Goal: Use online tool/utility: Utilize a website feature to perform a specific function

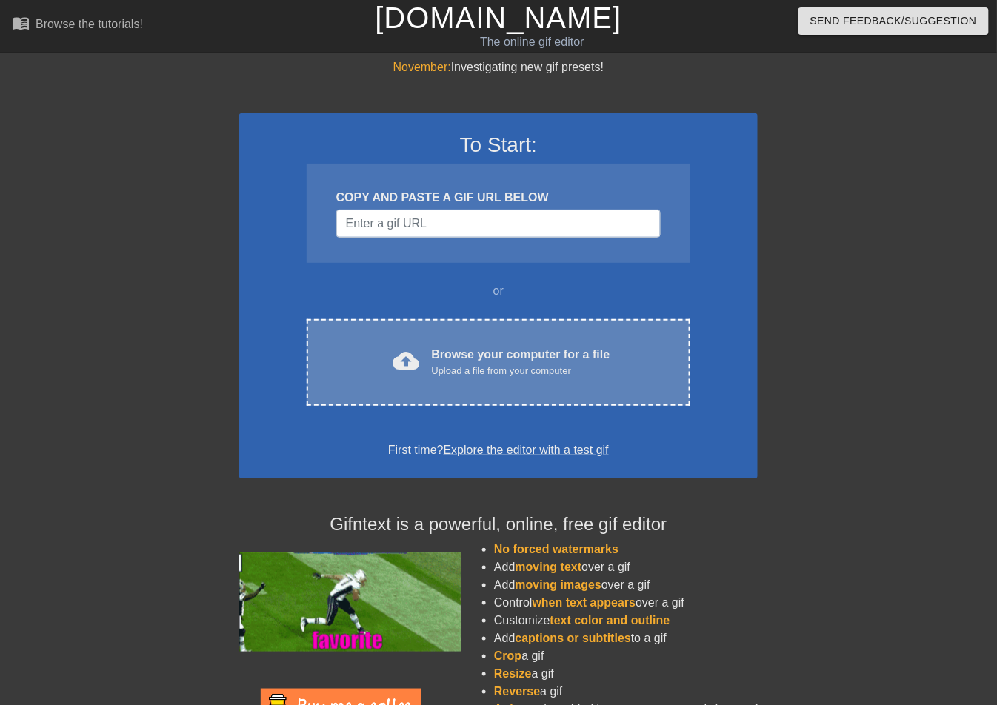
click at [514, 372] on div "Upload a file from your computer" at bounding box center [521, 371] width 178 height 15
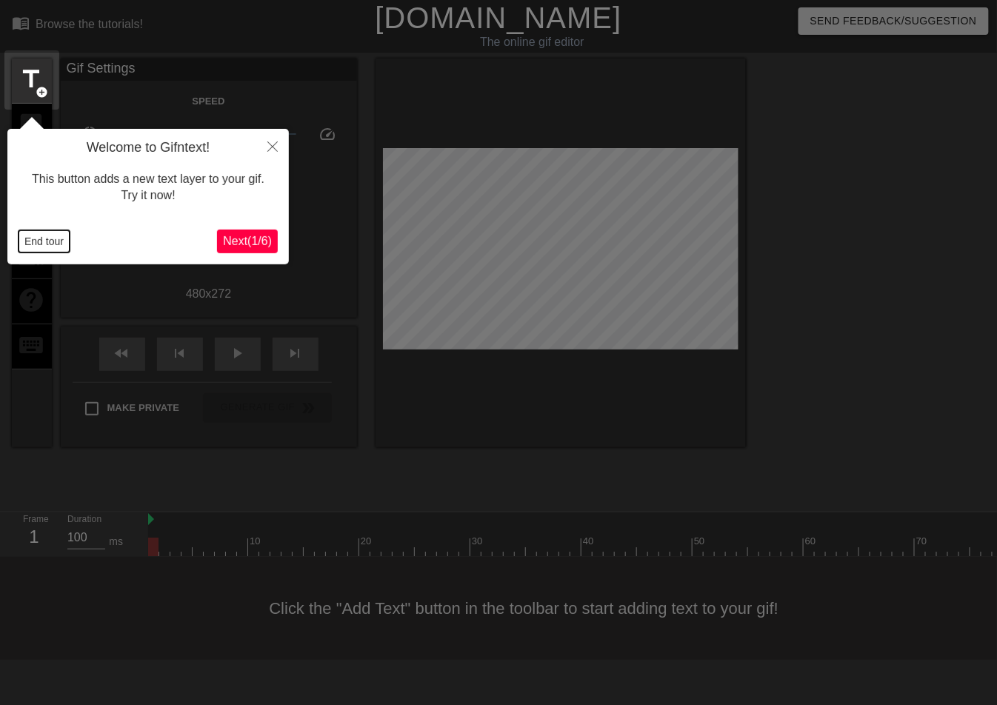
click at [43, 244] on button "End tour" at bounding box center [44, 241] width 51 height 22
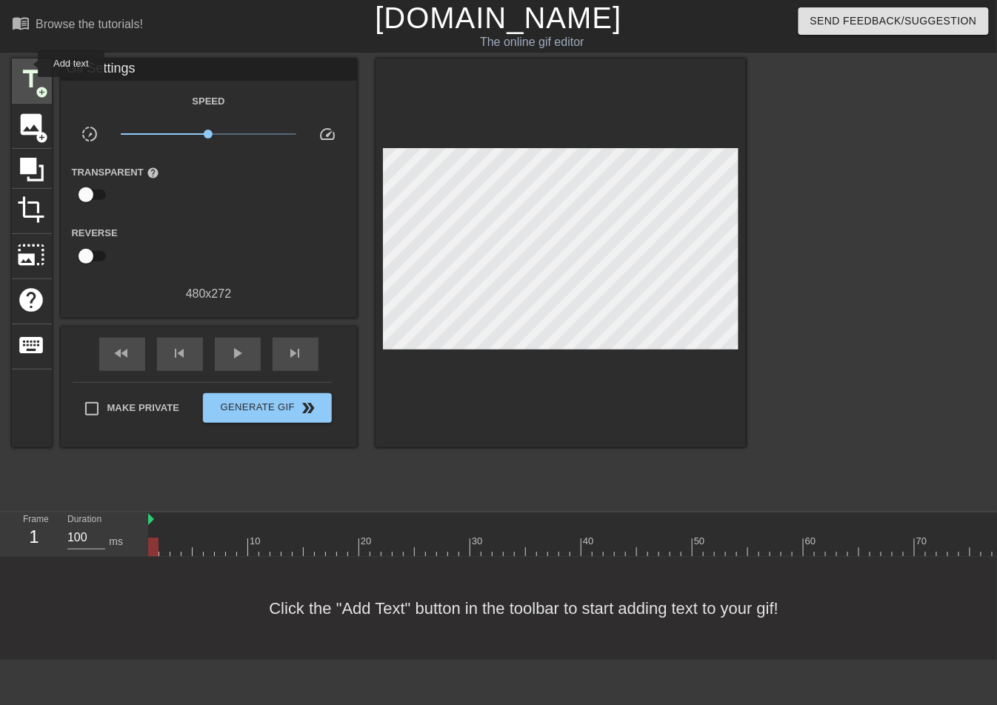
click at [27, 64] on div "title add_circle" at bounding box center [32, 80] width 40 height 45
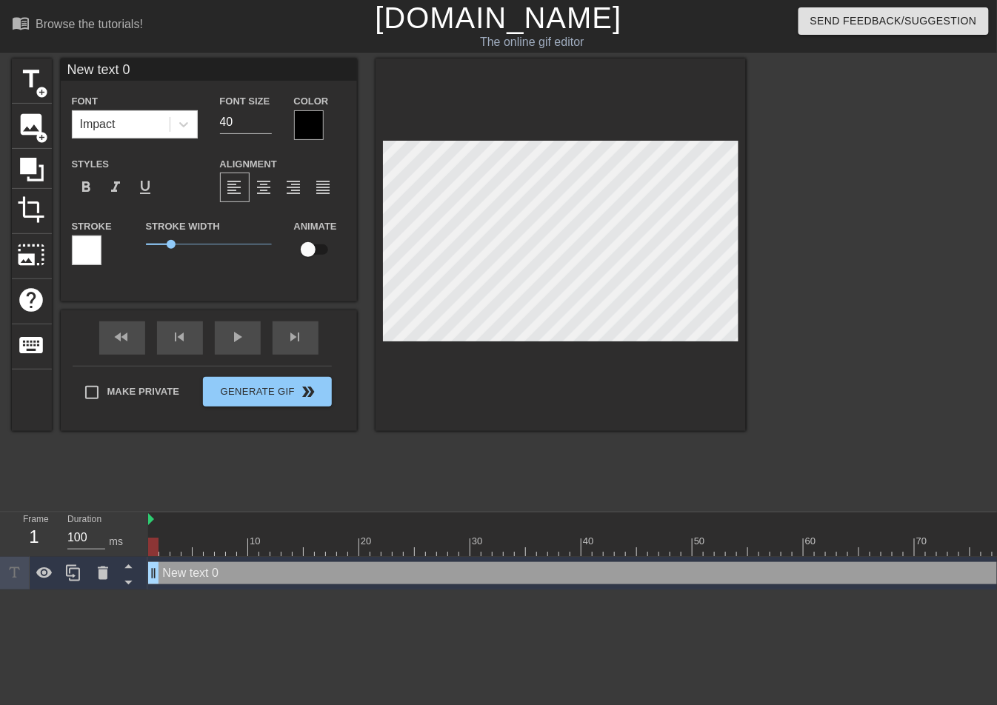
click at [303, 114] on div at bounding box center [309, 125] width 30 height 30
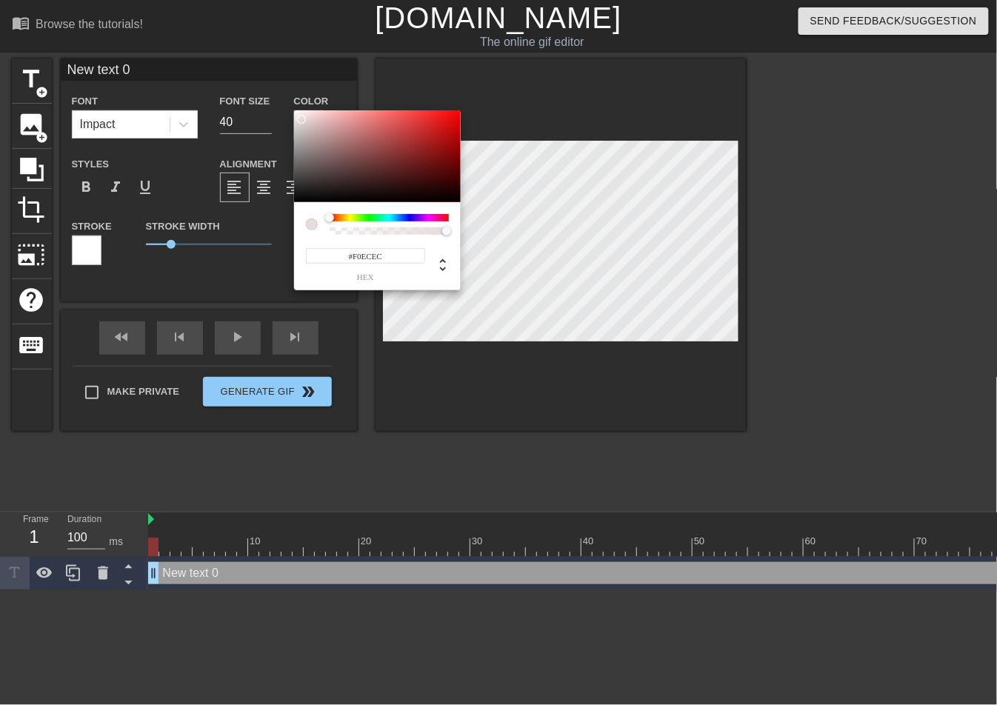
type input "#FFFFFF"
drag, startPoint x: 301, startPoint y: 119, endPoint x: 224, endPoint y: 57, distance: 99.6
click at [224, 57] on div "#FFFFFF hex" at bounding box center [498, 352] width 997 height 705
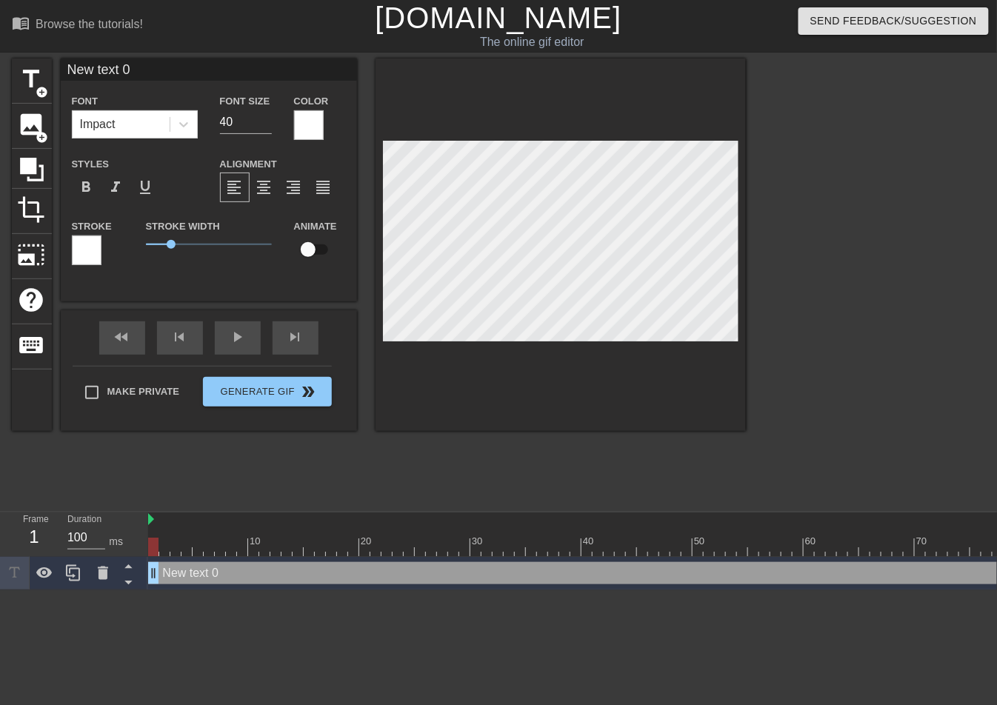
click at [93, 251] on div at bounding box center [87, 250] width 30 height 30
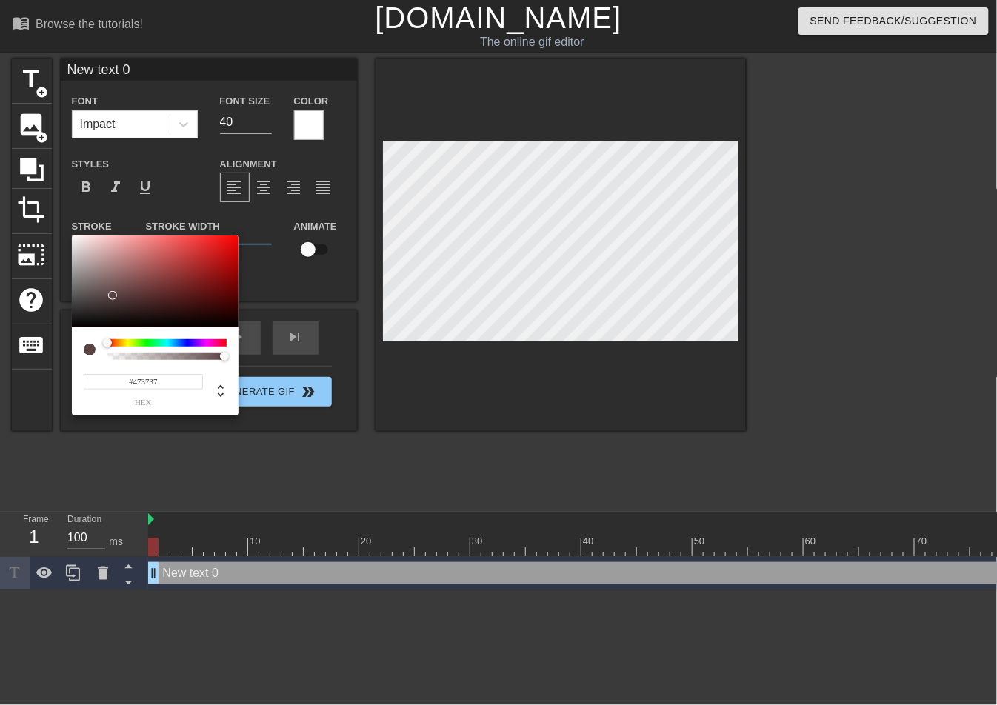
type input "#000000"
drag, startPoint x: 113, startPoint y: 295, endPoint x: 24, endPoint y: 354, distance: 107.0
click at [24, 354] on div "#000000 hex" at bounding box center [498, 352] width 997 height 705
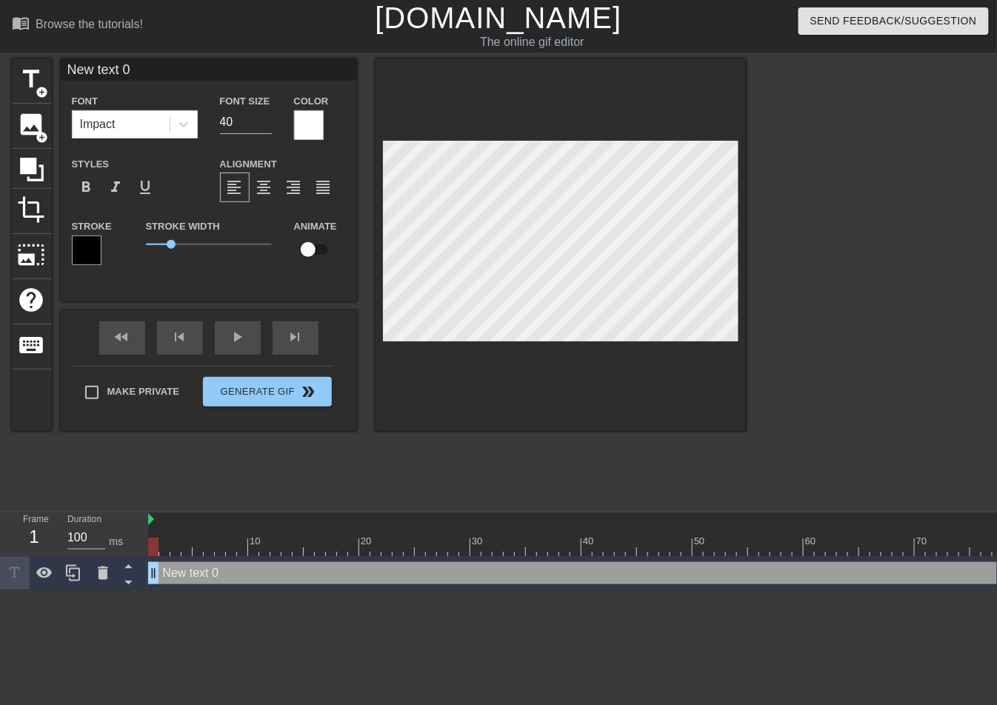
scroll to position [0, 1]
type input "S"
type textarea "S"
type input "Sa"
type textarea "[PERSON_NAME]"
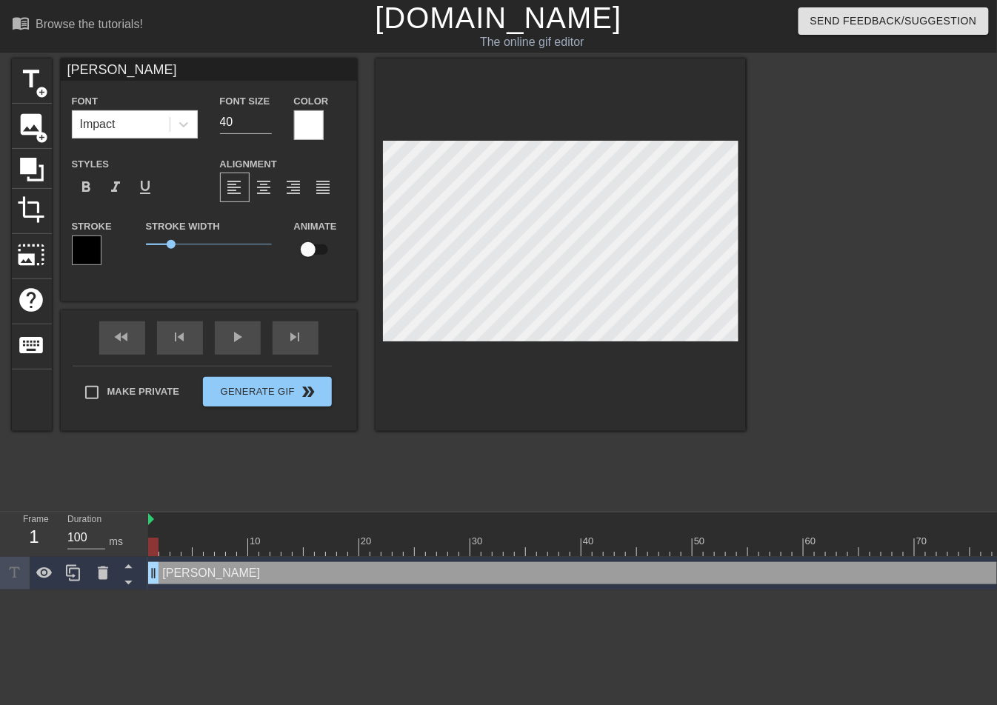
type input "Sale"
type textarea "Sale"
type input "Sales"
type textarea "Sales"
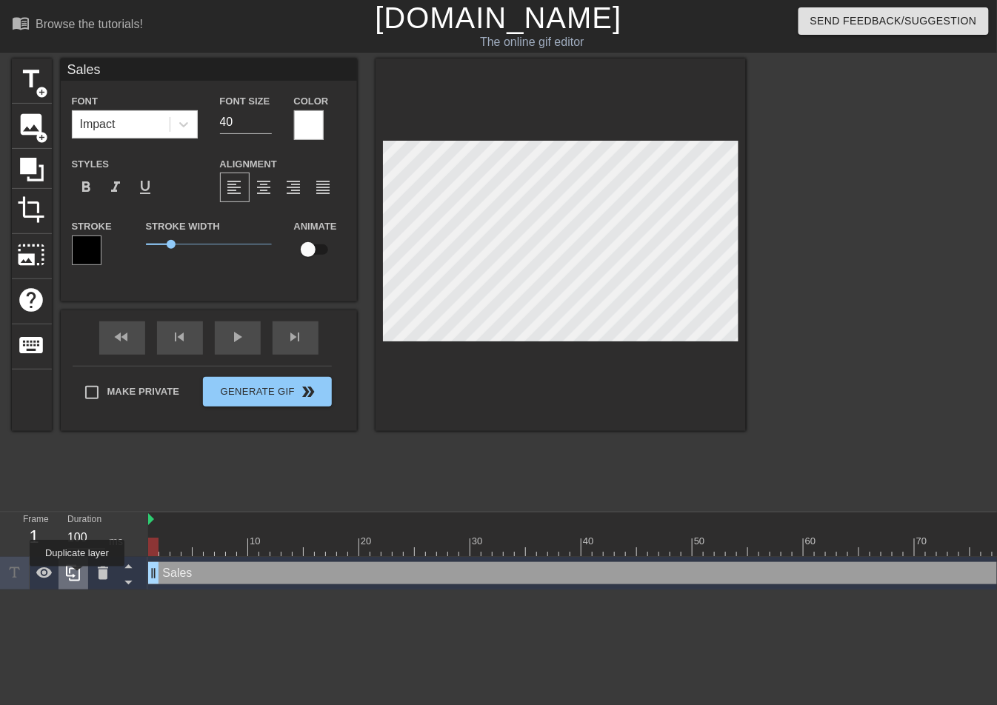
click at [78, 577] on icon at bounding box center [73, 573] width 14 height 16
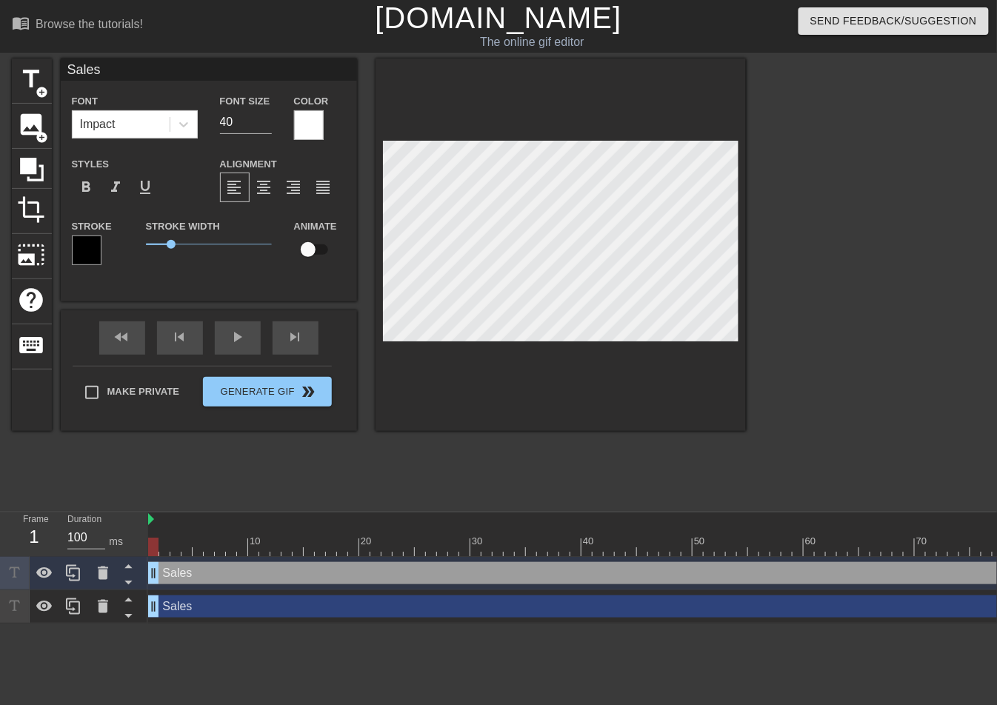
type input "M"
type textarea "M"
type input "Ma"
type textarea "Ma"
type input "Mar"
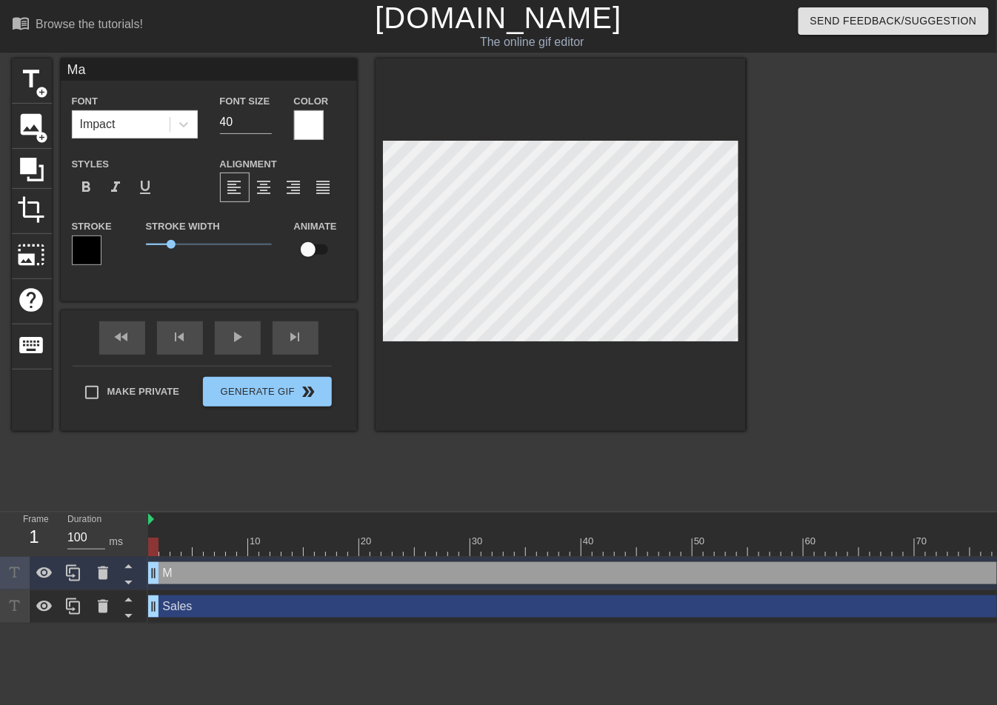
type textarea "Mar"
type input "Mark"
type textarea "Mark"
type input "Marke"
type textarea "Marke"
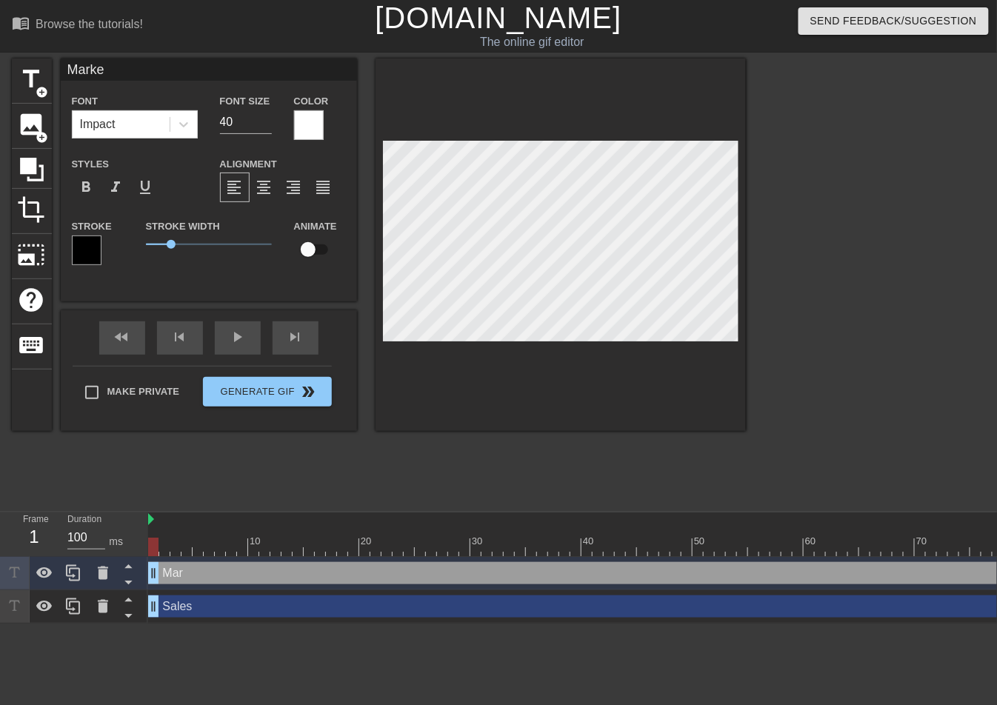
type input "Market"
type textarea "Market"
type input "Marketi"
type textarea "Marketi"
type input "Marketin"
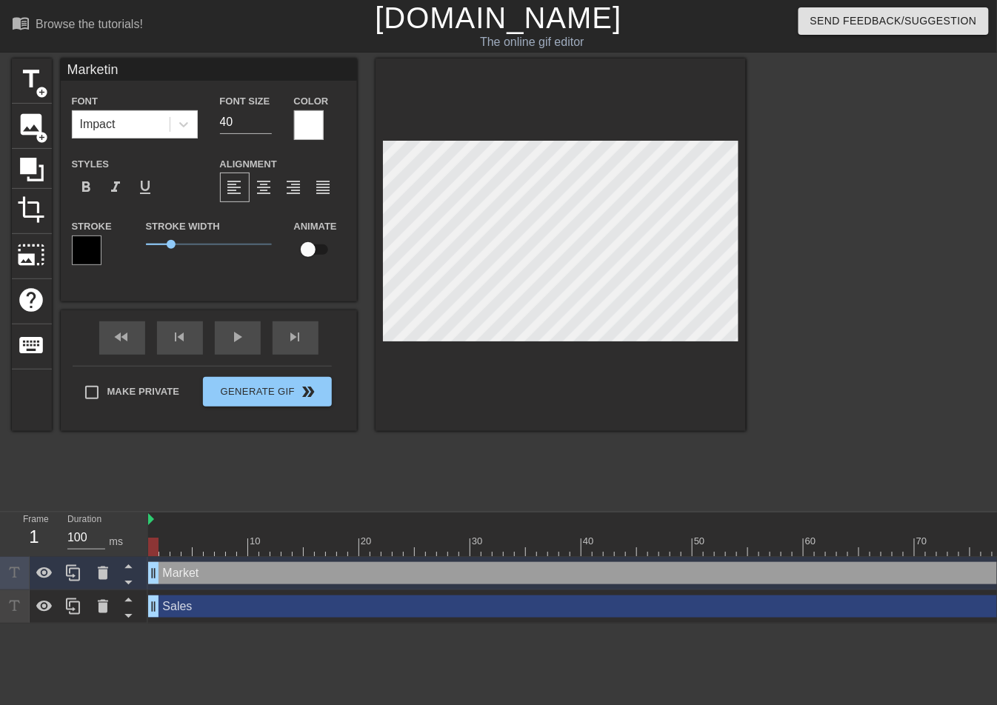
type textarea "Marketing"
type input "Marketing"
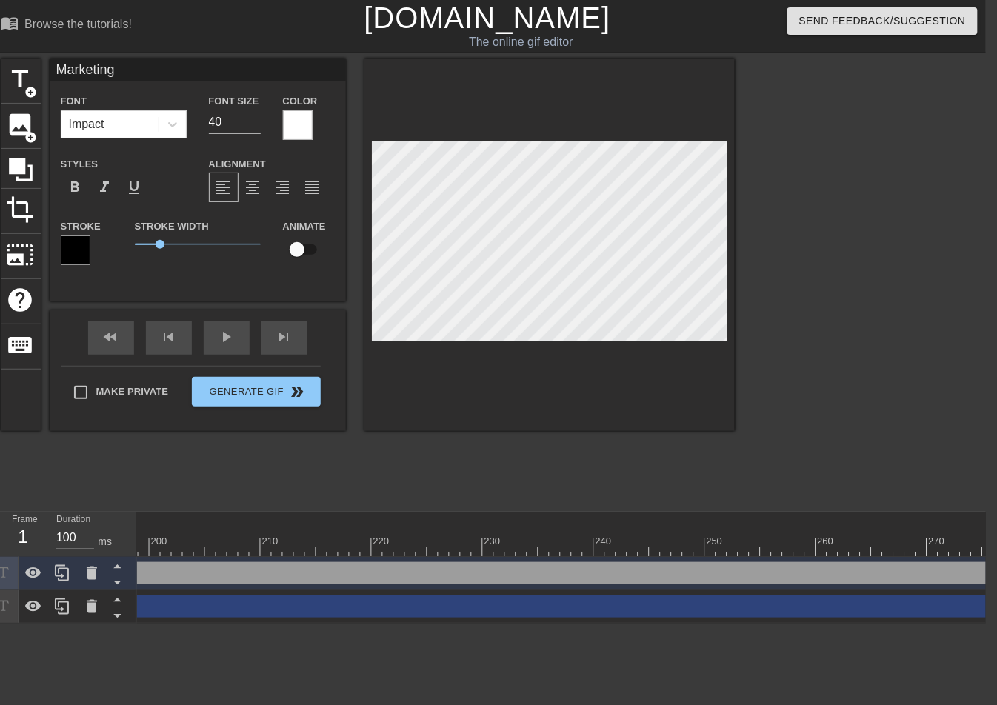
scroll to position [0, 2382]
type textarea "Marketing"
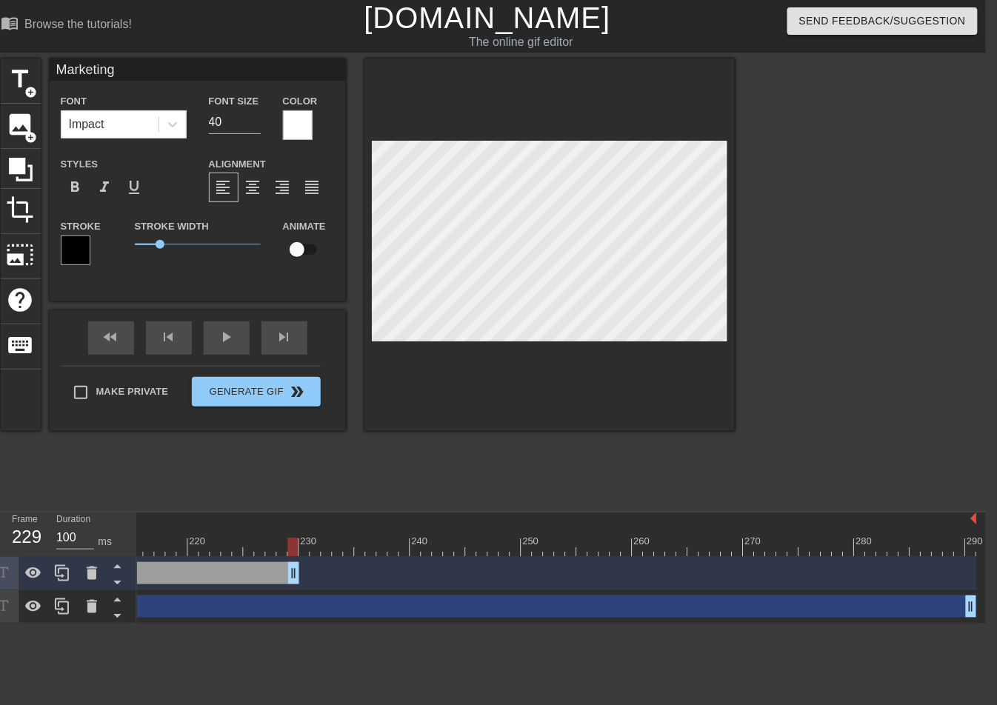
drag, startPoint x: 968, startPoint y: 573, endPoint x: 173, endPoint y: 588, distance: 795.3
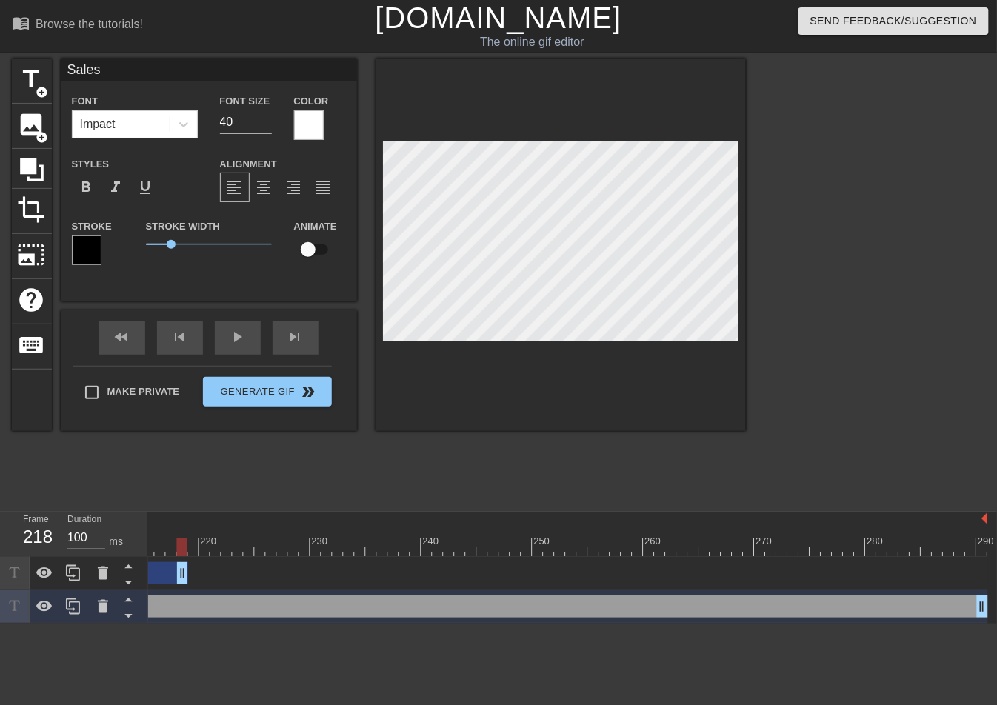
type input "Marketing"
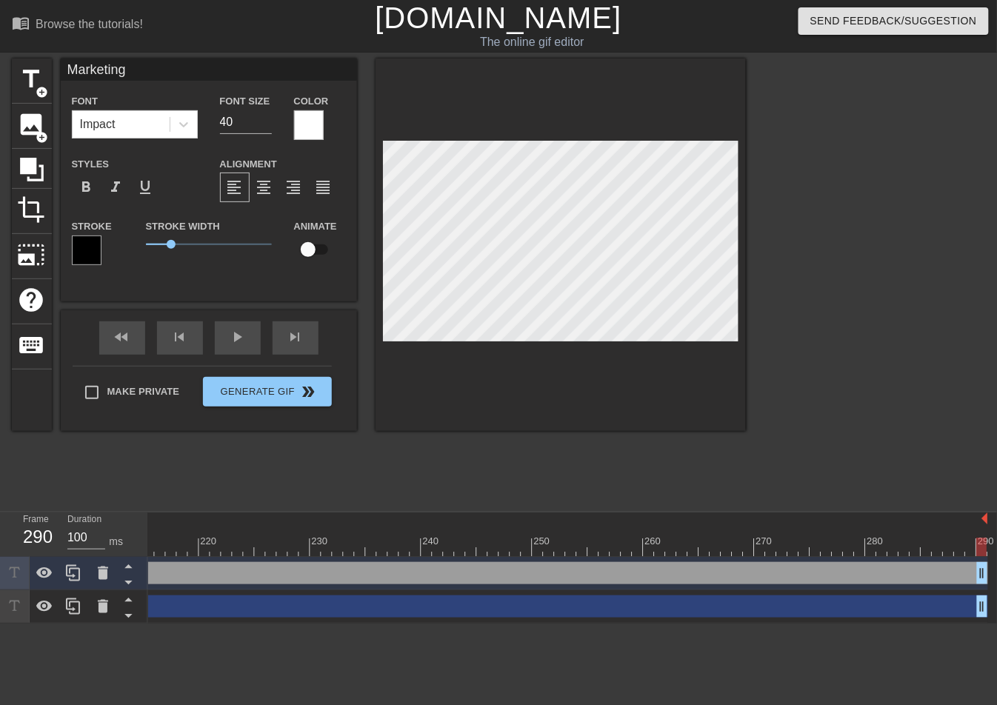
drag, startPoint x: 181, startPoint y: 572, endPoint x: 1056, endPoint y: 572, distance: 875.1
click at [996, 572] on html "menu_book Browse the tutorials! [DOMAIN_NAME] The online gif editor Send Feedba…" at bounding box center [498, 311] width 997 height 623
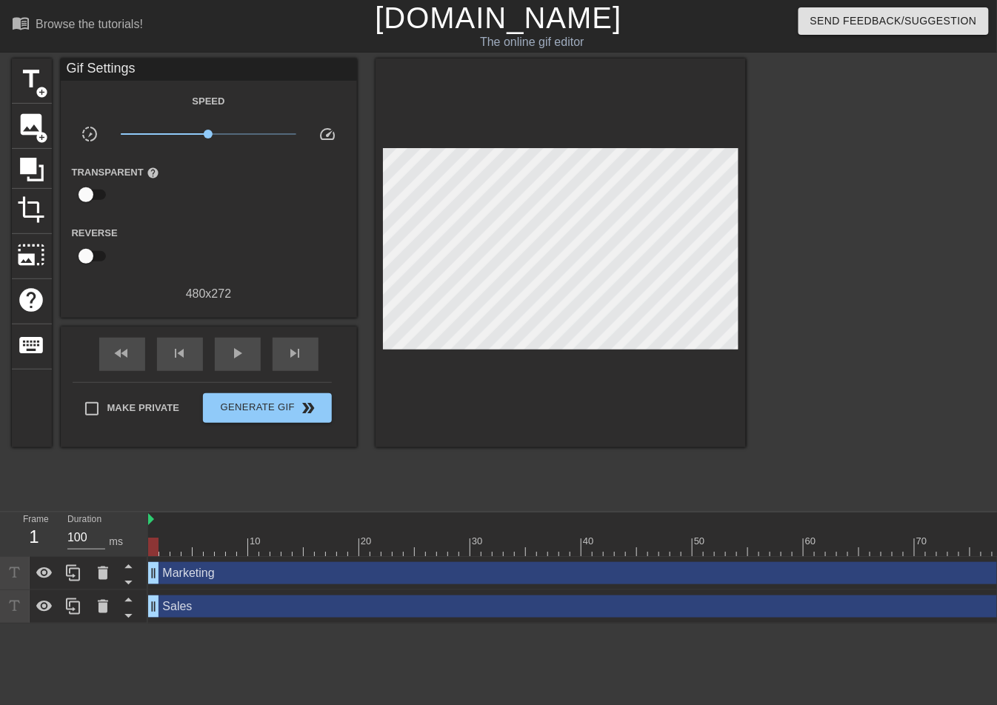
click at [41, 74] on span "title" at bounding box center [32, 79] width 28 height 28
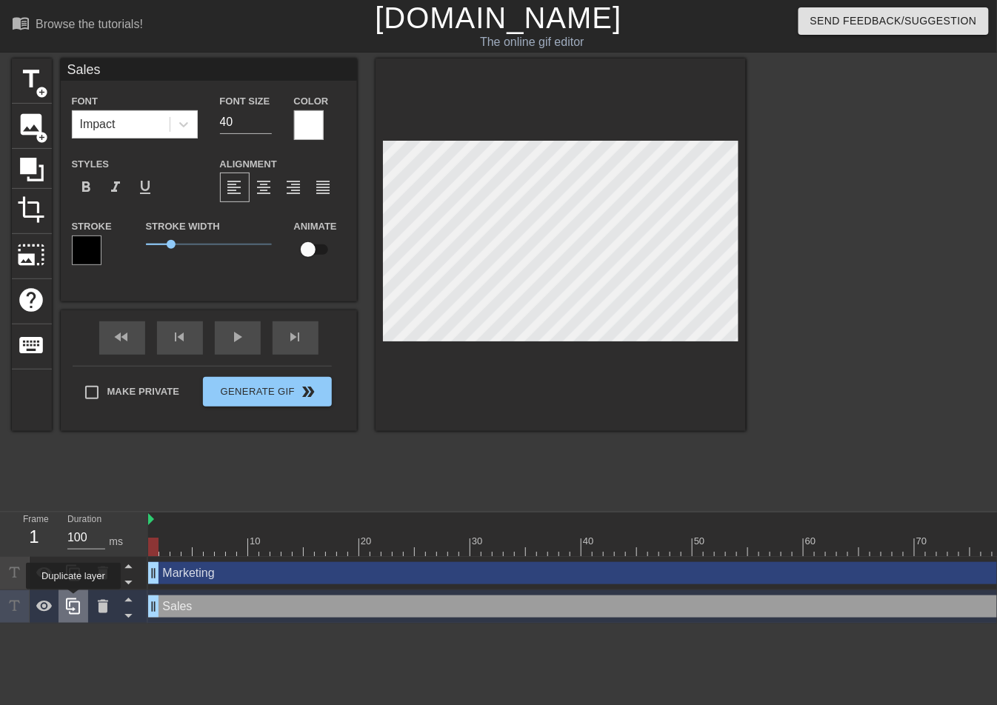
click at [76, 611] on icon at bounding box center [73, 606] width 18 height 18
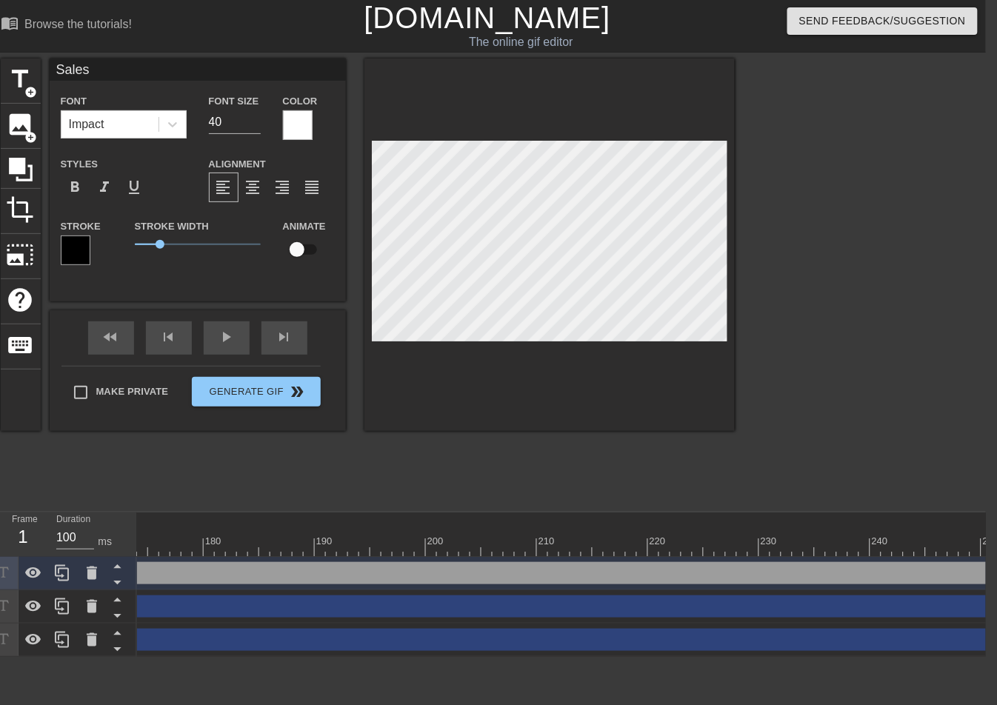
scroll to position [0, 2382]
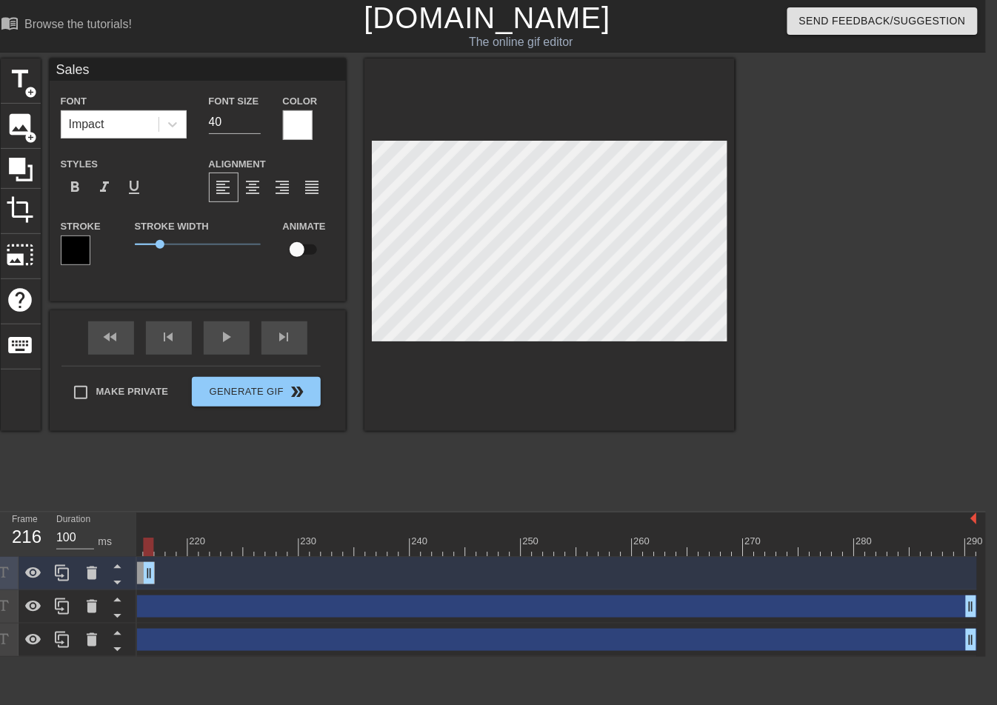
drag, startPoint x: 971, startPoint y: 570, endPoint x: 147, endPoint y: 604, distance: 824.0
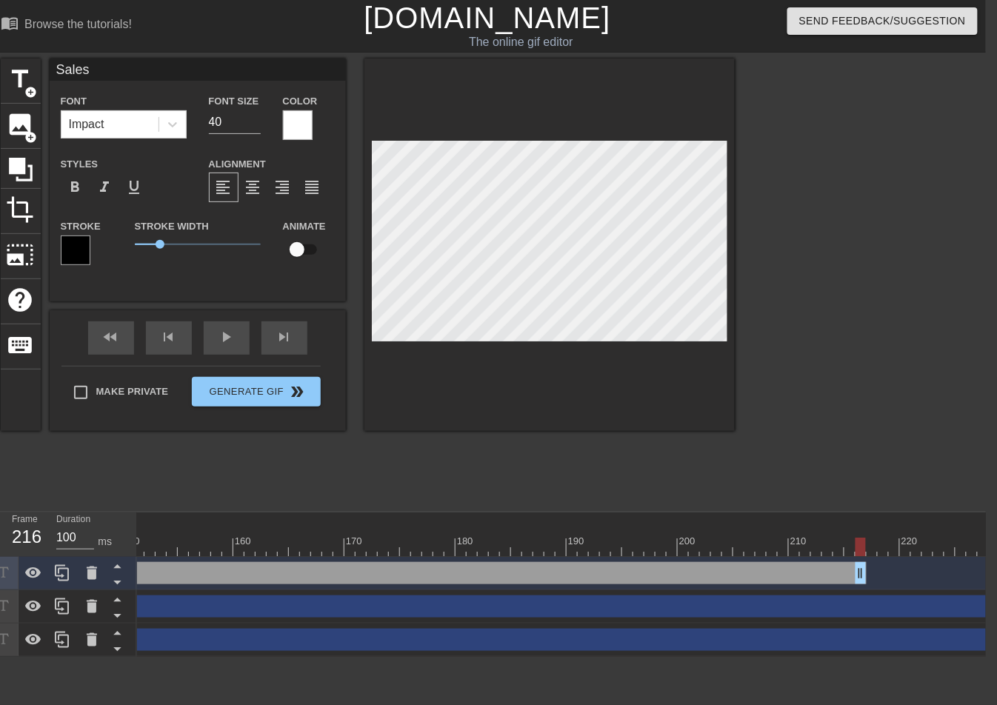
scroll to position [0, 1745]
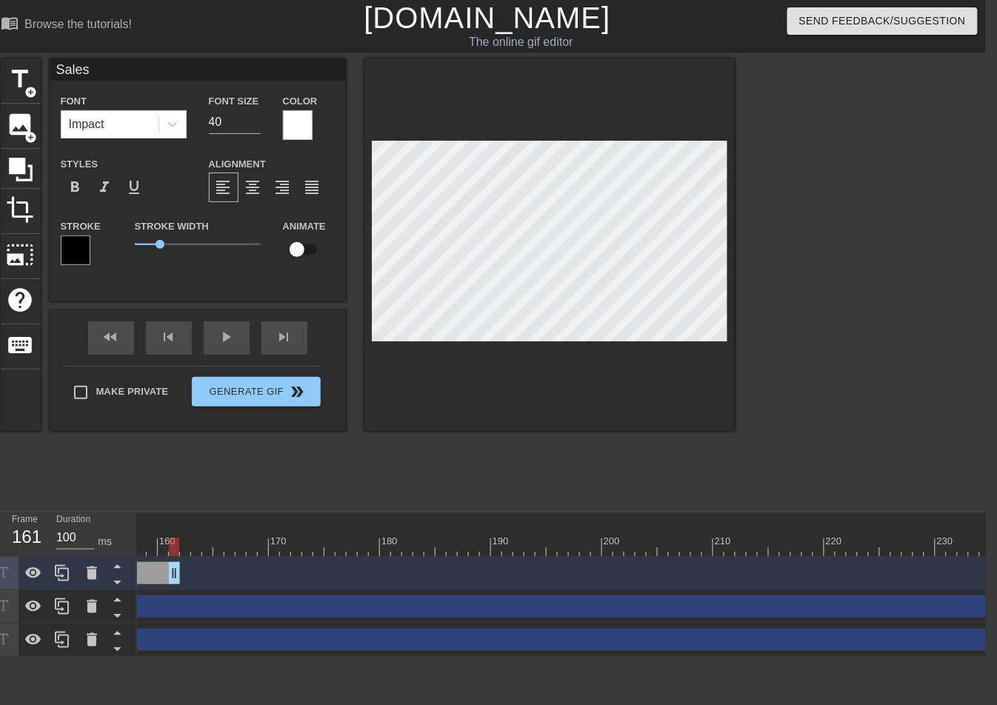
drag, startPoint x: 781, startPoint y: 572, endPoint x: 165, endPoint y: 631, distance: 618.8
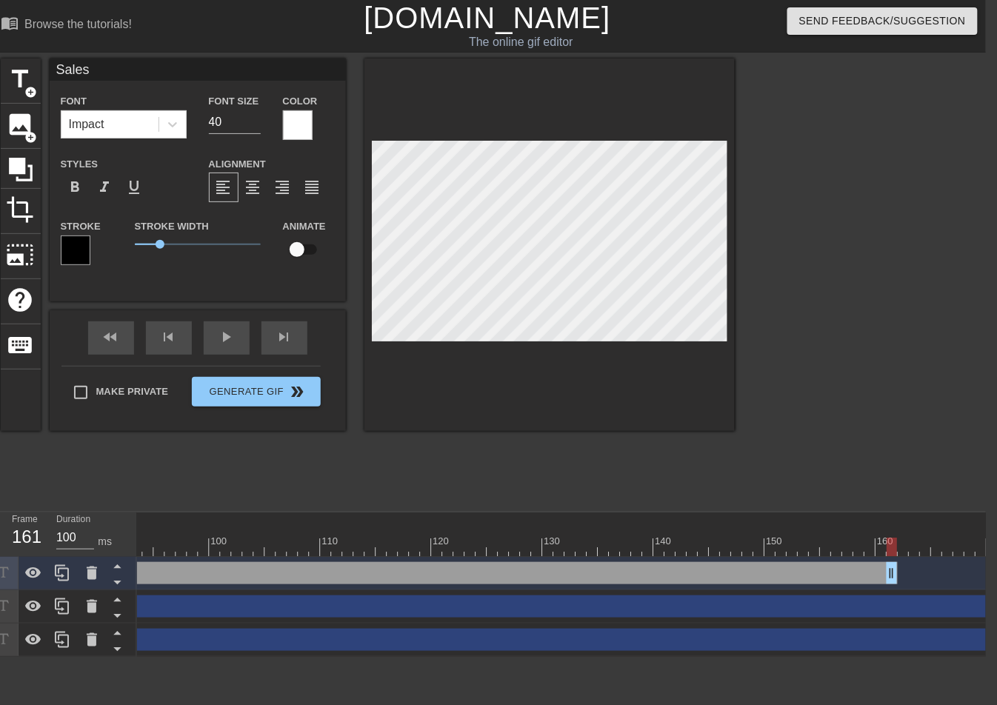
scroll to position [0, 1029]
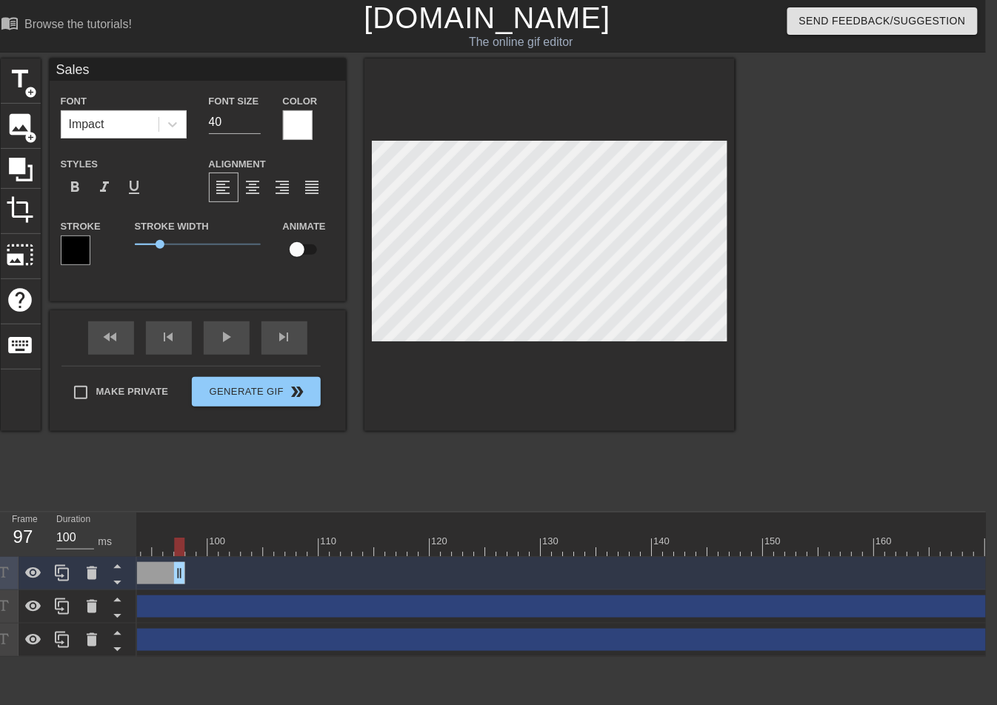
drag, startPoint x: 887, startPoint y: 572, endPoint x: 165, endPoint y: 620, distance: 723.5
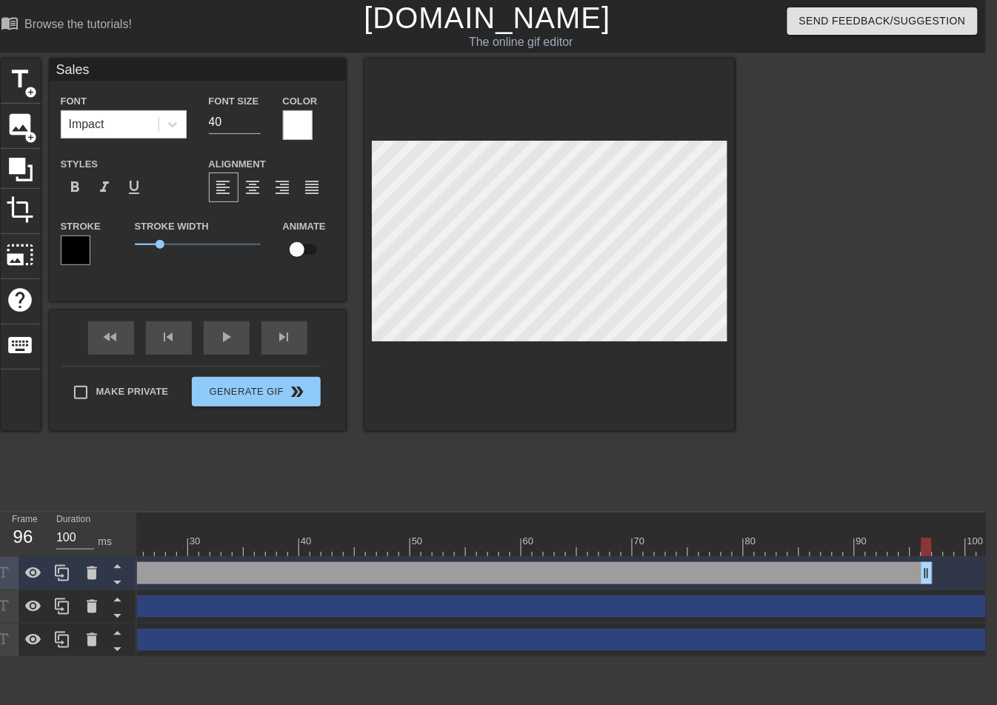
scroll to position [0, 278]
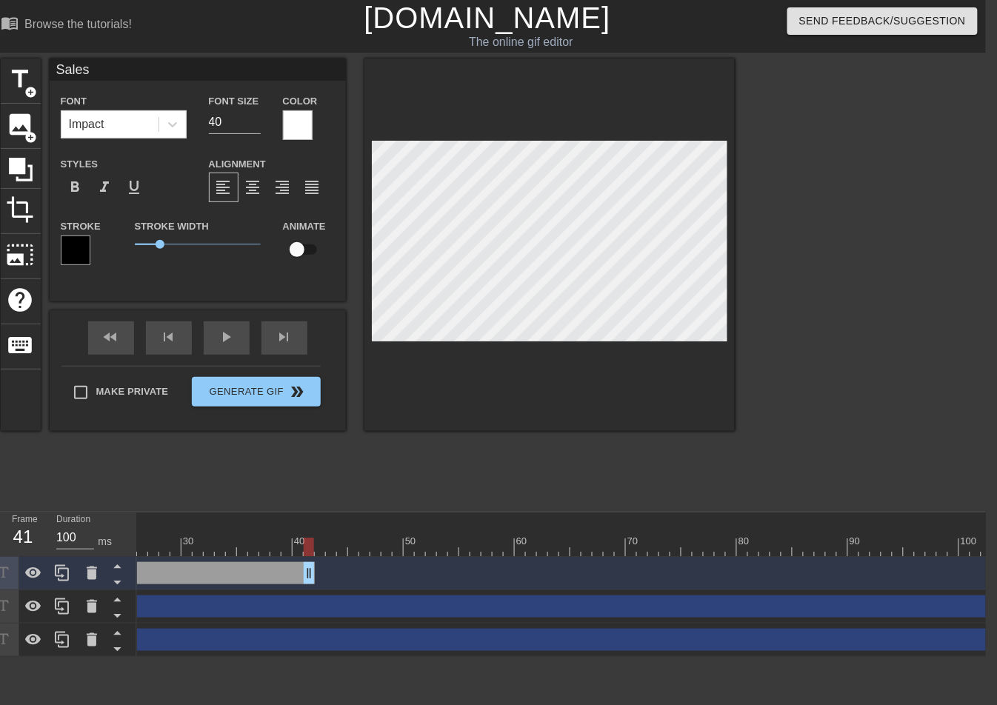
drag, startPoint x: 922, startPoint y: 569, endPoint x: 307, endPoint y: 577, distance: 615.3
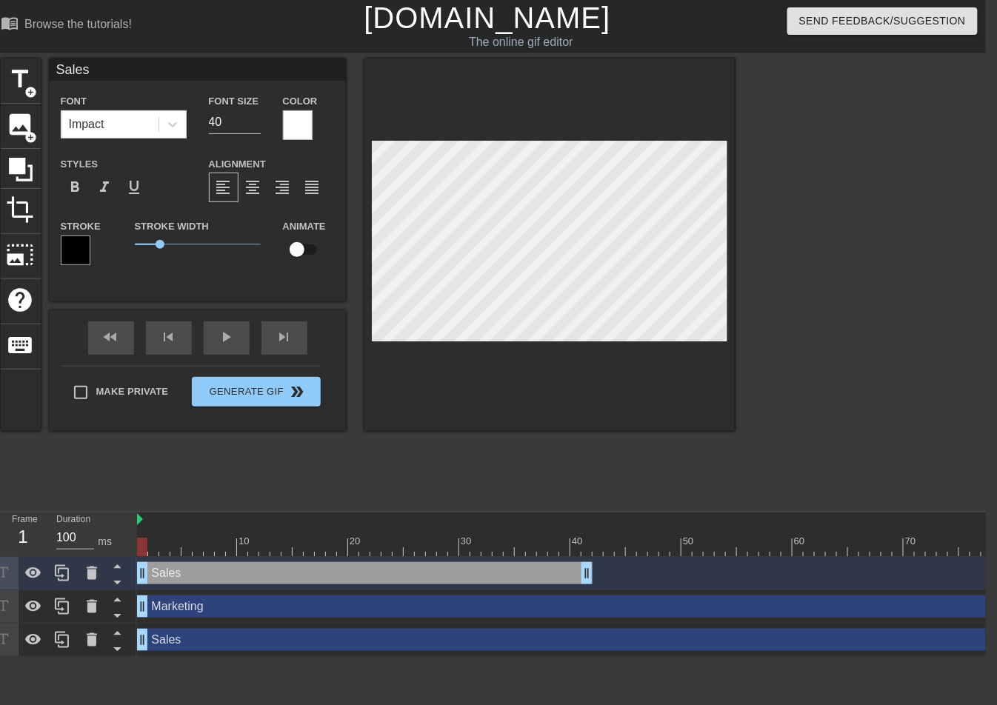
type input "L"
type textarea "L"
type input "Le"
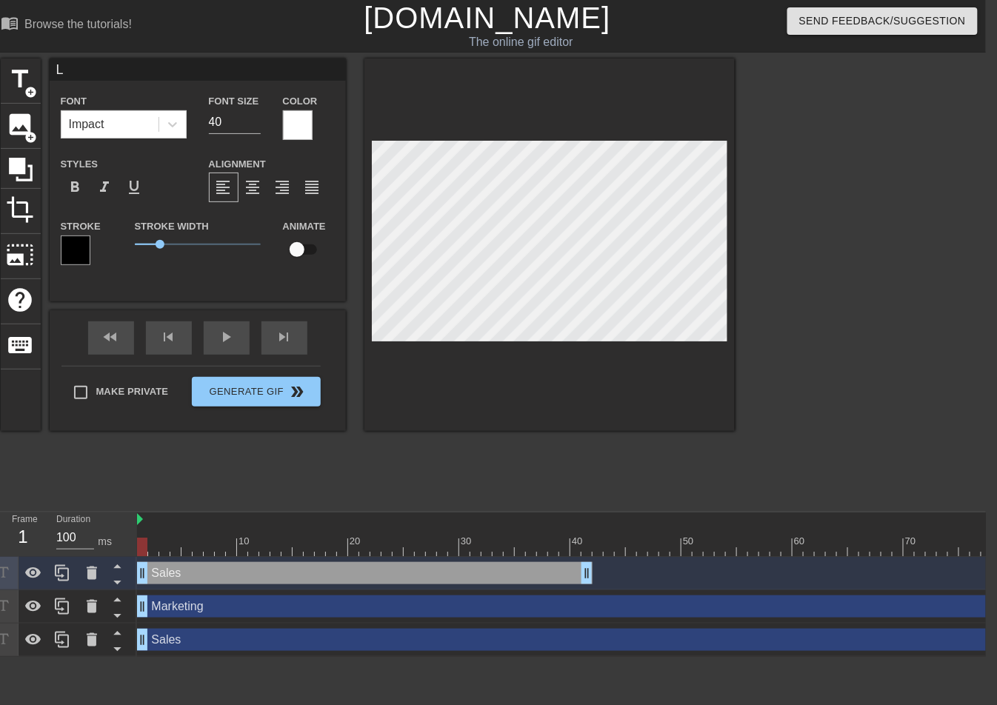
type textarea "Le"
type input "Let"
type textarea "Let'"
type input "Let's"
type textarea "Let's"
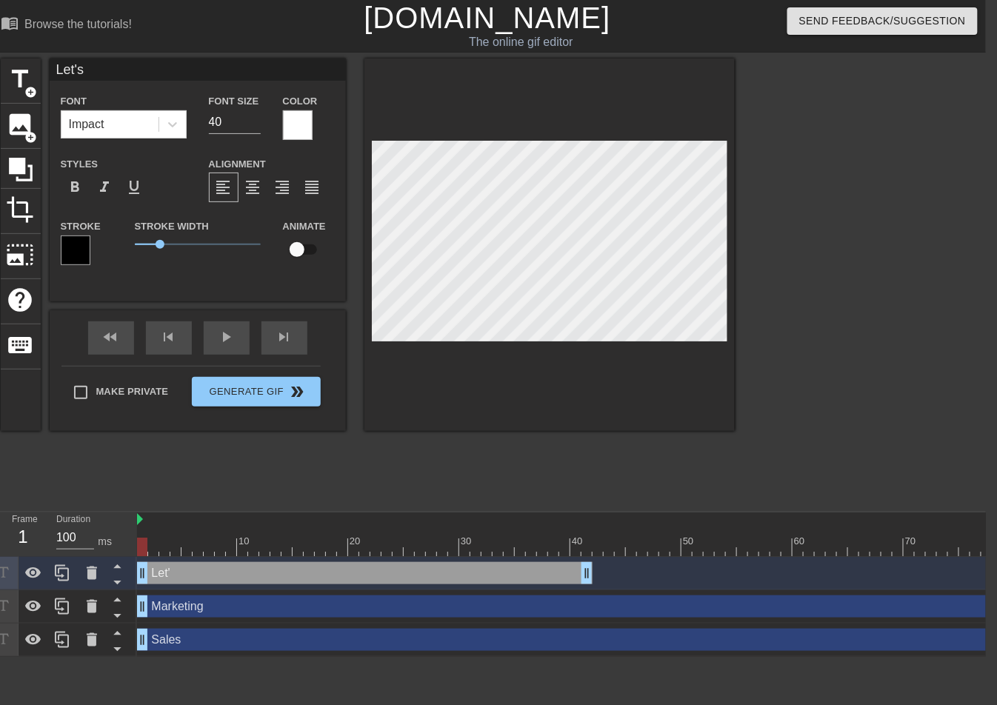
type input "Let's"
type textarea "Let's"
type input "Let's p"
type textarea "Let's p"
type input "Let's pl"
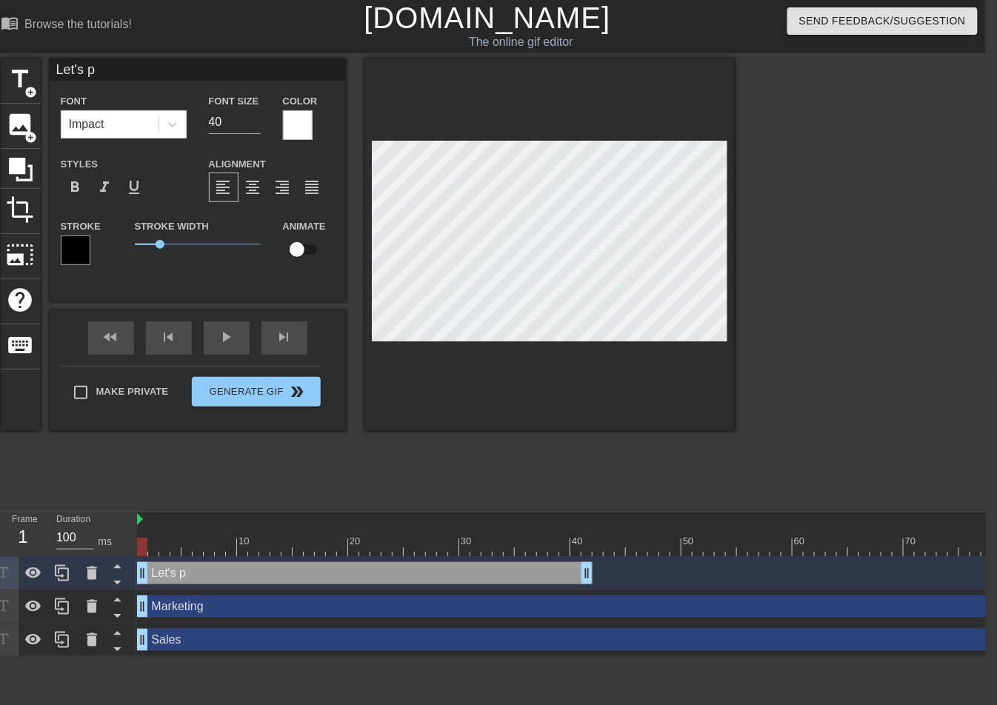
type textarea "Let's pl"
type input "Let's pla"
type textarea "Let's pla"
type input "Let's play"
type textarea "Let's play"
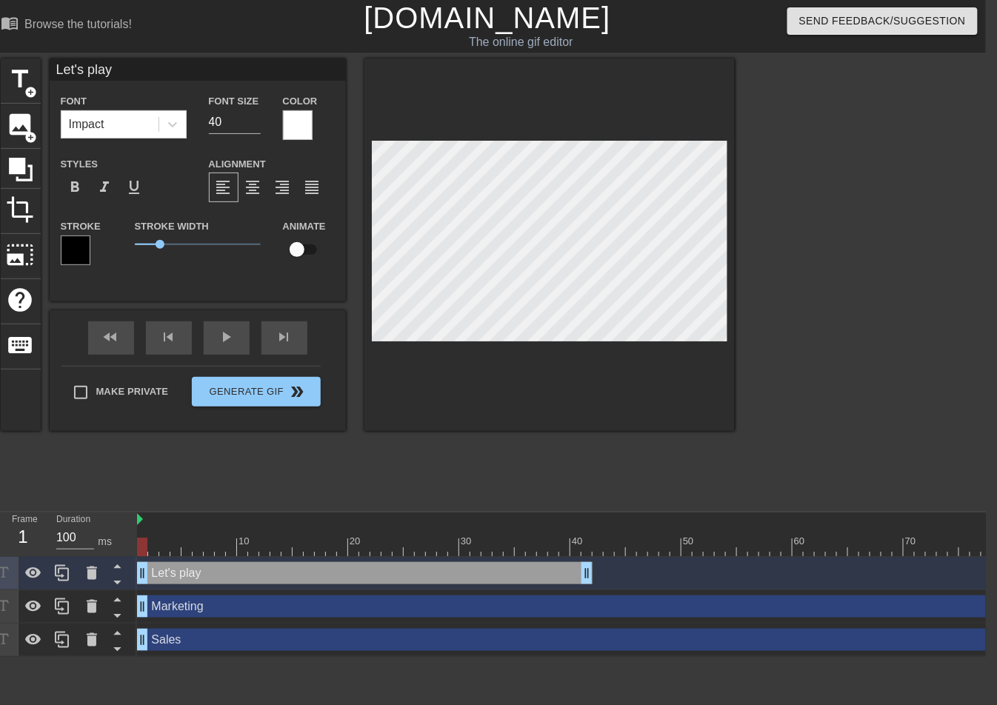
type input "Let's play"
type textarea "Let's play"
type input "Let's play a"
type textarea "Let's play a"
type input "Let's play a"
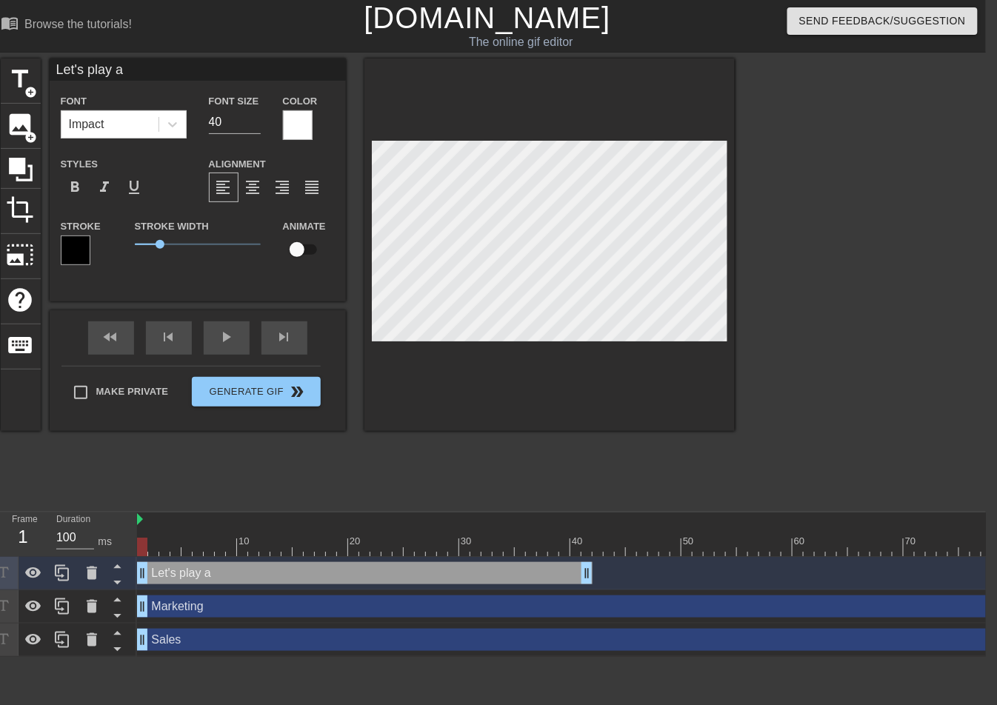
type textarea "Let's play a"
type input "Let's play a g"
type textarea "Let's play a g"
type input "Let's play a ga"
type textarea "Let's play a ga"
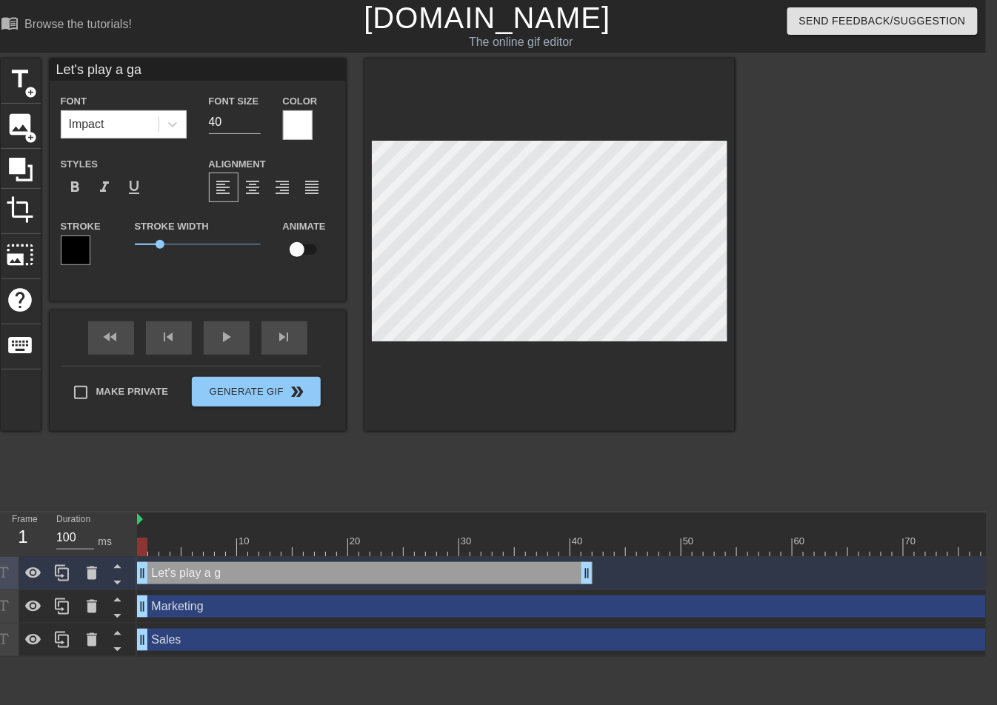
type input "Let's play a gam"
type textarea "Let's play a gam"
type input "Let's play a game"
type textarea "Let's play a game"
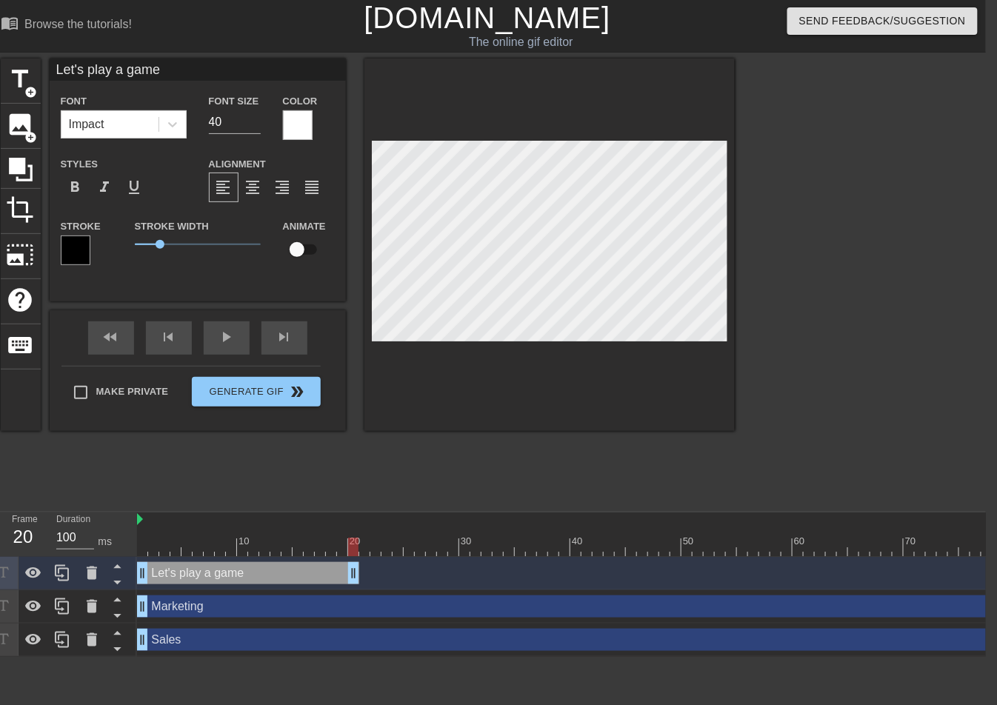
drag, startPoint x: 589, startPoint y: 575, endPoint x: 360, endPoint y: 566, distance: 229.7
click at [66, 582] on div at bounding box center [62, 573] width 30 height 33
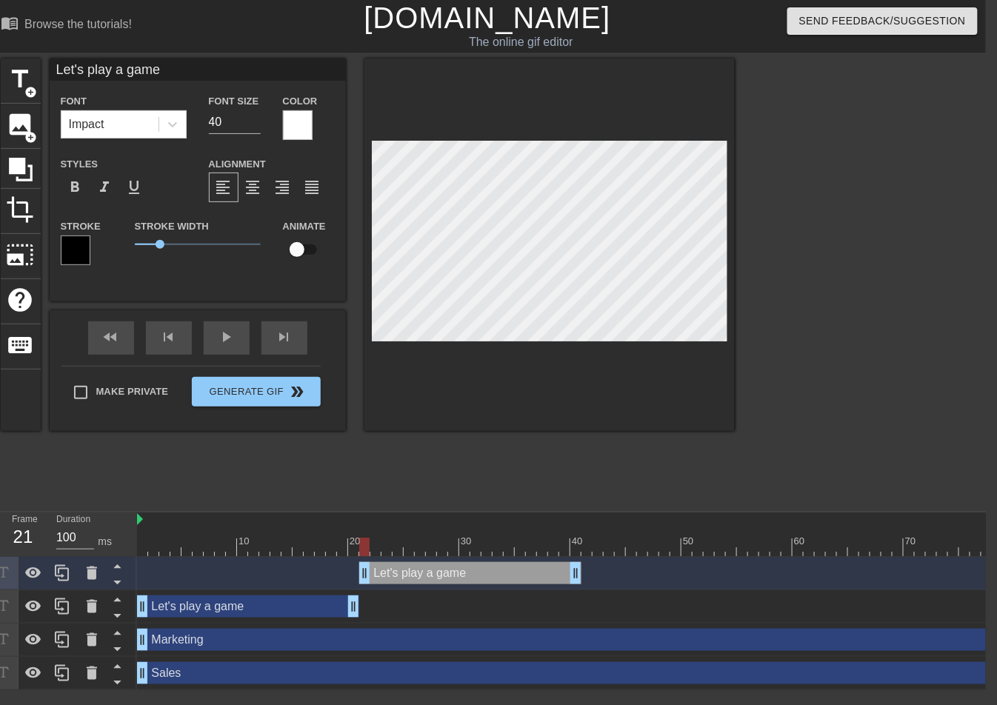
drag, startPoint x: 224, startPoint y: 575, endPoint x: 448, endPoint y: 576, distance: 224.3
click at [448, 576] on div "Let's play a game drag_handle drag_handle" at bounding box center [470, 573] width 222 height 22
type input "O"
type textarea "O"
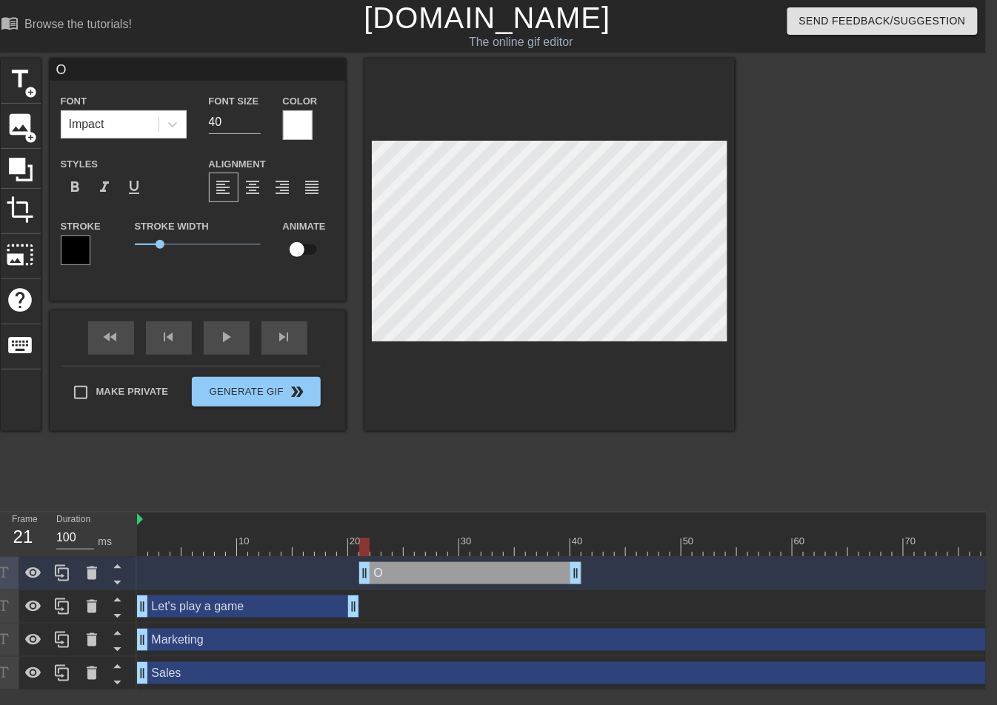
scroll to position [0, 0]
type input "On"
type textarea "On"
type input "On"
type textarea "On"
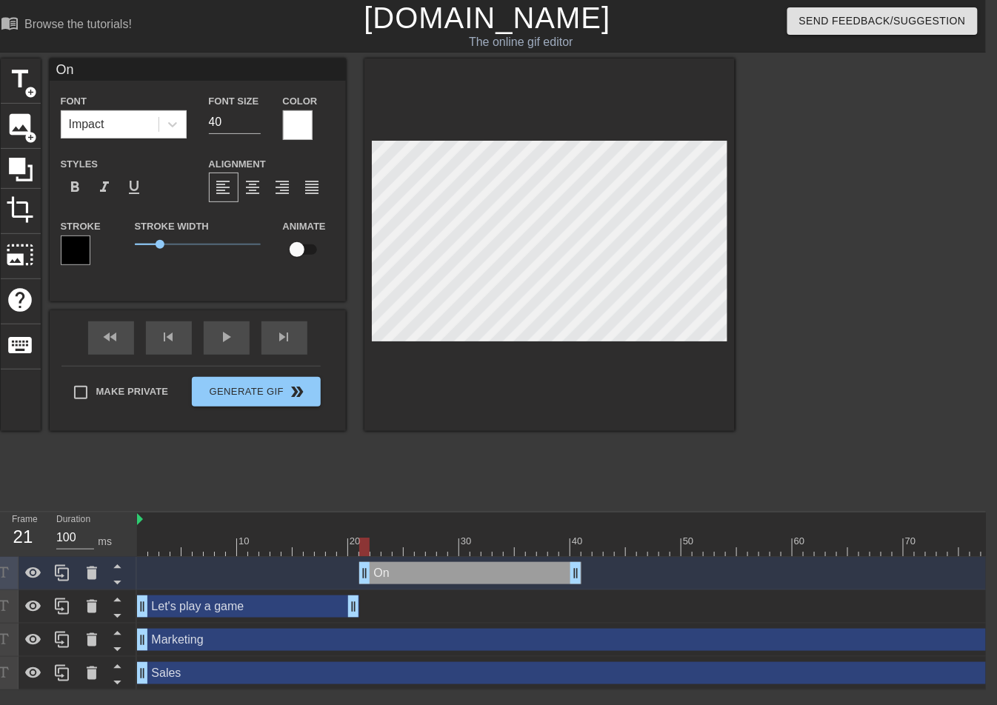
type input "On t"
type textarea "On t"
type input "On th"
type textarea "On the"
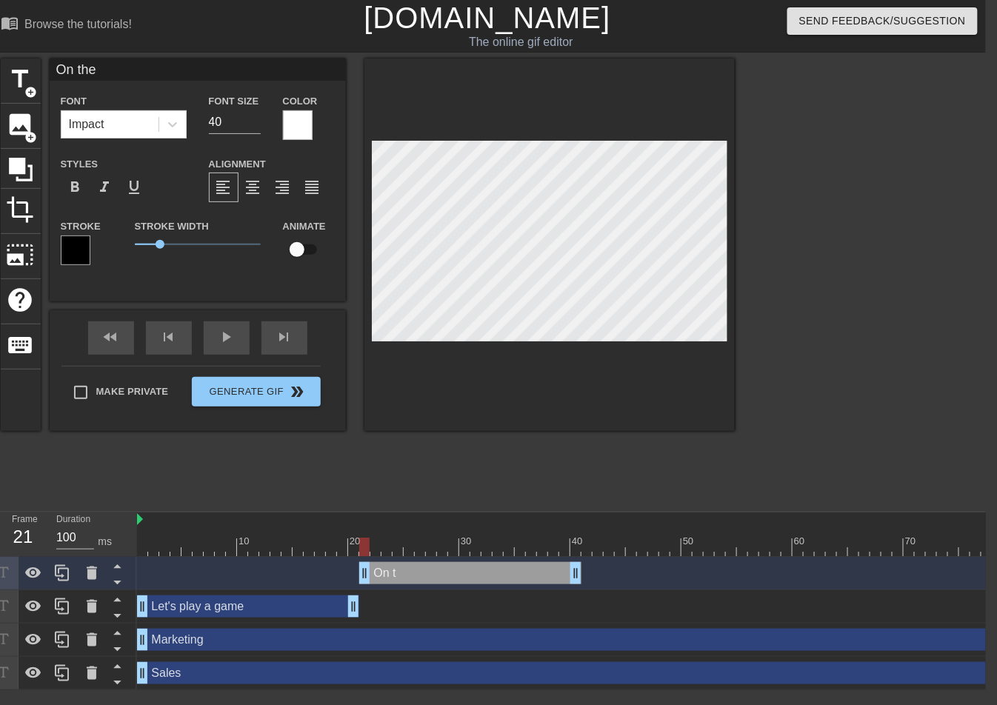
type input "On the"
type textarea "On the"
type input "On the c"
type textarea "On the c"
type input "On the co"
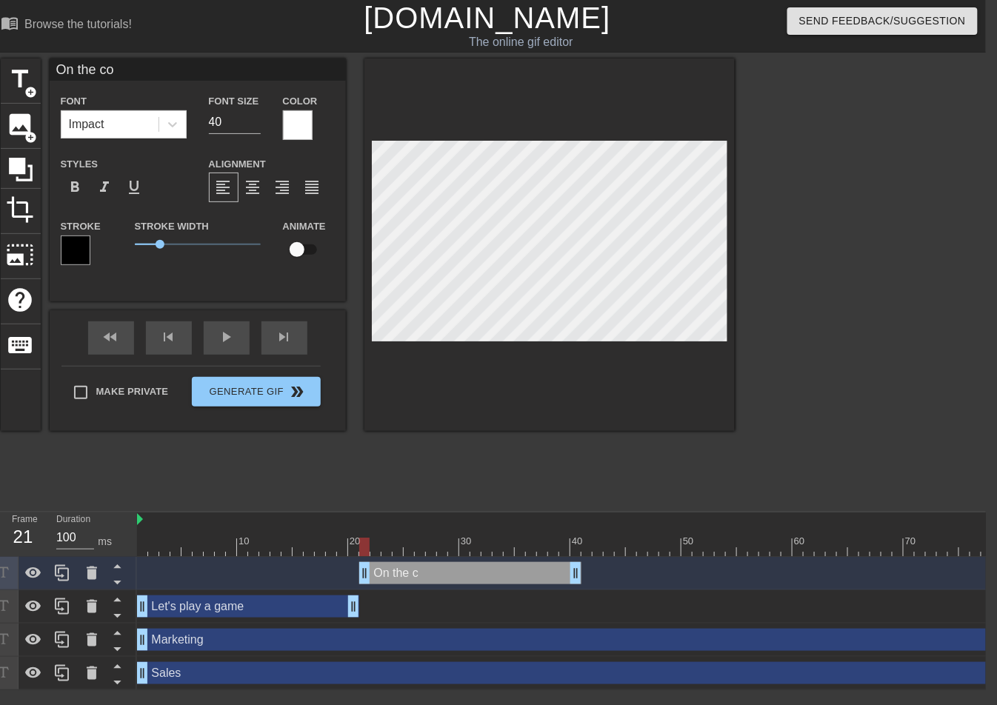
type textarea "On the cou"
type input "On the coun"
type textarea "On the coun"
type input "On the count"
type textarea "On the count"
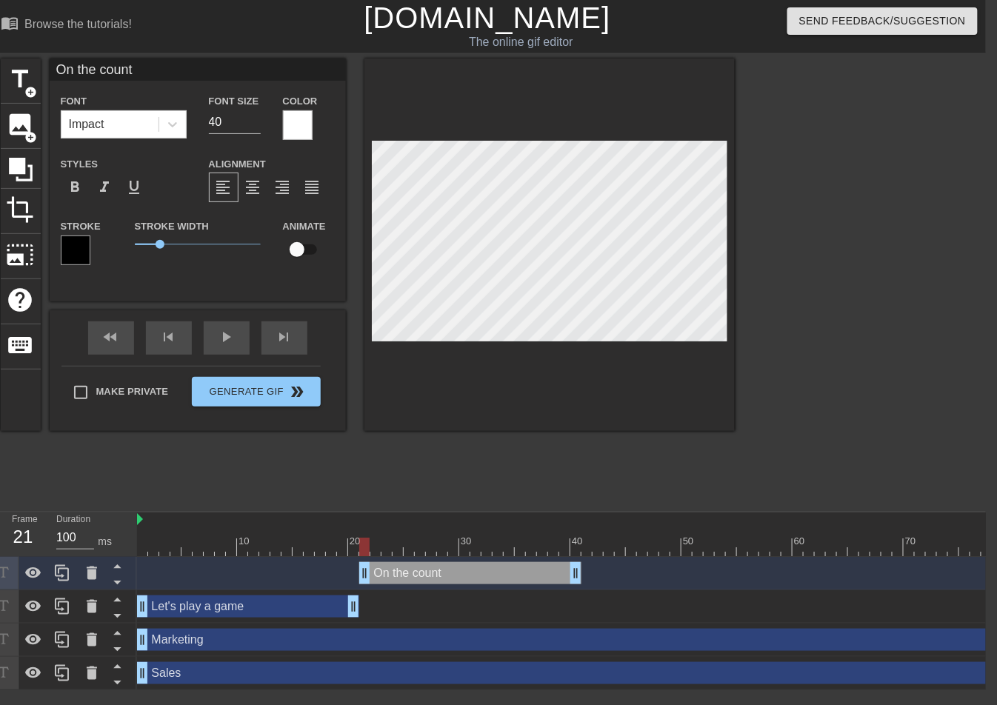
type input "On the count"
type textarea "On the count"
type input "On the count o"
type textarea "On the count o"
type input "On the count of"
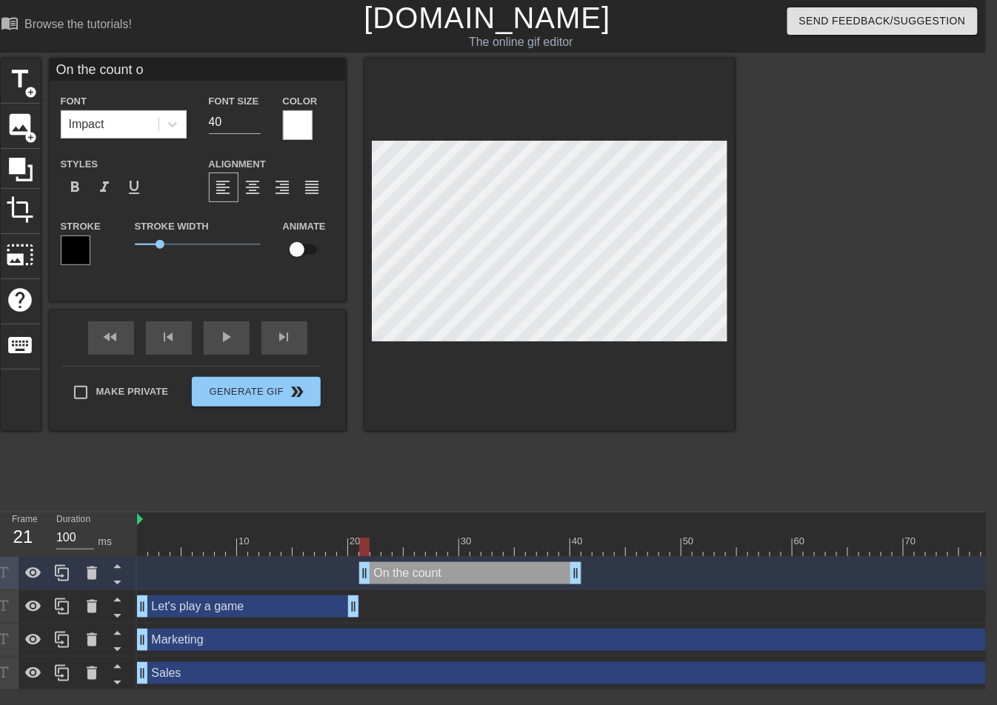
type textarea "On the count of"
type input "On the count of"
type textarea "On the count of"
type input "On the count of 4"
type textarea "On the count of 4"
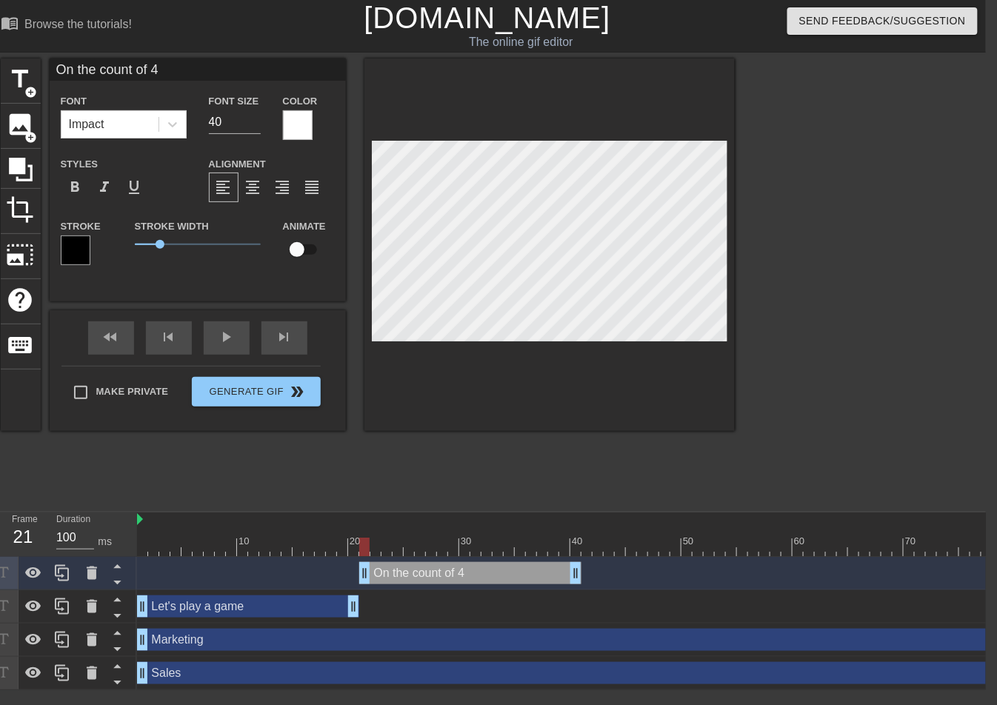
type input "On the count of"
type textarea "On the count of"
type input "On the count of 3"
type textarea "On the count of 3"
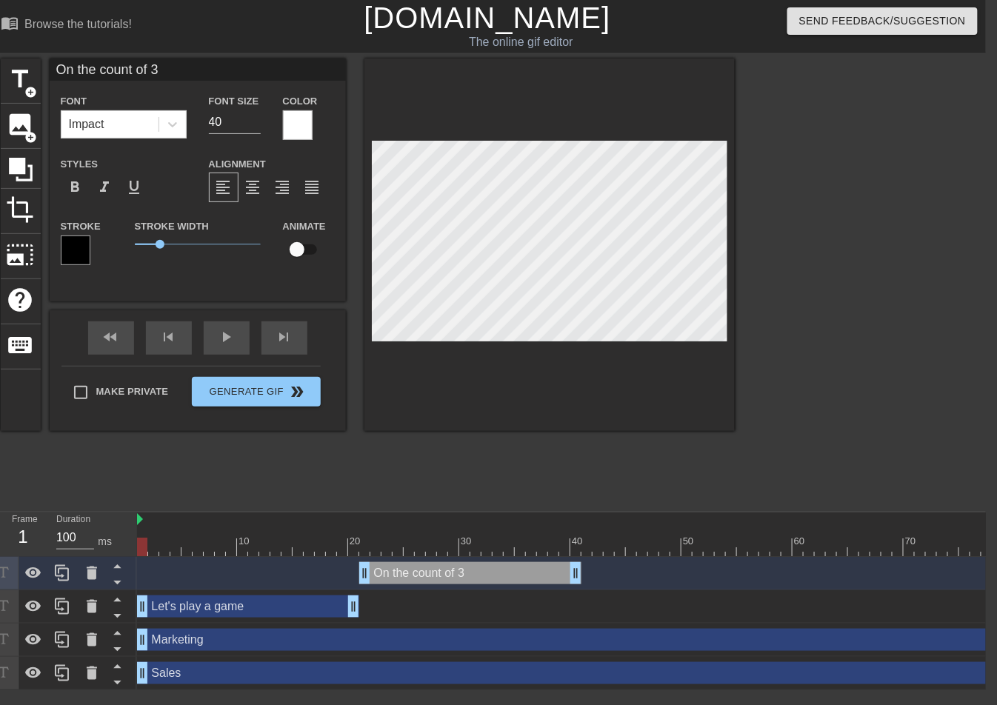
drag, startPoint x: 586, startPoint y: 546, endPoint x: 636, endPoint y: 540, distance: 50.0
drag, startPoint x: 574, startPoint y: 580, endPoint x: 523, endPoint y: 586, distance: 51.5
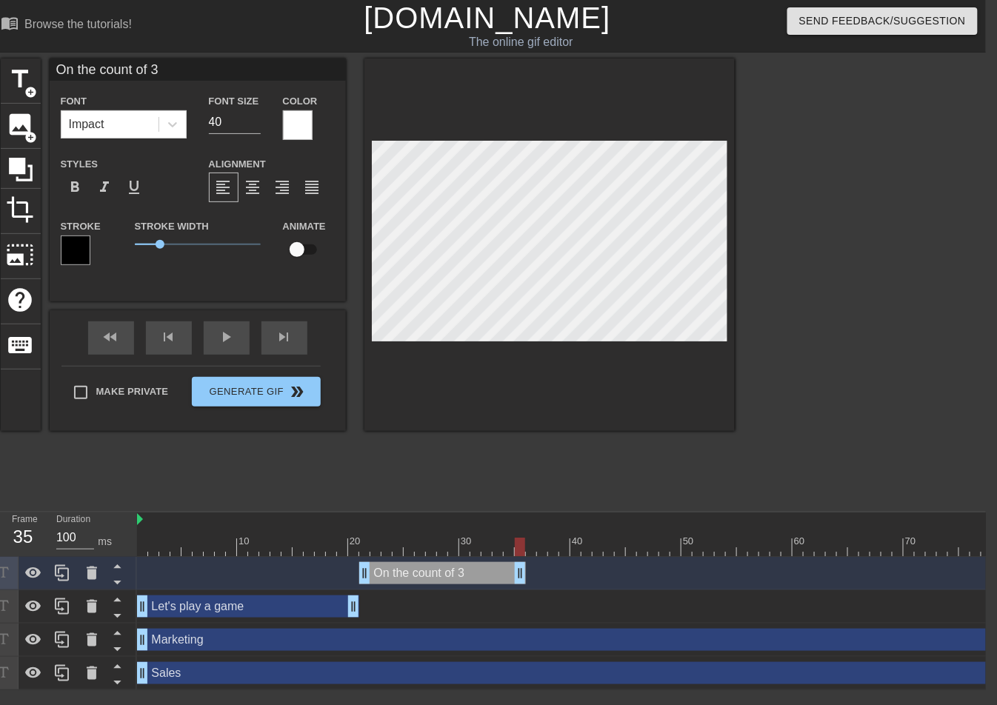
click at [67, 573] on icon at bounding box center [62, 573] width 18 height 18
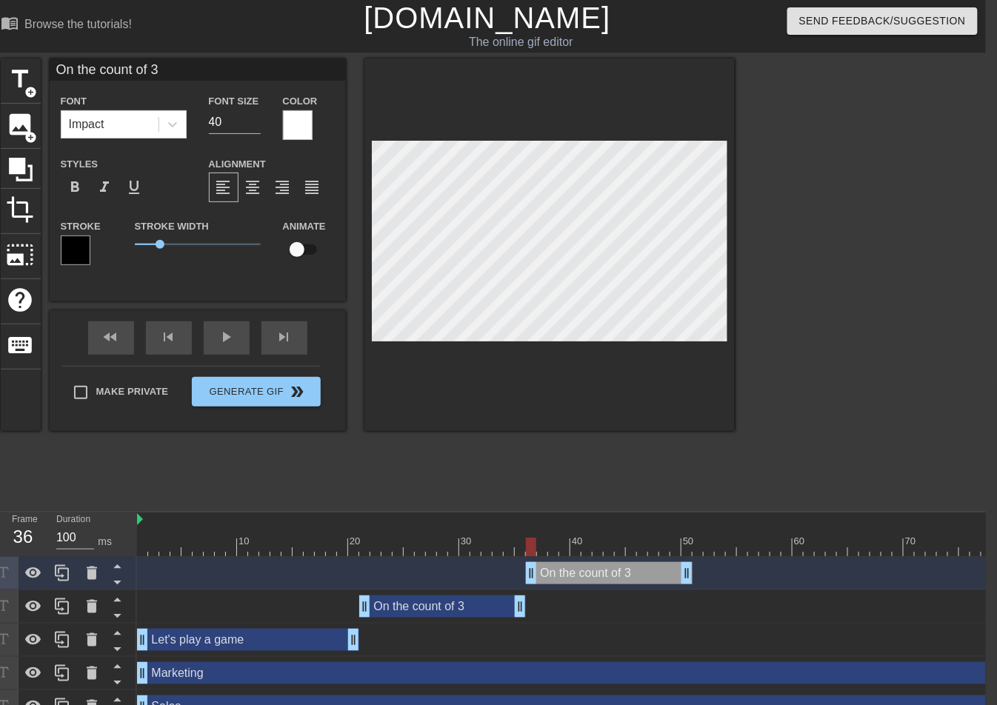
drag, startPoint x: 458, startPoint y: 571, endPoint x: 620, endPoint y: 566, distance: 162.2
click at [620, 566] on div "On the count of 3 drag_handle drag_handle" at bounding box center [609, 573] width 167 height 22
type input "N"
type textarea "N"
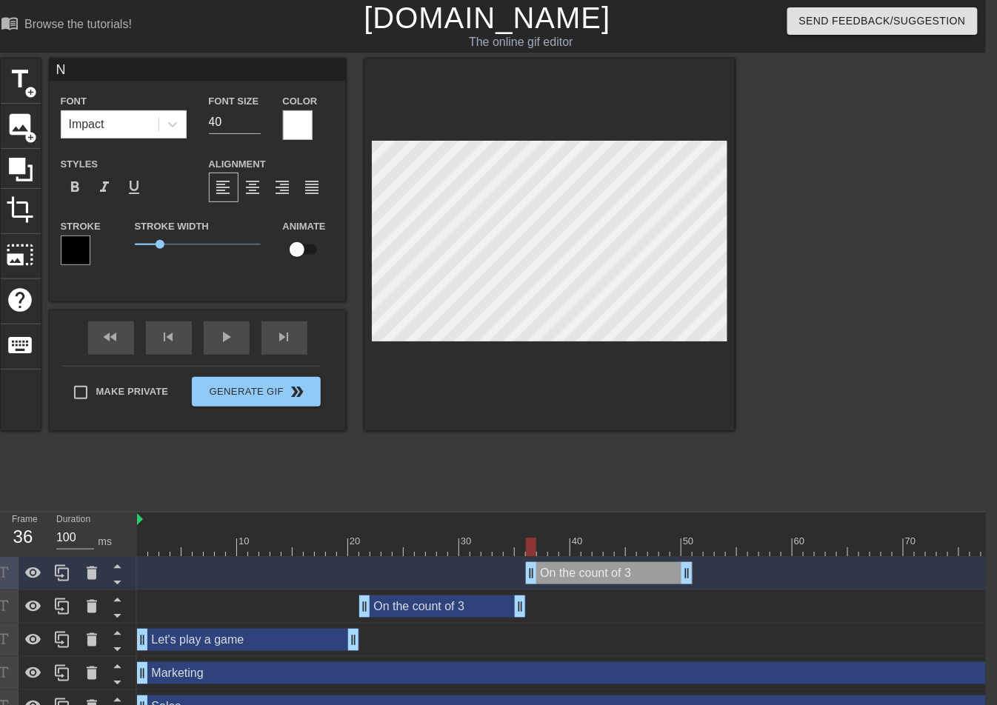
type input "Na"
type textarea "Na"
type input "Nam"
type textarea "Nam"
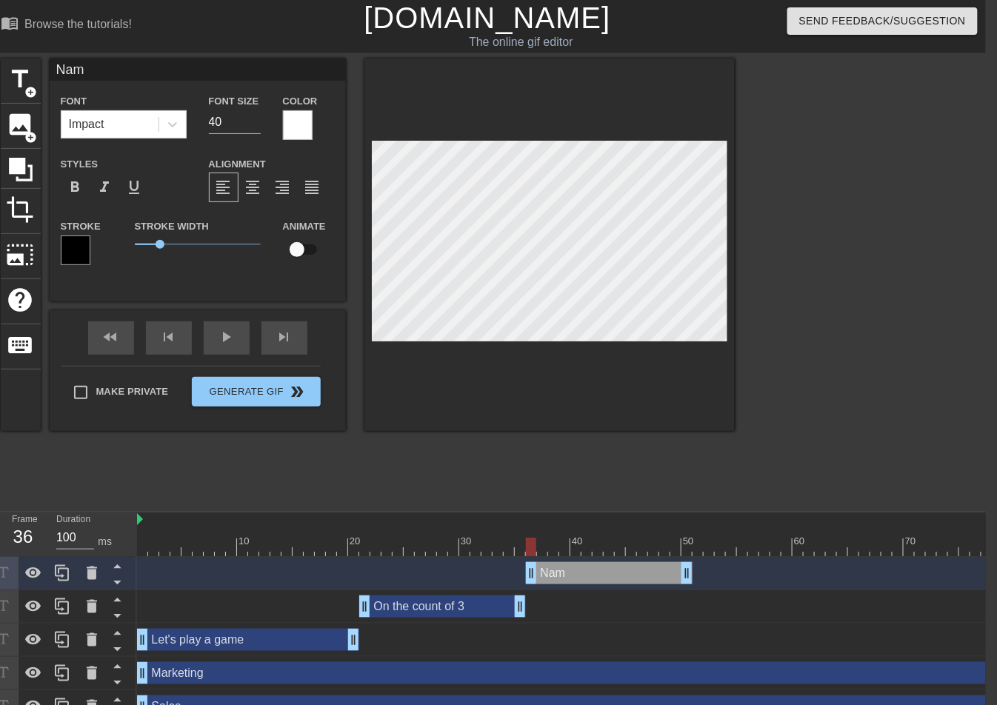
type input "Name"
type textarea "Name"
type input "Name"
type textarea "Name"
type input "Name y"
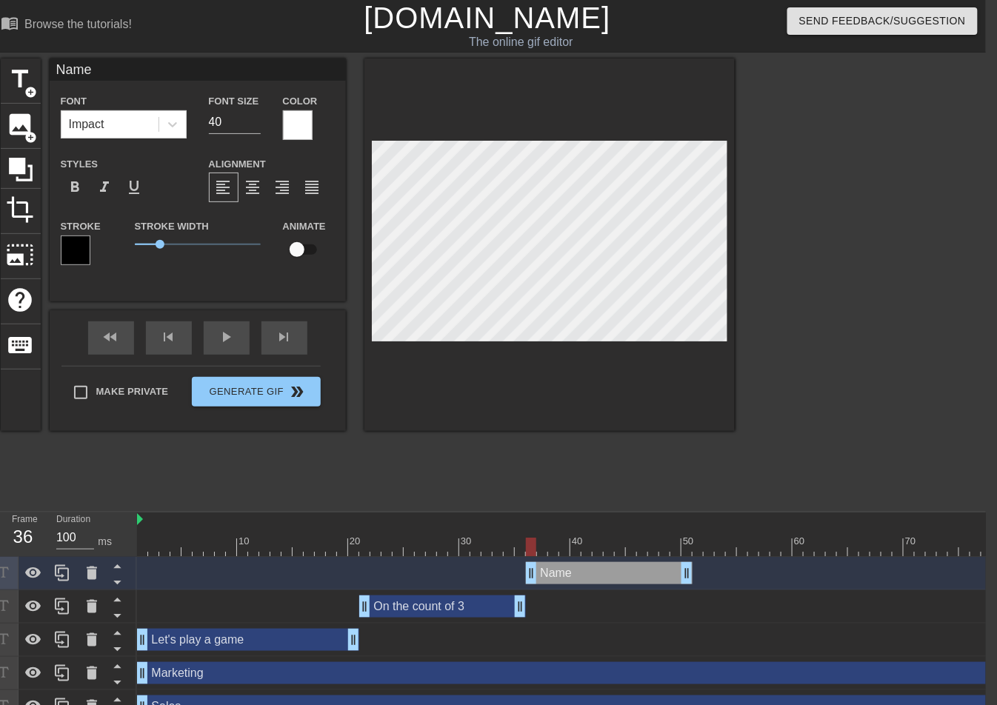
type textarea "Name y"
type input "Name yo"
type textarea "Name yo"
type input "Name you"
type textarea "Name you"
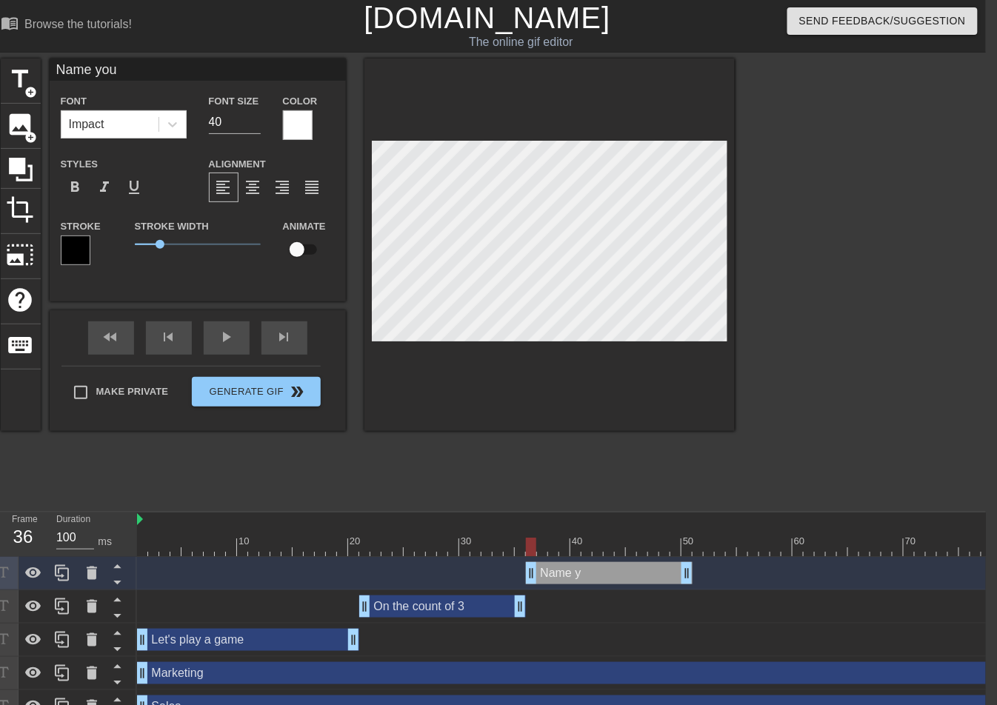
type input "Name your"
type textarea "Name your"
type input "Name your"
type textarea "Name your"
type input "Name your f"
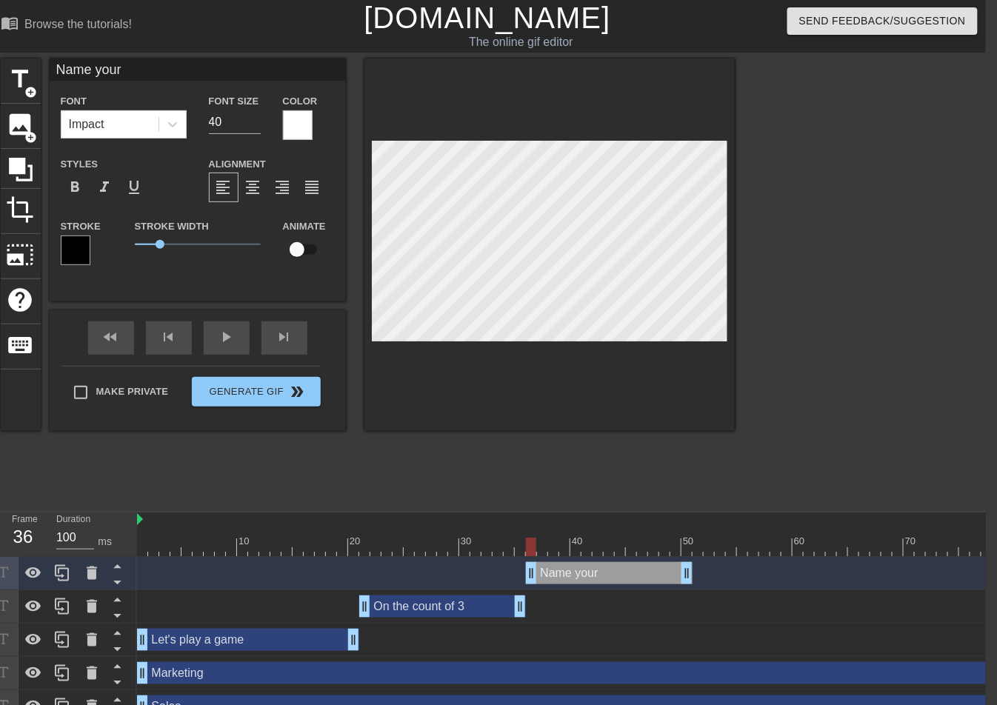
type textarea "Name your f"
type input "Name your fa"
type textarea "Name your fa"
type input "Name your fav"
type textarea "Name your fav"
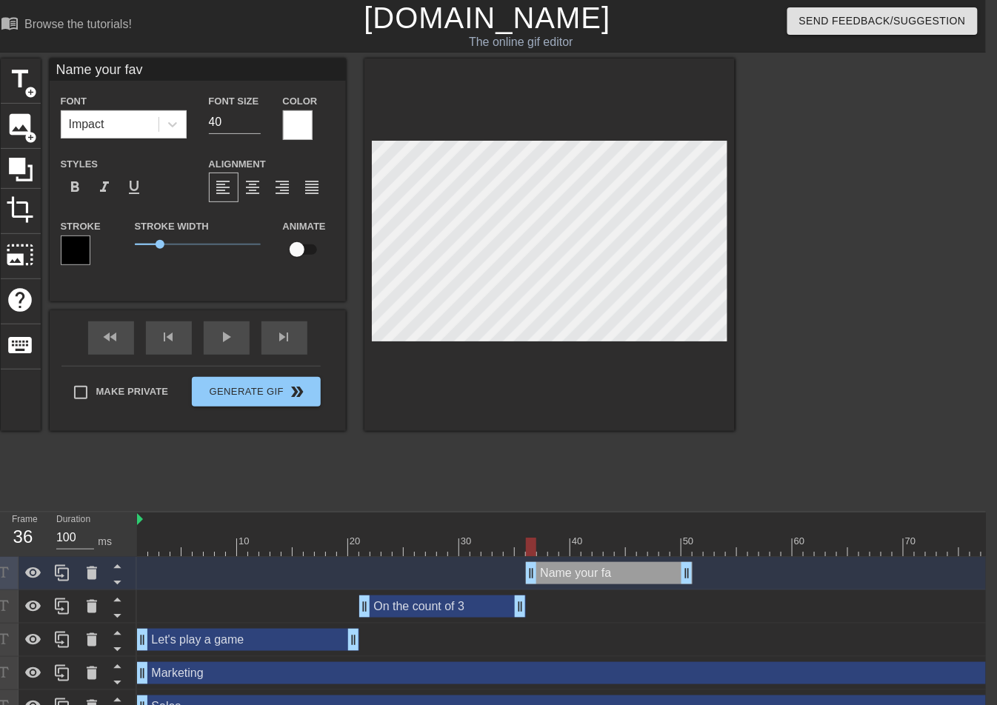
type input "Name your favo"
type textarea "Name your favo"
type input "Name your favor"
type textarea "Name your favor"
type input "Name your favori"
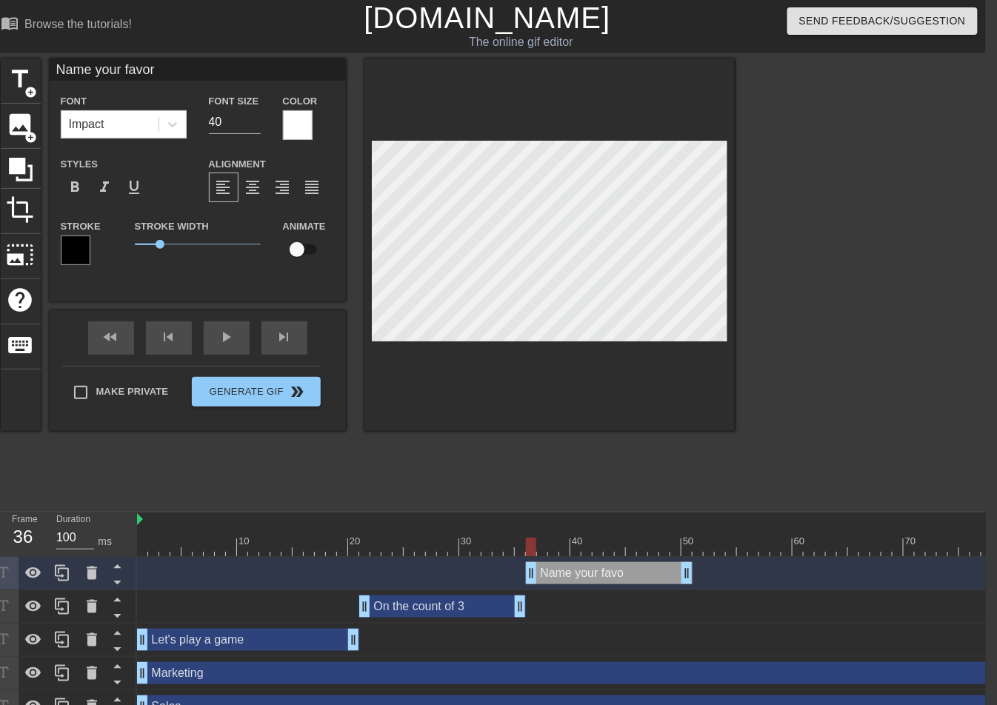
type textarea "Name your favori"
type input "Name your favorit"
type textarea "Name your favorit"
type input "Name your favorite"
type textarea "Name your favorite"
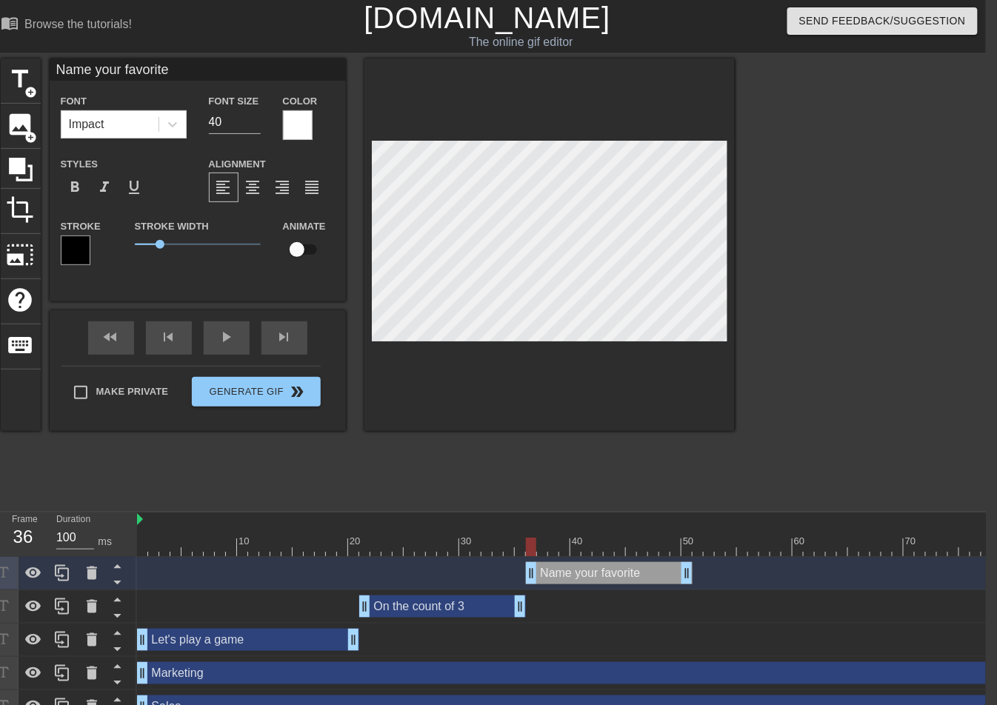
type input "Name your favorite"
type textarea "Name your favorite"
type input "Name your favorite p"
type textarea "Name your favorite p"
type input "Name your favorite pl"
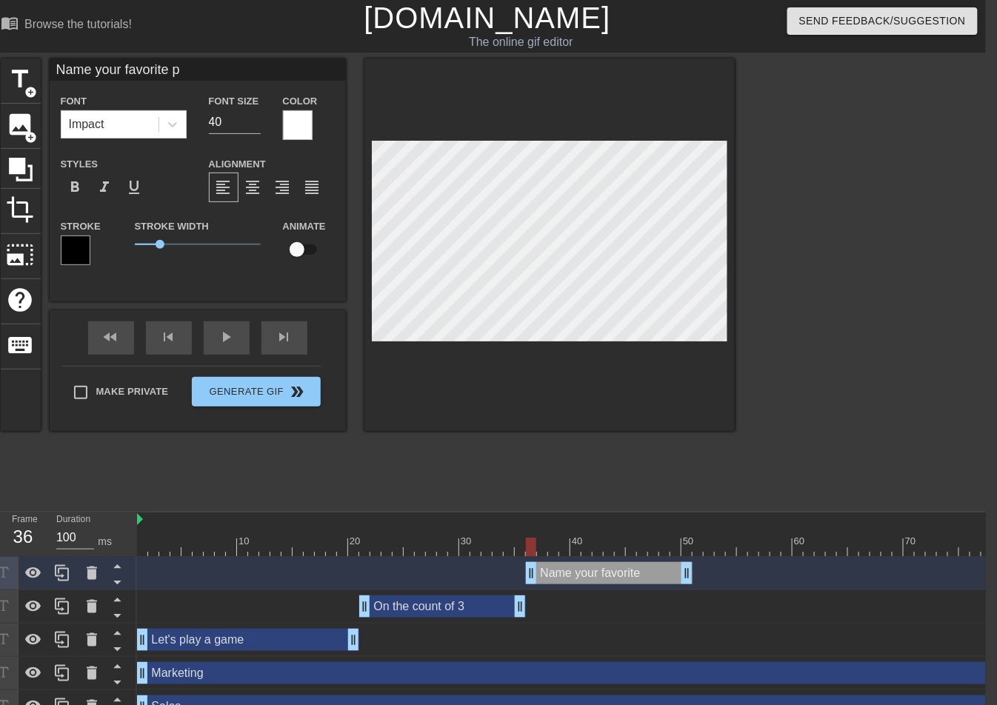
type textarea "Name your favorite pl"
type input "Name your favorite pla"
type textarea "Name your favorite pla"
type input "Name your favorite plan"
type textarea "Name your favorite plan"
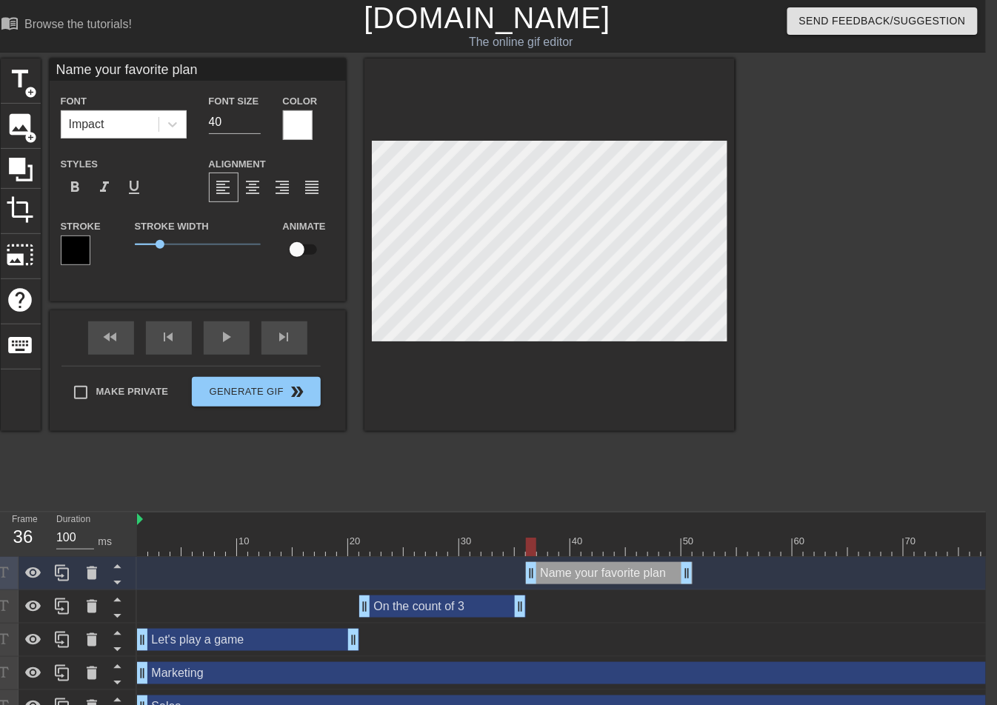
type input "Name your favorite pla"
type textarea "Name your favorite pla"
type input "Name your favorite plac"
type textarea "Name your favorite plac"
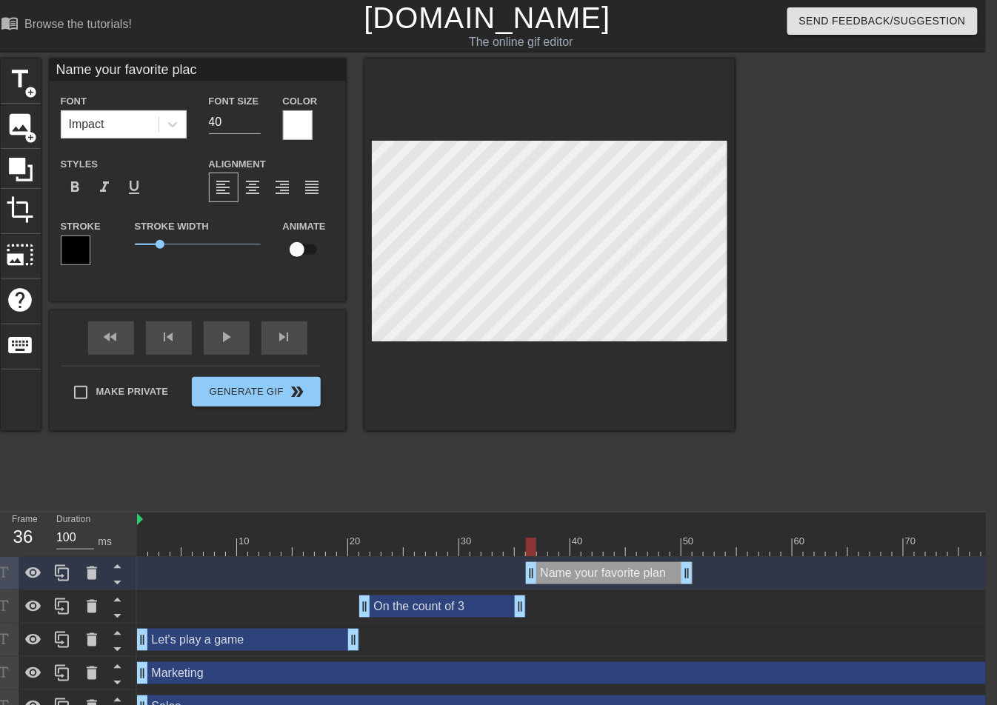
type input "Name your favorite place"
type textarea "Name your favorite place"
type input "Name your favorite place"
type textarea "Name your favorite place"
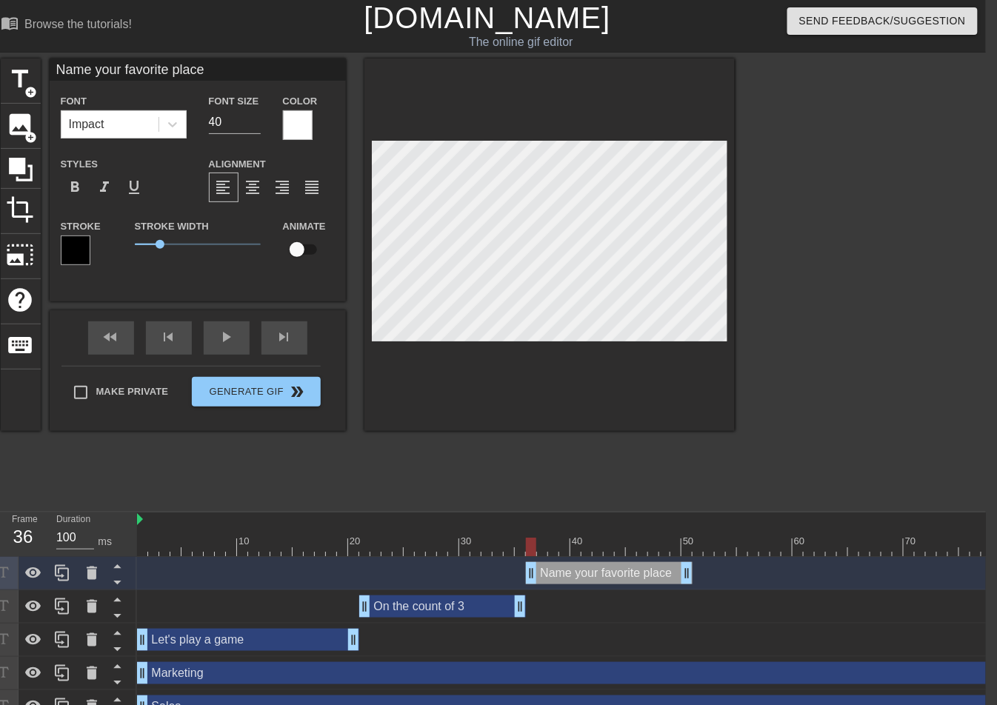
type input "Name your favorite placet"
type textarea "Name your favorite place t"
type input "Name your favorite placeto"
type textarea "Name your favorite place to"
type input "Name your favorite placeto"
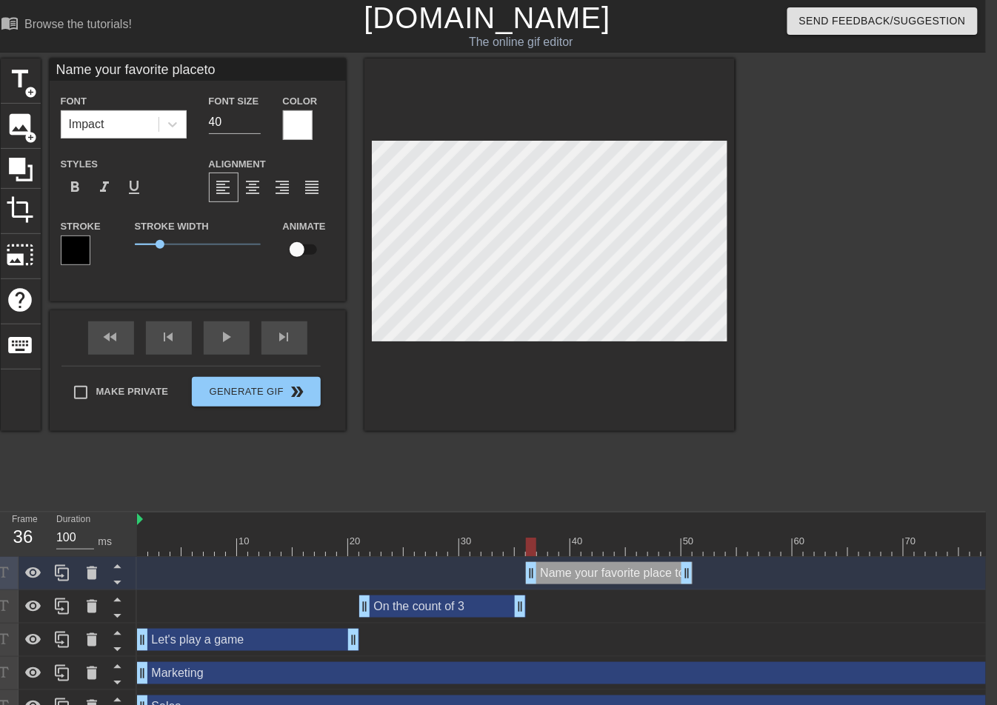
type textarea "Name your favorite place to"
type input "Name your favorite placeto l"
type textarea "Name your favorite place to l"
type input "Name your favorite placeto lo"
type textarea "Name your favorite place to lo"
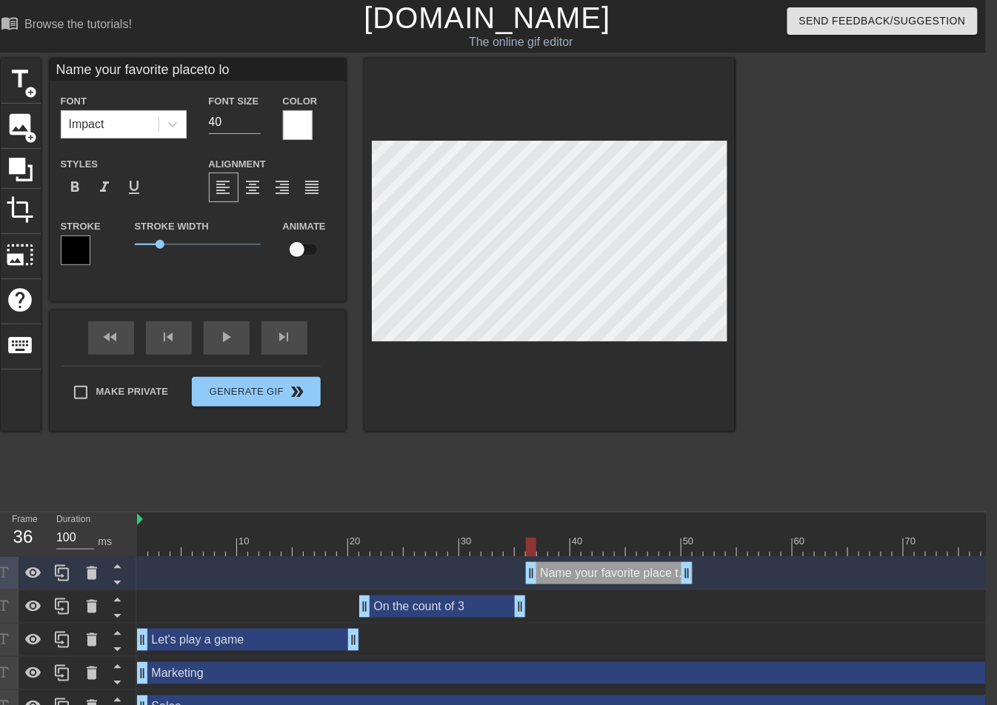
type input "Name your favorite placeto loo"
type textarea "Name your favorite place to loo"
type input "Name your favorite placeto look"
type textarea "Name your favorite place to look"
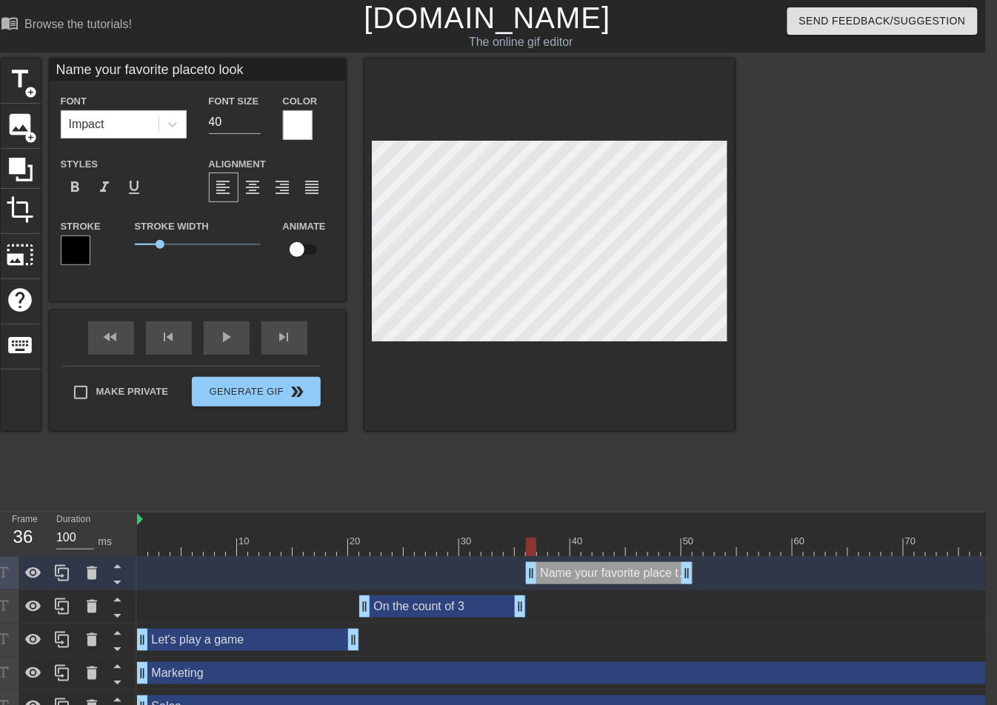
type input "Name your favorite placeto look"
type textarea "Name your favorite place to look"
type input "Name your favorite placeto look f"
type textarea "Name your favorite place to look f"
type input "Name your favorite placeto look fo"
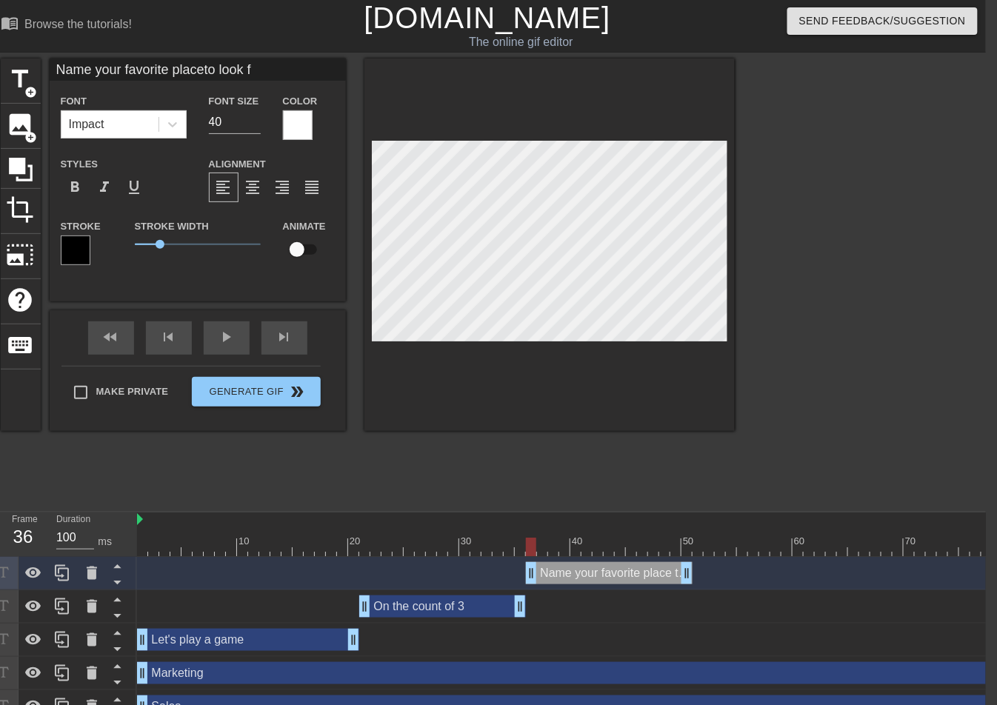
type textarea "Name your favorite place to look fo"
type input "Name your favorite placeto look for"
type textarea "Name your favorite place to look for"
type input "Name your favorite placeto look for"
type textarea "Name your favorite place to look for"
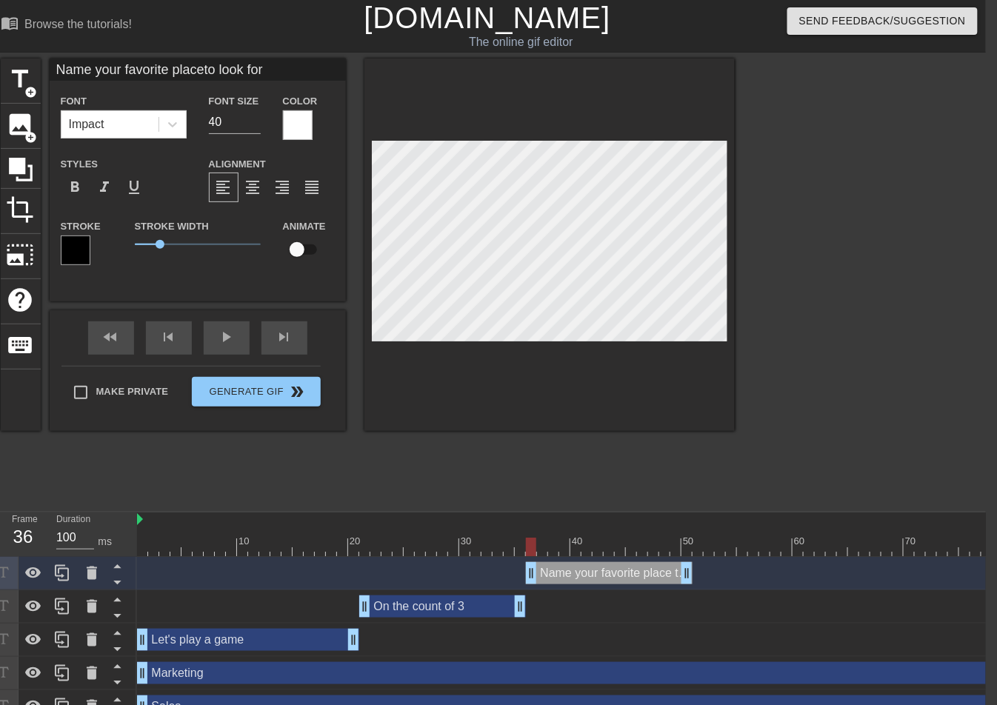
type input "Name your favorite placeto look for b"
type textarea "Name your favorite place to look for b"
type input "Name your favorite placeto look for by"
type textarea "Name your favorite place to look for by"
type input "Name your favorite placeto look for b"
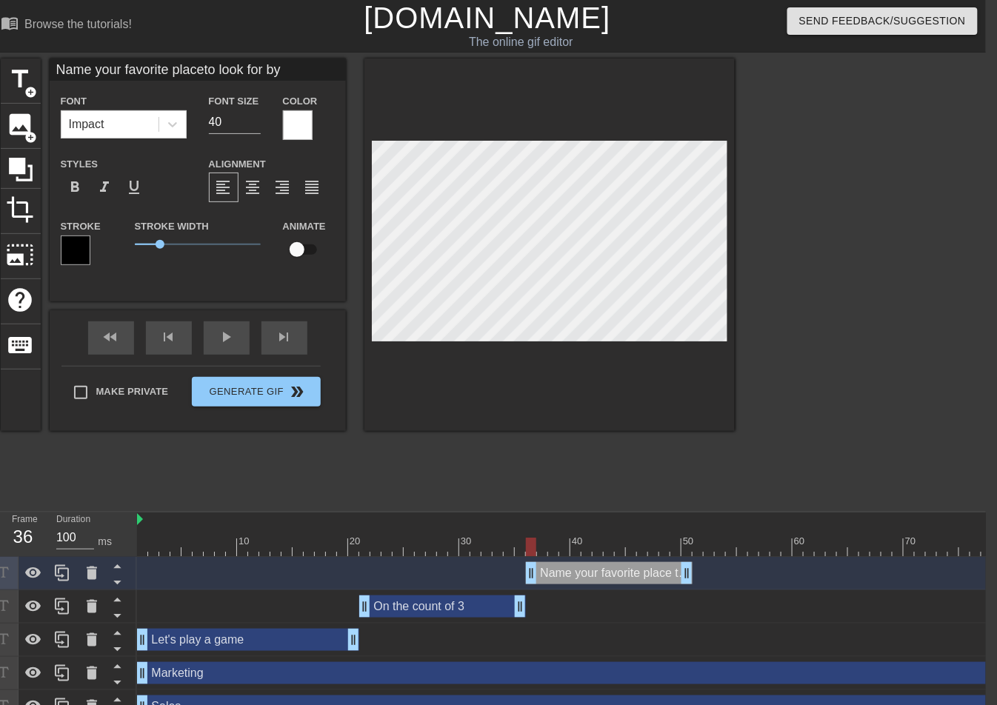
type textarea "Name your favorite place to look for b"
type input "Name your favorite placeto look for bu"
type textarea "Name your favorite place to look for bu"
type input "Name your favorite placeto look for buy"
type textarea "Name your favorite place to look for buy"
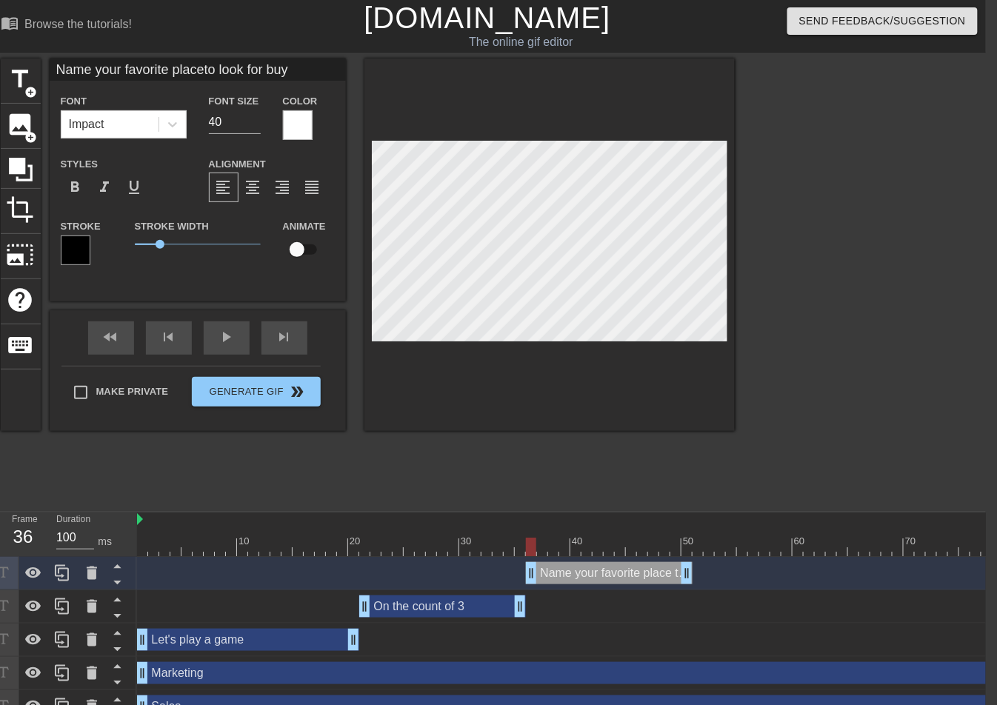
type input "Name your favorite placeto look for buyi"
type textarea "Name your favorite place to look for buyi"
type input "Name your favorite placeto look for buyin"
type textarea "Name your favorite place to look for buyin"
type input "Name your favorite placeto look for buying"
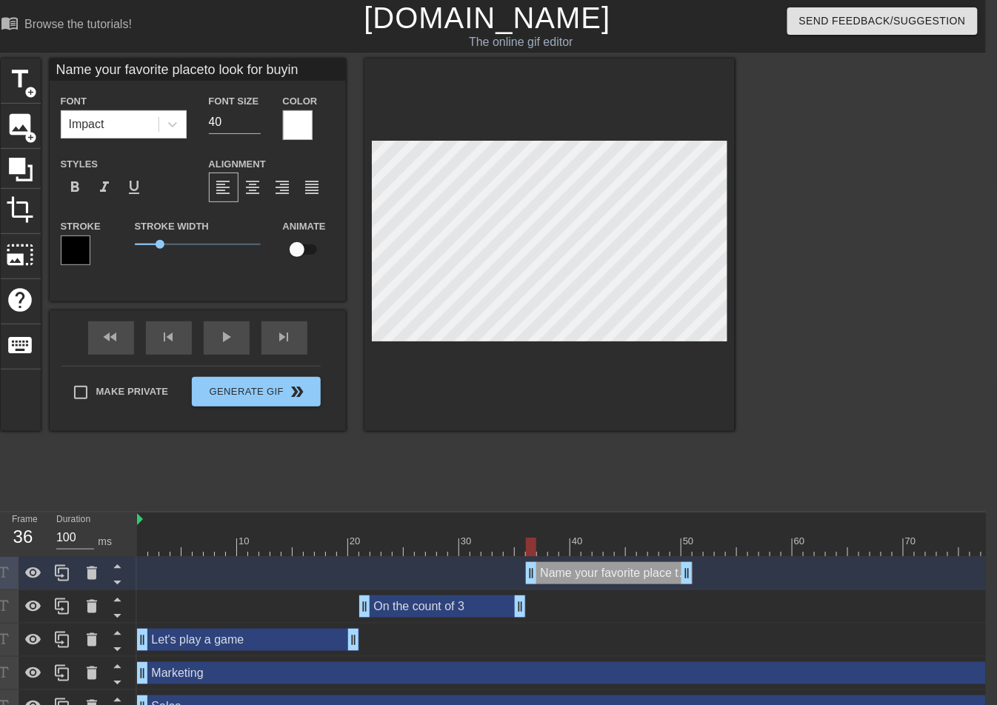
type textarea "Name your favorite place to look for buying"
type input "Name your favorite placeto look for buying"
type textarea "Name your favorite place to look for buying"
type input "Name your favorite placeto look for buying i"
type textarea "Name your favorite place to look for buying i"
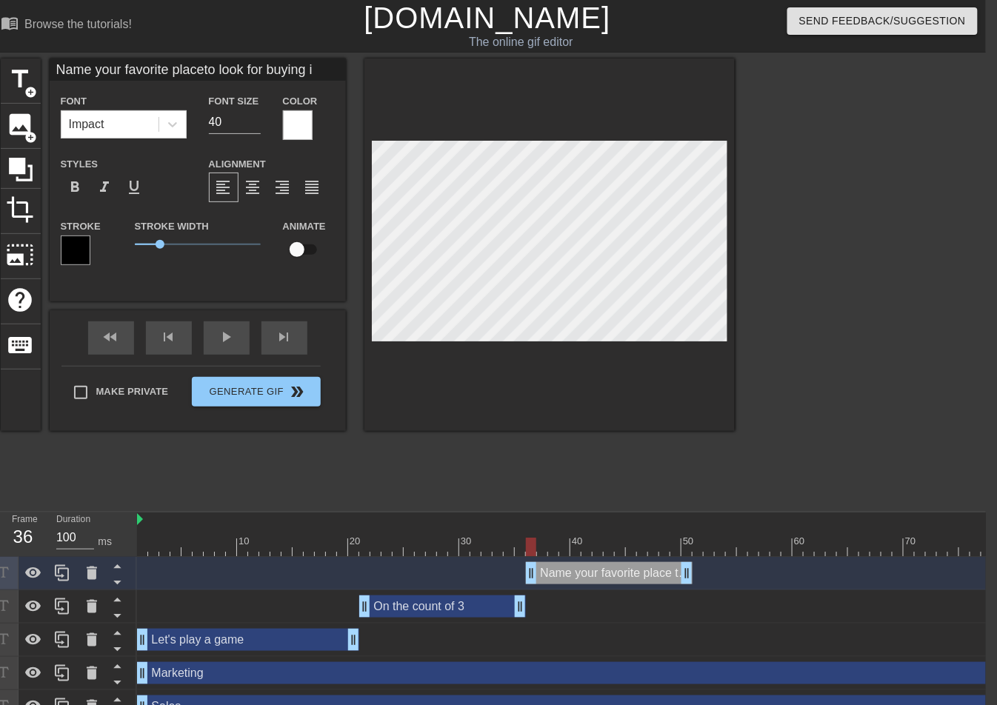
type input "Name your favorite placeto look for buying in"
type textarea "Name your favorite place to look for buying in"
type input "Name your favorite placeto look for buying int"
type textarea "Name your favorite place to look for buying int"
type input "Name your favorite placeto look for buying inte"
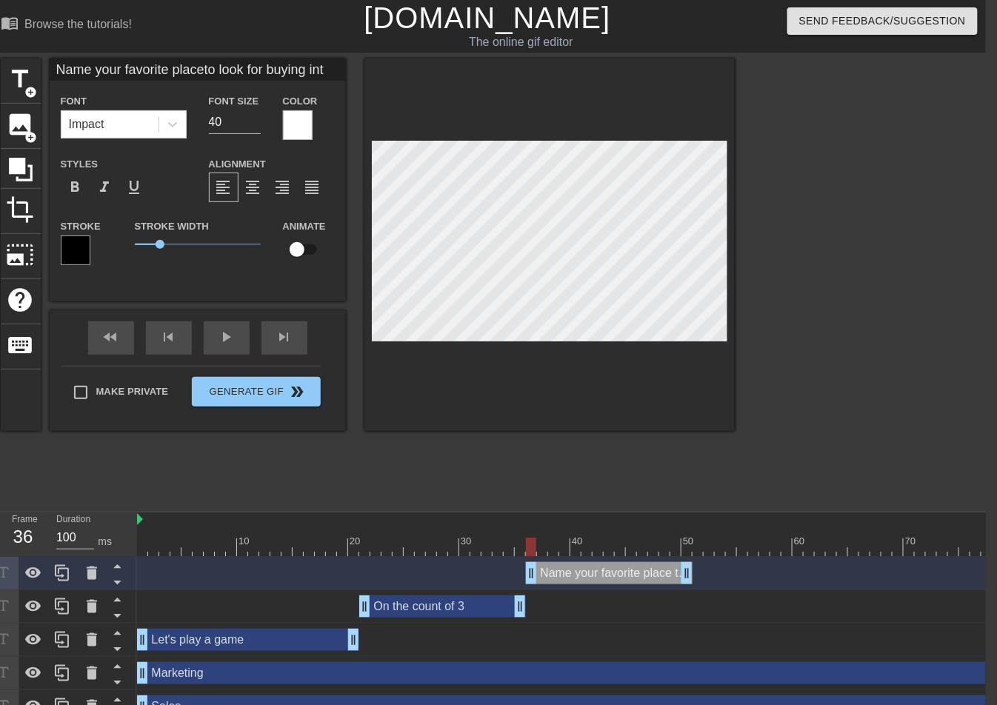
type textarea "Name your favorite place to look for buying inte"
type input "Name your favorite placeto look for buying inten"
click at [660, 385] on div at bounding box center [549, 244] width 370 height 372
click at [612, 346] on div at bounding box center [549, 244] width 370 height 372
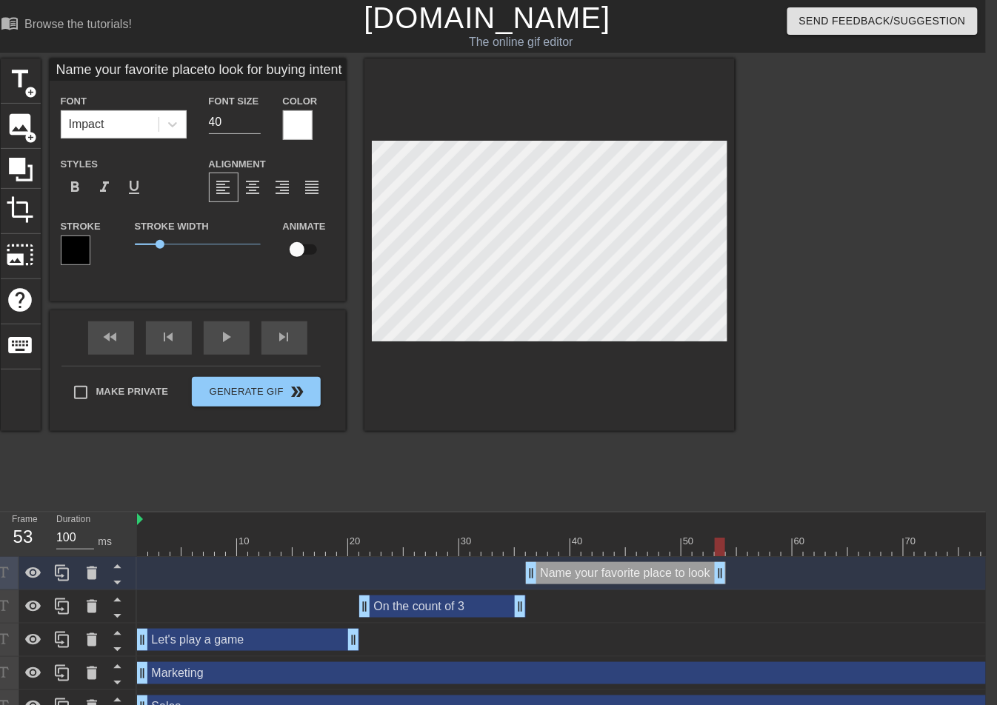
drag, startPoint x: 690, startPoint y: 566, endPoint x: 714, endPoint y: 576, distance: 26.3
drag, startPoint x: 720, startPoint y: 546, endPoint x: 767, endPoint y: 569, distance: 52.6
click at [767, 569] on div "10 20 30 40 50 60 70 80 90 100 110 120 130 140 150 160" at bounding box center [561, 617] width 848 height 211
drag, startPoint x: 710, startPoint y: 573, endPoint x: 746, endPoint y: 574, distance: 35.5
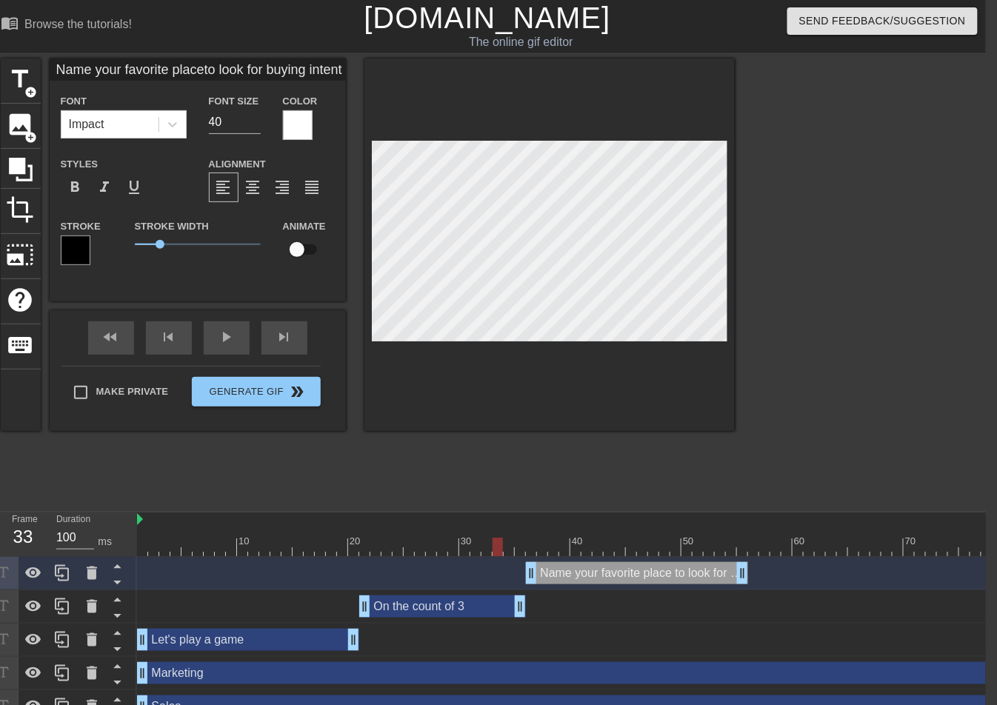
drag, startPoint x: 743, startPoint y: 572, endPoint x: 731, endPoint y: 572, distance: 12.6
click at [68, 577] on icon at bounding box center [62, 573] width 14 height 16
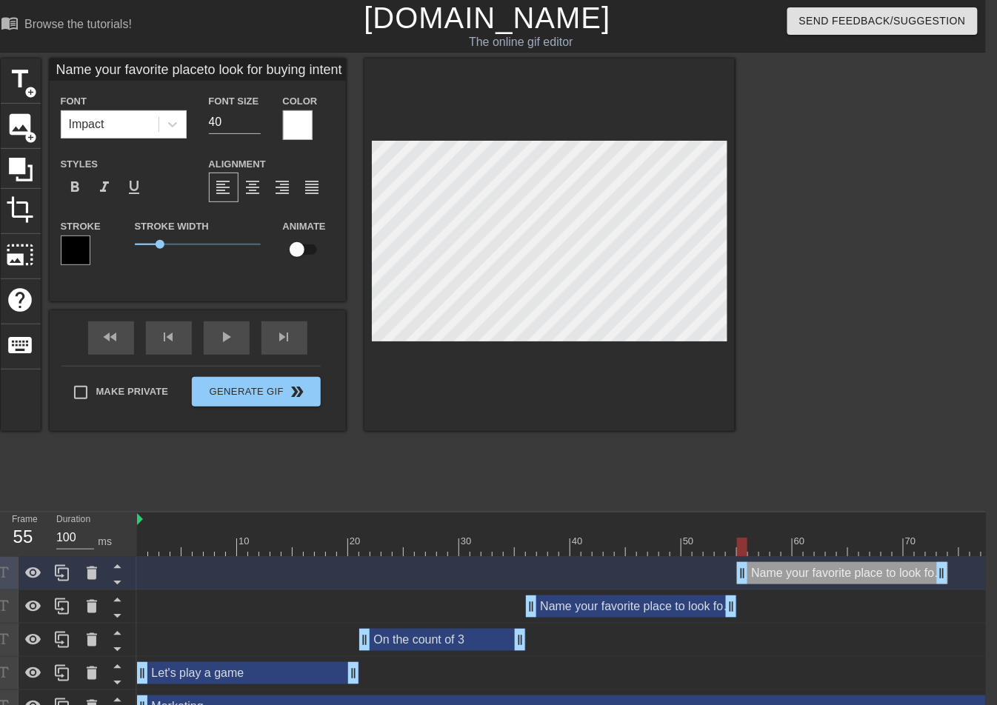
drag, startPoint x: 617, startPoint y: 575, endPoint x: 822, endPoint y: 578, distance: 205.1
click at [823, 578] on div "Name your favorite place to look for buying intent signals drag_handle drag_han…" at bounding box center [842, 573] width 211 height 22
drag, startPoint x: 945, startPoint y: 568, endPoint x: 849, endPoint y: 569, distance: 95.5
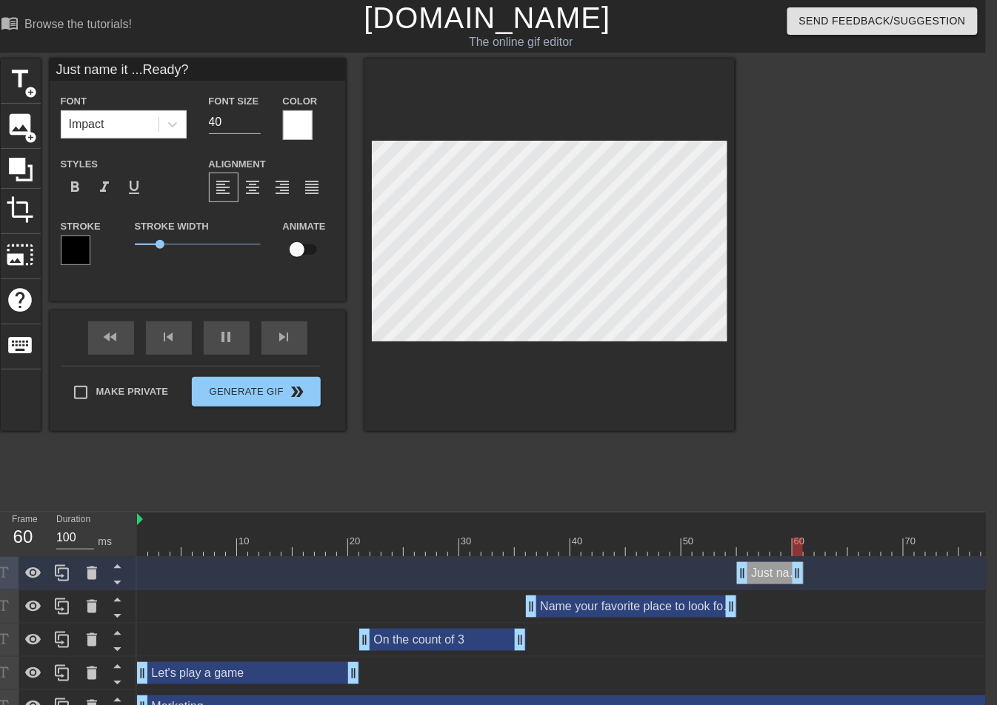
drag, startPoint x: 847, startPoint y: 573, endPoint x: 802, endPoint y: 581, distance: 45.9
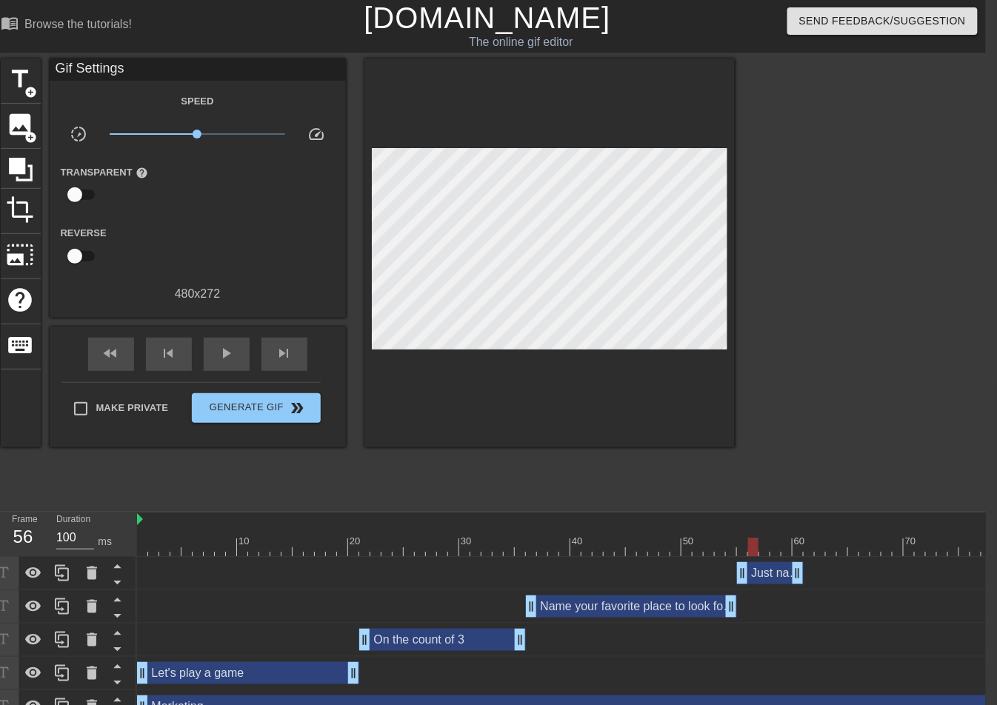
drag, startPoint x: 731, startPoint y: 607, endPoint x: 700, endPoint y: 605, distance: 30.4
drag, startPoint x: 740, startPoint y: 573, endPoint x: 711, endPoint y: 577, distance: 29.1
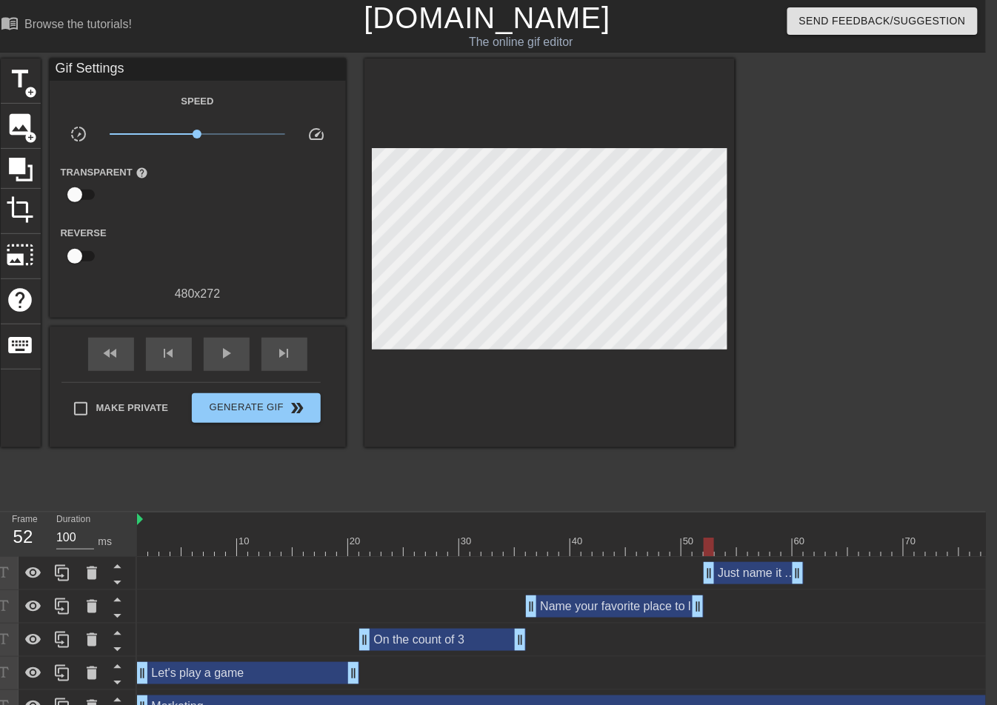
click at [707, 548] on div at bounding box center [708, 547] width 10 height 19
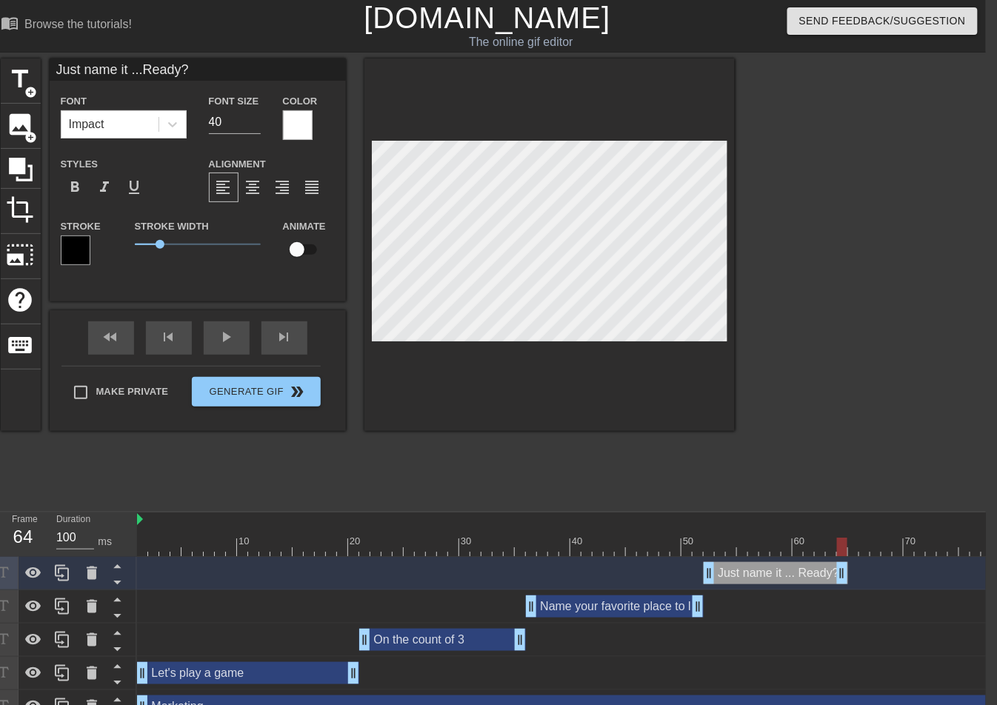
drag, startPoint x: 800, startPoint y: 575, endPoint x: 844, endPoint y: 580, distance: 44.0
drag, startPoint x: 843, startPoint y: 576, endPoint x: 817, endPoint y: 576, distance: 25.9
click at [51, 562] on div at bounding box center [62, 573] width 30 height 33
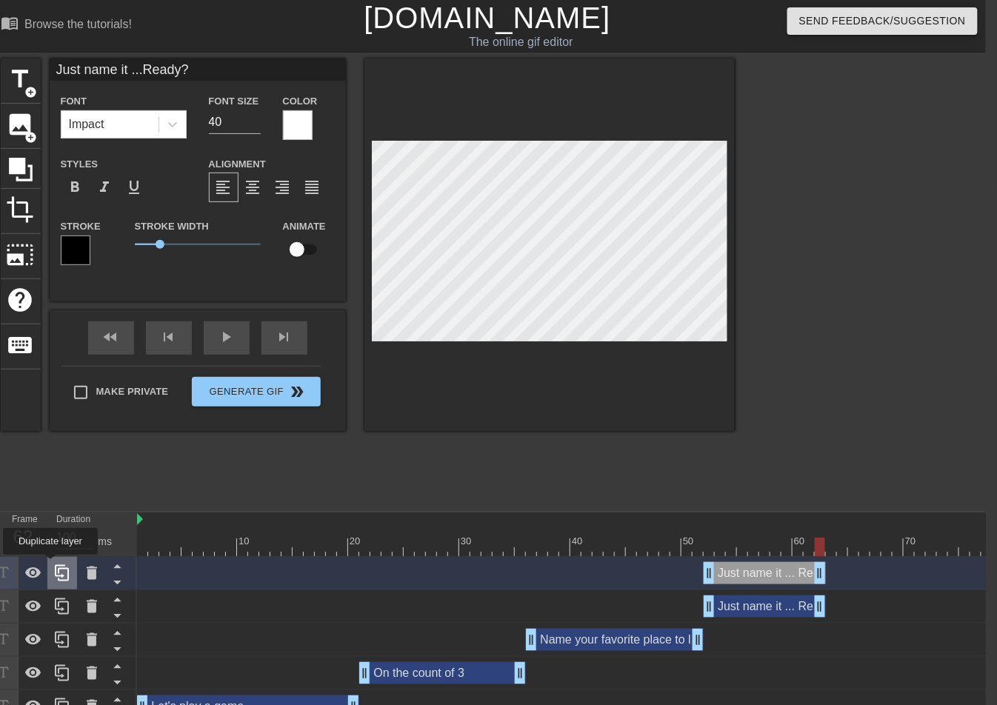
click at [52, 565] on div at bounding box center [62, 573] width 30 height 33
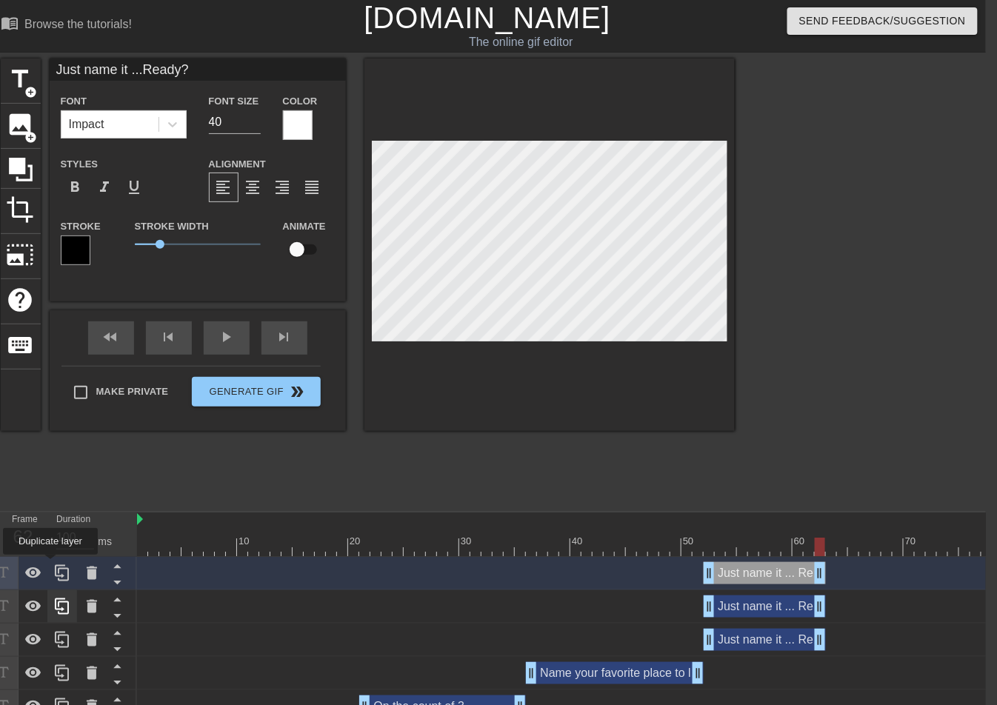
click at [52, 565] on div at bounding box center [62, 573] width 30 height 33
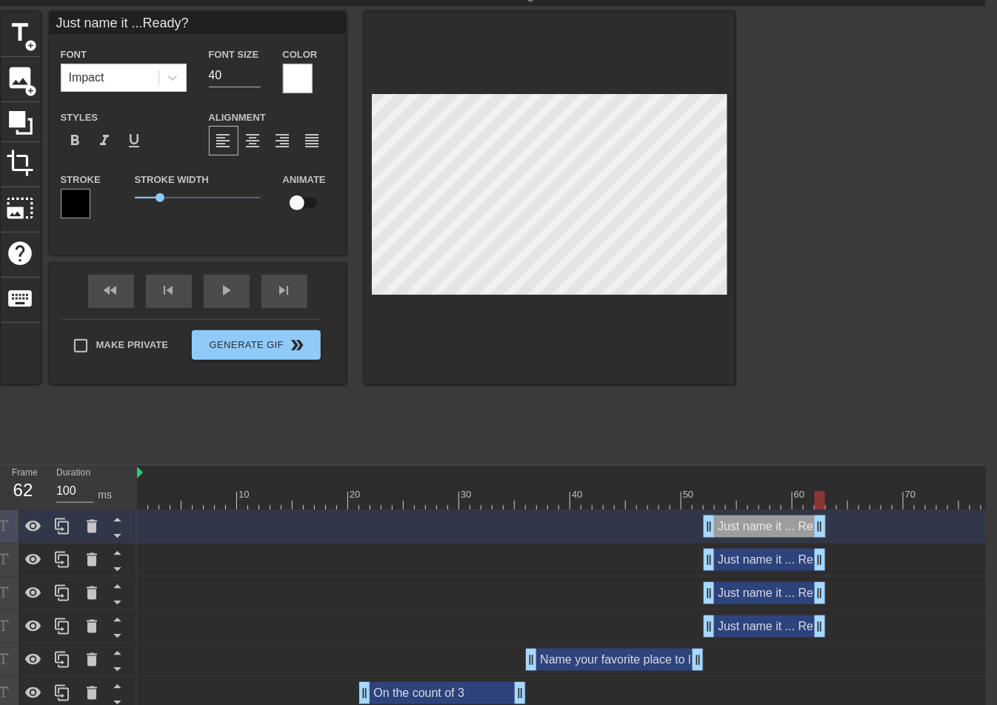
scroll to position [60, 11]
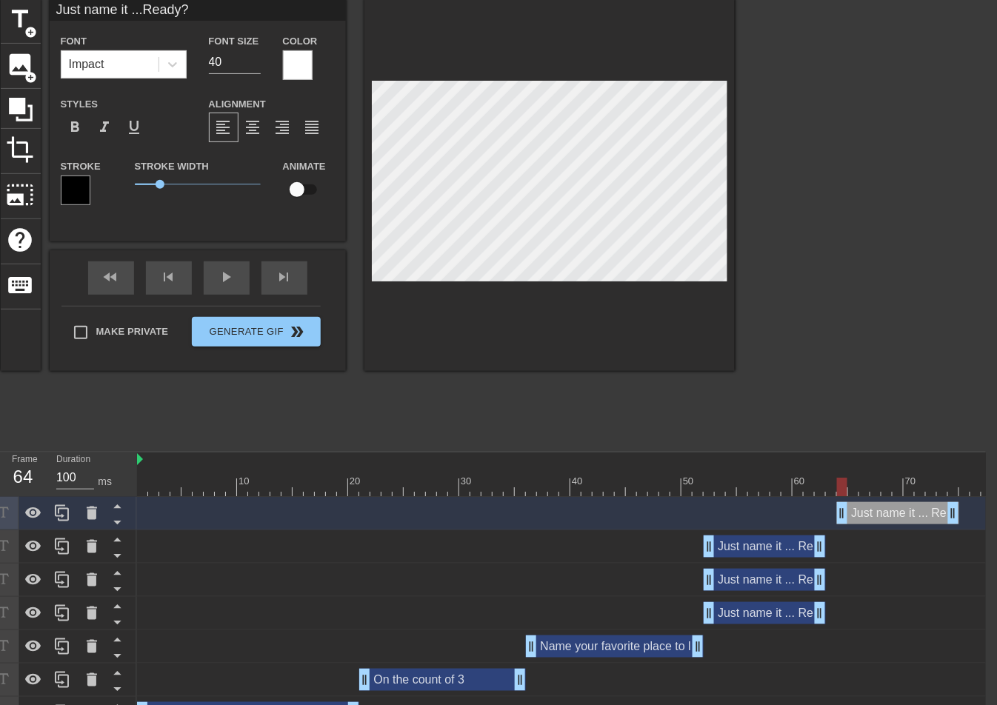
drag, startPoint x: 783, startPoint y: 515, endPoint x: 920, endPoint y: 521, distance: 137.1
click at [920, 521] on div "Just name it ... Ready? drag_handle drag_handle" at bounding box center [898, 513] width 122 height 22
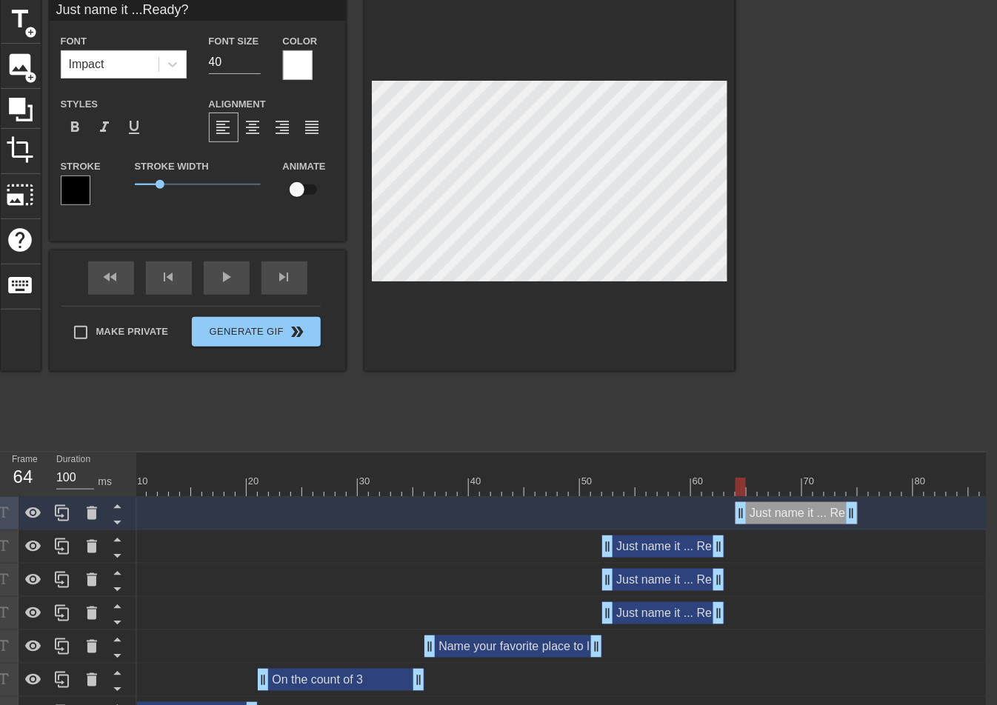
scroll to position [0, 110]
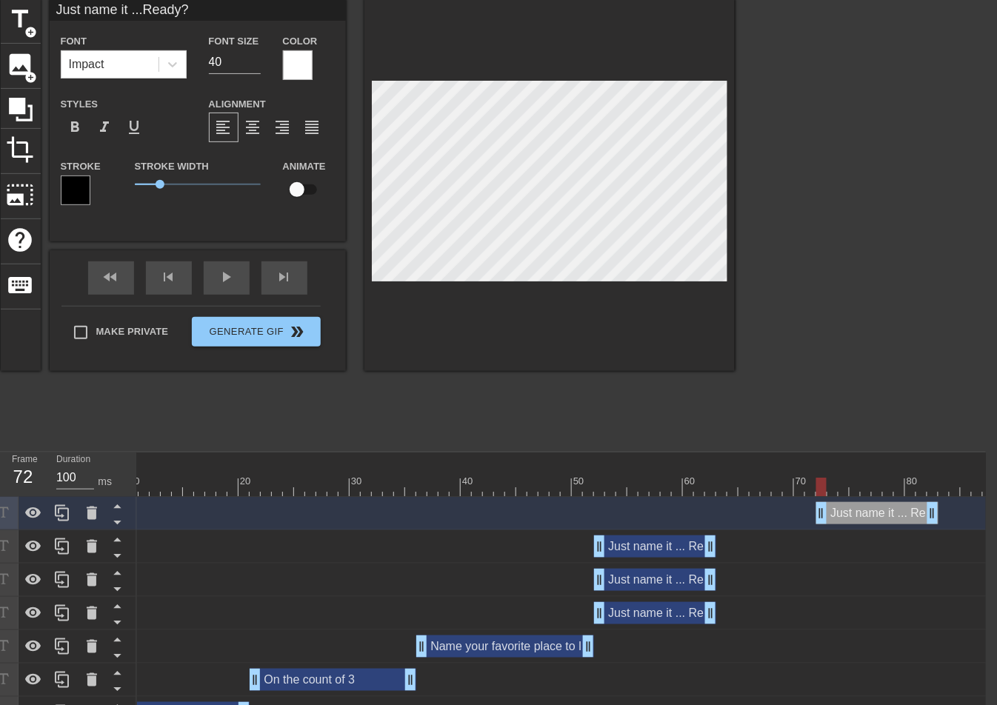
drag, startPoint x: 811, startPoint y: 521, endPoint x: 893, endPoint y: 520, distance: 82.2
click at [893, 520] on div "Just name it ... Ready? drag_handle drag_handle" at bounding box center [877, 513] width 122 height 22
drag, startPoint x: 677, startPoint y: 546, endPoint x: 854, endPoint y: 545, distance: 177.7
click at [854, 545] on div "Just name it ... Ready? drag_handle drag_handle" at bounding box center [832, 546] width 122 height 22
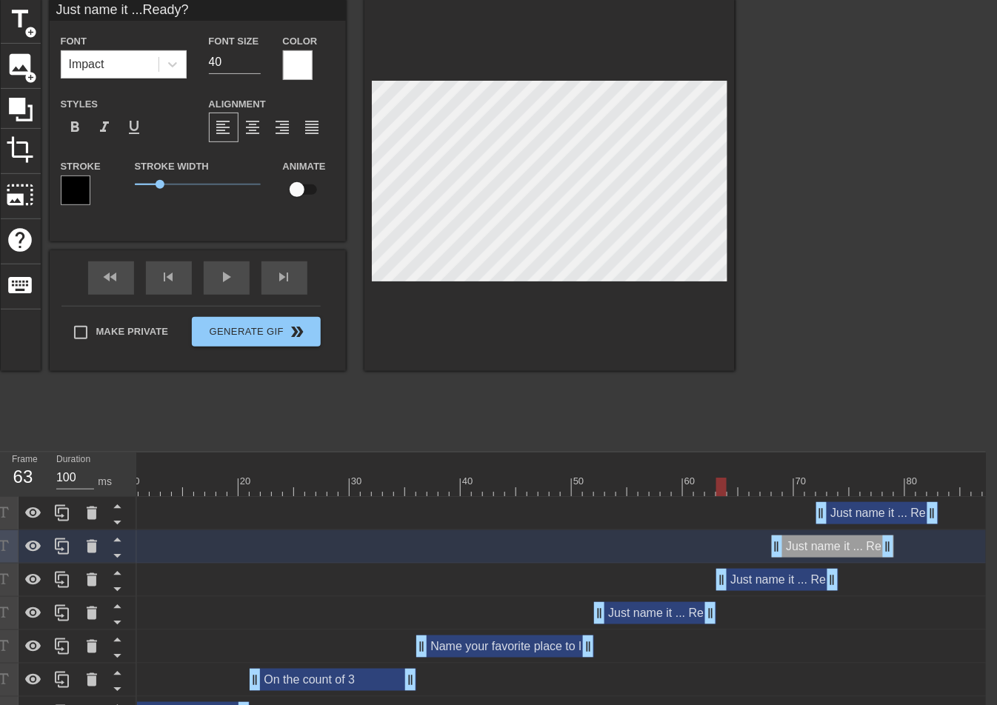
drag, startPoint x: 670, startPoint y: 578, endPoint x: 790, endPoint y: 585, distance: 120.1
click at [790, 585] on div "Just name it ... Ready? drag_handle drag_handle" at bounding box center [777, 580] width 122 height 22
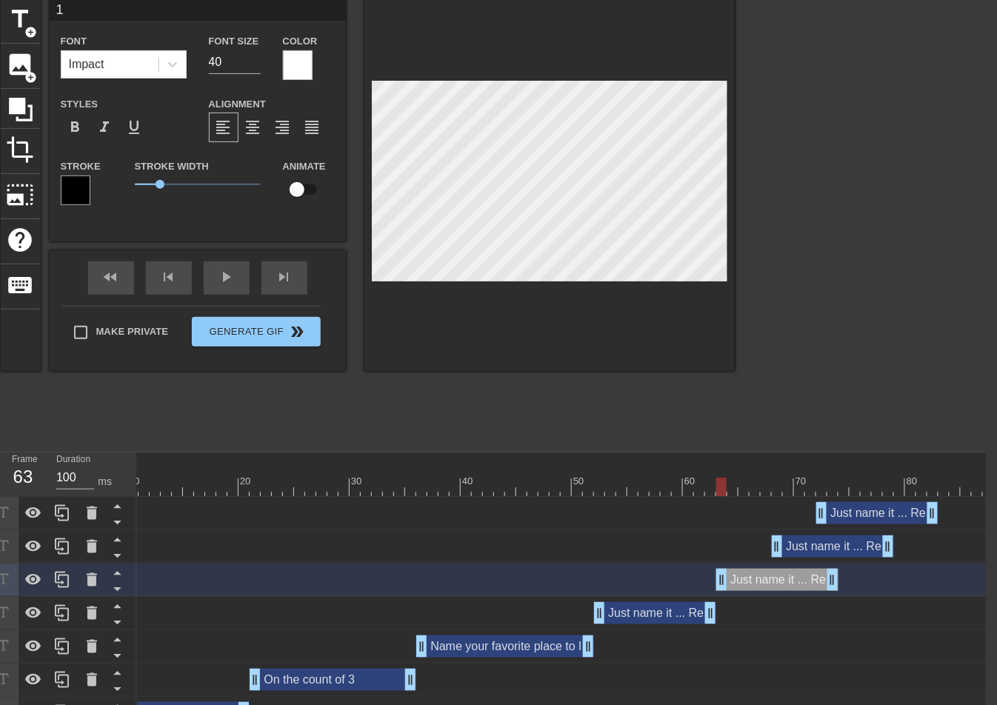
scroll to position [1, 0]
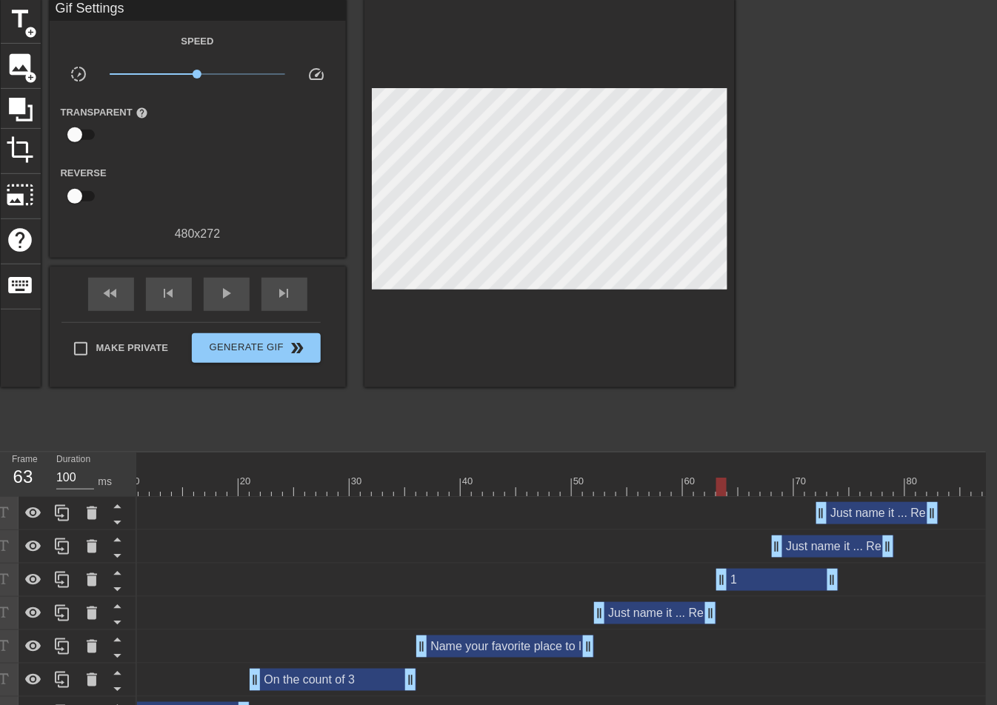
drag, startPoint x: 833, startPoint y: 585, endPoint x: 826, endPoint y: 592, distance: 10.0
drag, startPoint x: 723, startPoint y: 490, endPoint x: 783, endPoint y: 495, distance: 60.2
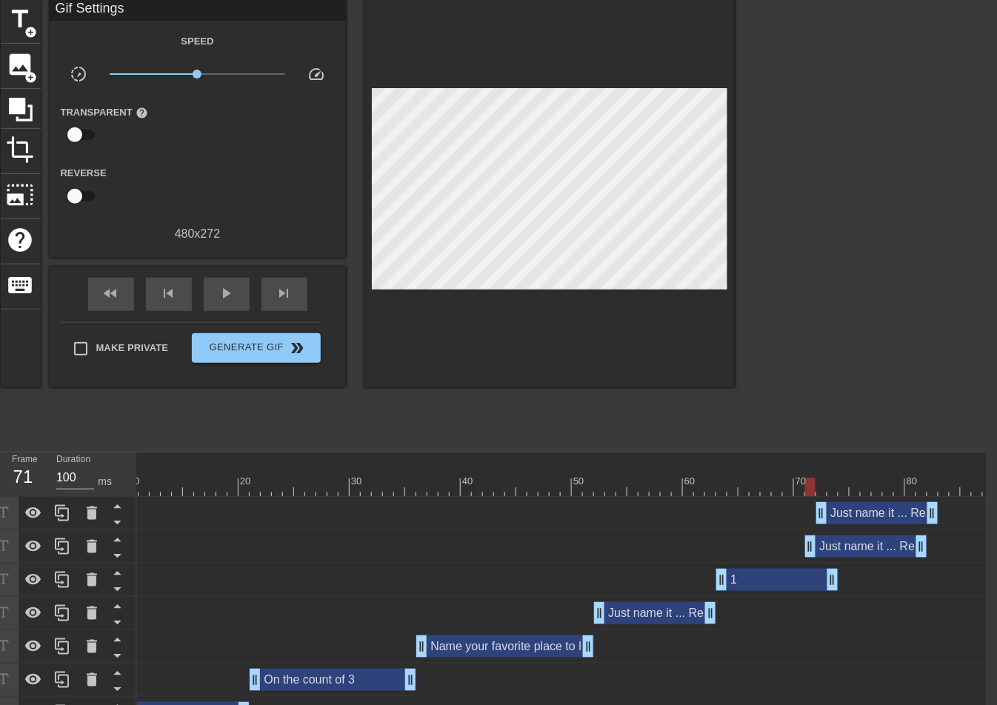
drag, startPoint x: 790, startPoint y: 548, endPoint x: 833, endPoint y: 547, distance: 42.9
click at [833, 547] on div "Just name it ... Ready? drag_handle drag_handle" at bounding box center [866, 546] width 122 height 22
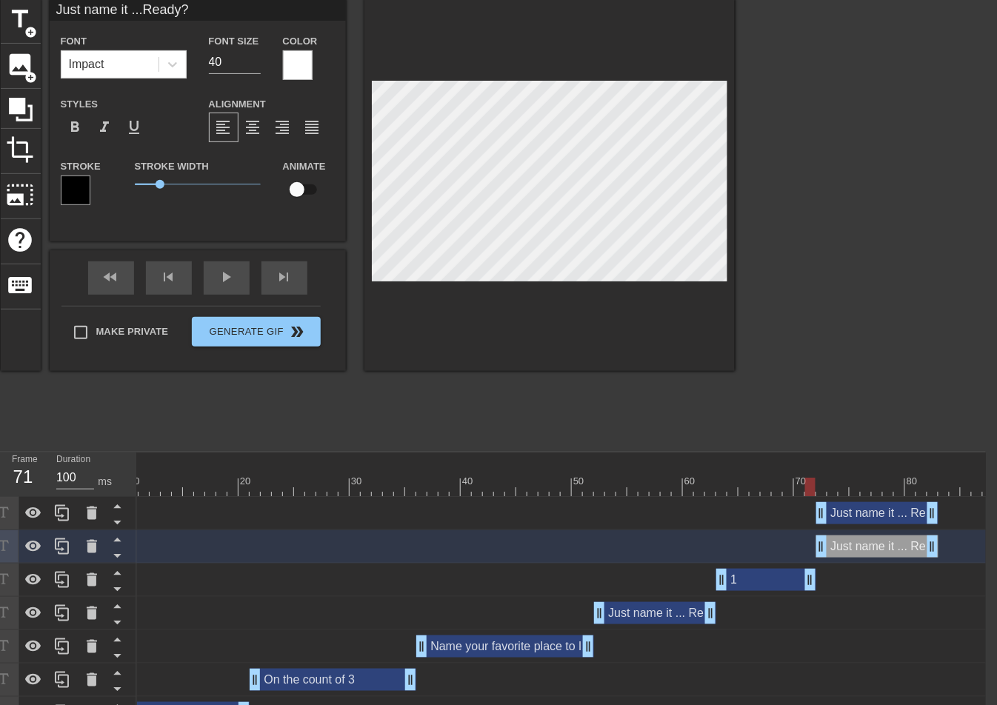
drag, startPoint x: 832, startPoint y: 579, endPoint x: 805, endPoint y: 586, distance: 28.4
click at [834, 551] on div "Just name it ... Ready? drag_handle drag_handle" at bounding box center [877, 546] width 122 height 22
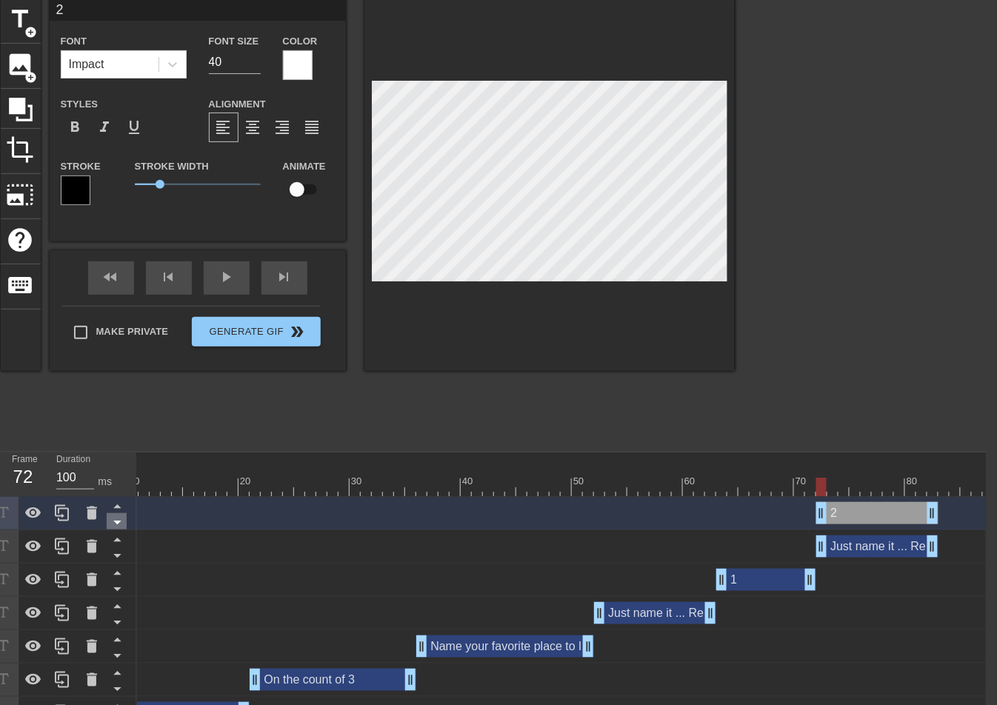
click at [116, 520] on icon at bounding box center [117, 522] width 19 height 19
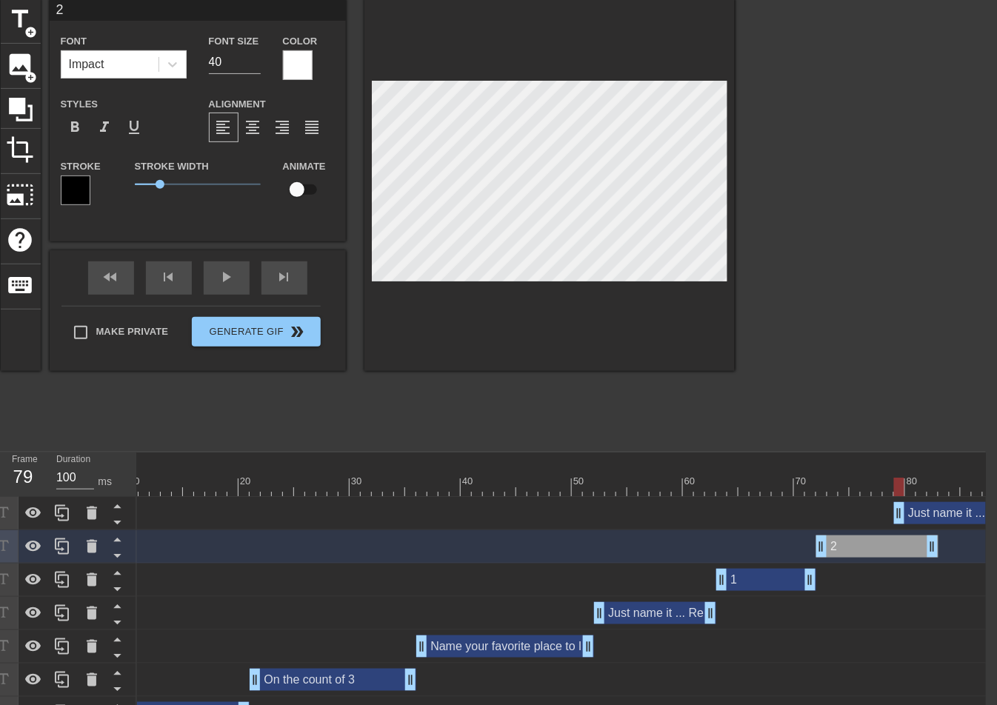
drag, startPoint x: 887, startPoint y: 515, endPoint x: 966, endPoint y: 515, distance: 79.2
click at [966, 515] on div "Just name it ... Ready? drag_handle drag_handle" at bounding box center [955, 513] width 122 height 22
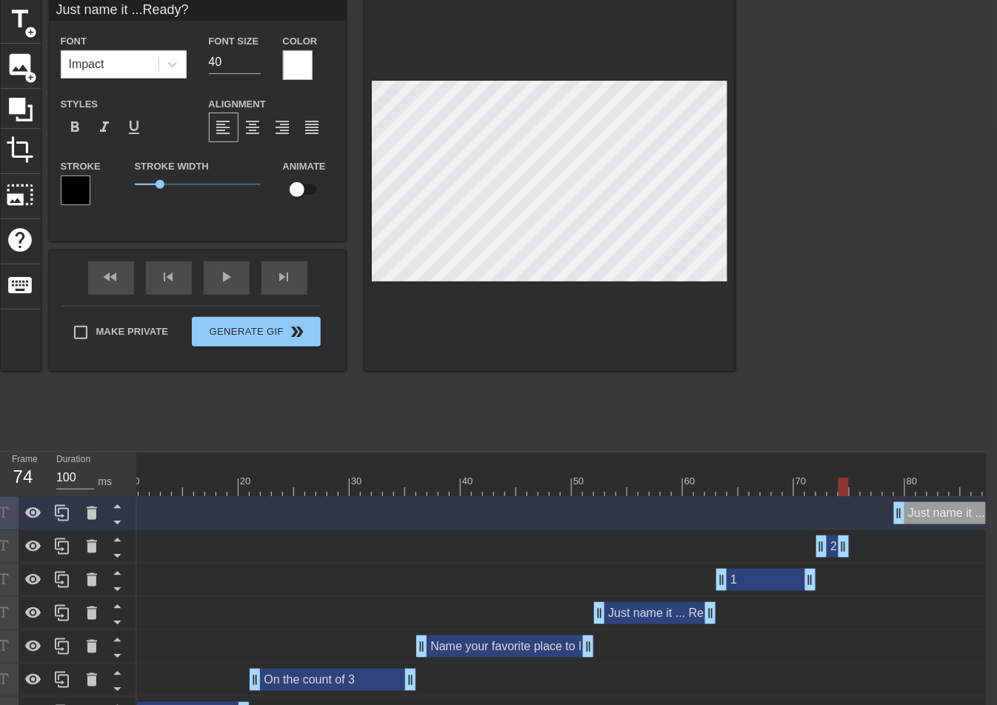
drag, startPoint x: 935, startPoint y: 545, endPoint x: 847, endPoint y: 543, distance: 88.1
drag, startPoint x: 734, startPoint y: 492, endPoint x: 848, endPoint y: 495, distance: 114.8
click at [940, 512] on div "Just name it ... Ready? drag_handle drag_handle" at bounding box center [955, 513] width 122 height 22
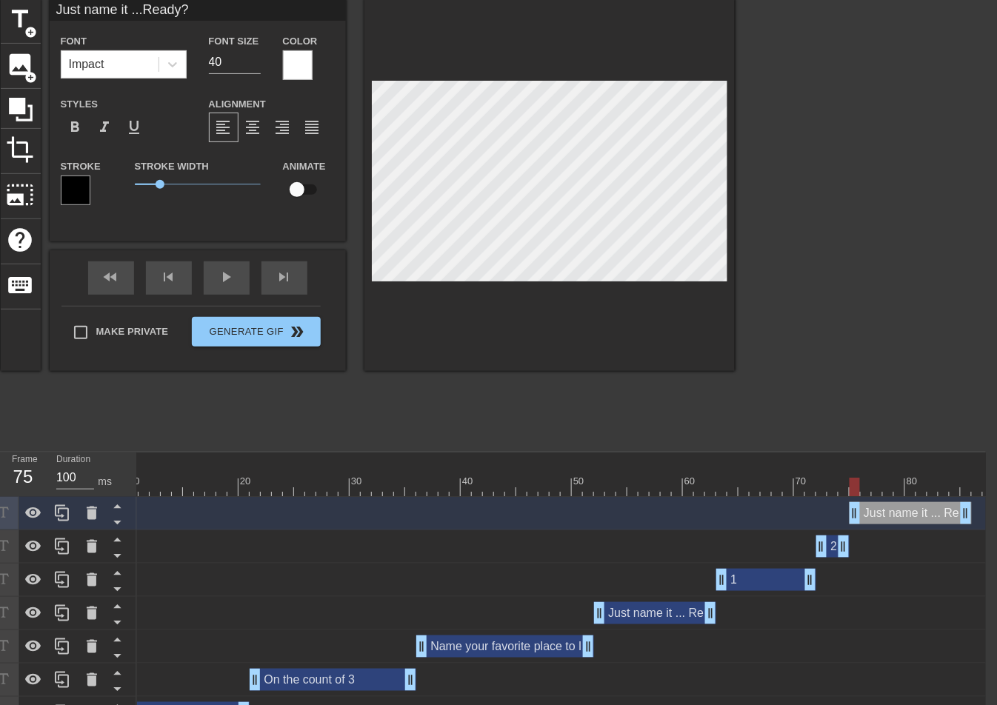
drag, startPoint x: 940, startPoint y: 515, endPoint x: 895, endPoint y: 516, distance: 44.4
click at [895, 516] on div "Just name it ... Ready? drag_handle drag_handle" at bounding box center [910, 513] width 122 height 22
drag, startPoint x: 963, startPoint y: 517, endPoint x: 951, endPoint y: 522, distance: 13.6
drag, startPoint x: 859, startPoint y: 487, endPoint x: 952, endPoint y: 496, distance: 93.7
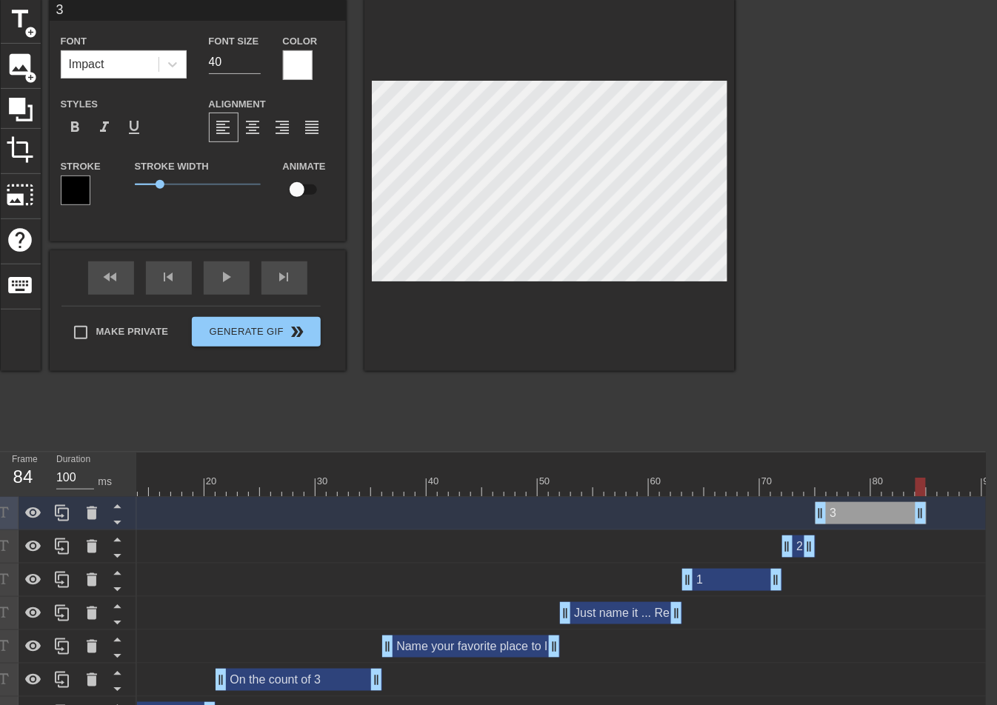
scroll to position [0, 152]
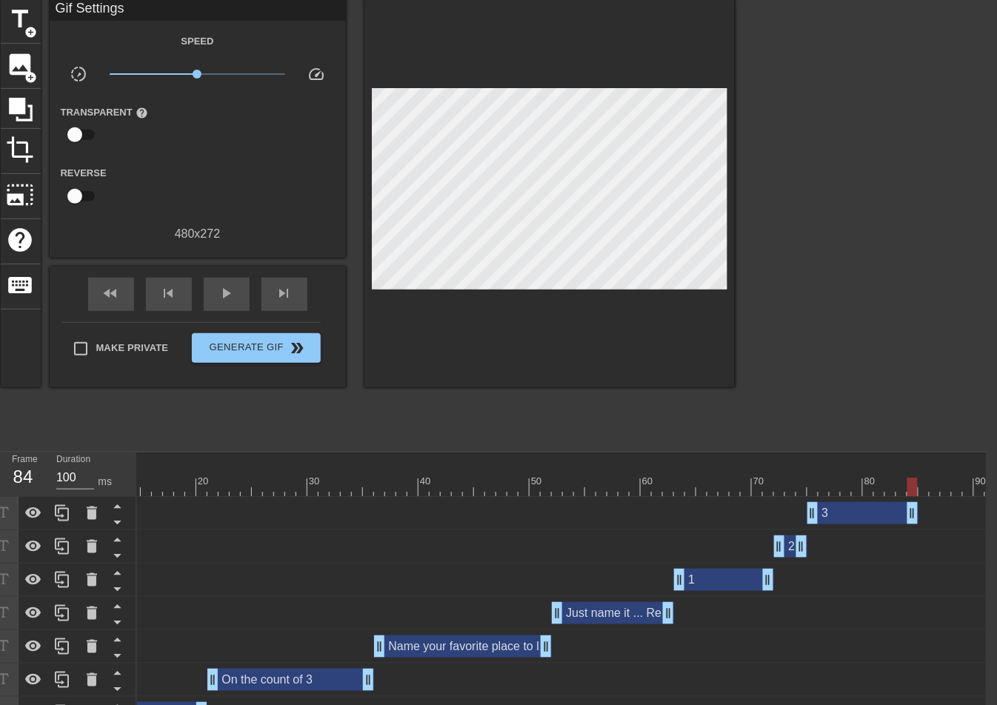
drag, startPoint x: 920, startPoint y: 517, endPoint x: 930, endPoint y: 517, distance: 10.4
drag, startPoint x: 805, startPoint y: 537, endPoint x: 829, endPoint y: 538, distance: 24.4
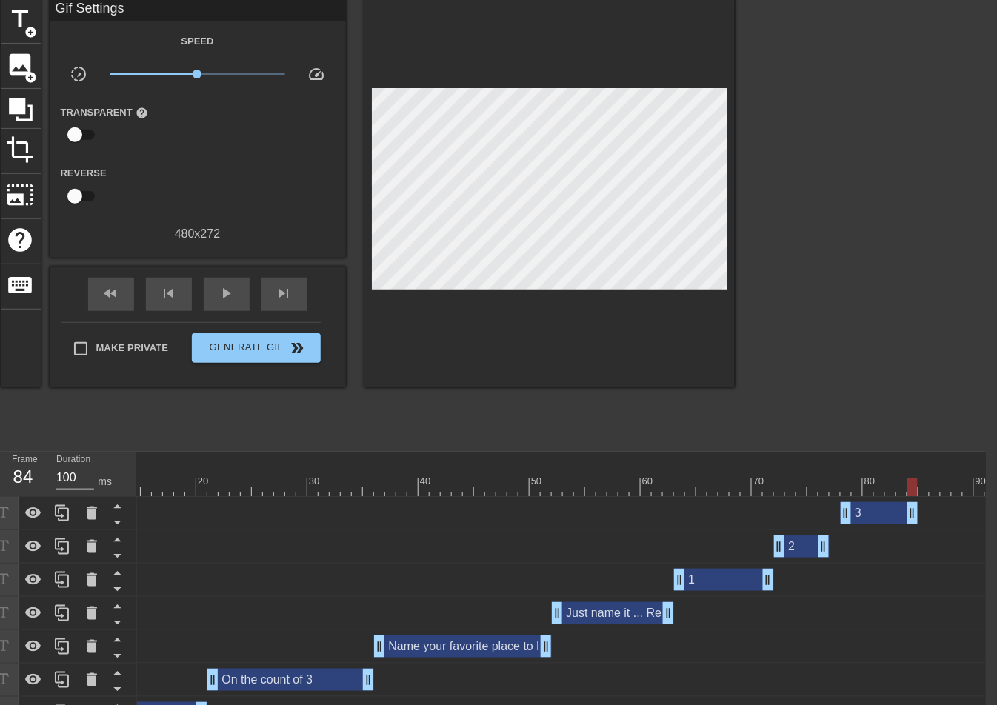
drag, startPoint x: 820, startPoint y: 544, endPoint x: 831, endPoint y: 543, distance: 11.1
click at [711, 580] on div "1 drag_handle drag_handle" at bounding box center [724, 580] width 100 height 22
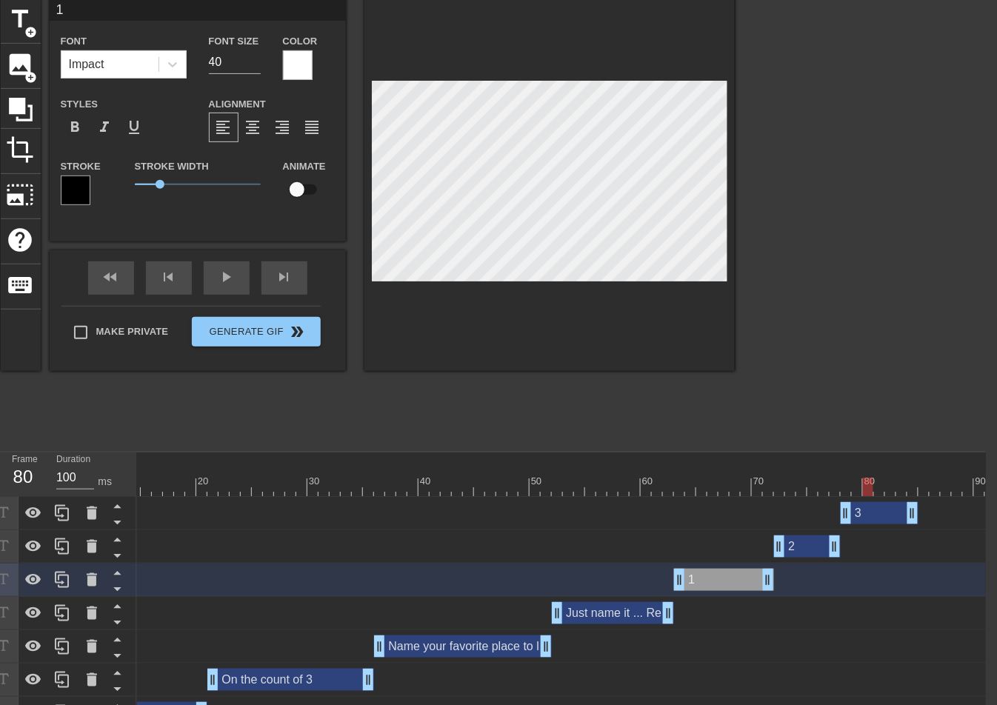
click at [681, 474] on div at bounding box center [679, 476] width 11 height 19
click at [795, 540] on div "2 drag_handle drag_handle" at bounding box center [807, 546] width 67 height 22
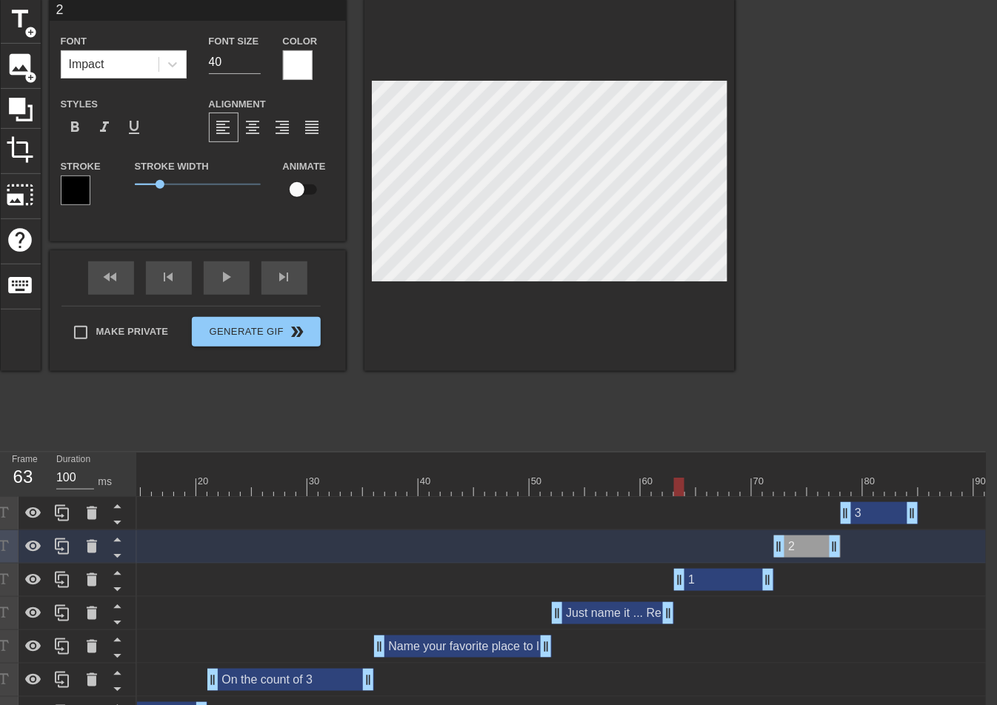
click at [871, 518] on div "3 drag_handle drag_handle" at bounding box center [879, 513] width 78 height 22
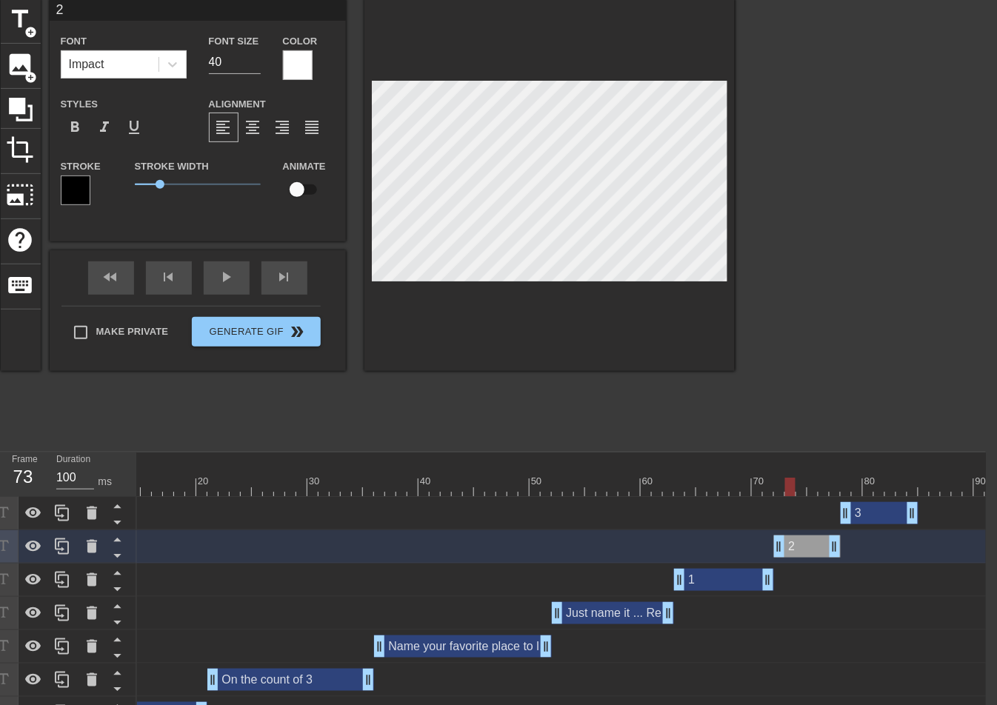
click at [694, 473] on div at bounding box center [690, 476] width 11 height 19
click at [886, 514] on div "3 drag_handle drag_handle" at bounding box center [879, 513] width 78 height 22
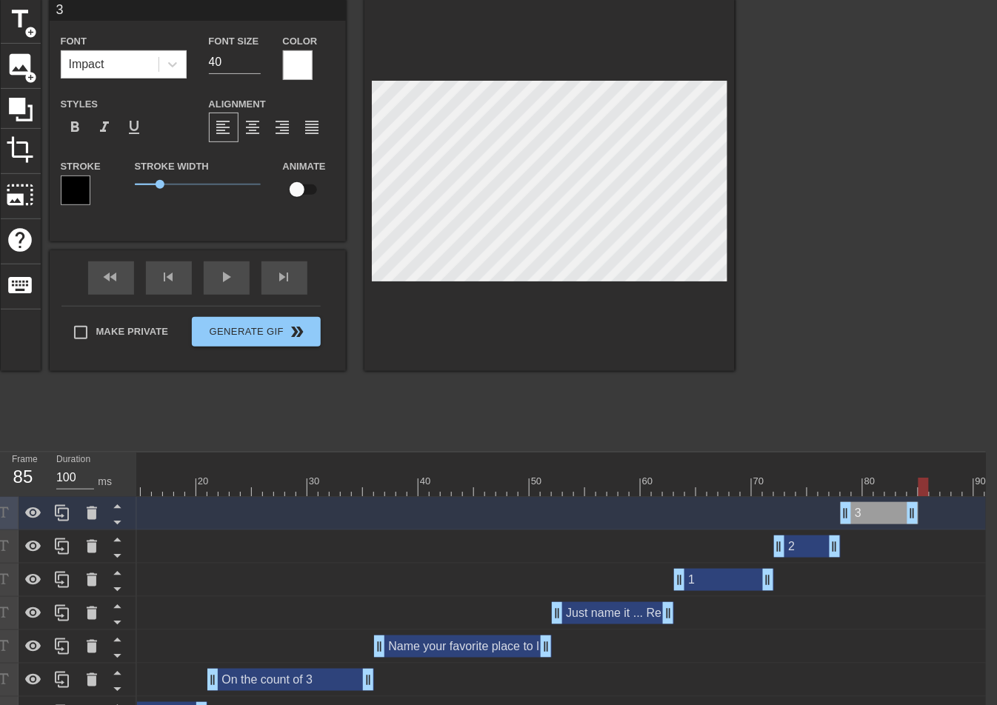
click at [645, 616] on div "Just name it ... Ready? drag_handle drag_handle" at bounding box center [613, 613] width 122 height 22
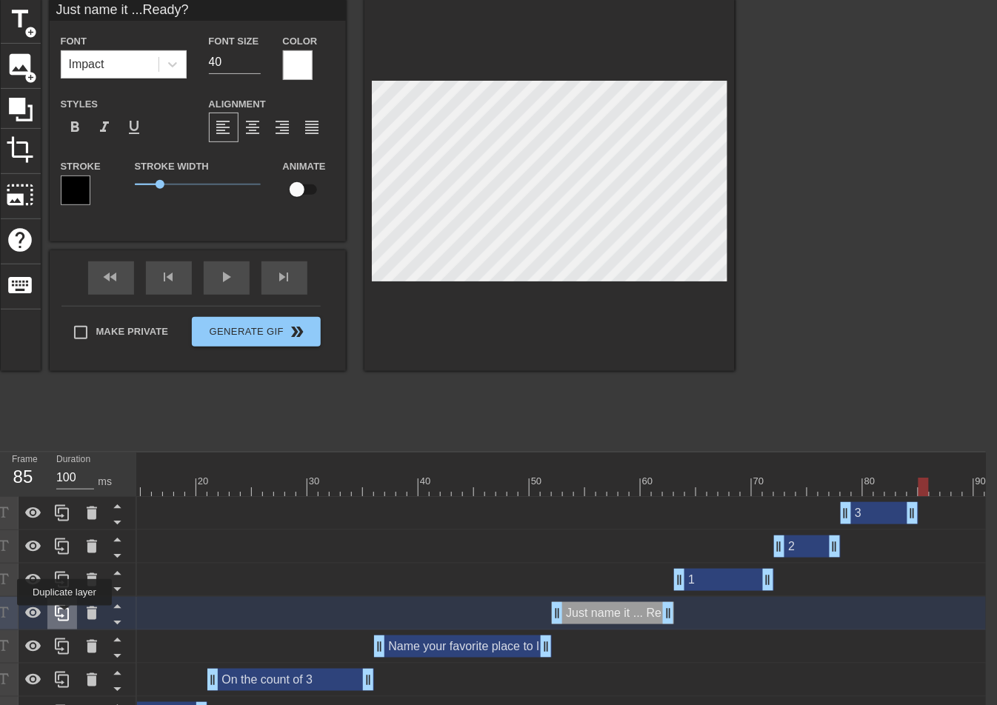
click at [65, 615] on icon at bounding box center [62, 613] width 18 height 18
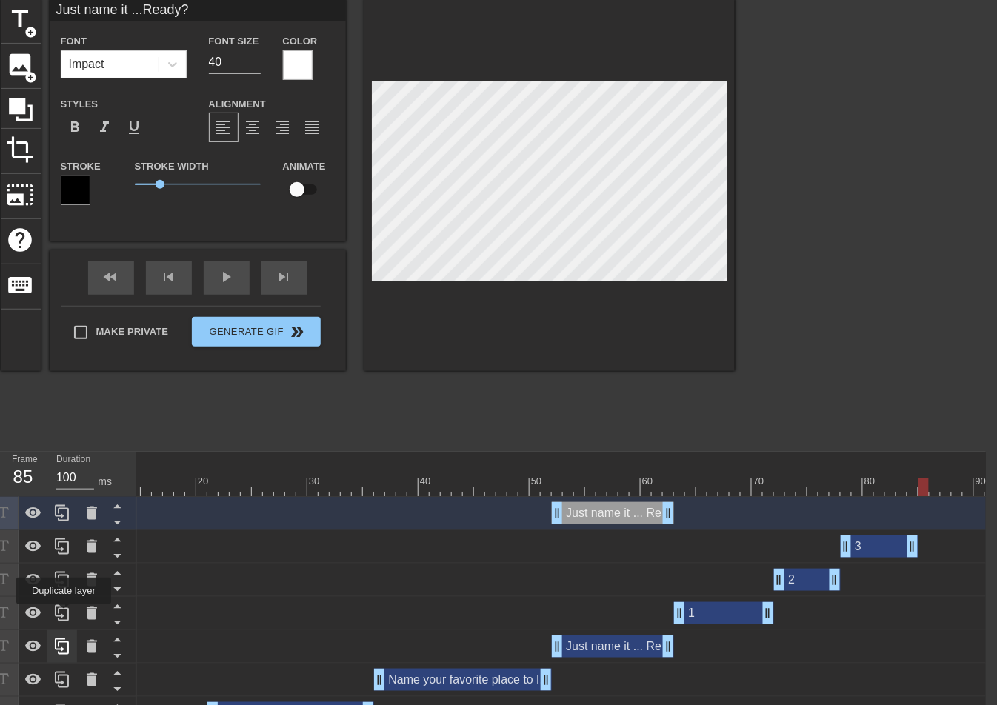
click at [65, 615] on icon at bounding box center [62, 613] width 18 height 18
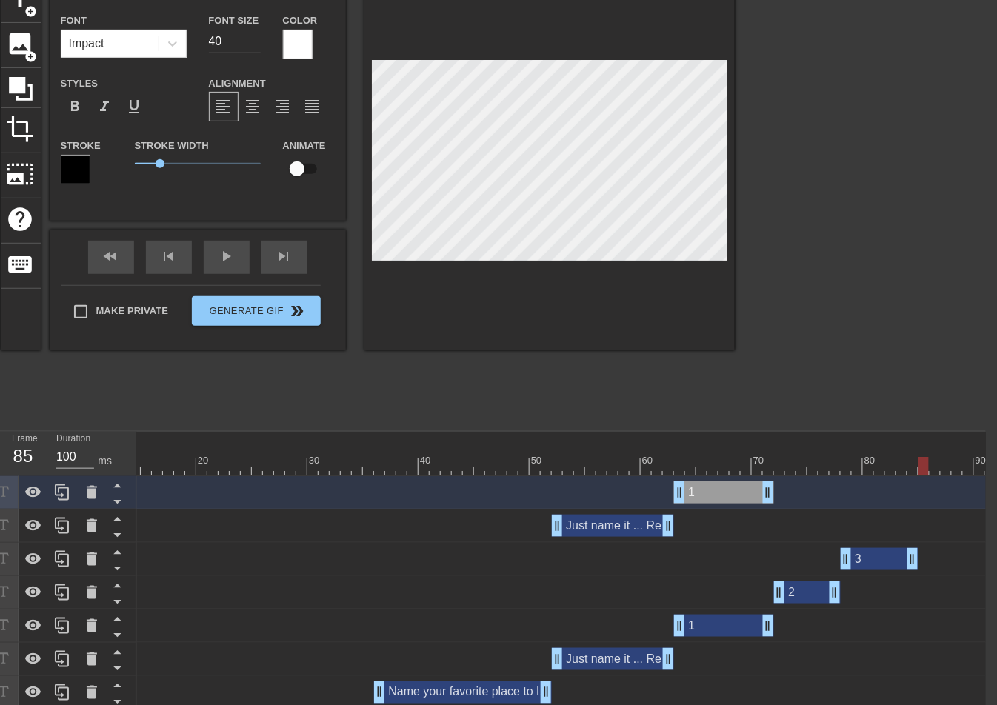
scroll to position [81, 11]
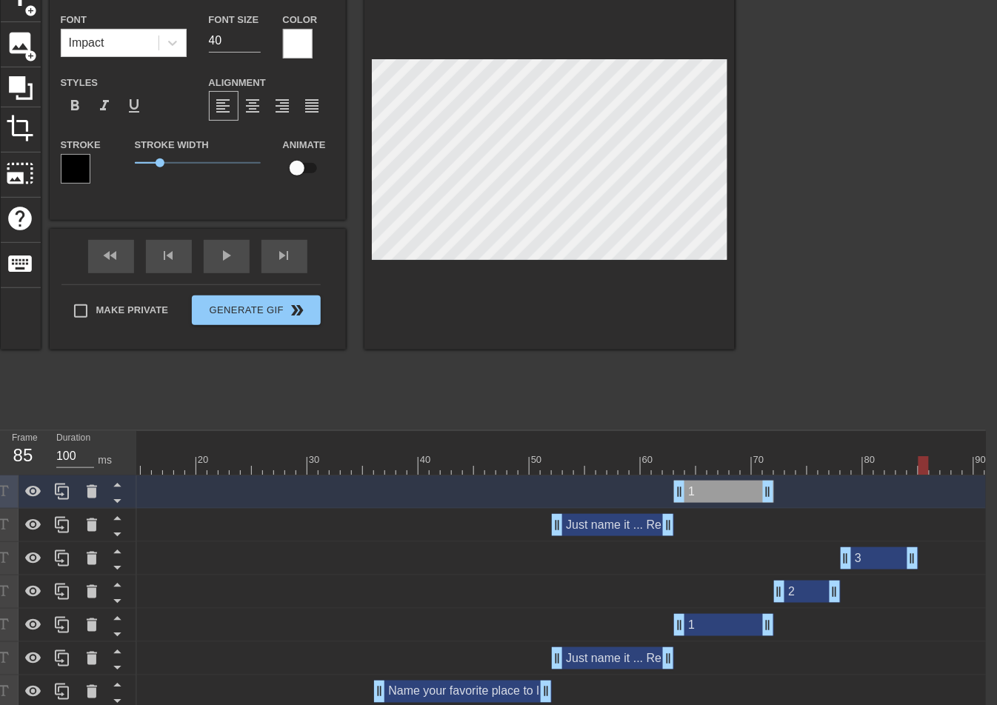
drag, startPoint x: 617, startPoint y: 523, endPoint x: 649, endPoint y: 526, distance: 31.9
click at [649, 526] on div "Just name it ... Ready? drag_handle drag_handle" at bounding box center [613, 525] width 122 height 22
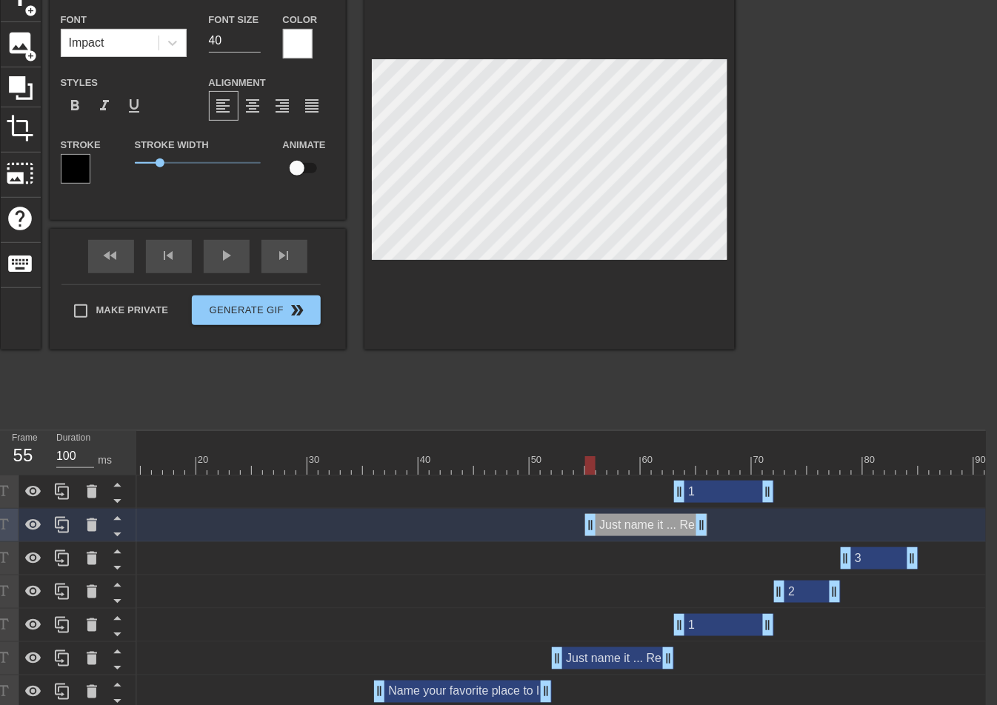
click at [711, 493] on div "1 drag_handle drag_handle" at bounding box center [724, 491] width 100 height 22
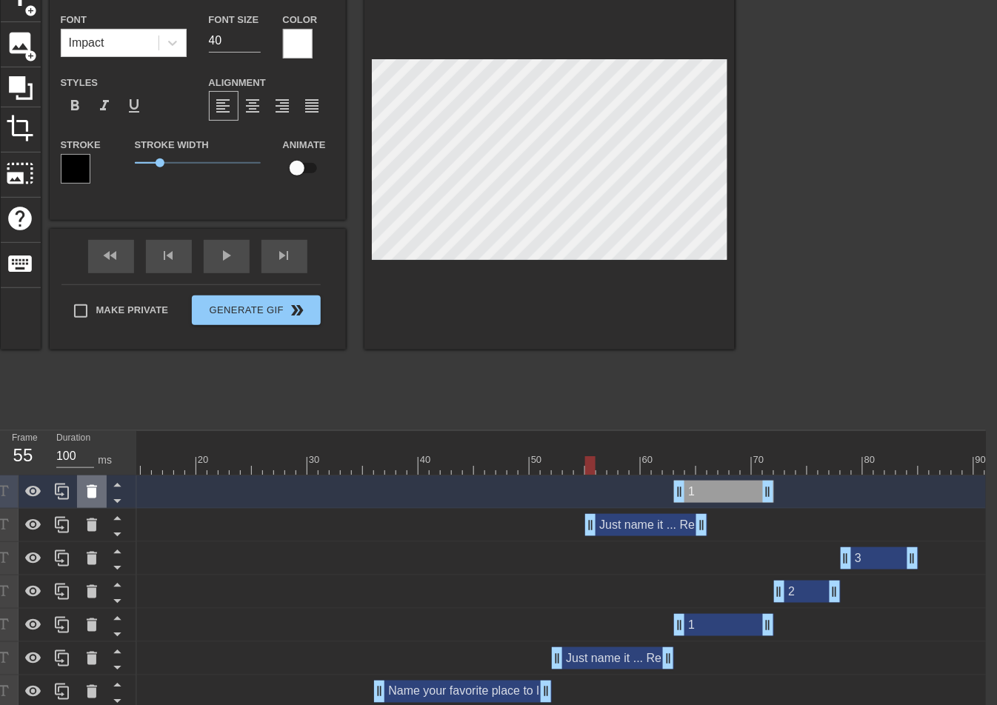
click at [84, 496] on icon at bounding box center [92, 492] width 18 height 18
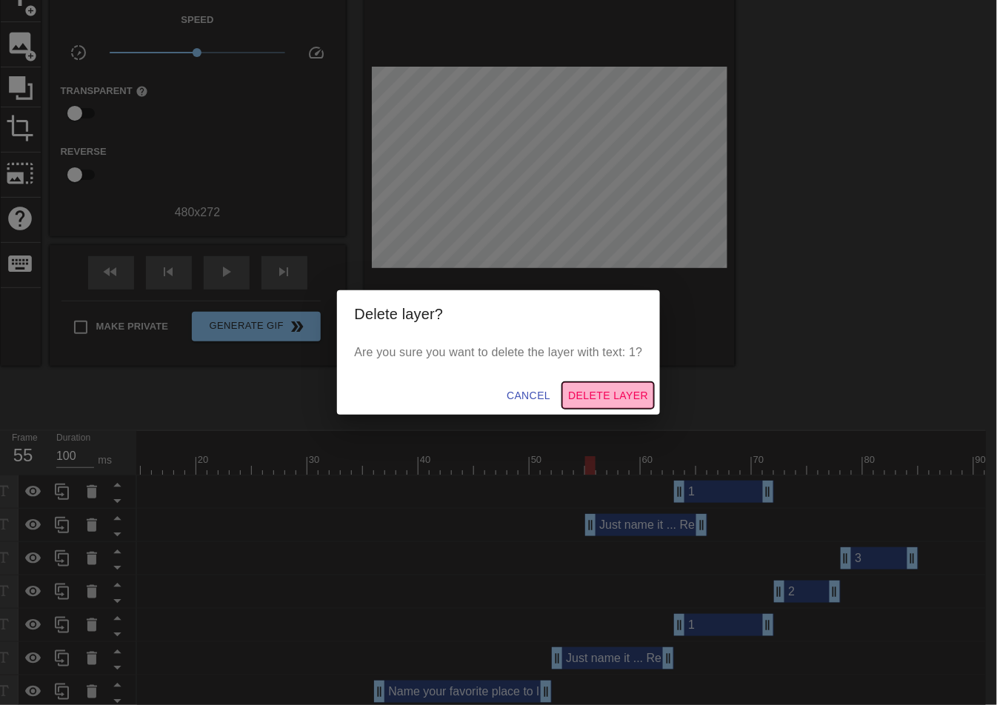
click at [613, 397] on span "Delete Layer" at bounding box center [608, 395] width 80 height 19
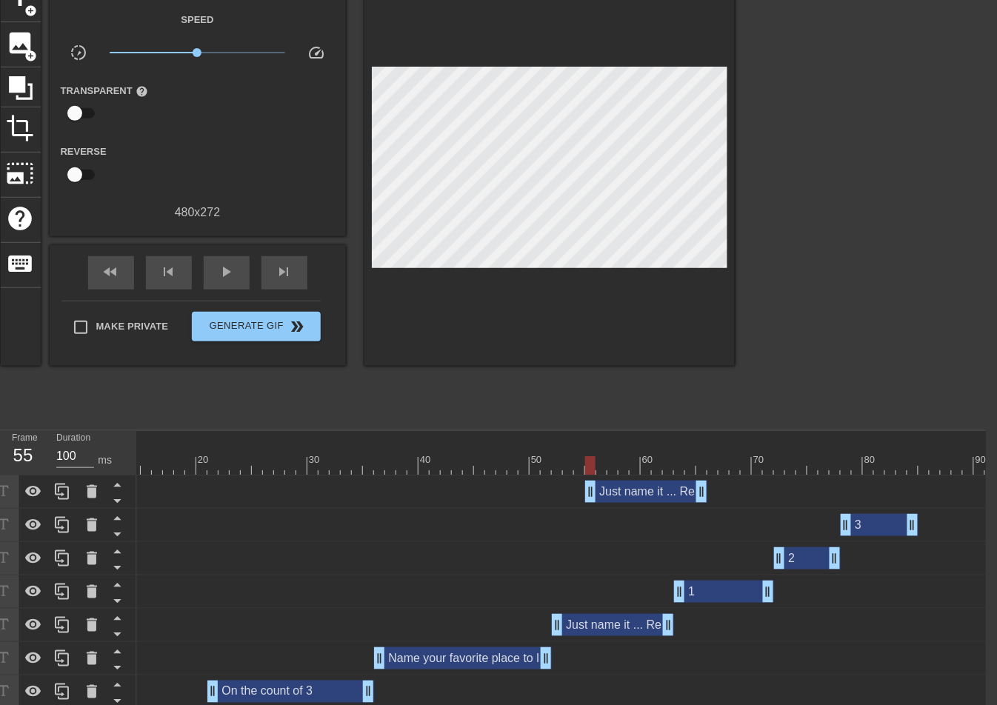
click at [643, 493] on div "Just name it ... Ready? drag_handle drag_handle" at bounding box center [646, 491] width 122 height 22
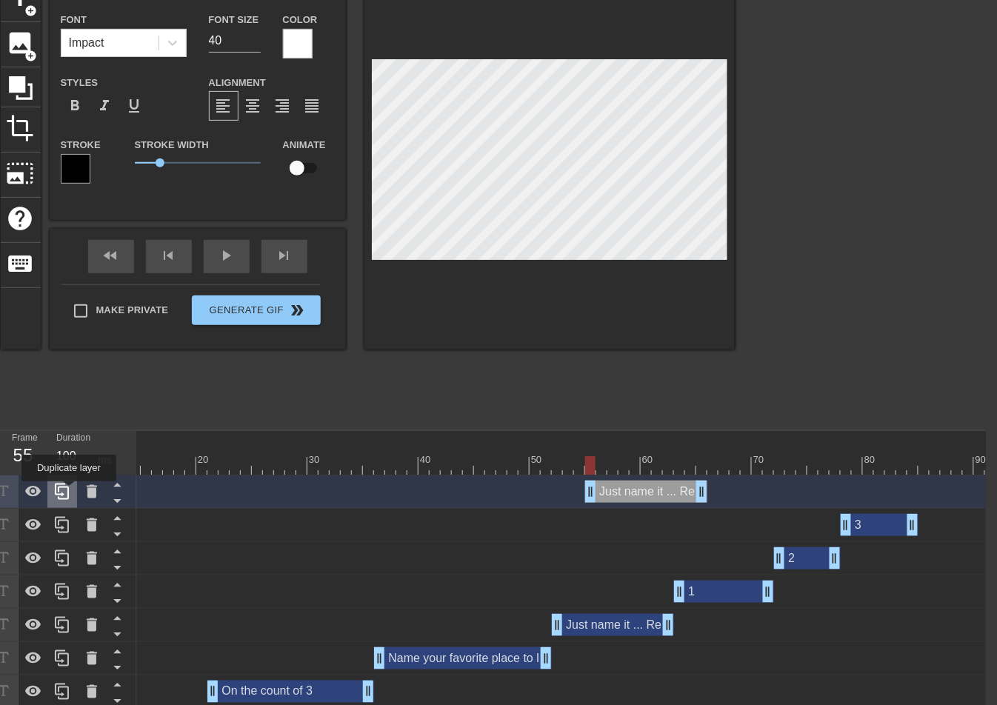
click at [69, 491] on icon at bounding box center [62, 492] width 18 height 18
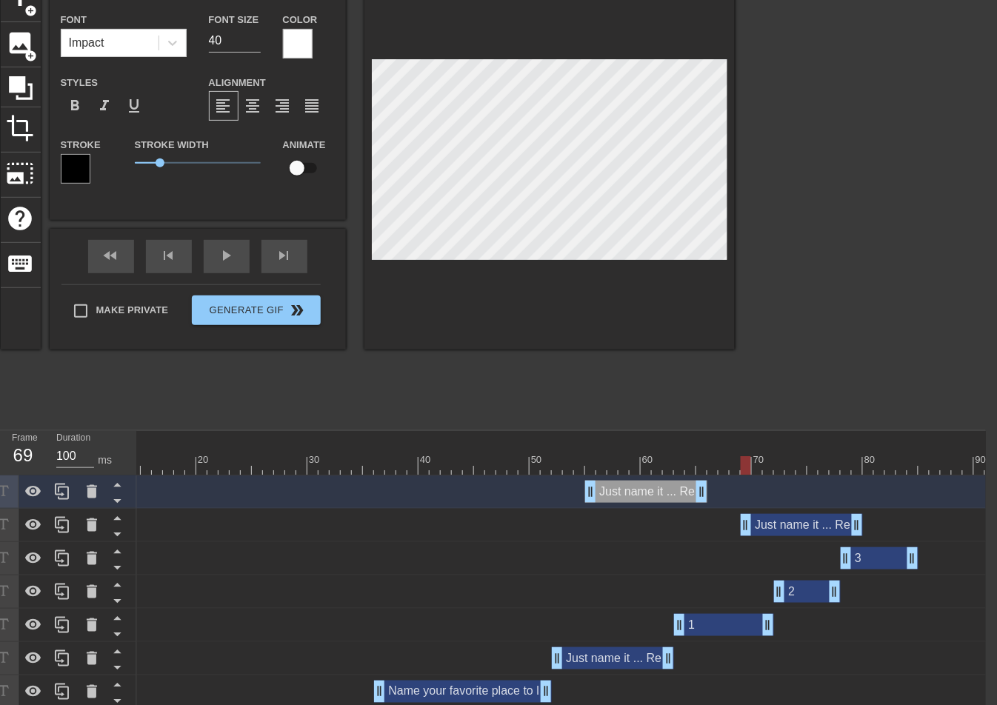
drag, startPoint x: 638, startPoint y: 526, endPoint x: 964, endPoint y: 550, distance: 326.7
click at [834, 550] on div "Just name it ... Ready? drag_handle drag_handle Just name it ... Ready? drag_ha…" at bounding box center [409, 658] width 848 height 366
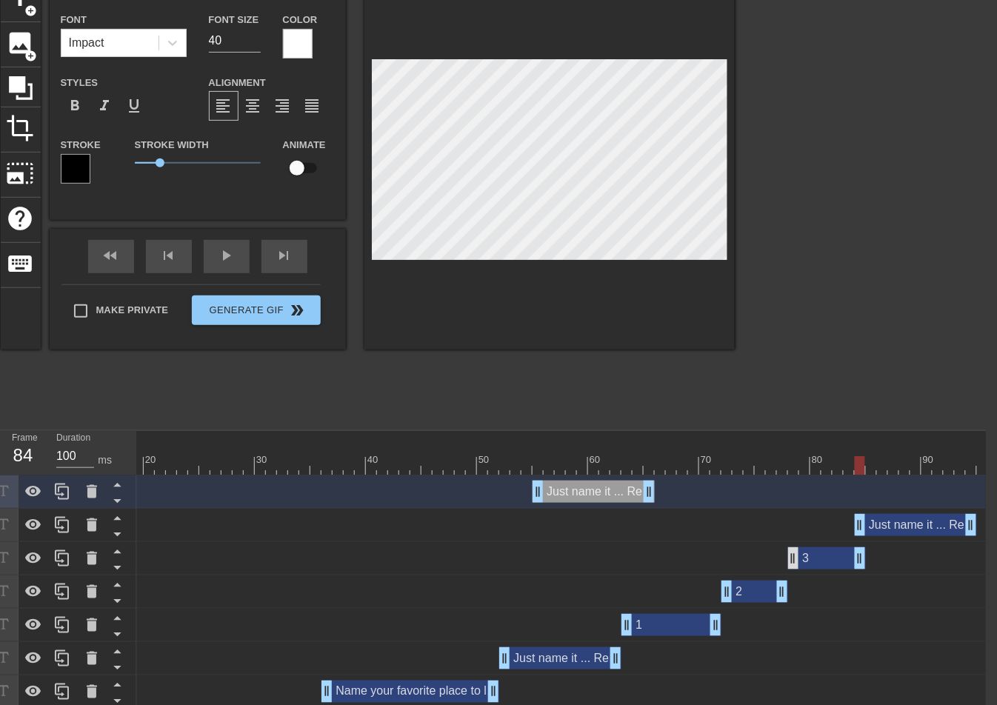
scroll to position [0, 207]
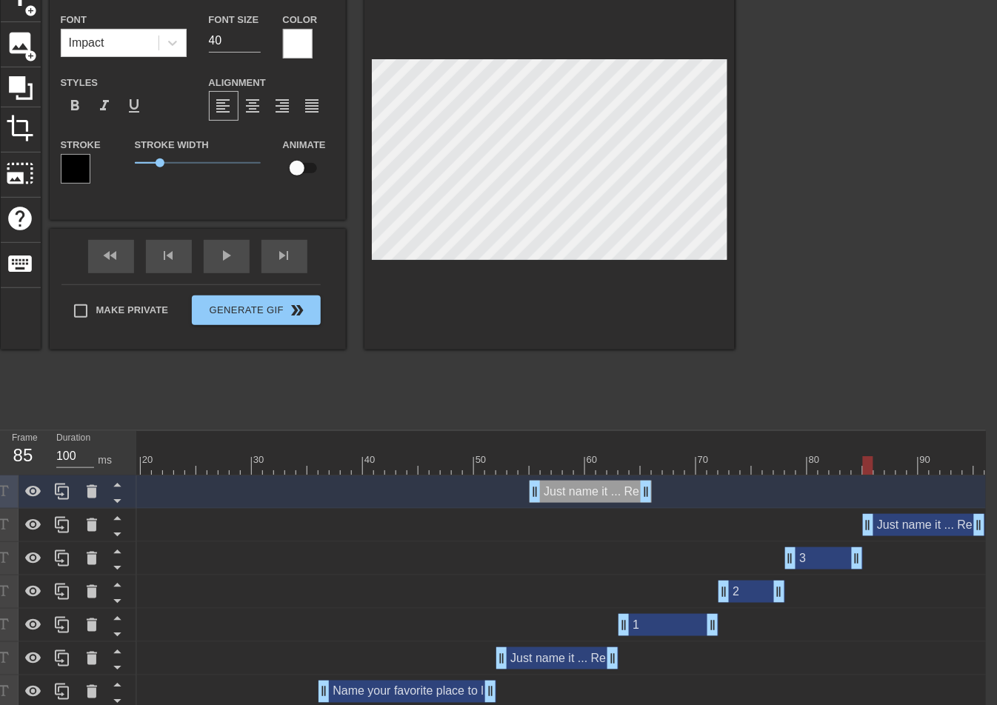
drag, startPoint x: 900, startPoint y: 526, endPoint x: 909, endPoint y: 527, distance: 9.7
click at [909, 527] on div "Just name it ... Ready? drag_handle drag_handle" at bounding box center [924, 525] width 122 height 22
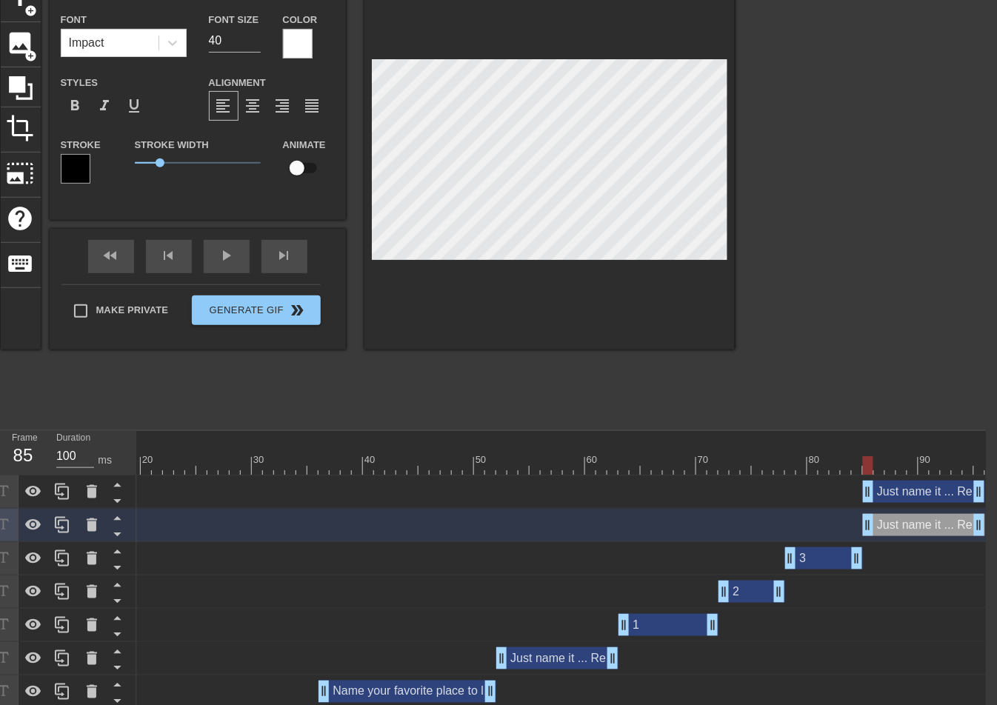
drag, startPoint x: 627, startPoint y: 492, endPoint x: 948, endPoint y: 504, distance: 320.8
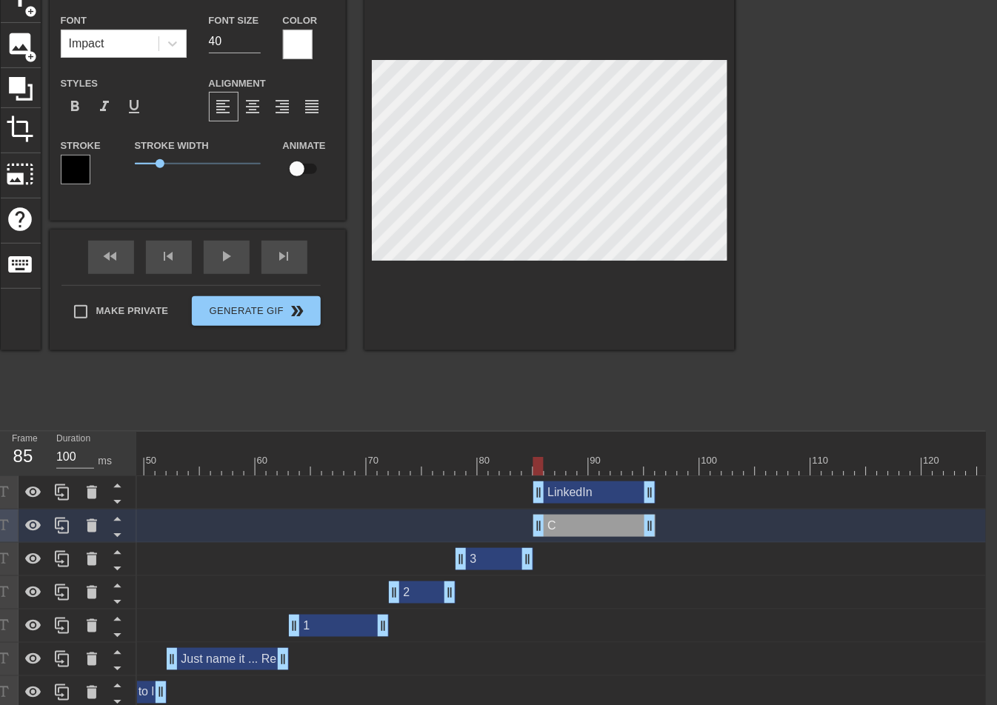
scroll to position [1, 0]
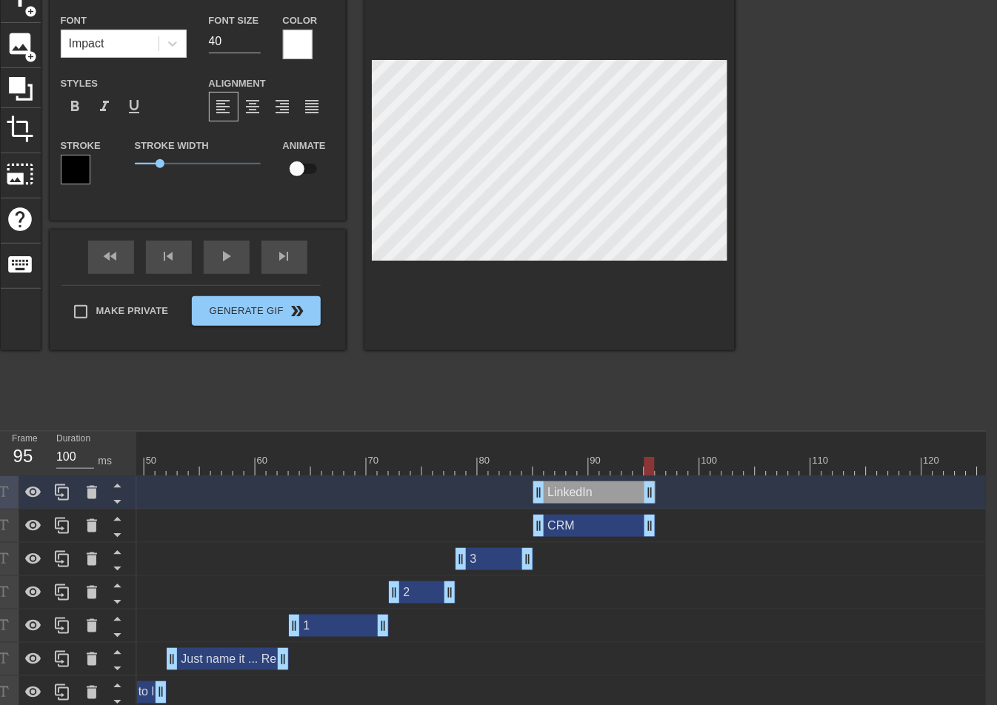
drag, startPoint x: 550, startPoint y: 472, endPoint x: 652, endPoint y: 466, distance: 101.6
click at [531, 467] on div at bounding box center [527, 466] width 10 height 19
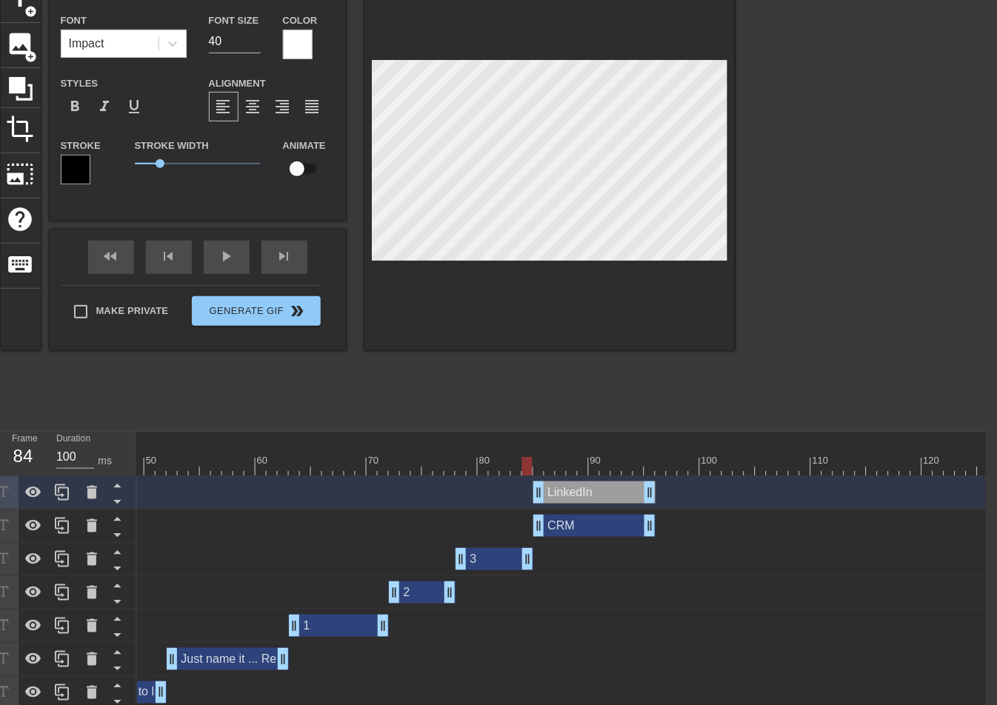
click at [531, 467] on div at bounding box center [527, 466] width 10 height 19
drag, startPoint x: 545, startPoint y: 466, endPoint x: 598, endPoint y: 468, distance: 53.3
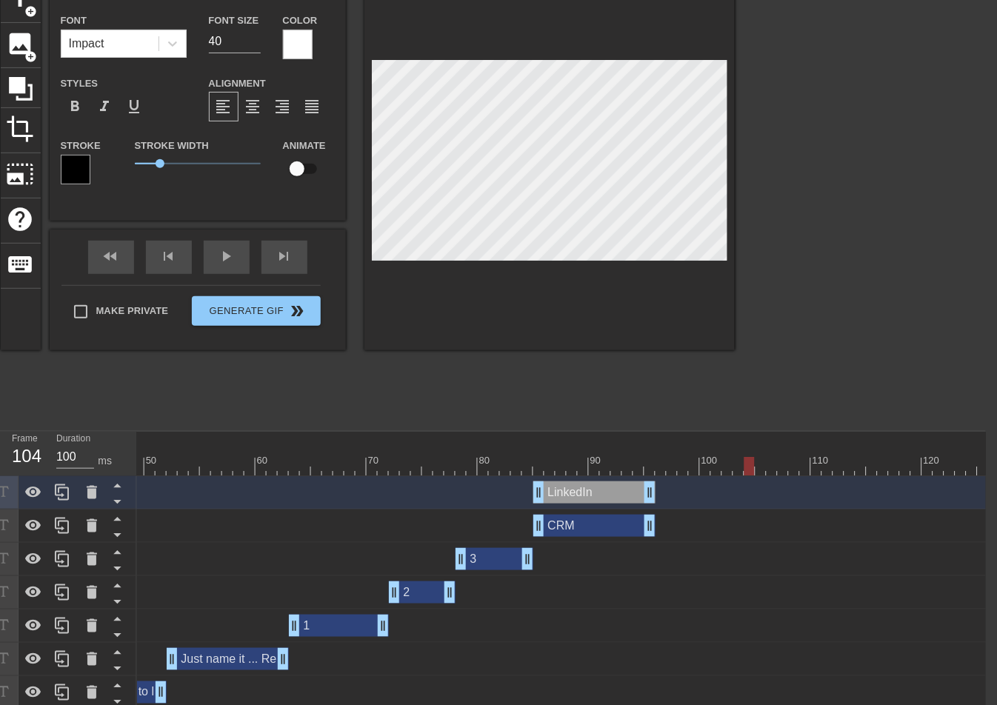
drag, startPoint x: 737, startPoint y: 463, endPoint x: 748, endPoint y: 462, distance: 10.4
click at [623, 487] on div "LinkedIn drag_handle drag_handle" at bounding box center [594, 492] width 122 height 22
click at [65, 495] on icon at bounding box center [62, 492] width 18 height 18
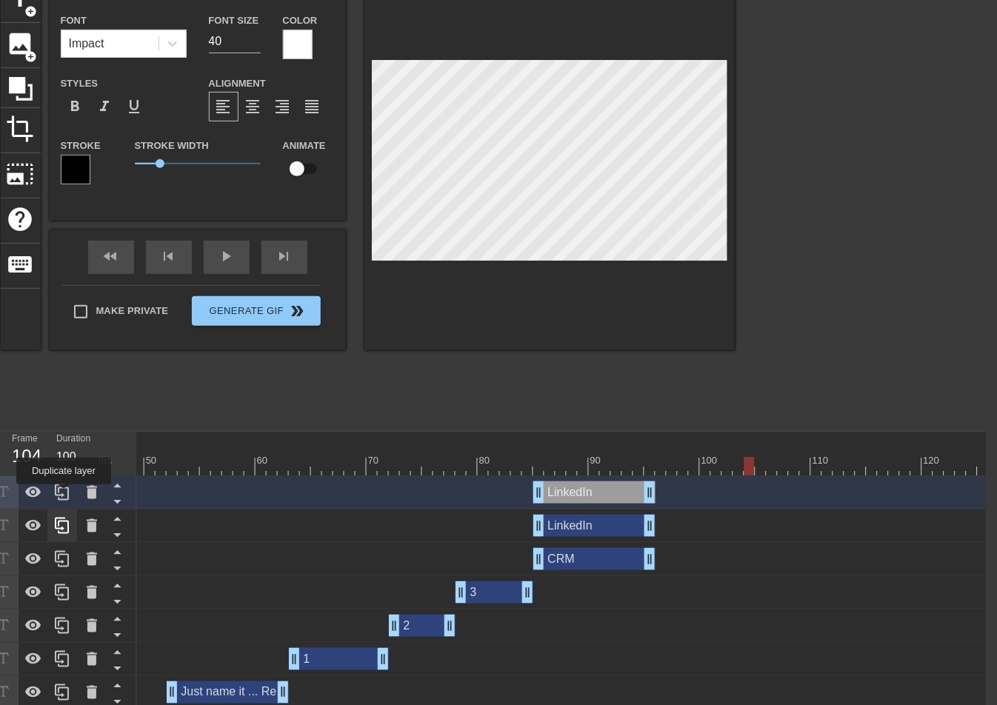
click at [65, 495] on icon at bounding box center [62, 492] width 18 height 18
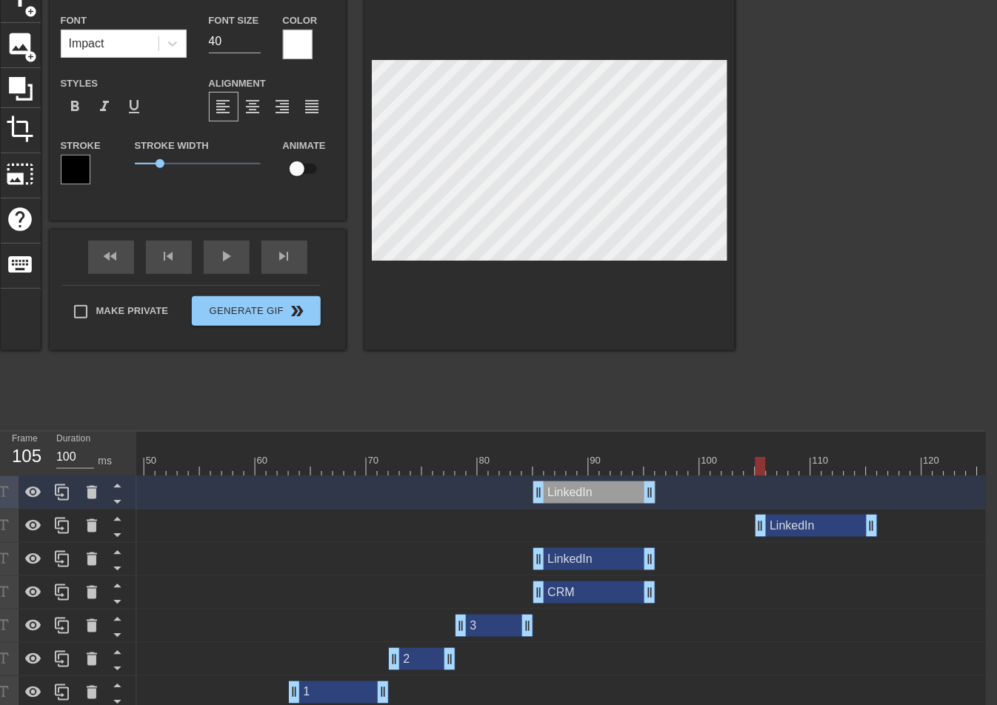
drag, startPoint x: 592, startPoint y: 523, endPoint x: 811, endPoint y: 525, distance: 218.4
click at [811, 525] on div "LinkedIn drag_handle drag_handle" at bounding box center [816, 526] width 122 height 22
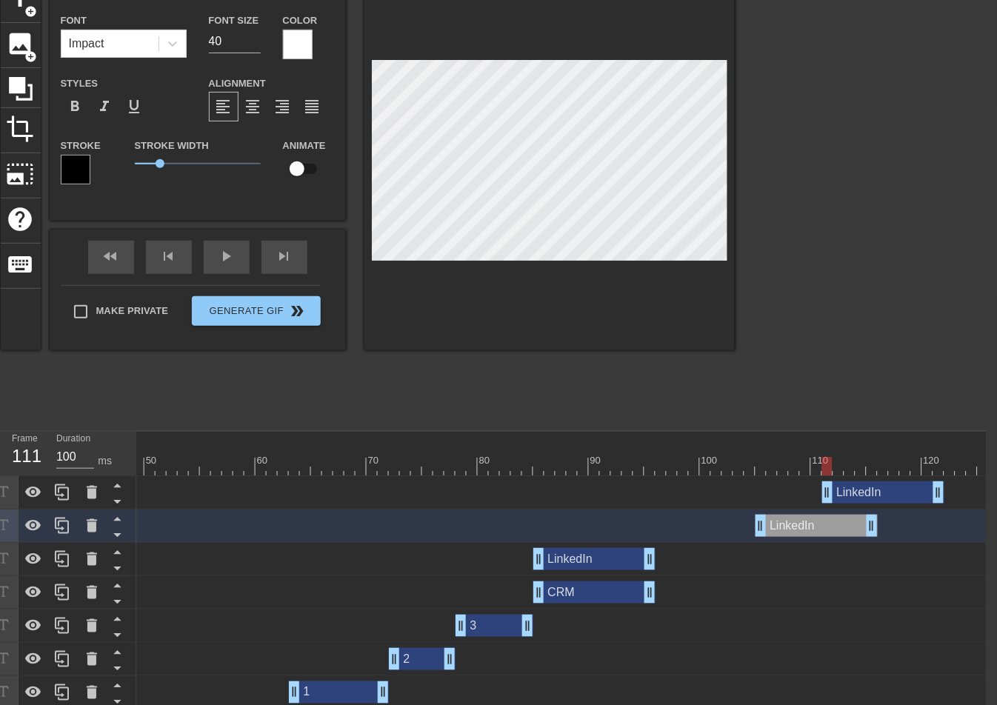
drag, startPoint x: 620, startPoint y: 493, endPoint x: 955, endPoint y: 492, distance: 334.6
click at [944, 495] on div "LinkedIn drag_handle drag_handle" at bounding box center [883, 492] width 122 height 22
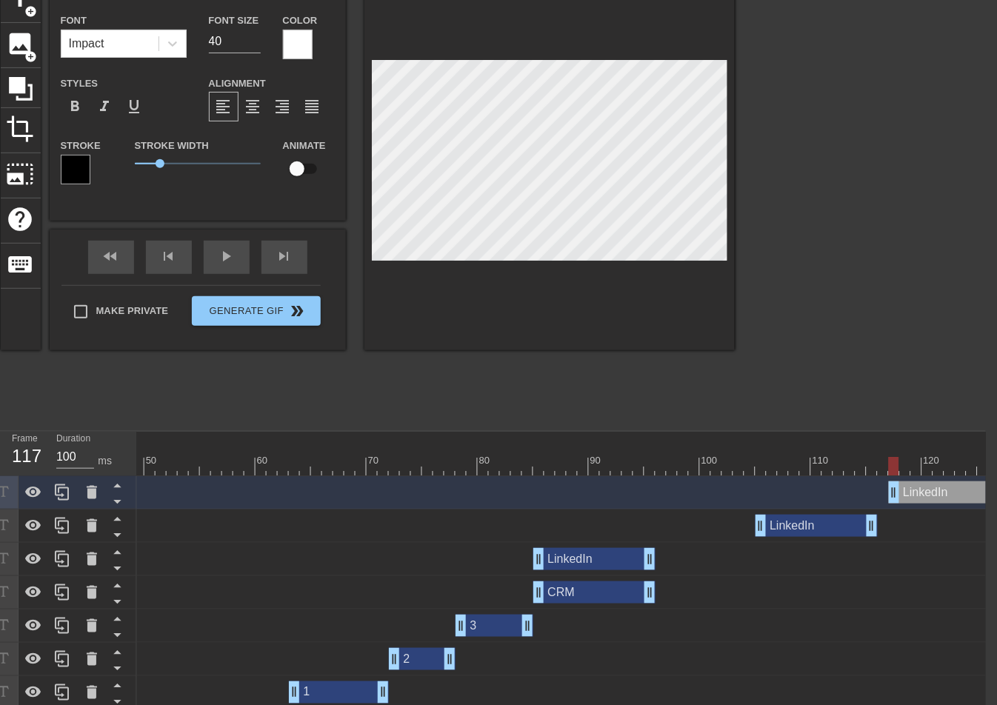
drag, startPoint x: 896, startPoint y: 494, endPoint x: 914, endPoint y: 494, distance: 17.8
click at [914, 494] on div "LinkedIn drag_handle drag_handle" at bounding box center [949, 492] width 122 height 22
click at [58, 487] on icon at bounding box center [62, 492] width 14 height 16
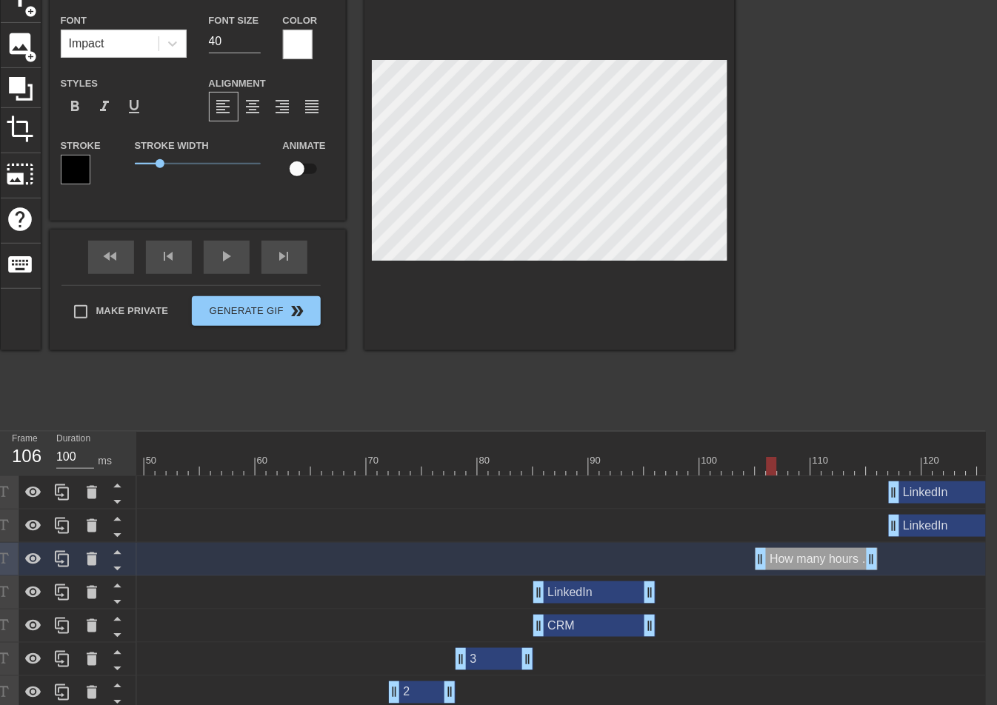
scroll to position [2, 5]
click at [732, 223] on div at bounding box center [549, 164] width 370 height 372
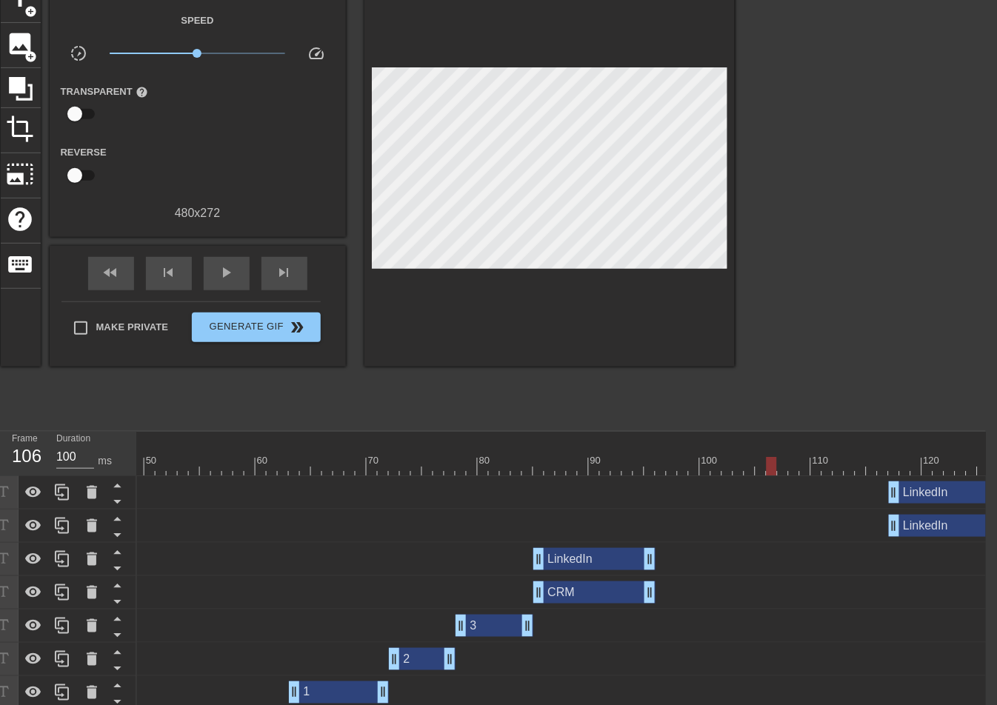
click at [618, 555] on div "LinkedIn drag_handle drag_handle" at bounding box center [594, 559] width 122 height 22
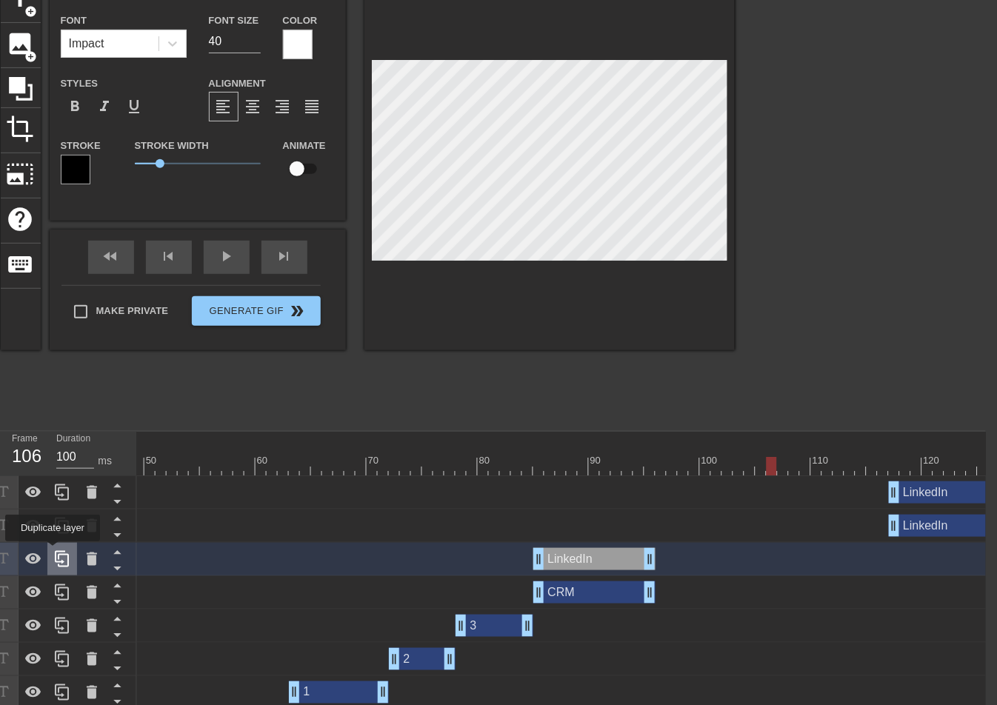
click at [60, 555] on icon at bounding box center [62, 559] width 18 height 18
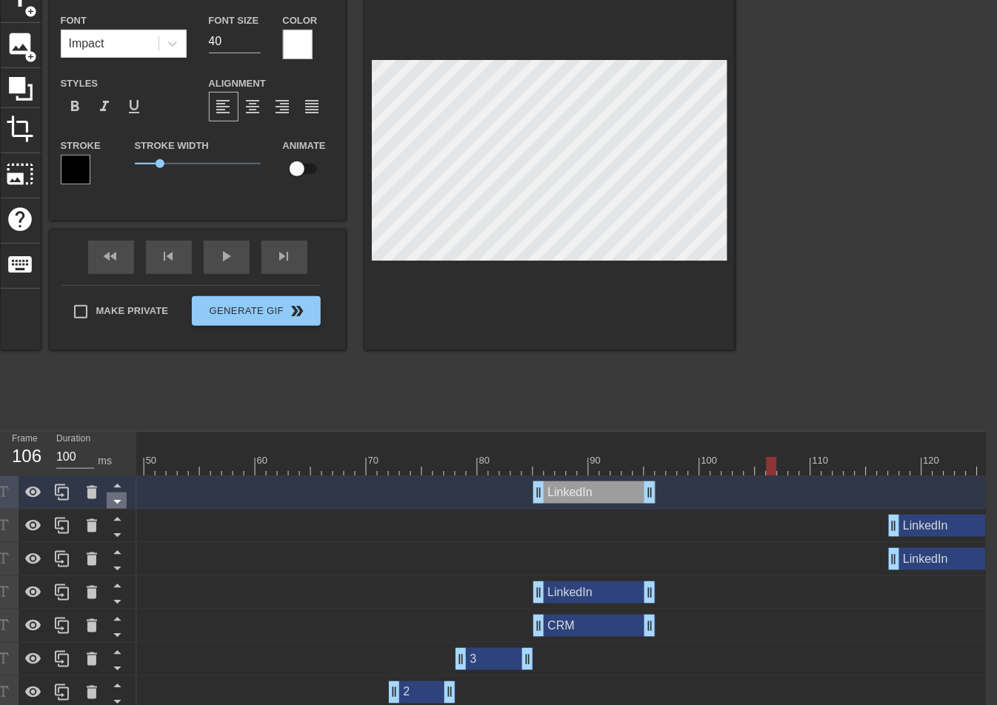
click at [116, 500] on icon at bounding box center [116, 502] width 7 height 4
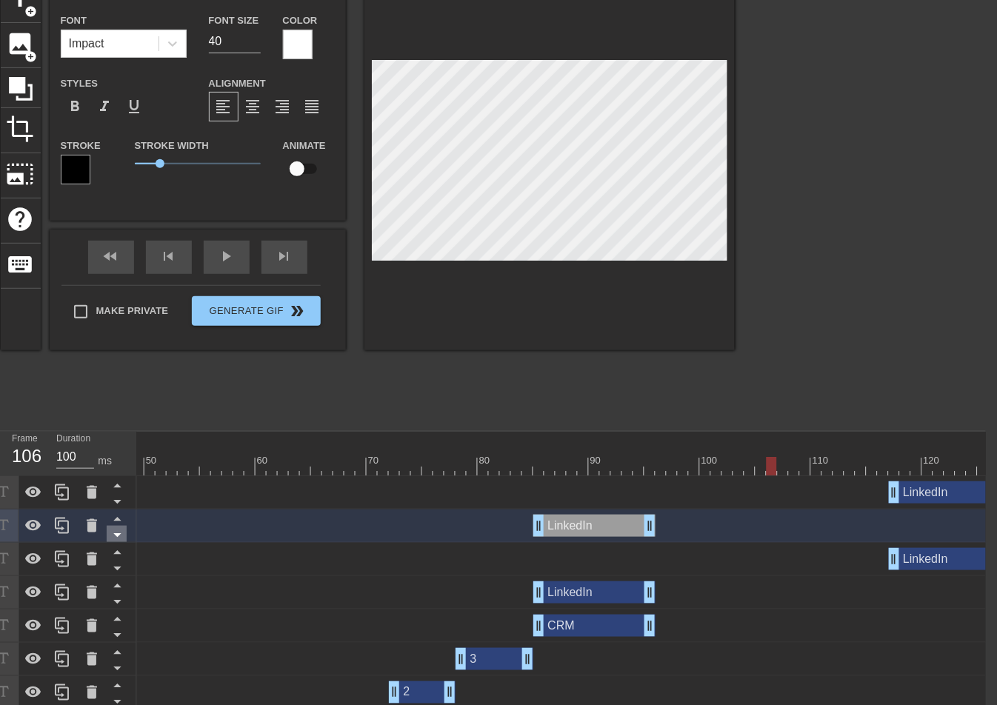
click at [116, 532] on icon at bounding box center [117, 535] width 19 height 19
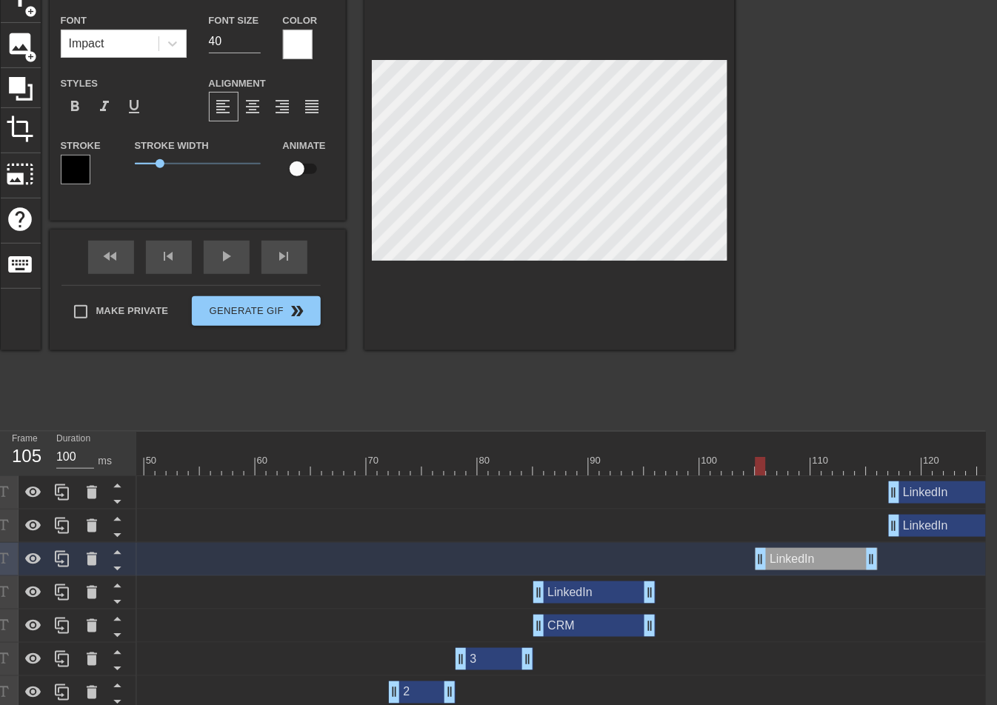
drag, startPoint x: 563, startPoint y: 564, endPoint x: 786, endPoint y: 560, distance: 223.6
click at [786, 560] on div "LinkedIn drag_handle drag_handle" at bounding box center [816, 559] width 122 height 22
click at [429, 261] on div at bounding box center [549, 164] width 370 height 372
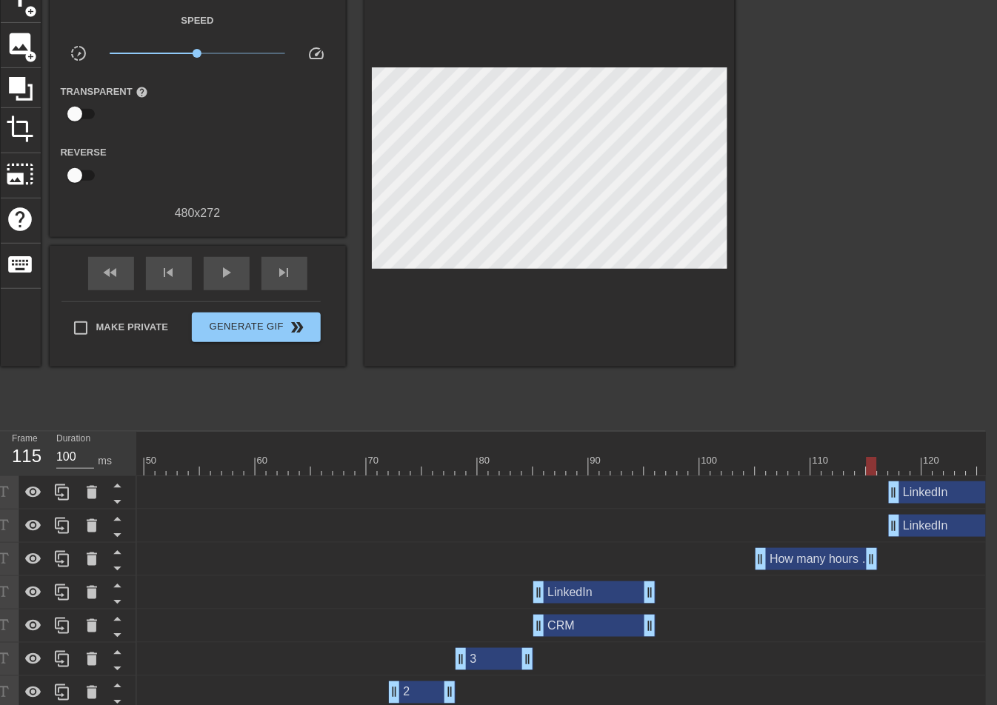
drag, startPoint x: 879, startPoint y: 466, endPoint x: 922, endPoint y: 469, distance: 43.8
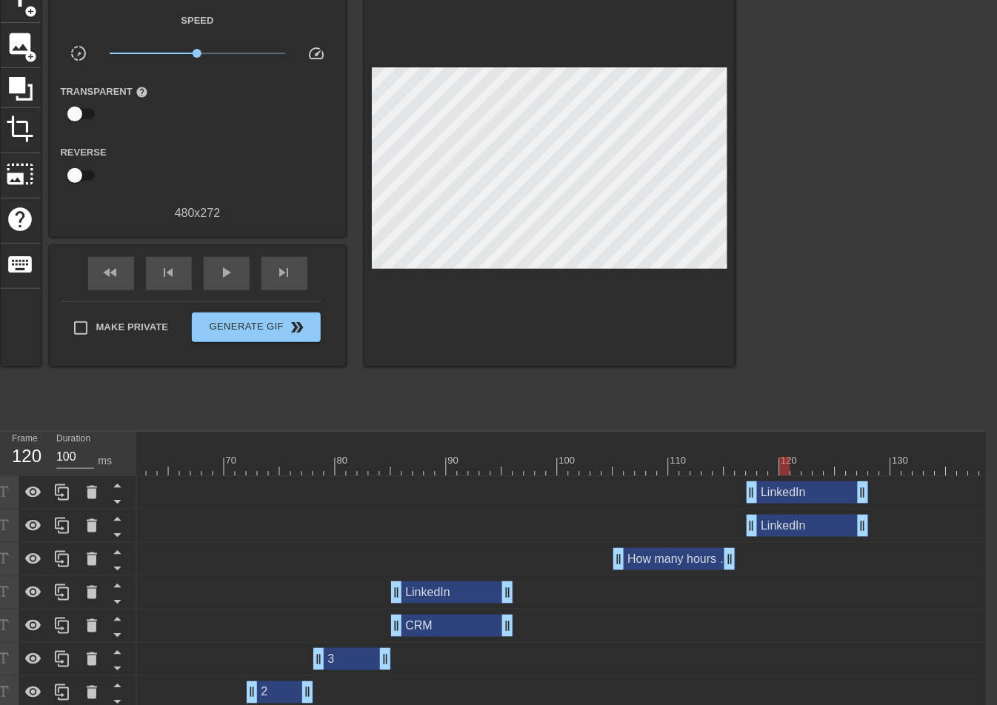
scroll to position [0, 699]
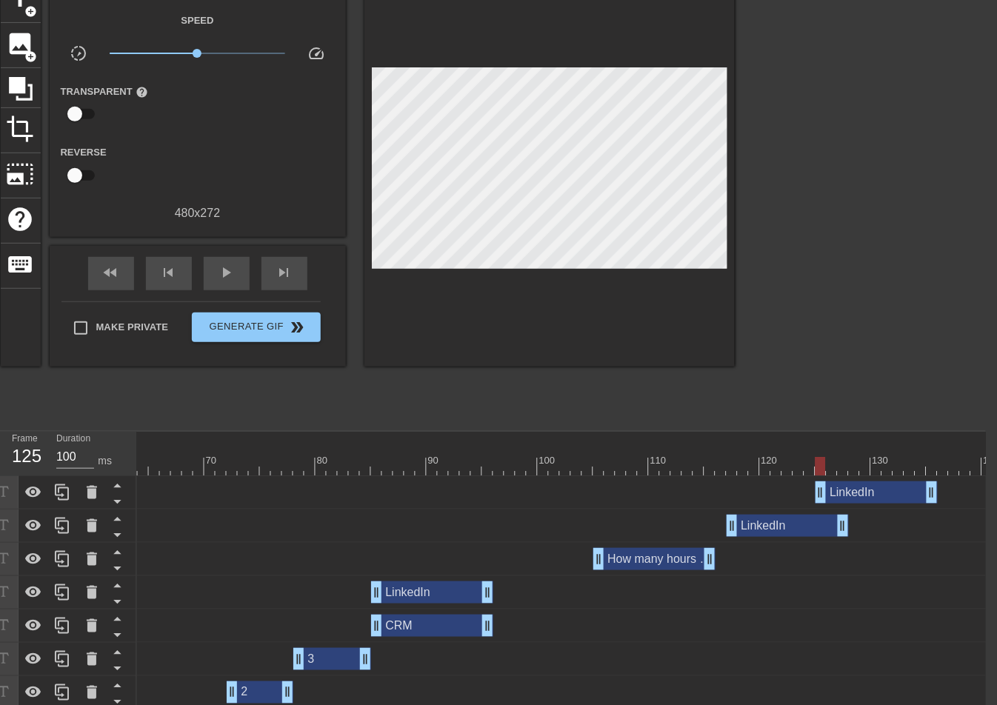
drag, startPoint x: 803, startPoint y: 495, endPoint x: 871, endPoint y: 497, distance: 68.9
click at [907, 492] on div "LinkedIn drag_handle drag_handle" at bounding box center [876, 492] width 122 height 22
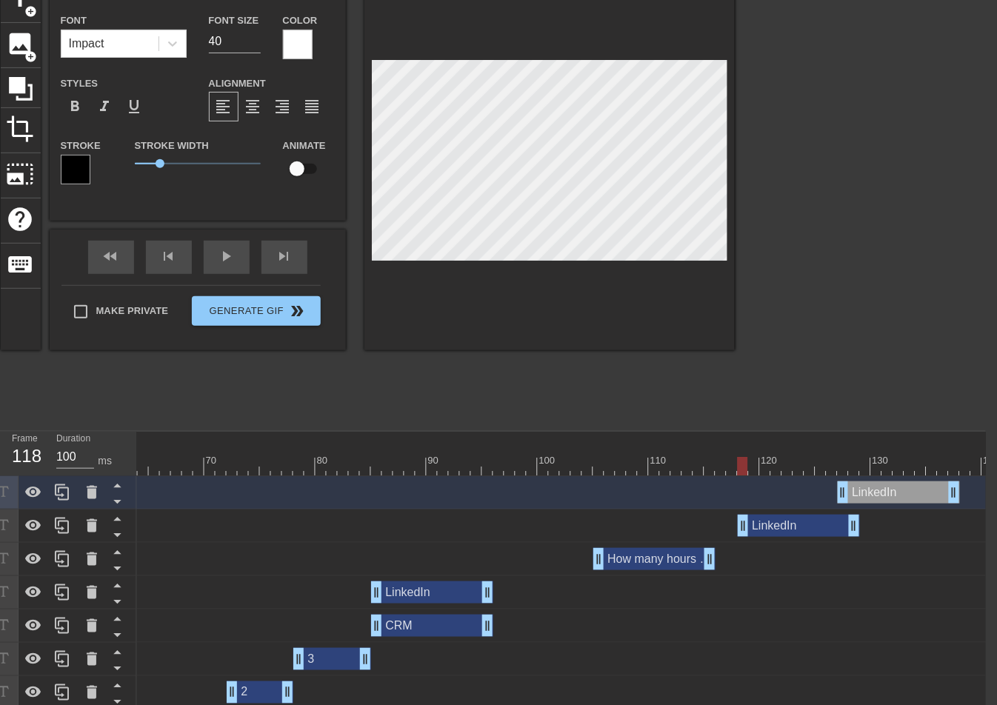
drag, startPoint x: 807, startPoint y: 526, endPoint x: 822, endPoint y: 498, distance: 31.1
click at [860, 520] on div "LinkedIn drag_handle drag_handle" at bounding box center [798, 526] width 122 height 22
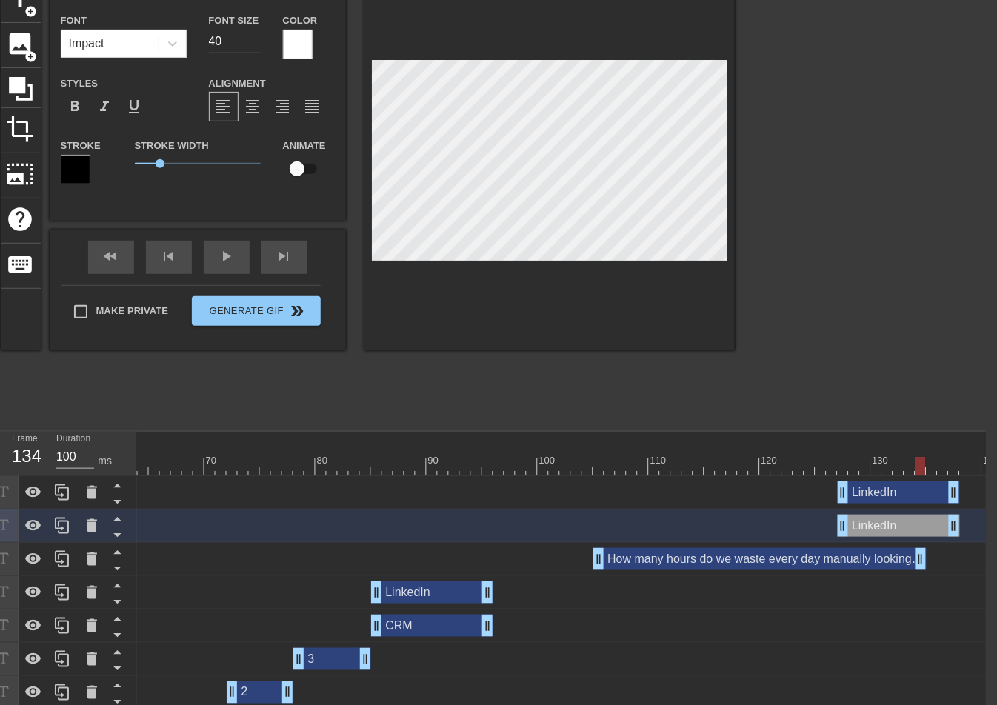
drag, startPoint x: 710, startPoint y: 557, endPoint x: 921, endPoint y: 550, distance: 211.1
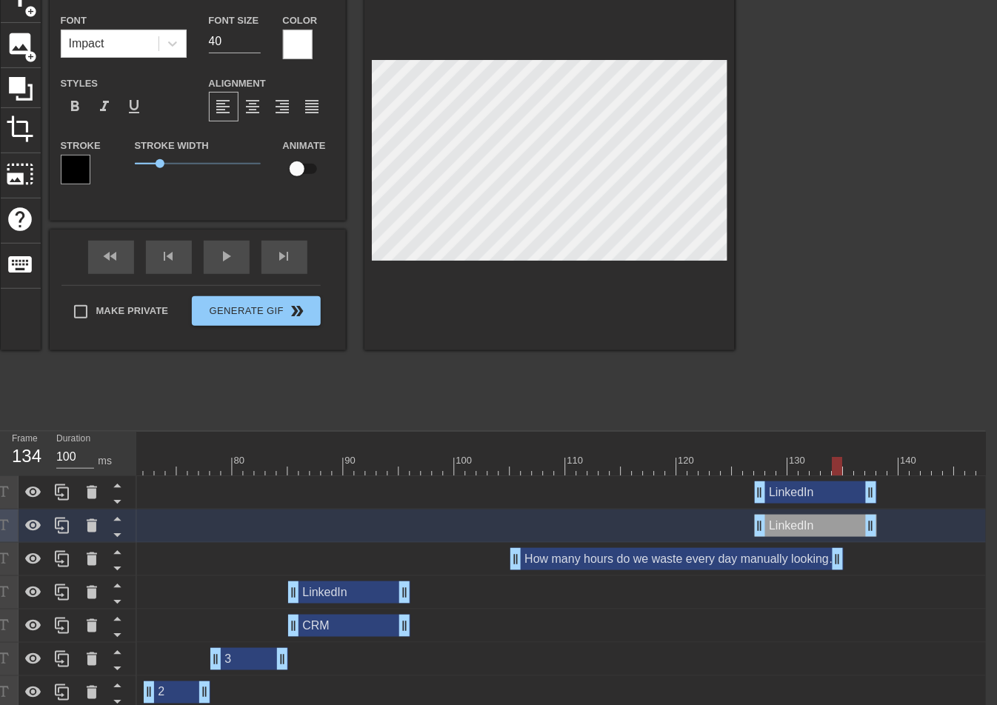
scroll to position [0, 816]
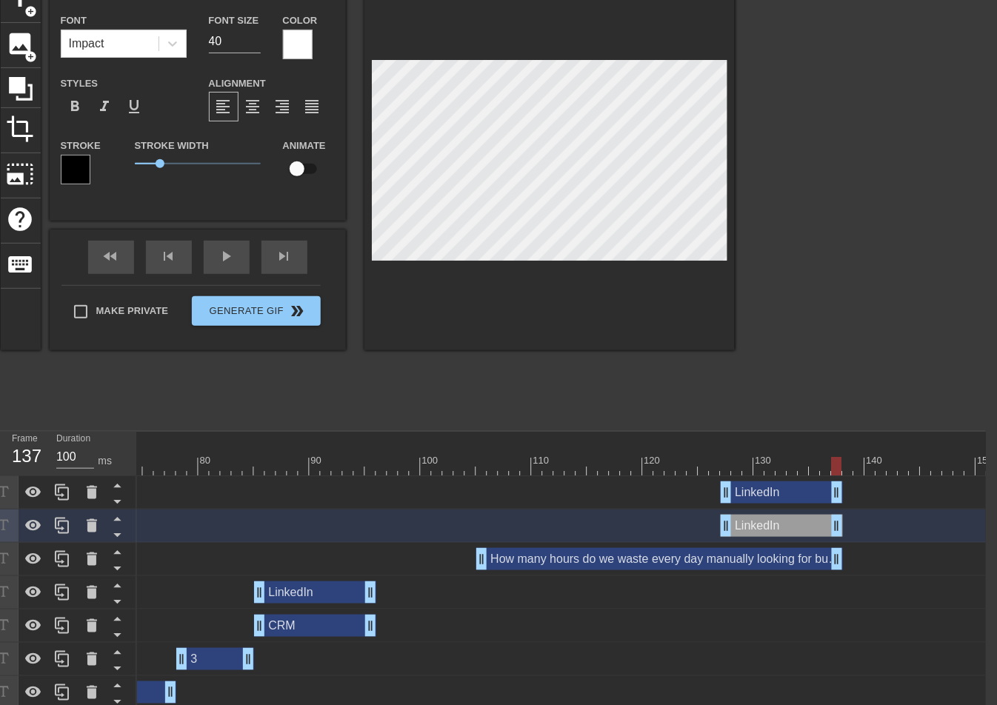
drag, startPoint x: 806, startPoint y: 560, endPoint x: 836, endPoint y: 563, distance: 30.5
drag, startPoint x: 769, startPoint y: 493, endPoint x: 916, endPoint y: 482, distance: 147.0
click at [917, 482] on div "LinkedIn drag_handle drag_handle" at bounding box center [904, 492] width 122 height 22
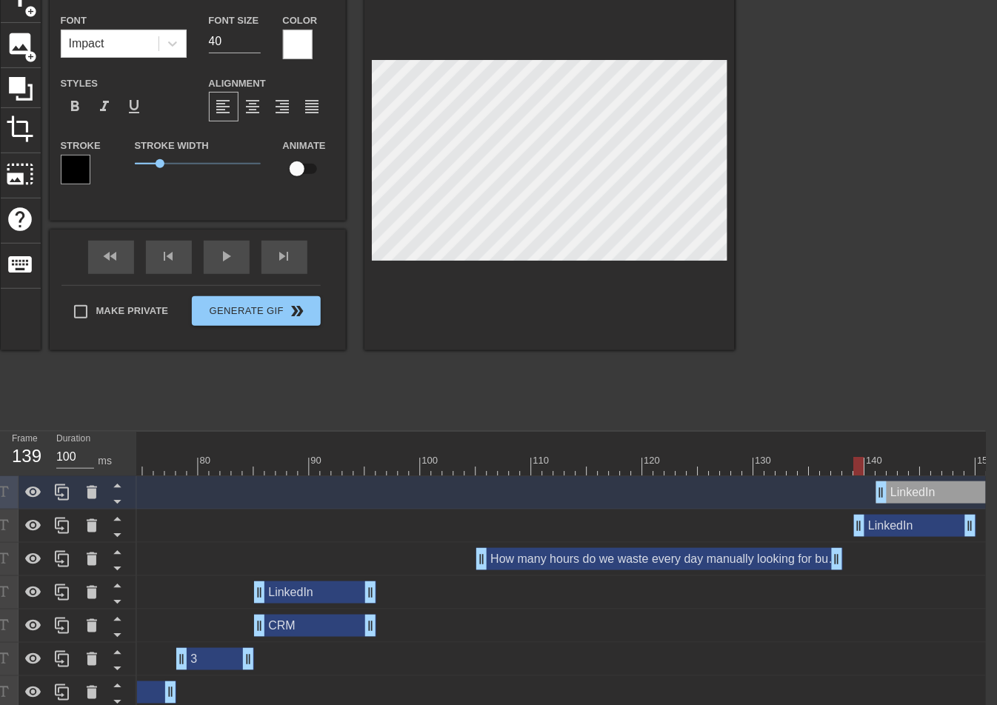
drag, startPoint x: 786, startPoint y: 530, endPoint x: 919, endPoint y: 528, distance: 132.5
click at [919, 528] on div "LinkedIn drag_handle drag_handle" at bounding box center [915, 526] width 122 height 22
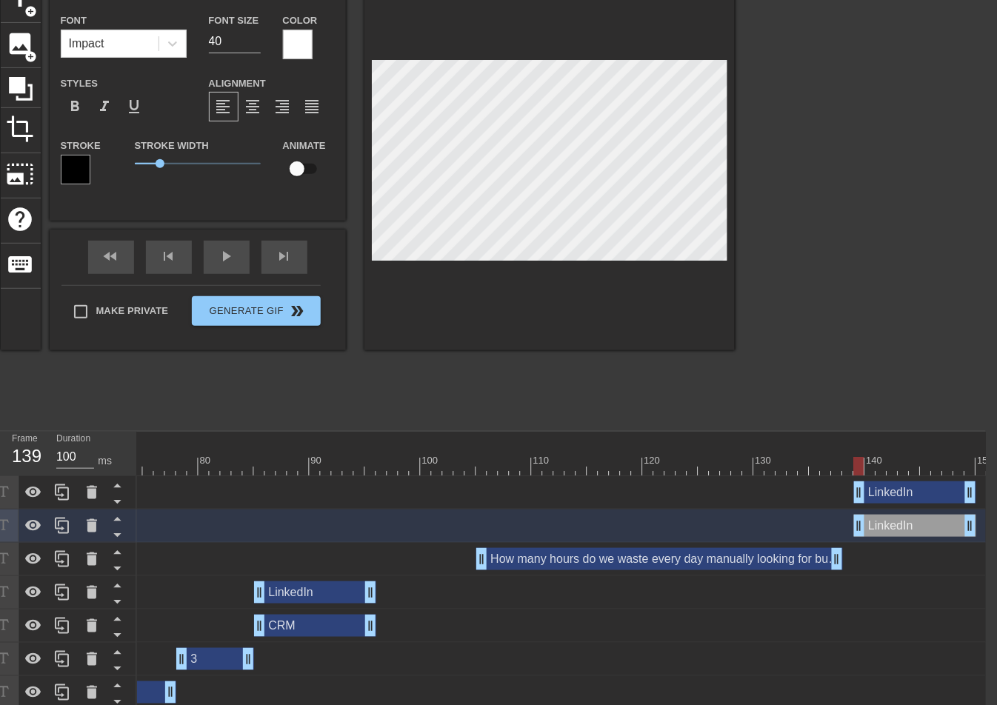
drag, startPoint x: 916, startPoint y: 498, endPoint x: 885, endPoint y: 498, distance: 30.4
click at [885, 497] on div "LinkedIn drag_handle drag_handle" at bounding box center [915, 492] width 122 height 22
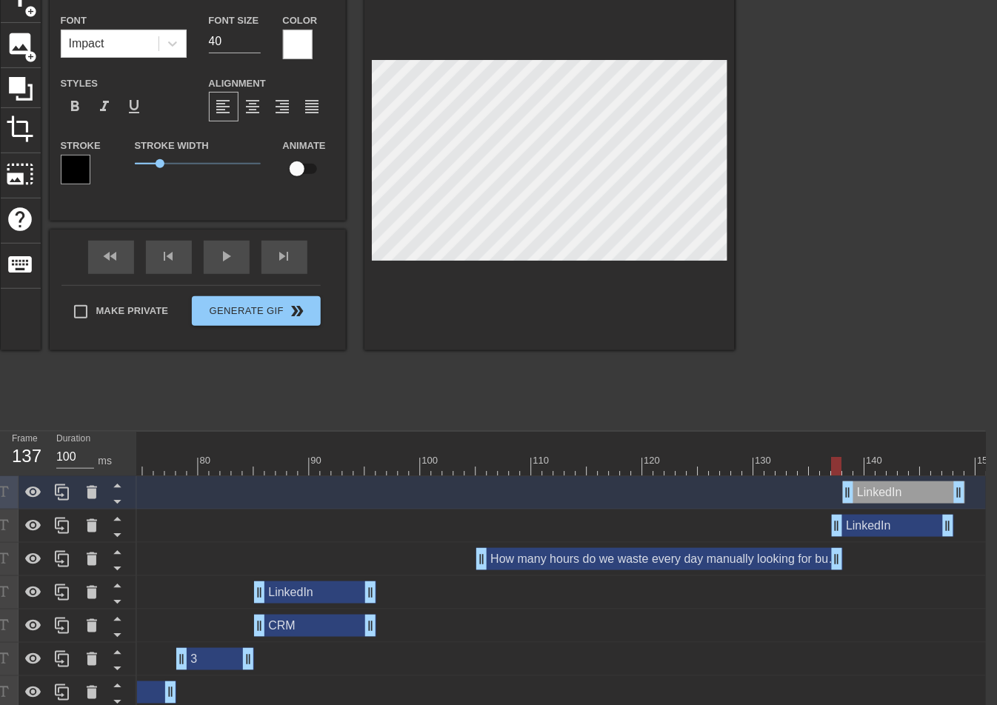
drag, startPoint x: 885, startPoint y: 523, endPoint x: 868, endPoint y: 527, distance: 17.6
click at [867, 527] on div "LinkedIn drag_handle drag_handle" at bounding box center [892, 526] width 122 height 22
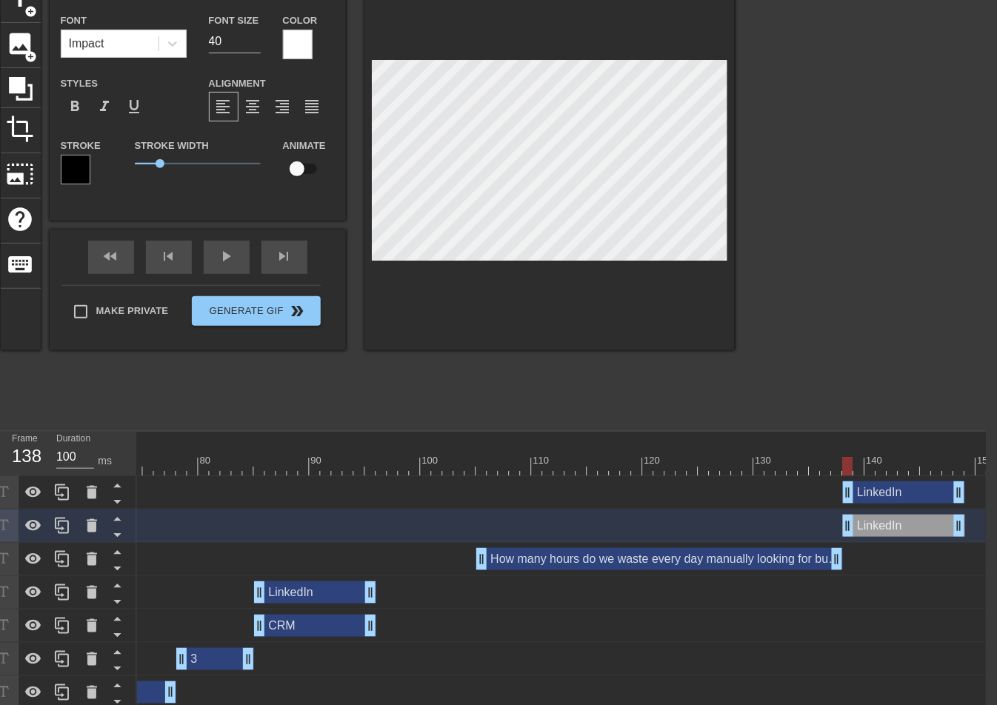
drag, startPoint x: 868, startPoint y: 527, endPoint x: 879, endPoint y: 527, distance: 10.4
click at [879, 527] on div "LinkedIn drag_handle drag_handle" at bounding box center [904, 526] width 122 height 22
click at [864, 478] on div "LinkedIn drag_handle drag_handle" at bounding box center [931, 492] width 3221 height 33
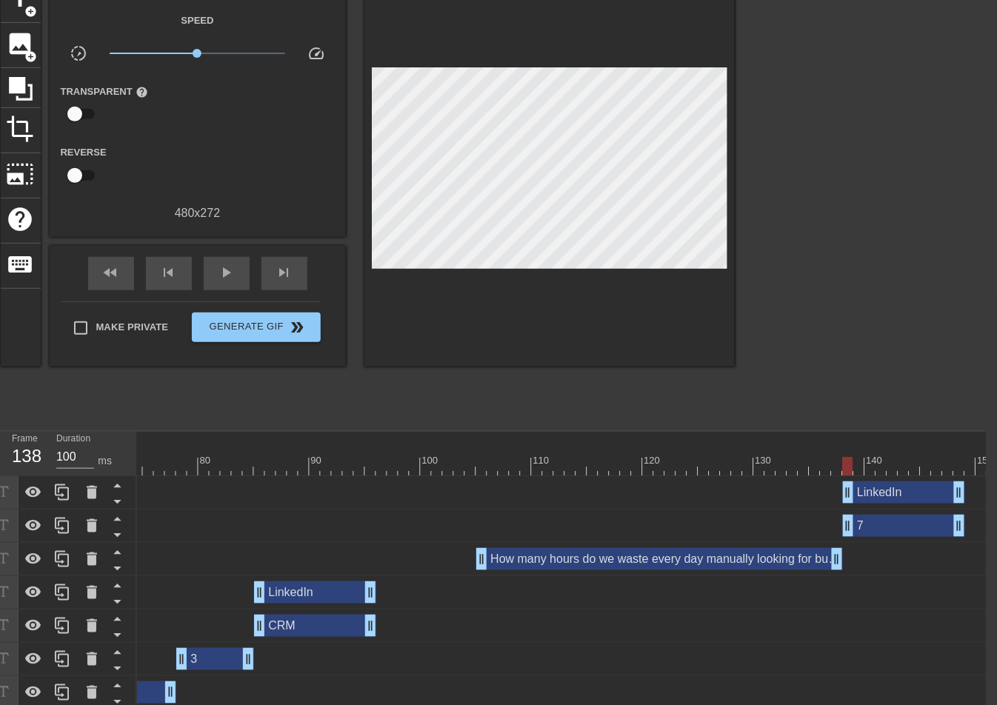
click at [873, 484] on div "LinkedIn drag_handle drag_handle" at bounding box center [904, 492] width 122 height 22
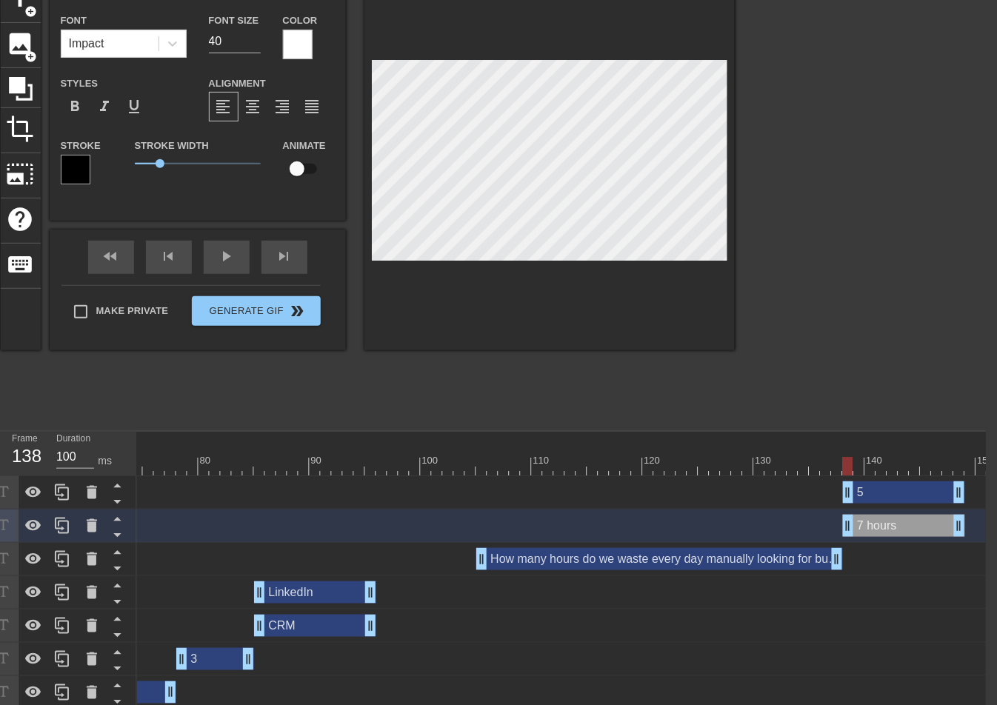
scroll to position [0, 1]
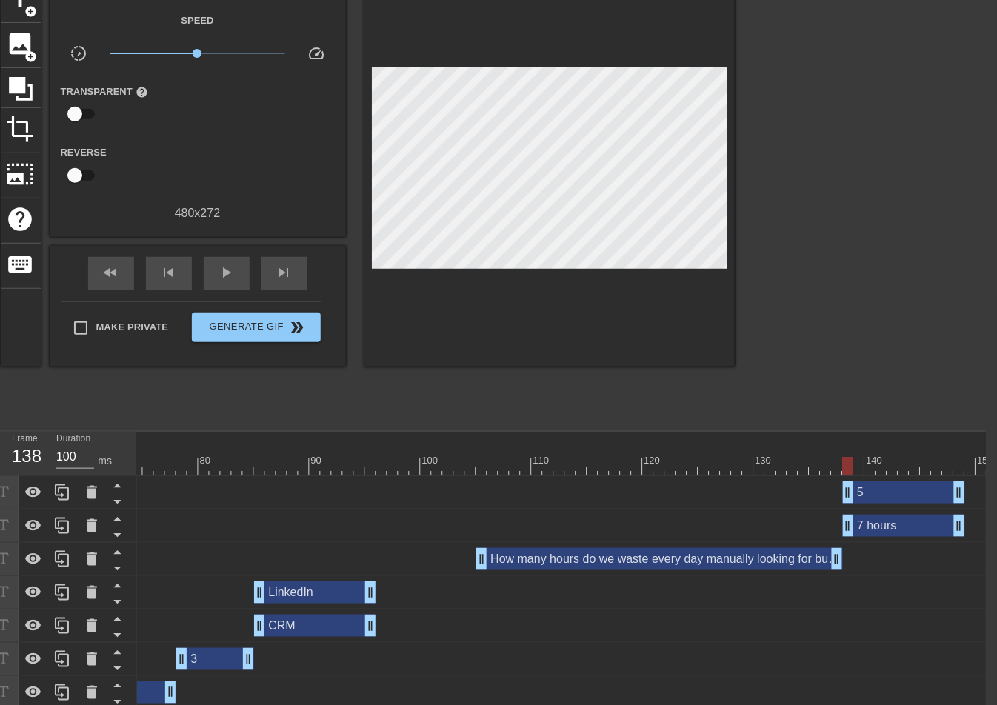
click at [495, 264] on div at bounding box center [549, 172] width 370 height 389
click at [650, 268] on div at bounding box center [549, 172] width 370 height 389
click at [471, 464] on div at bounding box center [931, 466] width 3221 height 19
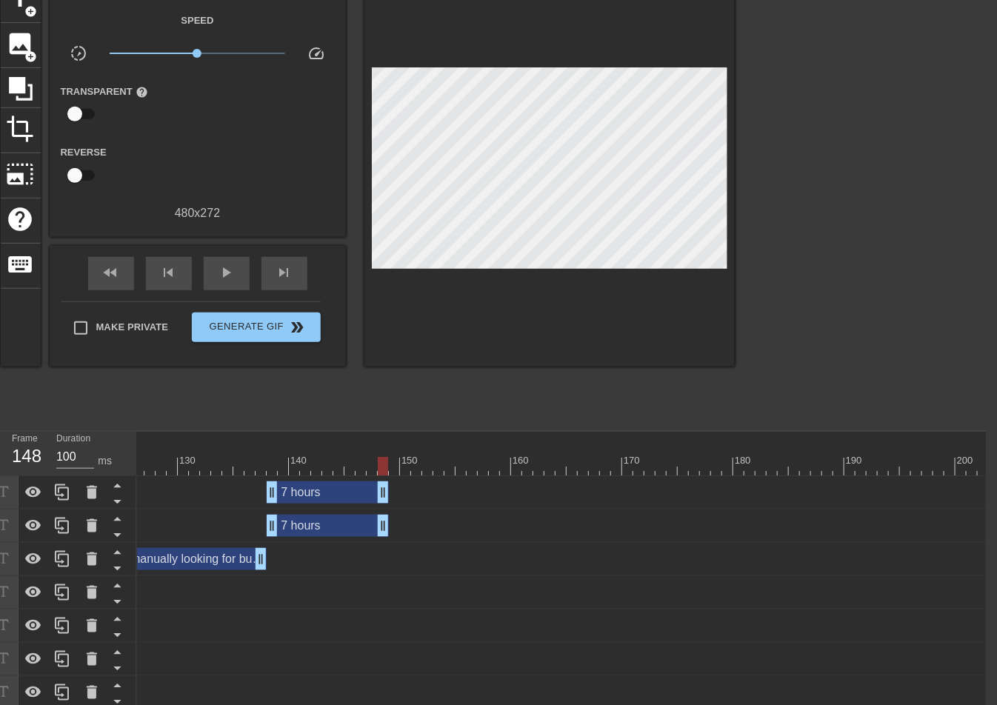
scroll to position [0, 1390]
drag, startPoint x: 384, startPoint y: 494, endPoint x: 541, endPoint y: 489, distance: 157.0
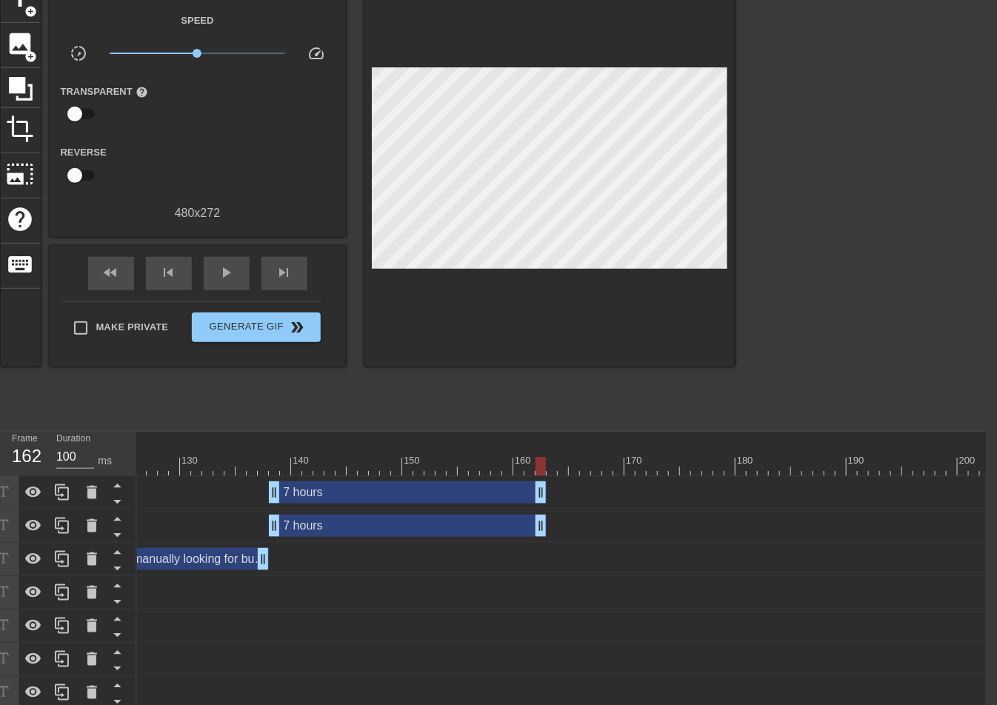
drag, startPoint x: 389, startPoint y: 523, endPoint x: 541, endPoint y: 517, distance: 151.9
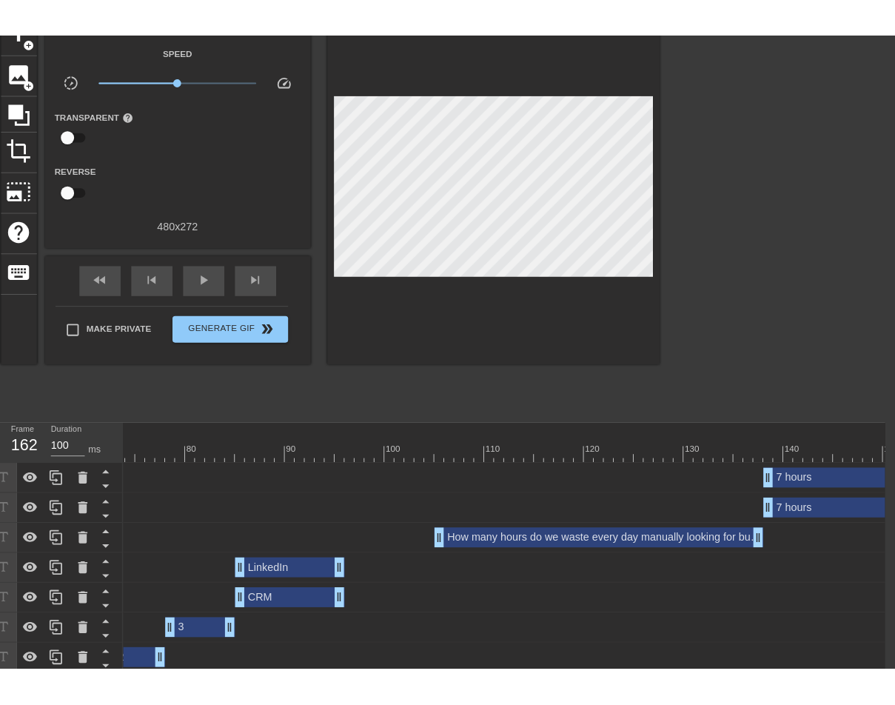
scroll to position [0, 675]
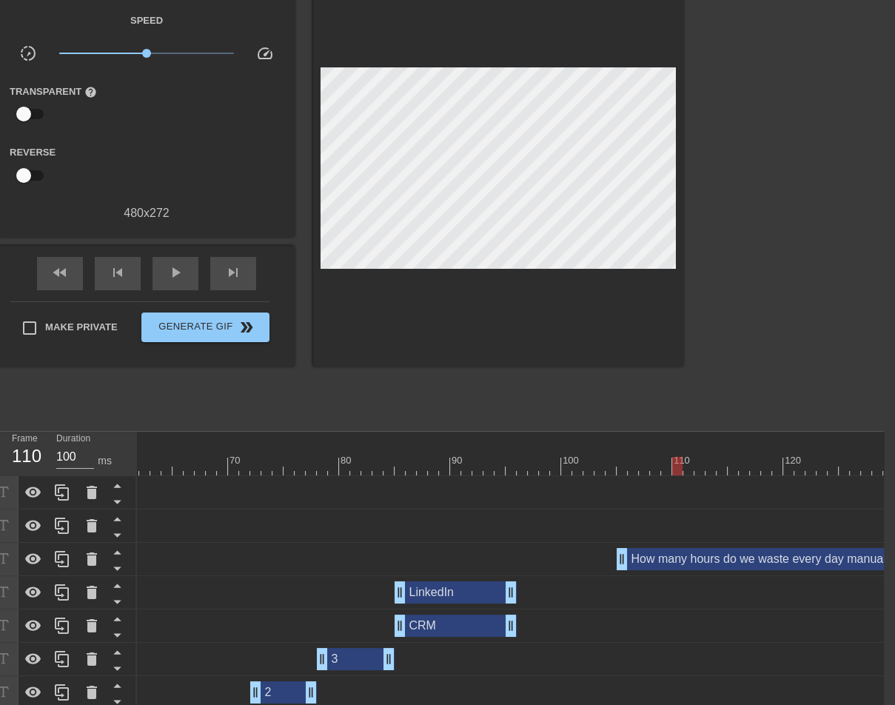
drag, startPoint x: 626, startPoint y: 471, endPoint x: 718, endPoint y: 473, distance: 91.8
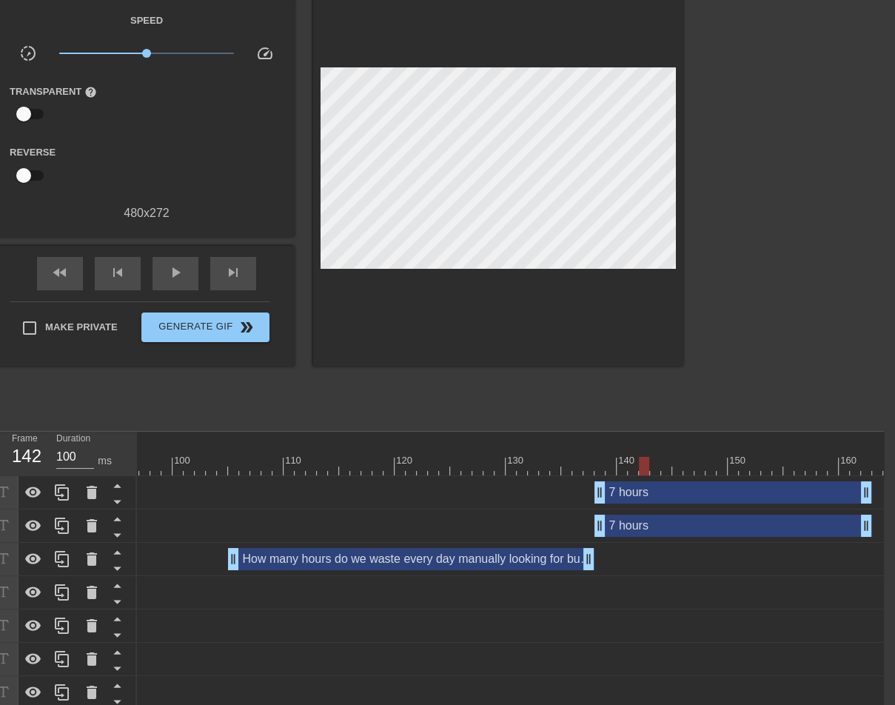
click at [648, 467] on div at bounding box center [683, 466] width 3221 height 19
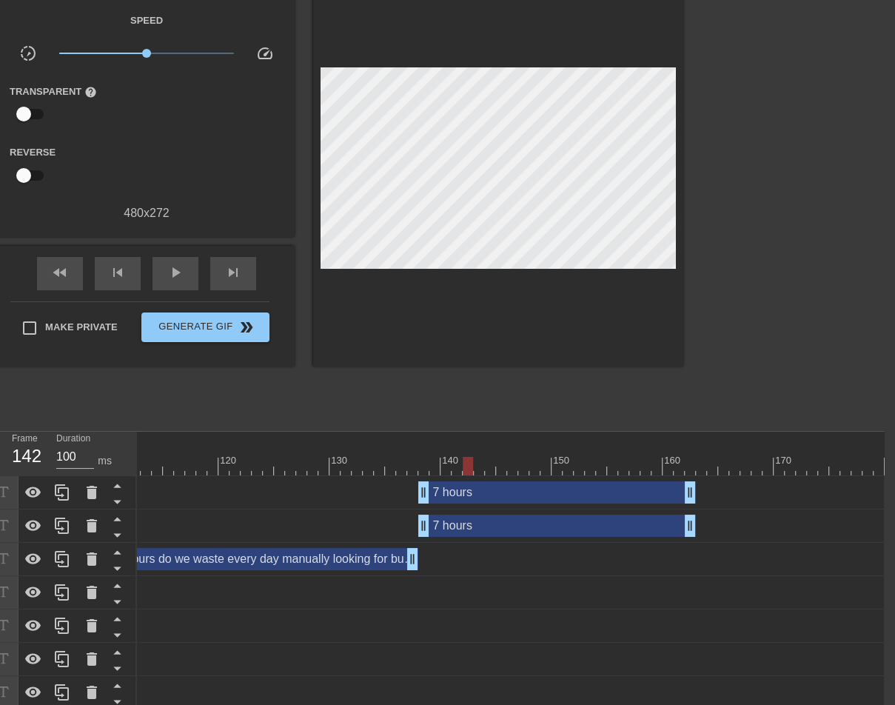
scroll to position [0, 1241]
click at [700, 462] on div at bounding box center [506, 466] width 3221 height 19
click at [348, 560] on div "How many hours do we waste every day manually looking for buying intent signals…" at bounding box center [234, 559] width 366 height 22
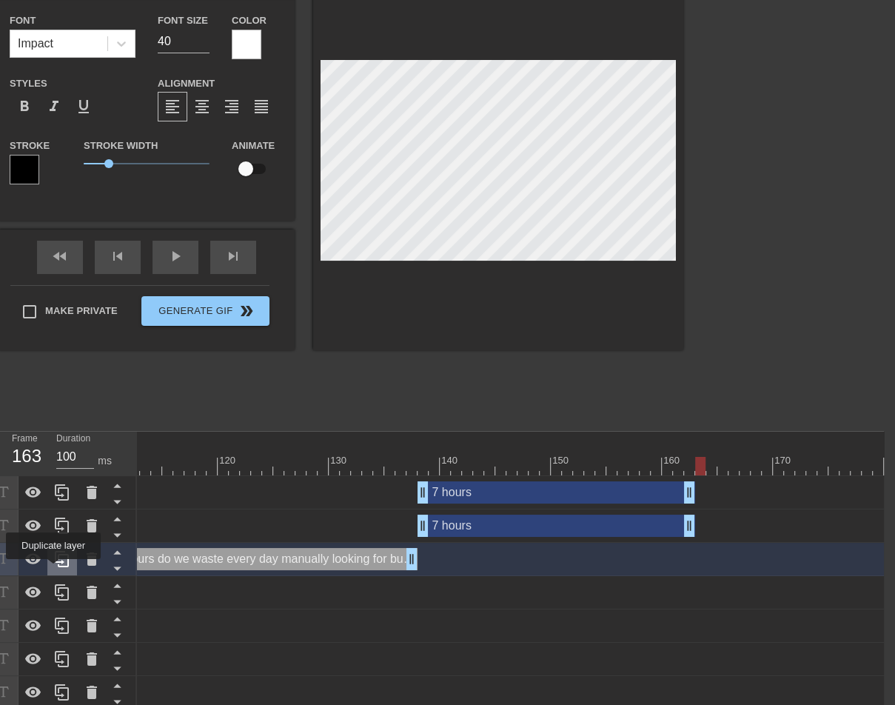
click at [55, 569] on div at bounding box center [62, 559] width 30 height 33
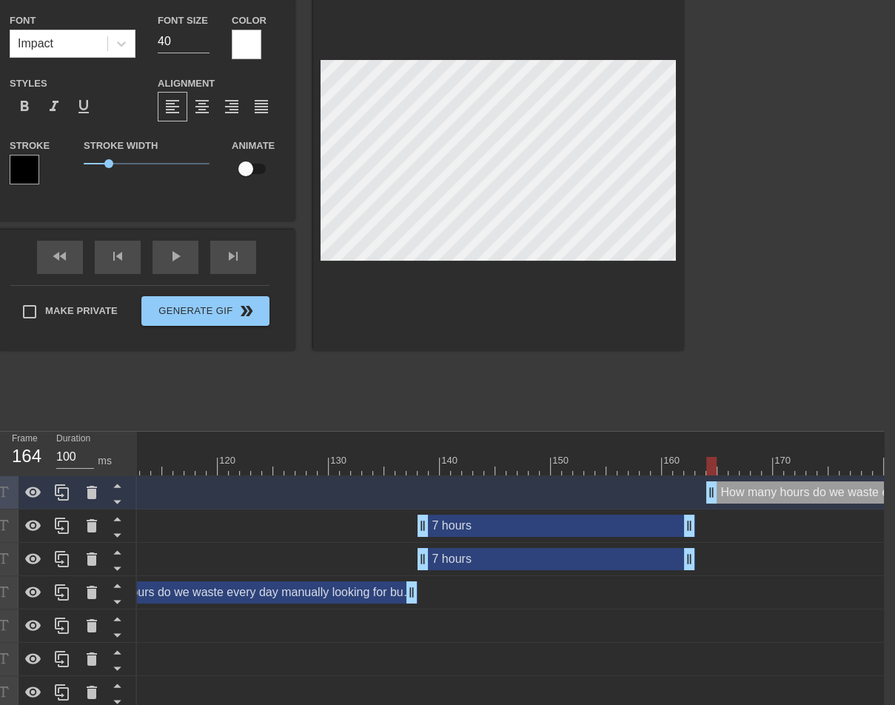
drag, startPoint x: 241, startPoint y: 498, endPoint x: 897, endPoint y: 469, distance: 655.8
click at [884, 469] on html "menu_book Browse the tutorials! [DOMAIN_NAME] The online gif editor Send Feedba…" at bounding box center [436, 447] width 895 height 1056
drag, startPoint x: 795, startPoint y: 492, endPoint x: 783, endPoint y: 492, distance: 11.8
click at [783, 492] on div "How many hours do we waste every day manually looking for buying intent signals…" at bounding box center [878, 492] width 366 height 22
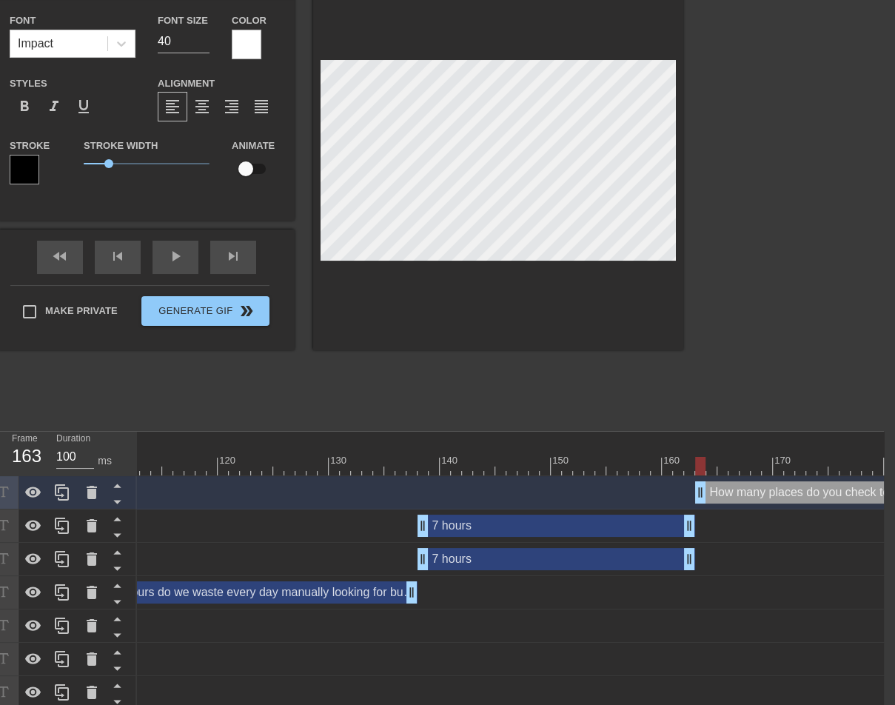
click at [653, 296] on div at bounding box center [498, 164] width 370 height 372
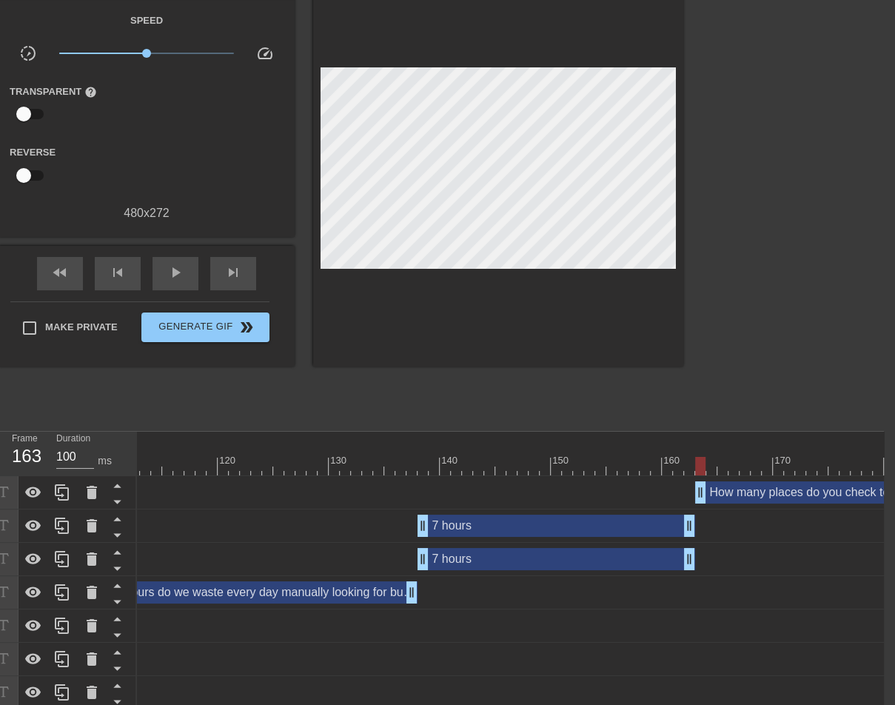
click at [520, 287] on div at bounding box center [498, 172] width 370 height 389
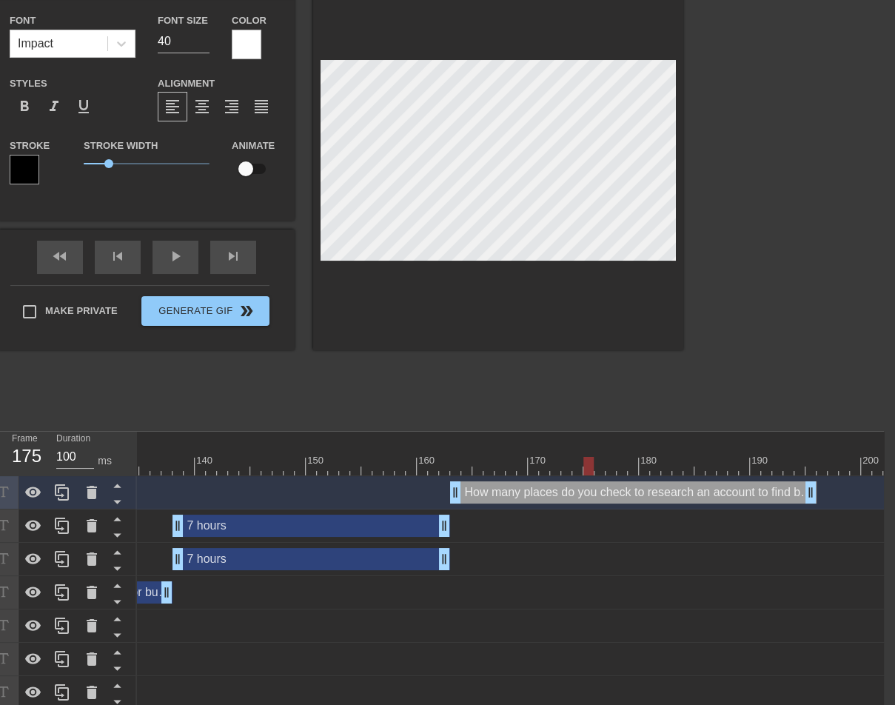
scroll to position [0, 1513]
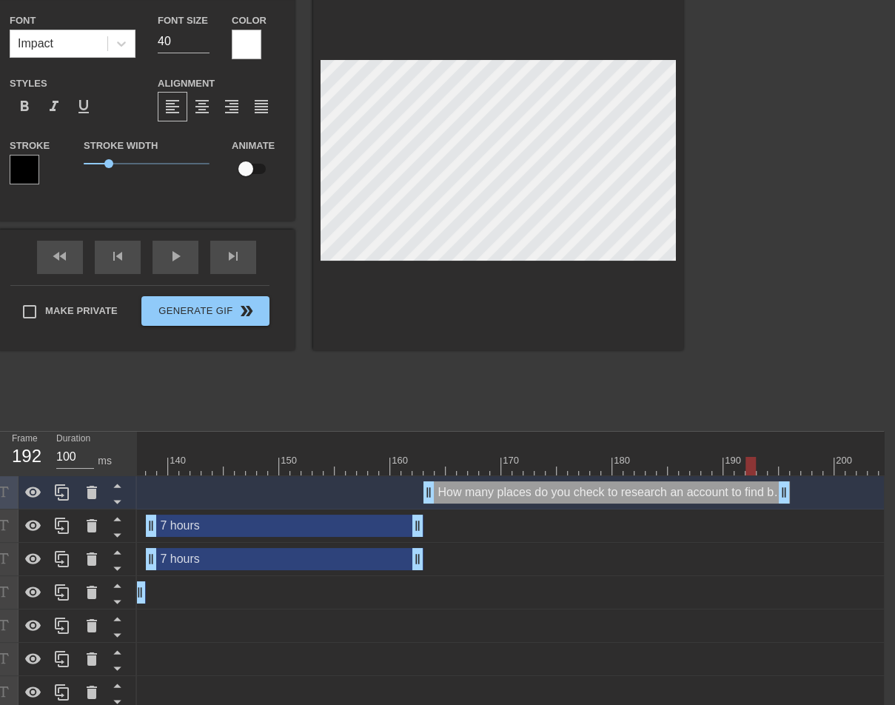
drag, startPoint x: 572, startPoint y: 464, endPoint x: 755, endPoint y: 469, distance: 183.7
click at [755, 469] on div at bounding box center [234, 466] width 3221 height 19
drag, startPoint x: 785, startPoint y: 490, endPoint x: 839, endPoint y: 492, distance: 54.1
drag, startPoint x: 842, startPoint y: 496, endPoint x: 766, endPoint y: 493, distance: 76.3
drag, startPoint x: 765, startPoint y: 487, endPoint x: 754, endPoint y: 489, distance: 10.6
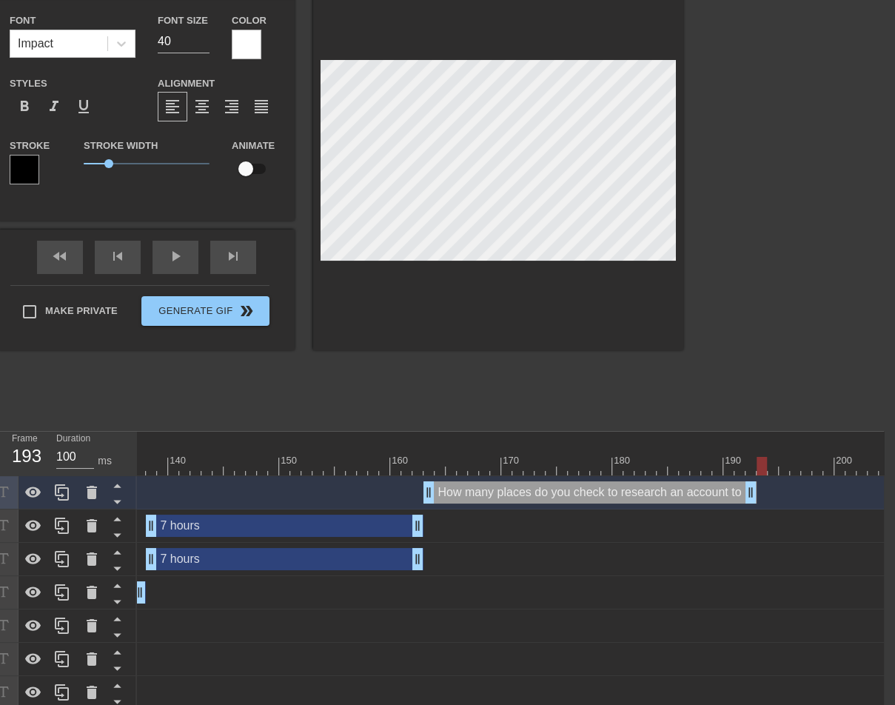
click at [766, 466] on div at bounding box center [234, 466] width 3221 height 19
click at [308, 518] on div "7 hours drag_handle drag_handle" at bounding box center [285, 526] width 278 height 22
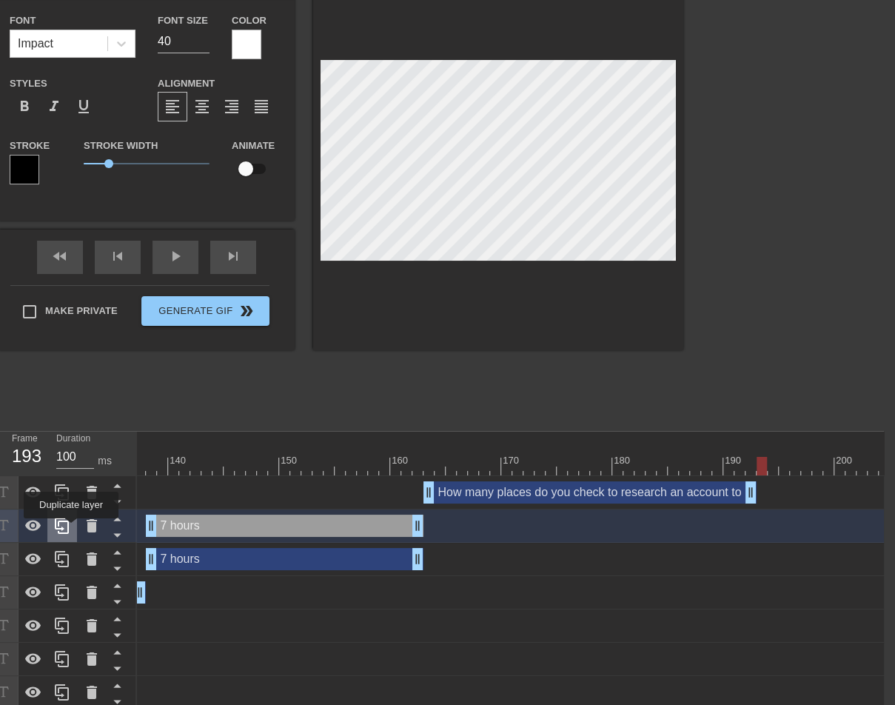
click at [71, 529] on div at bounding box center [62, 525] width 30 height 33
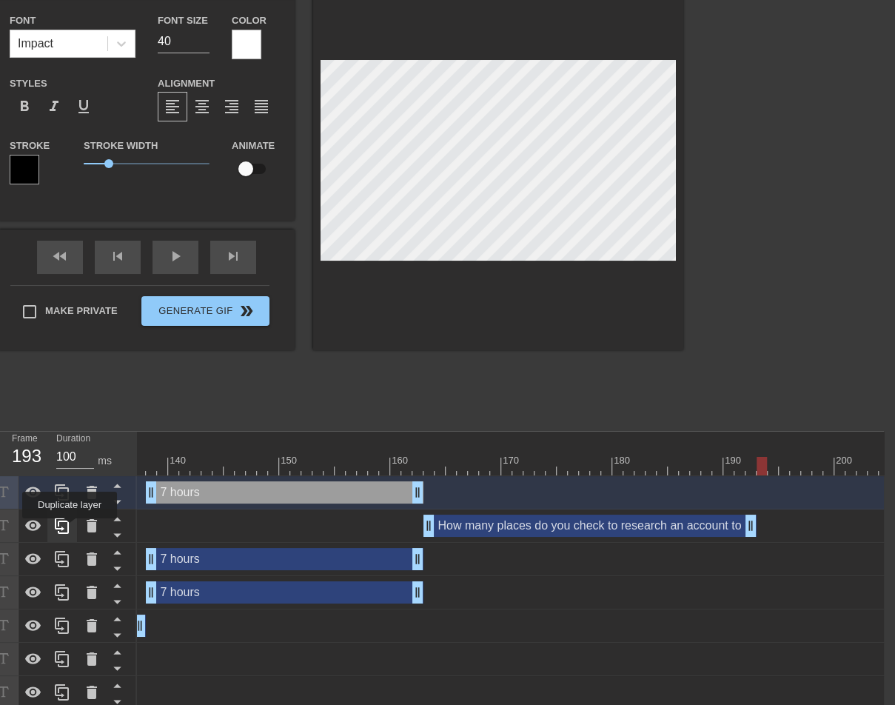
click at [71, 529] on div at bounding box center [62, 525] width 30 height 33
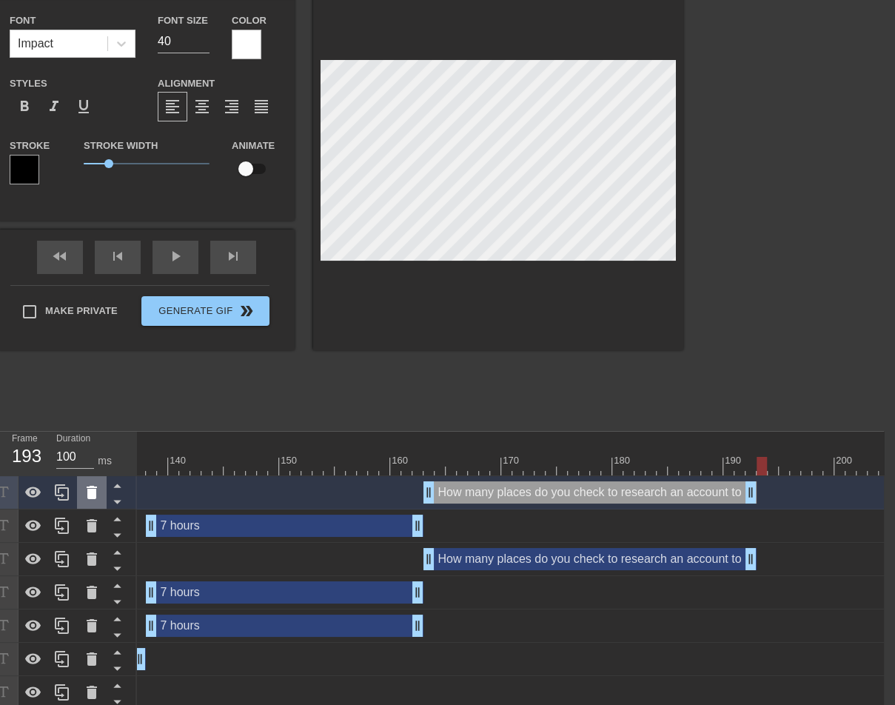
click at [96, 495] on icon at bounding box center [92, 492] width 10 height 13
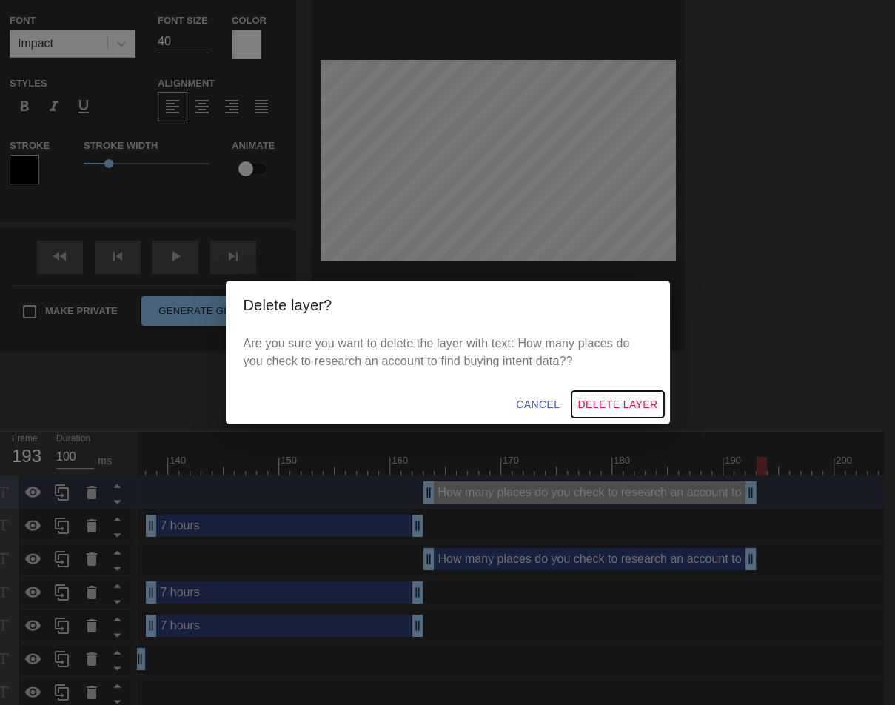
click at [634, 400] on span "Delete Layer" at bounding box center [617, 404] width 80 height 19
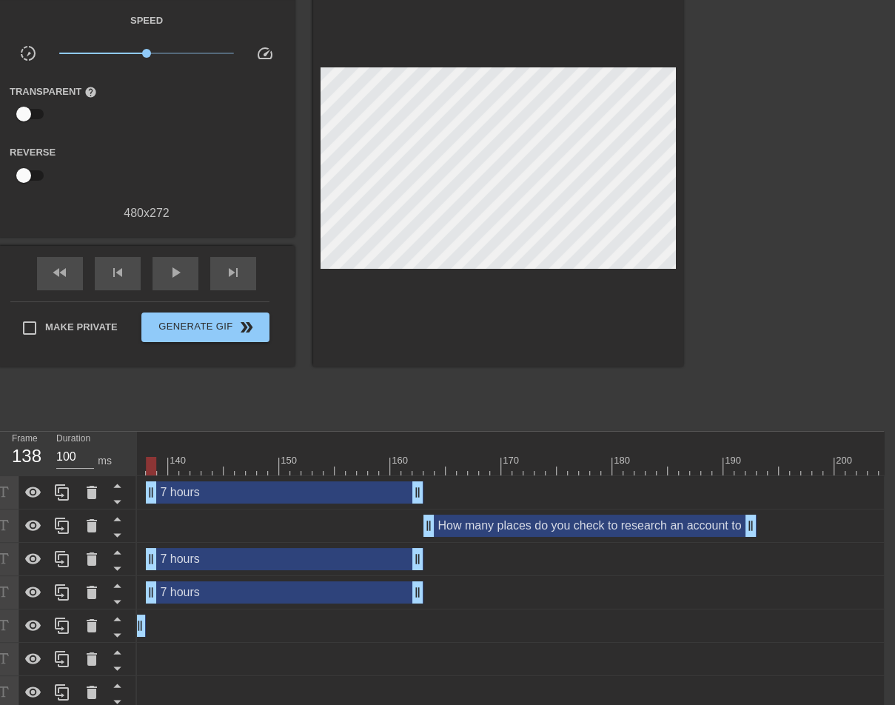
click at [293, 491] on div "7 hours drag_handle drag_handle" at bounding box center [285, 492] width 278 height 22
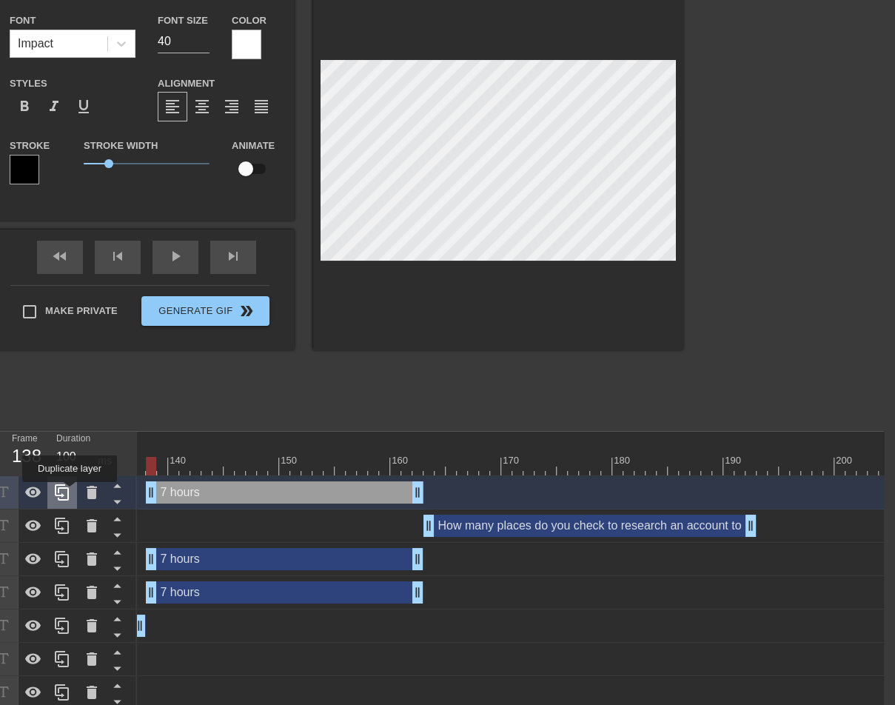
click at [71, 492] on div at bounding box center [62, 492] width 30 height 33
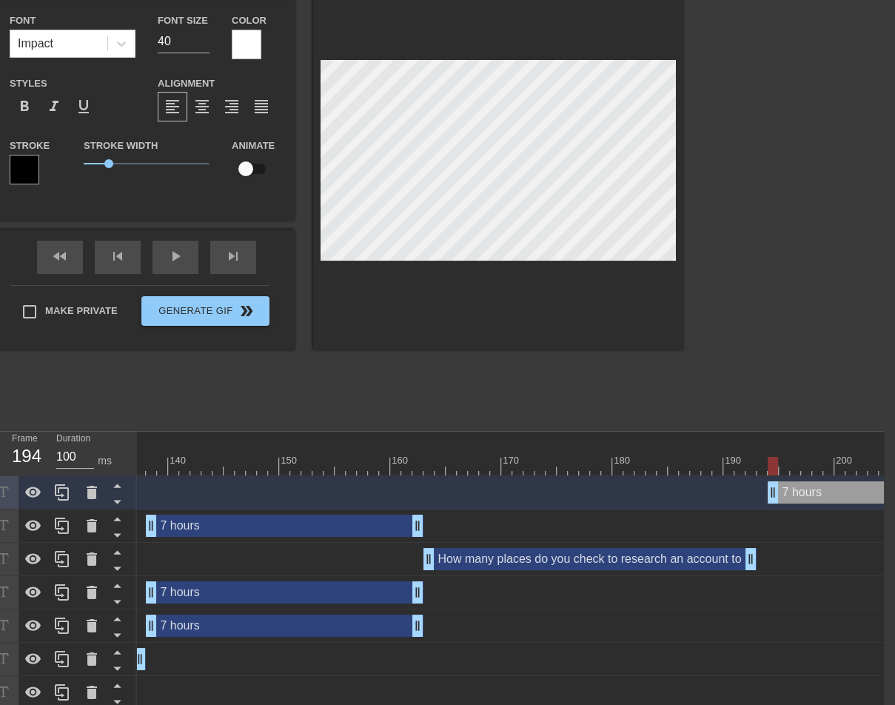
drag, startPoint x: 224, startPoint y: 498, endPoint x: 849, endPoint y: 471, distance: 625.4
click at [823, 496] on div "7 hours drag_handle drag_handle" at bounding box center [896, 492] width 278 height 22
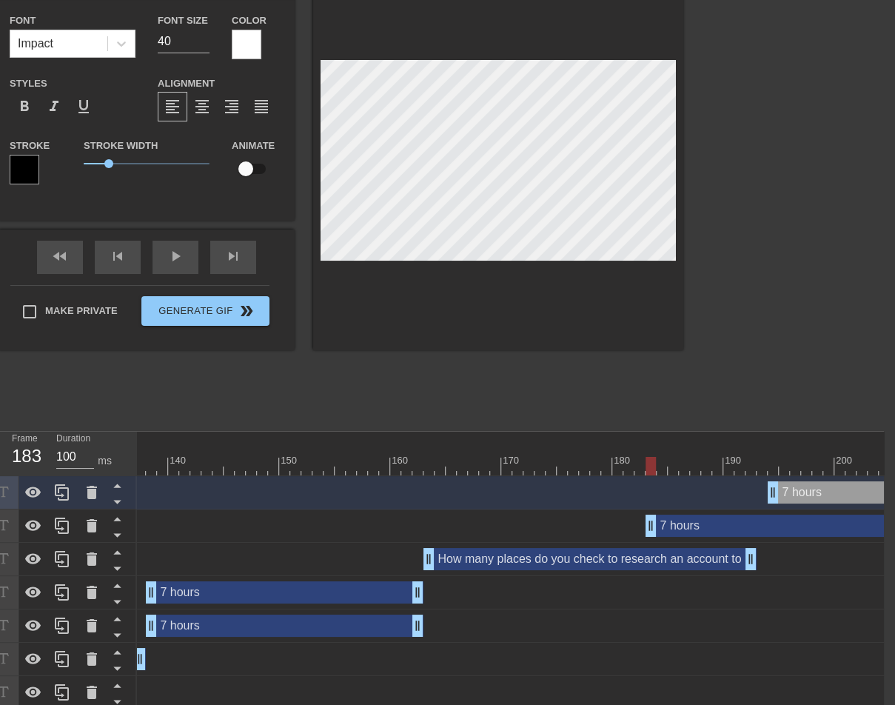
drag, startPoint x: 384, startPoint y: 529, endPoint x: 885, endPoint y: 489, distance: 502.0
click at [884, 489] on html "menu_book Browse the tutorials! [DOMAIN_NAME] The online gif editor Send Feedba…" at bounding box center [436, 480] width 895 height 1123
drag, startPoint x: 733, startPoint y: 523, endPoint x: 845, endPoint y: 527, distance: 111.9
click at [845, 527] on div "7 hours drag_handle drag_handle" at bounding box center [896, 526] width 278 height 22
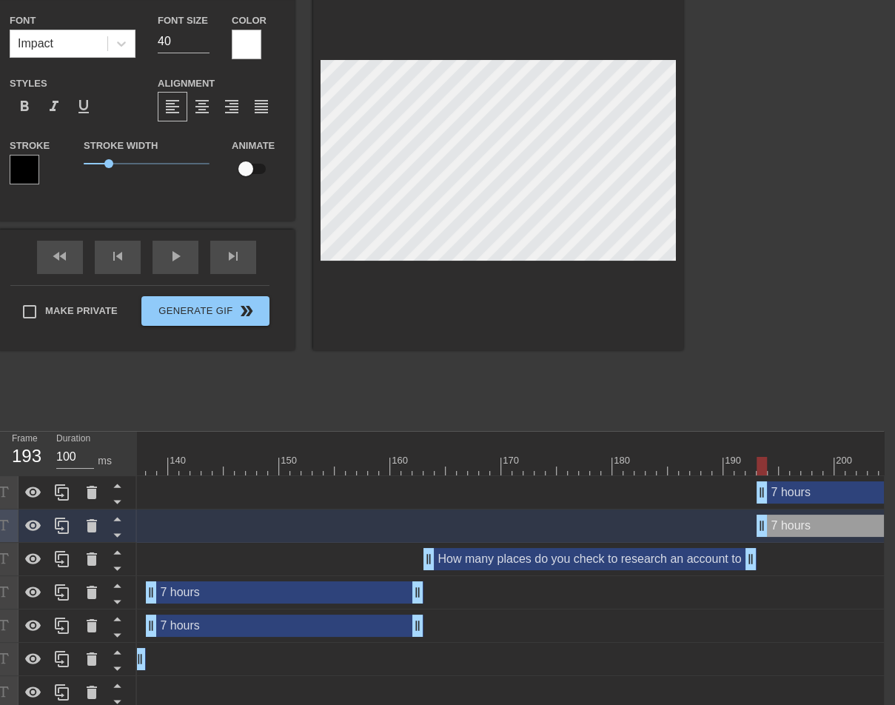
drag, startPoint x: 824, startPoint y: 490, endPoint x: 813, endPoint y: 491, distance: 11.1
click at [813, 491] on div "7 hours drag_handle drag_handle" at bounding box center [896, 492] width 278 height 22
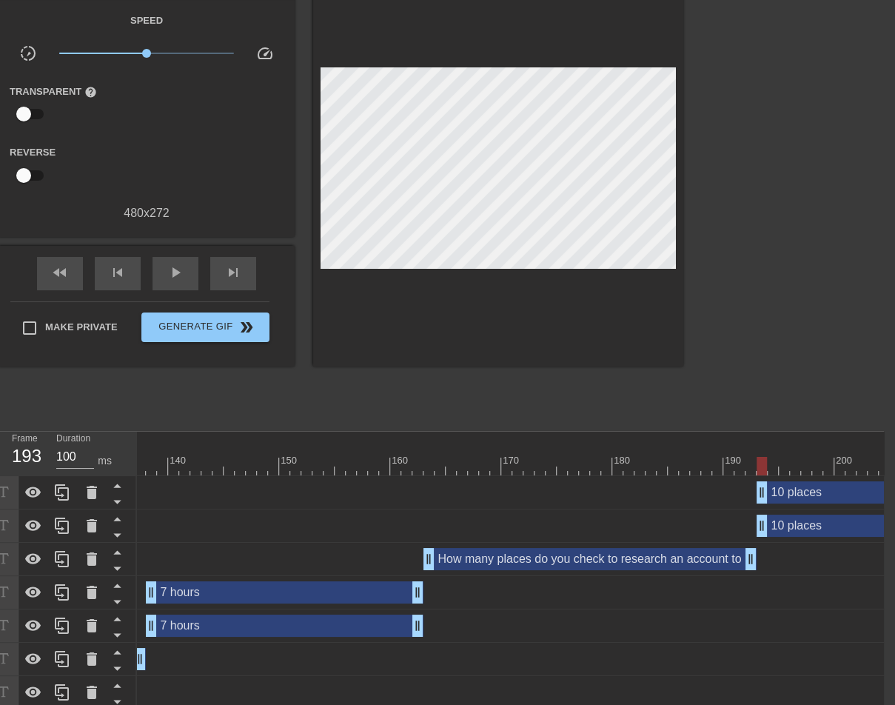
click at [660, 326] on div at bounding box center [498, 172] width 370 height 389
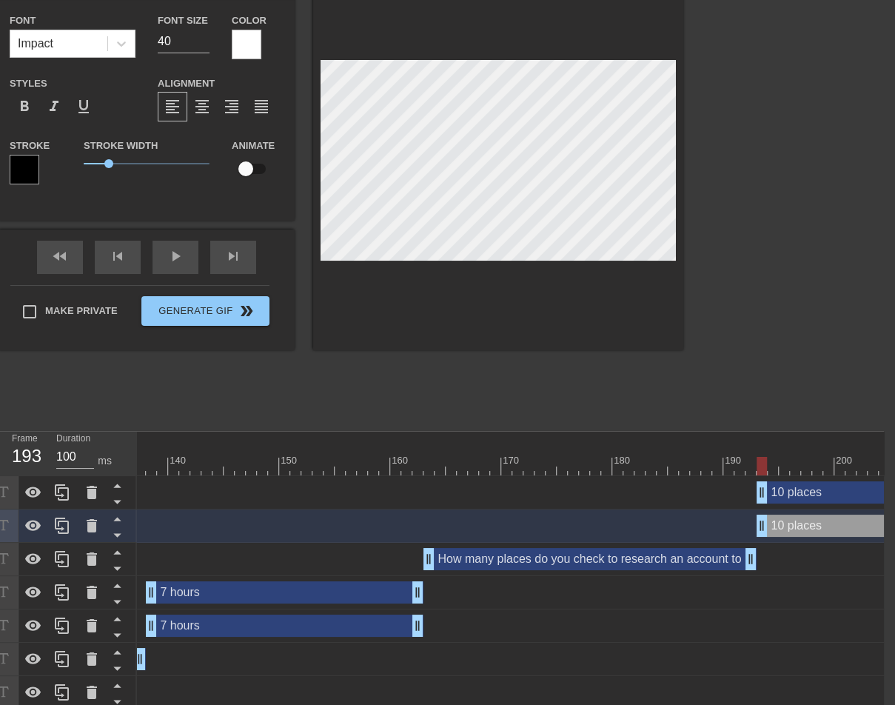
click at [647, 346] on div at bounding box center [498, 164] width 370 height 372
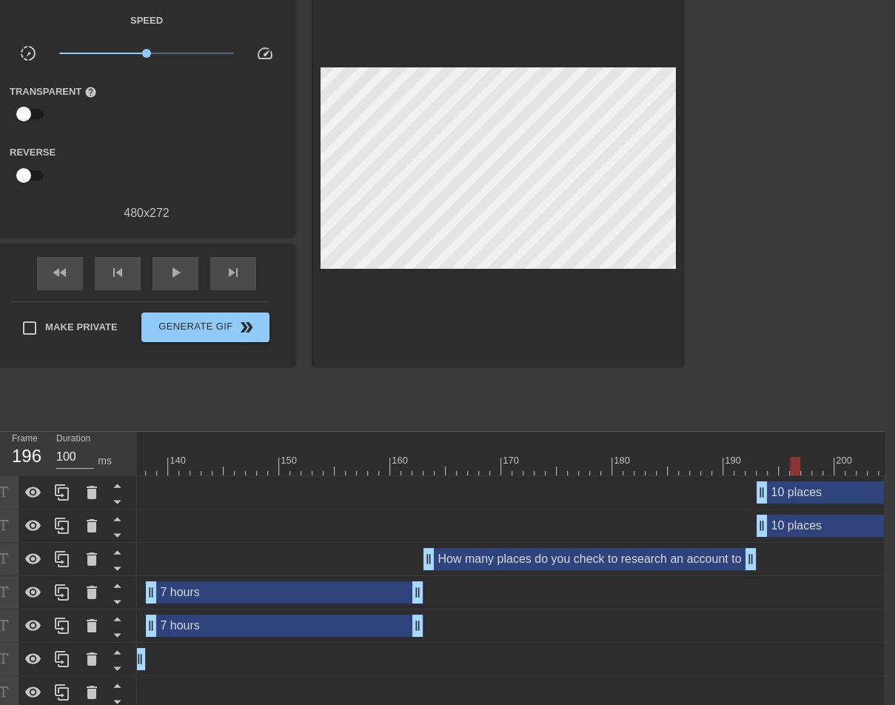
click at [800, 458] on div at bounding box center [234, 466] width 3221 height 19
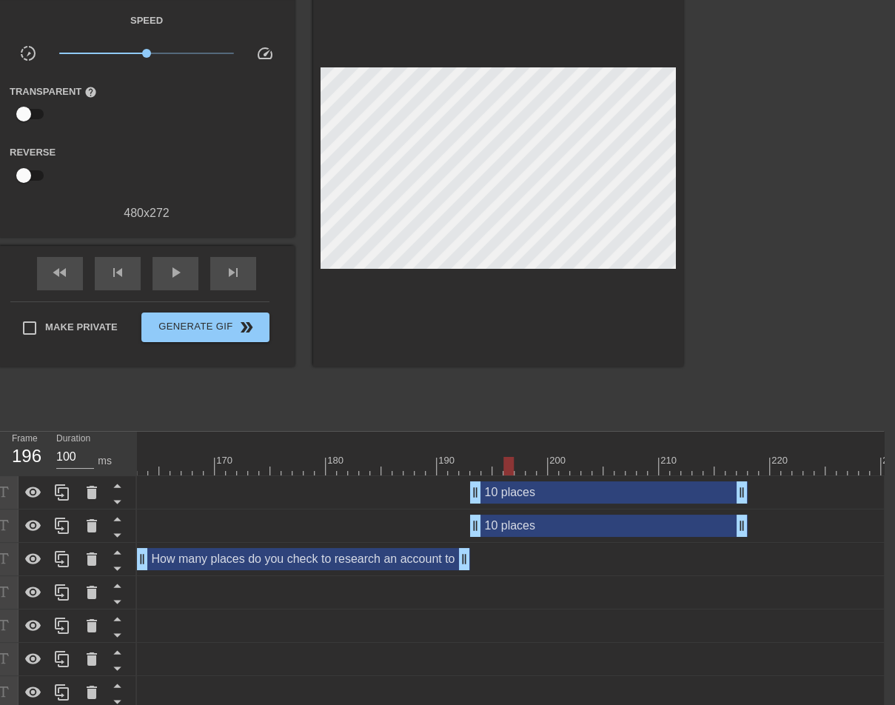
scroll to position [0, 1892]
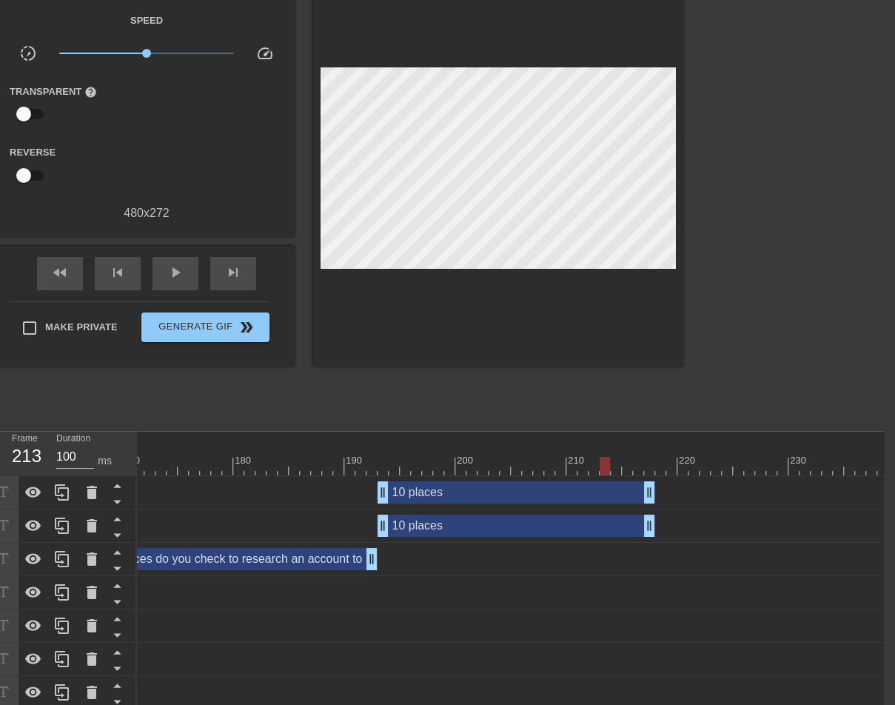
drag, startPoint x: 478, startPoint y: 464, endPoint x: 611, endPoint y: 463, distance: 132.5
drag, startPoint x: 642, startPoint y: 461, endPoint x: 566, endPoint y: 463, distance: 76.3
drag, startPoint x: 653, startPoint y: 489, endPoint x: 580, endPoint y: 488, distance: 73.3
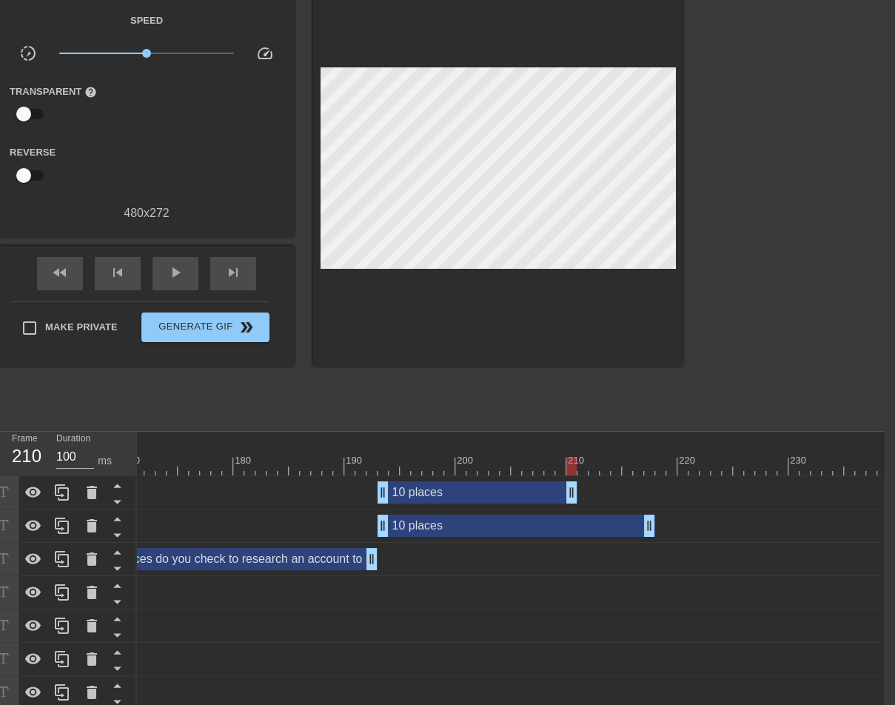
drag, startPoint x: 650, startPoint y: 526, endPoint x: 575, endPoint y: 526, distance: 74.8
click at [69, 496] on icon at bounding box center [62, 492] width 18 height 18
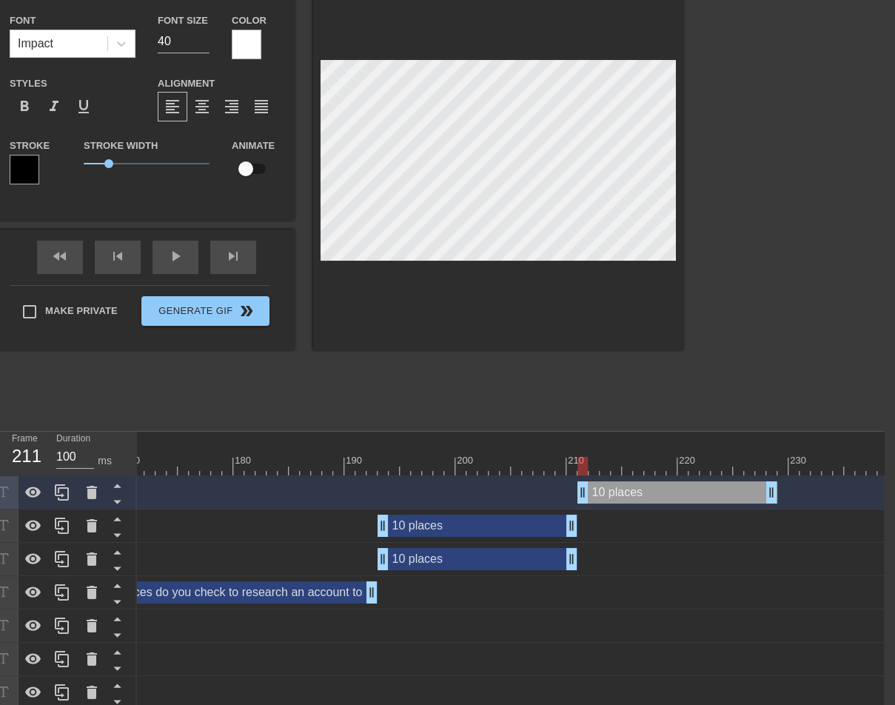
drag, startPoint x: 477, startPoint y: 492, endPoint x: 646, endPoint y: 488, distance: 168.8
click at [646, 488] on div "10 places drag_handle drag_handle" at bounding box center [677, 492] width 200 height 22
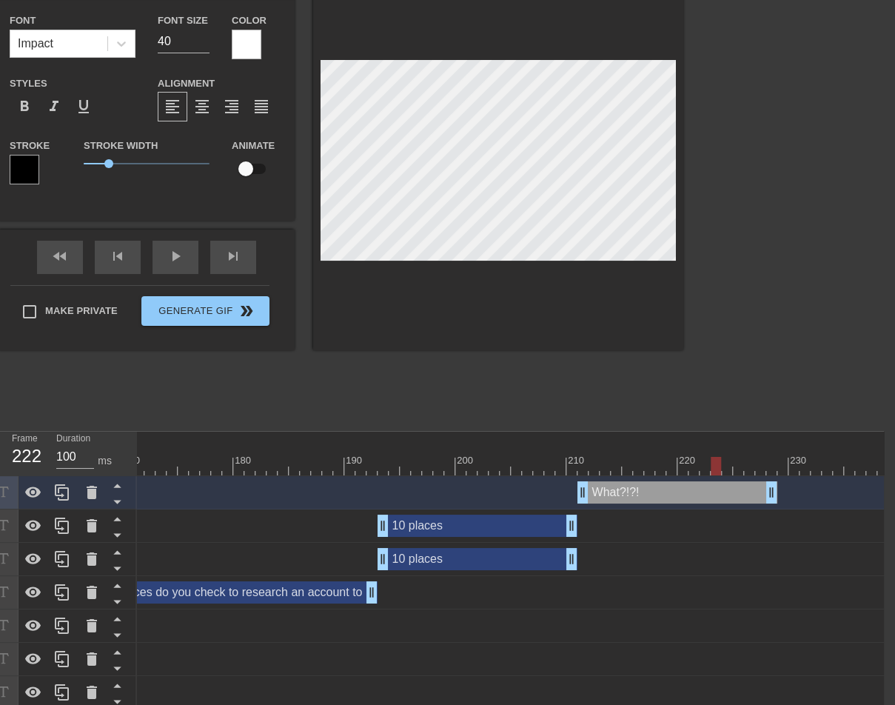
drag, startPoint x: 586, startPoint y: 471, endPoint x: 705, endPoint y: 465, distance: 119.3
drag, startPoint x: 771, startPoint y: 491, endPoint x: 662, endPoint y: 492, distance: 109.6
click at [463, 524] on div "10 places drag_handle drag_handle" at bounding box center [478, 526] width 200 height 22
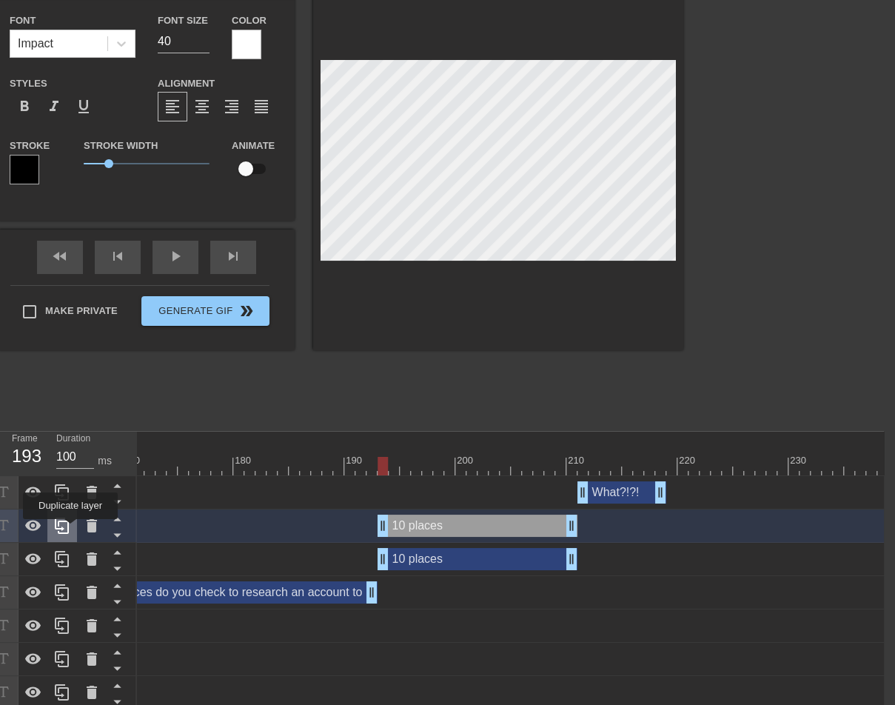
click at [72, 529] on div at bounding box center [62, 525] width 30 height 33
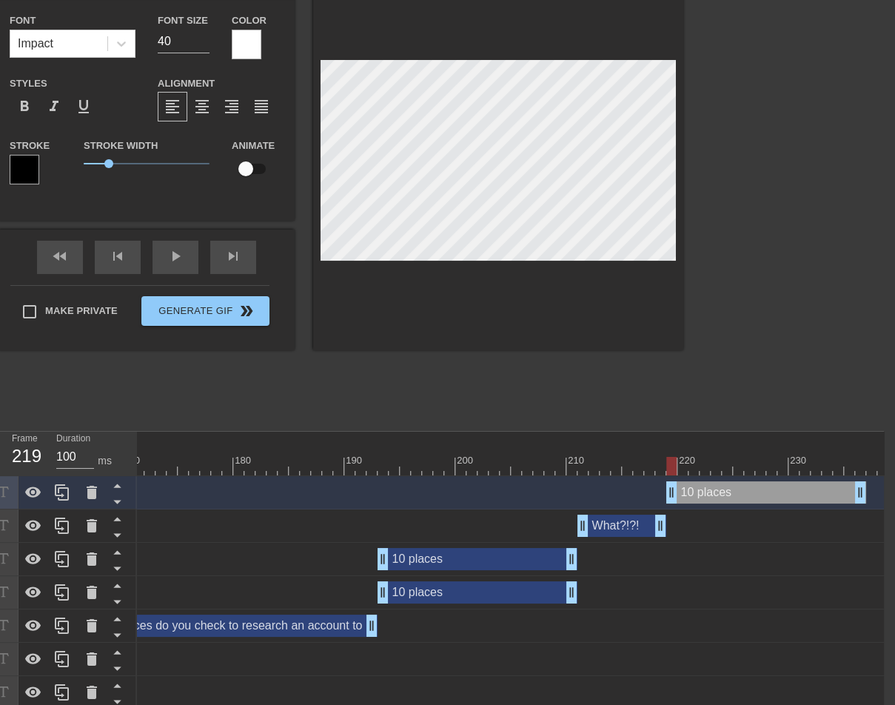
drag, startPoint x: 505, startPoint y: 492, endPoint x: 791, endPoint y: 483, distance: 285.9
click at [791, 483] on div "10 places drag_handle drag_handle" at bounding box center [766, 492] width 200 height 22
drag, startPoint x: 688, startPoint y: 465, endPoint x: 818, endPoint y: 466, distance: 130.3
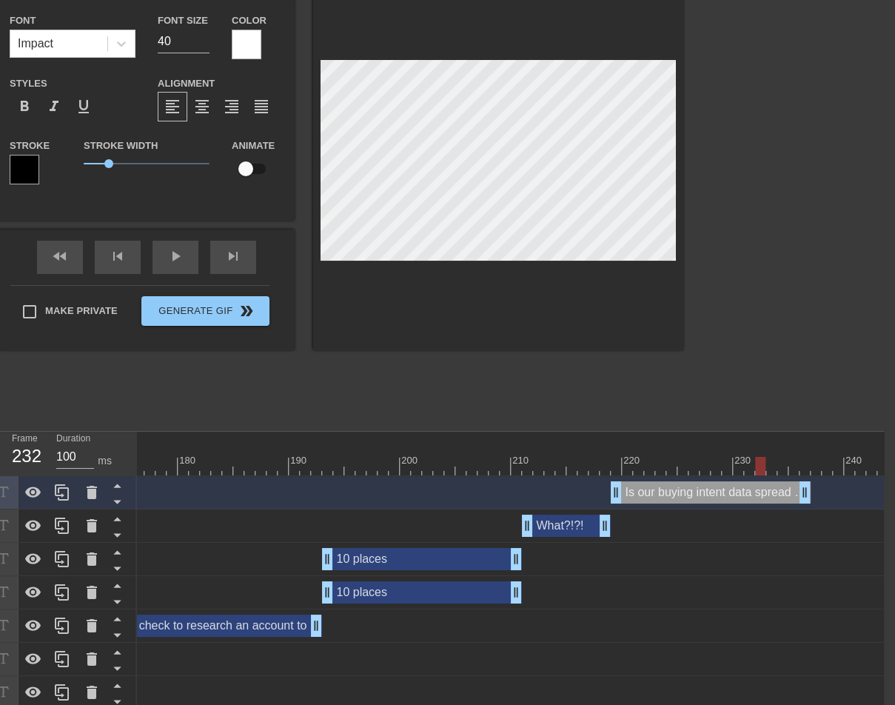
scroll to position [0, 1951]
drag, startPoint x: 768, startPoint y: 464, endPoint x: 800, endPoint y: 464, distance: 31.8
drag, startPoint x: 802, startPoint y: 490, endPoint x: 771, endPoint y: 492, distance: 30.4
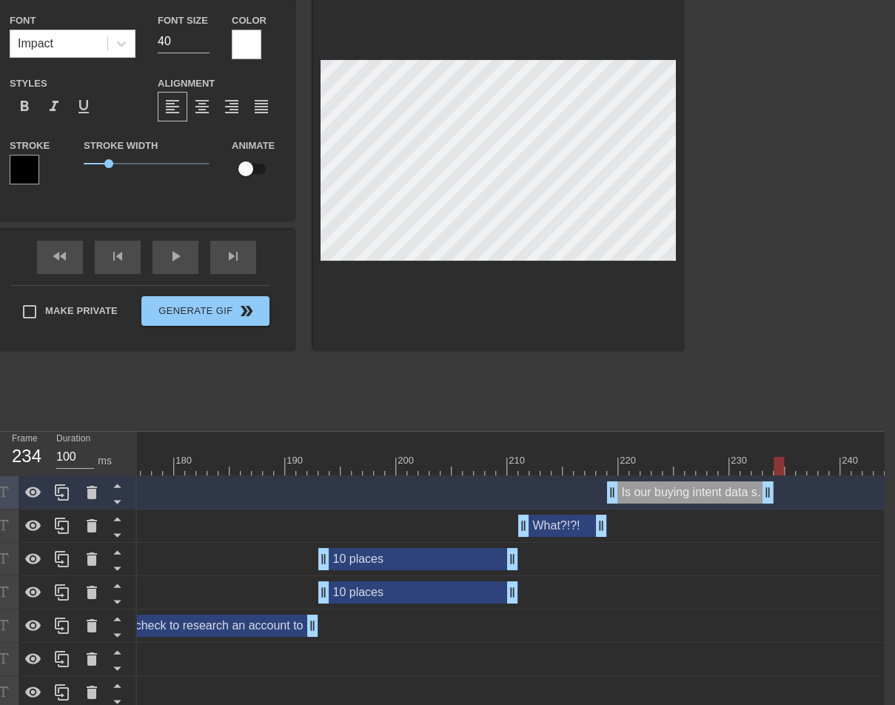
click at [705, 489] on div "Is our buying intent data spread out across too many place? drag_handle drag_ha…" at bounding box center [690, 492] width 167 height 22
click at [67, 496] on icon at bounding box center [62, 492] width 18 height 18
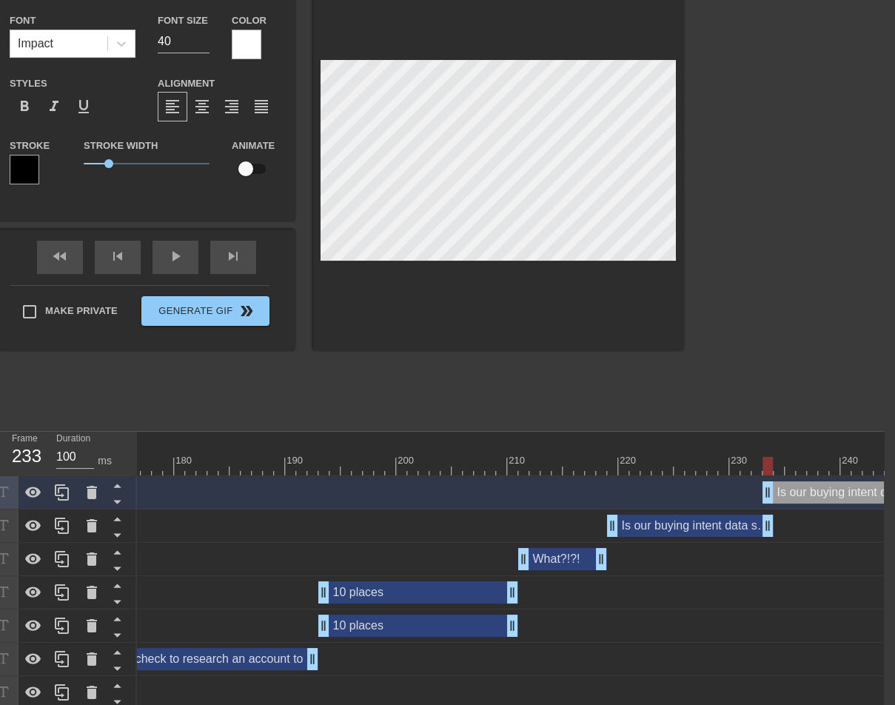
drag, startPoint x: 687, startPoint y: 489, endPoint x: 852, endPoint y: 482, distance: 165.3
click at [852, 482] on div "Is our buying intent data spread out across too many place? drag_handle drag_ha…" at bounding box center [846, 492] width 167 height 22
drag, startPoint x: 811, startPoint y: 469, endPoint x: 843, endPoint y: 468, distance: 31.9
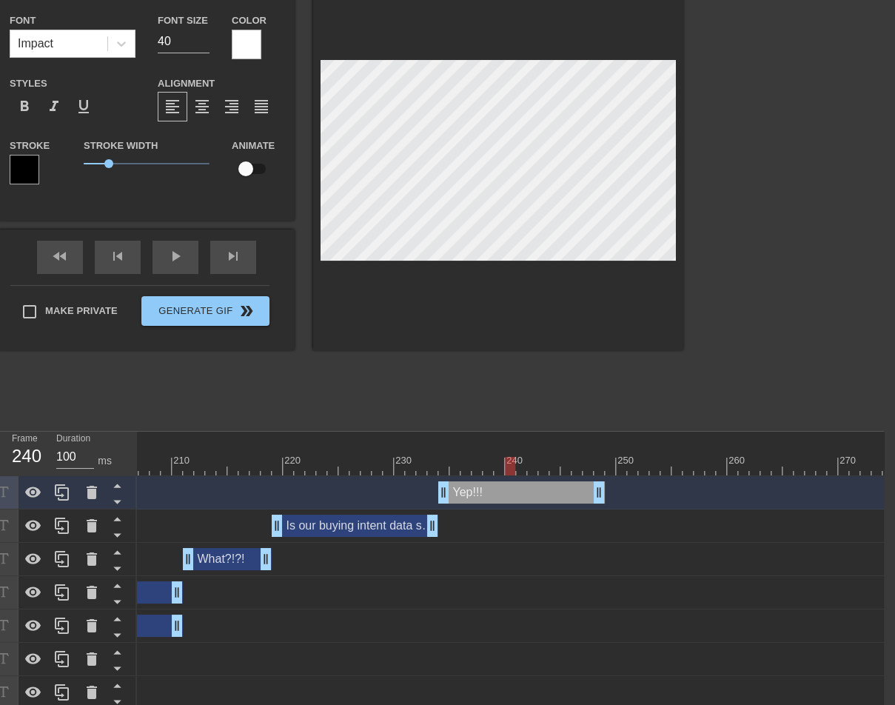
scroll to position [0, 2316]
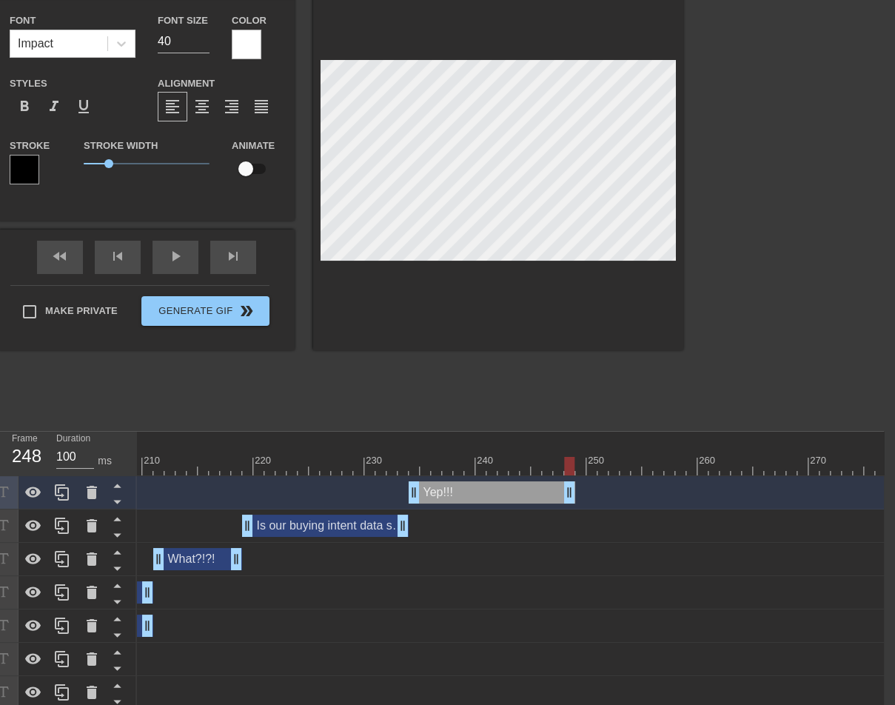
drag, startPoint x: 413, startPoint y: 471, endPoint x: 572, endPoint y: 461, distance: 159.5
drag, startPoint x: 421, startPoint y: 464, endPoint x: 455, endPoint y: 464, distance: 34.1
drag, startPoint x: 569, startPoint y: 492, endPoint x: 510, endPoint y: 496, distance: 59.3
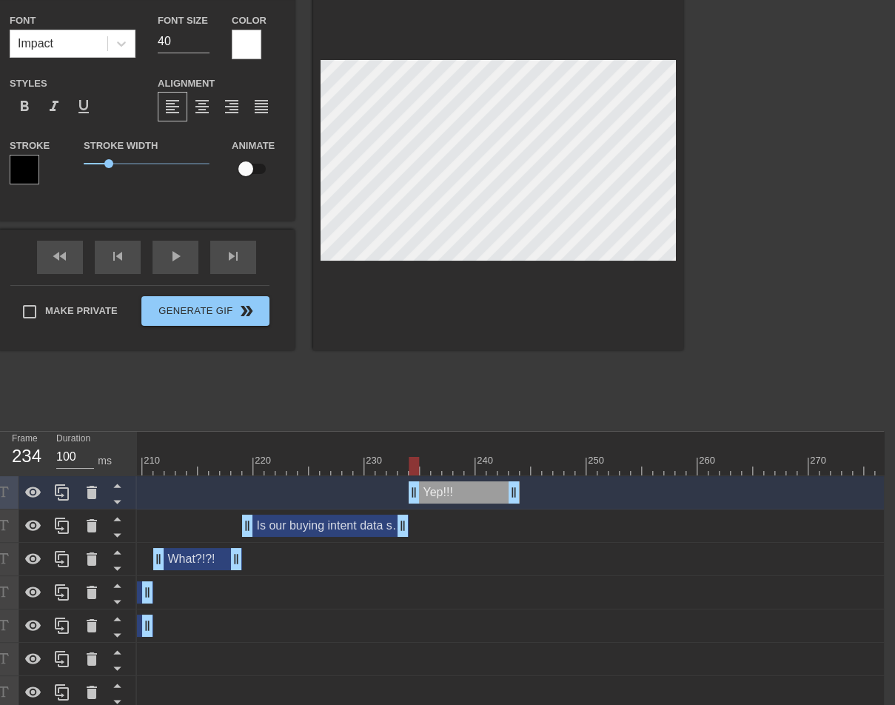
click at [523, 446] on div at bounding box center [525, 455] width 11 height 19
click at [560, 454] on div at bounding box center [558, 455] width 11 height 19
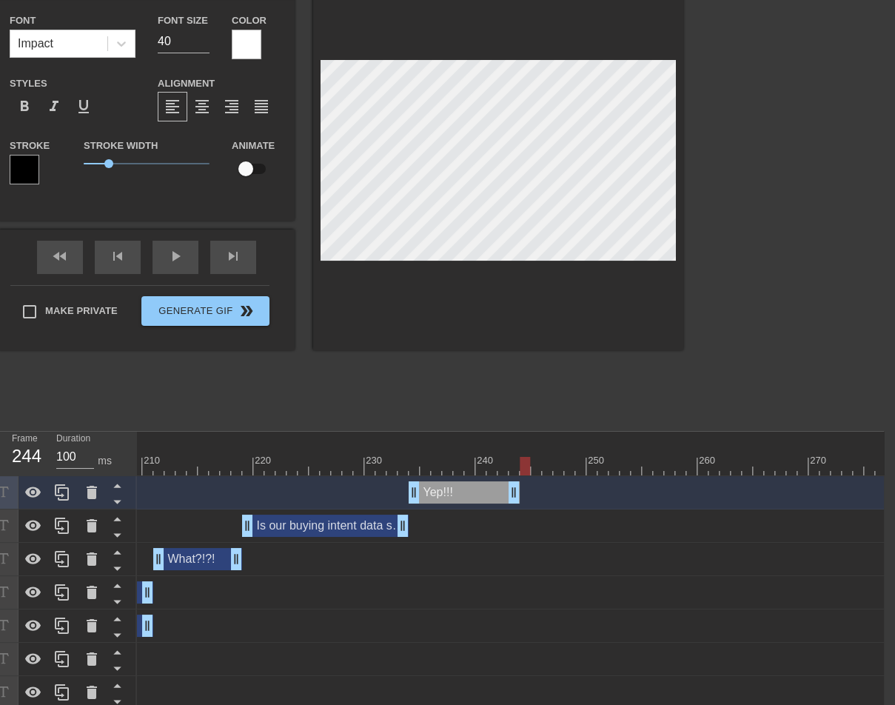
click at [466, 497] on div "Yep!!! drag_handle drag_handle" at bounding box center [464, 492] width 111 height 22
click at [70, 492] on icon at bounding box center [62, 492] width 18 height 18
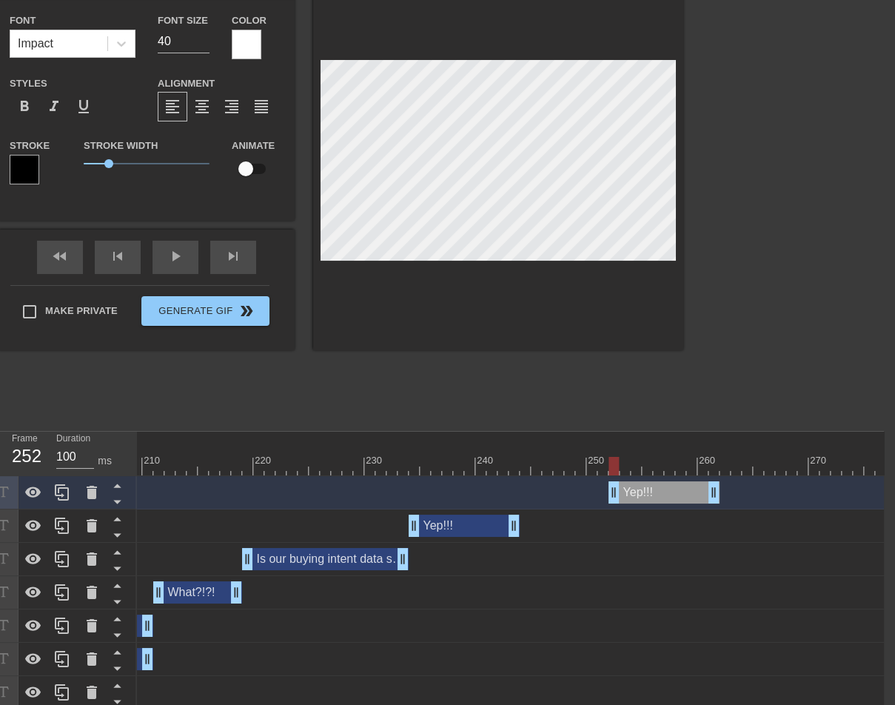
drag, startPoint x: 478, startPoint y: 495, endPoint x: 677, endPoint y: 495, distance: 199.2
click at [677, 495] on div "Yep!!! drag_handle drag_handle" at bounding box center [664, 492] width 111 height 22
drag, startPoint x: 715, startPoint y: 488, endPoint x: 828, endPoint y: 483, distance: 112.6
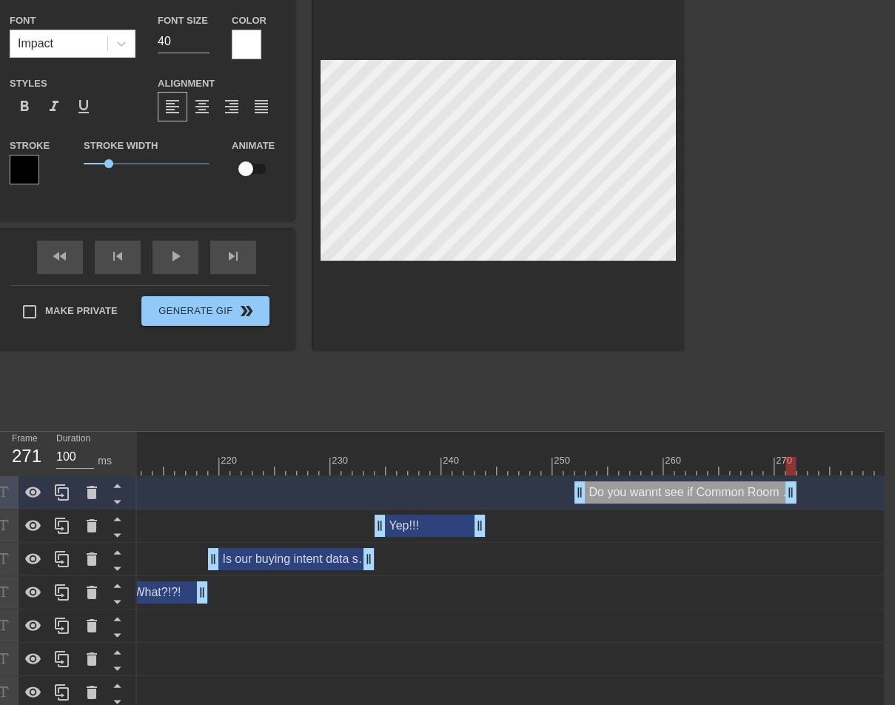
scroll to position [0, 2380]
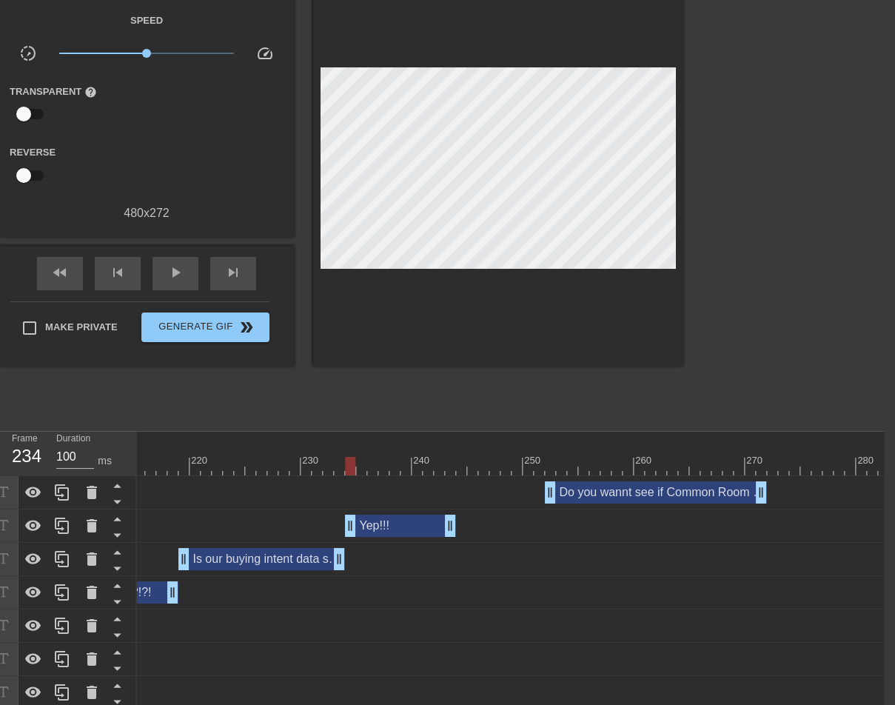
click at [389, 518] on div "Yep!!! drag_handle drag_handle" at bounding box center [400, 526] width 111 height 22
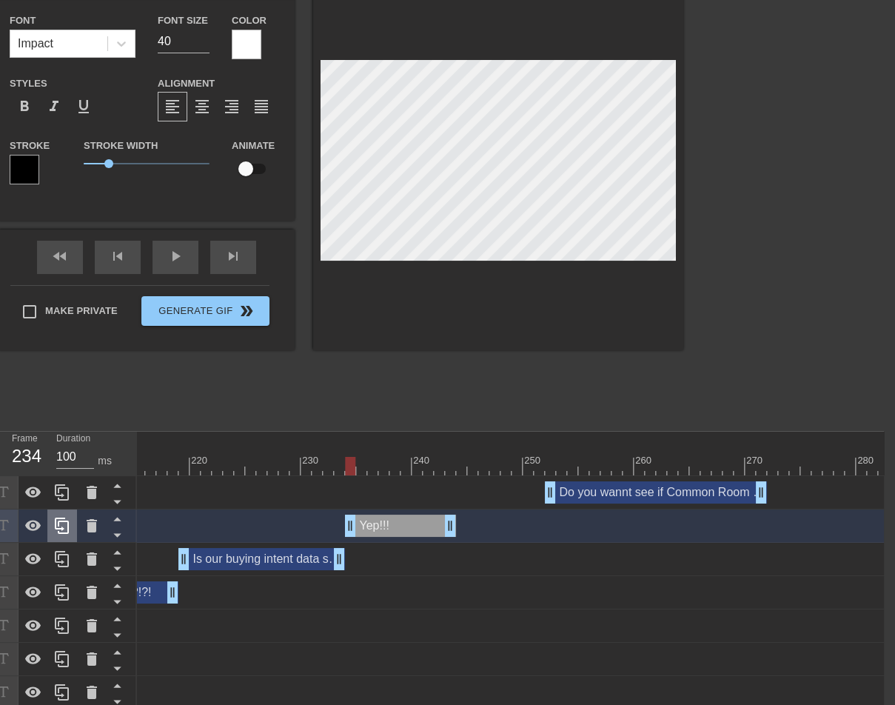
click at [47, 518] on div at bounding box center [63, 525] width 148 height 33
click at [58, 526] on icon at bounding box center [62, 526] width 18 height 18
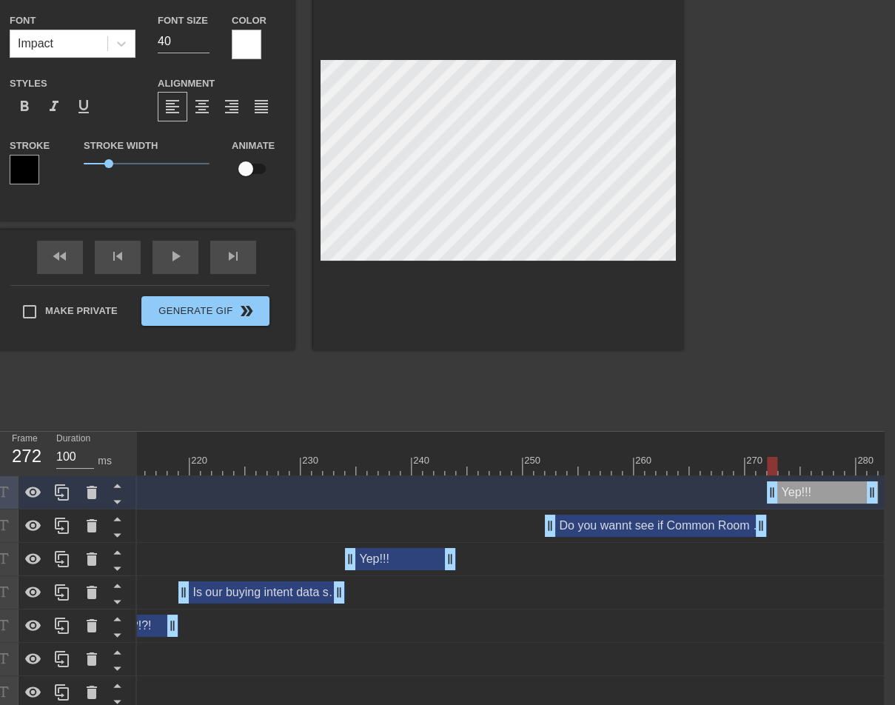
drag, startPoint x: 369, startPoint y: 486, endPoint x: 797, endPoint y: 473, distance: 427.4
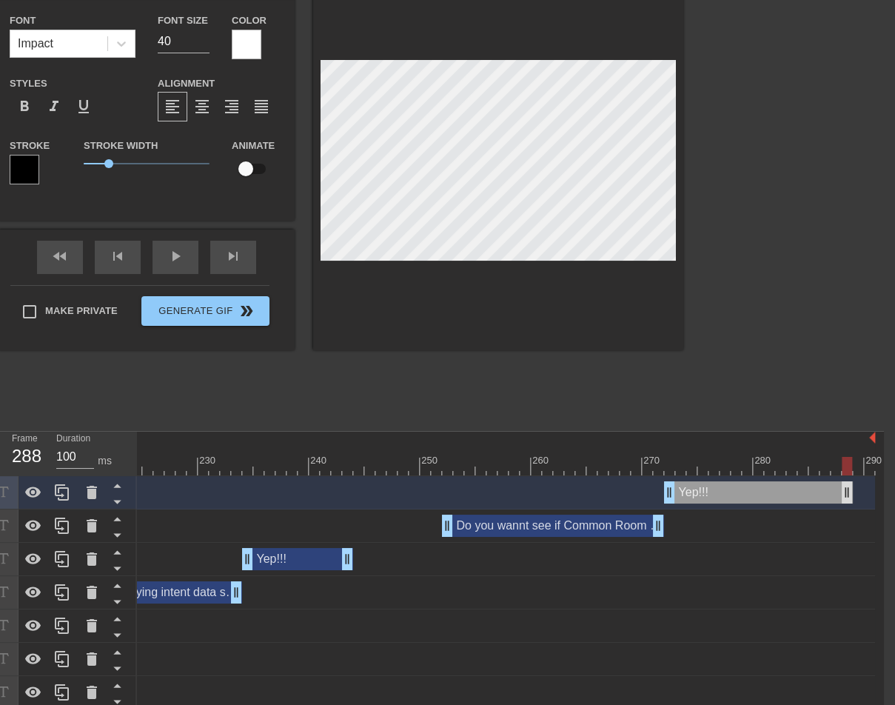
drag, startPoint x: 766, startPoint y: 486, endPoint x: 846, endPoint y: 482, distance: 80.1
drag, startPoint x: 694, startPoint y: 461, endPoint x: 842, endPoint y: 456, distance: 147.4
drag, startPoint x: 845, startPoint y: 488, endPoint x: 811, endPoint y: 492, distance: 35.0
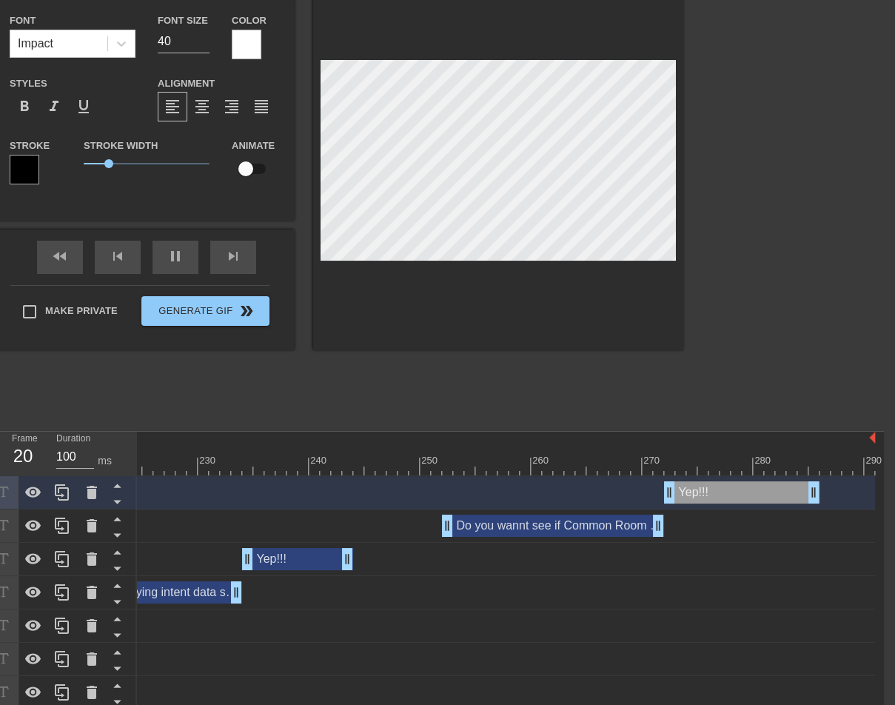
click at [757, 259] on div at bounding box center [812, 200] width 222 height 444
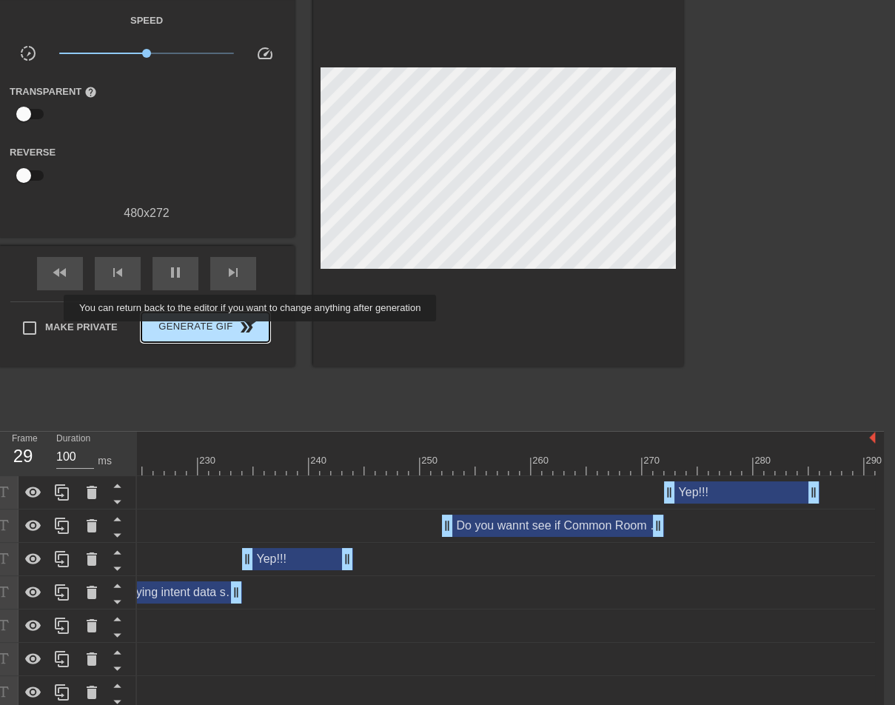
click at [260, 332] on span "Generate Gif double_arrow" at bounding box center [205, 327] width 116 height 18
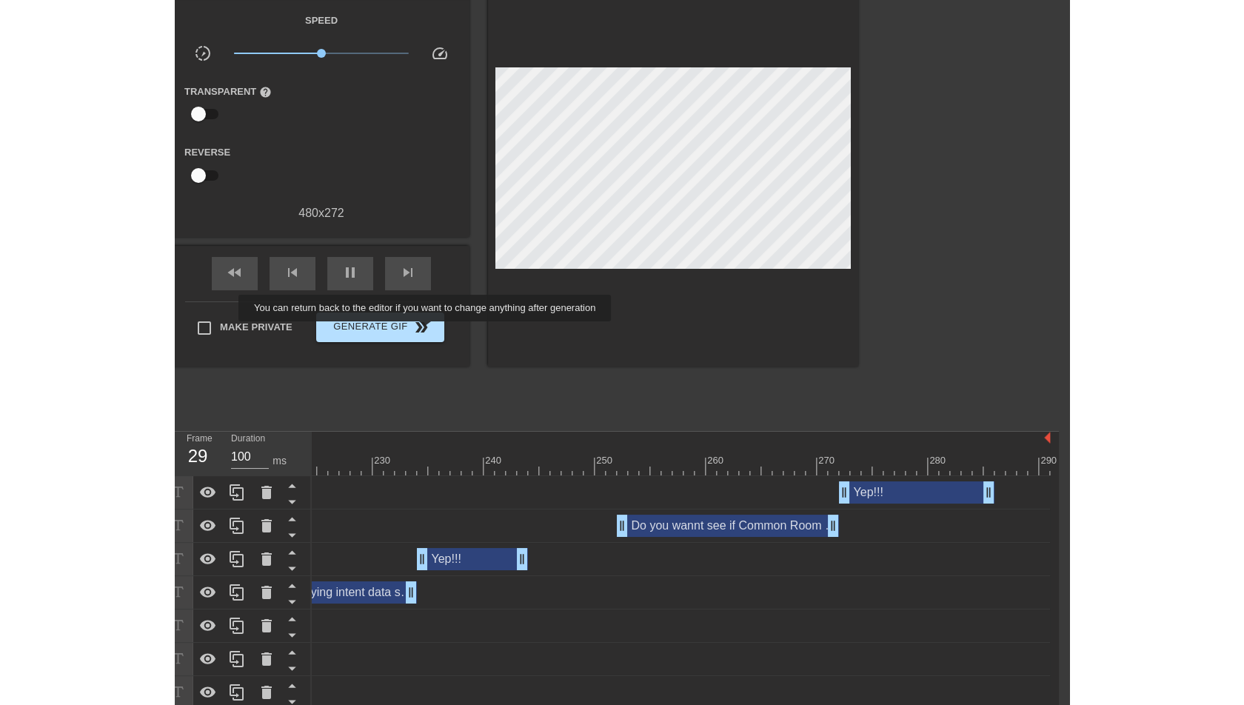
scroll to position [0, 11]
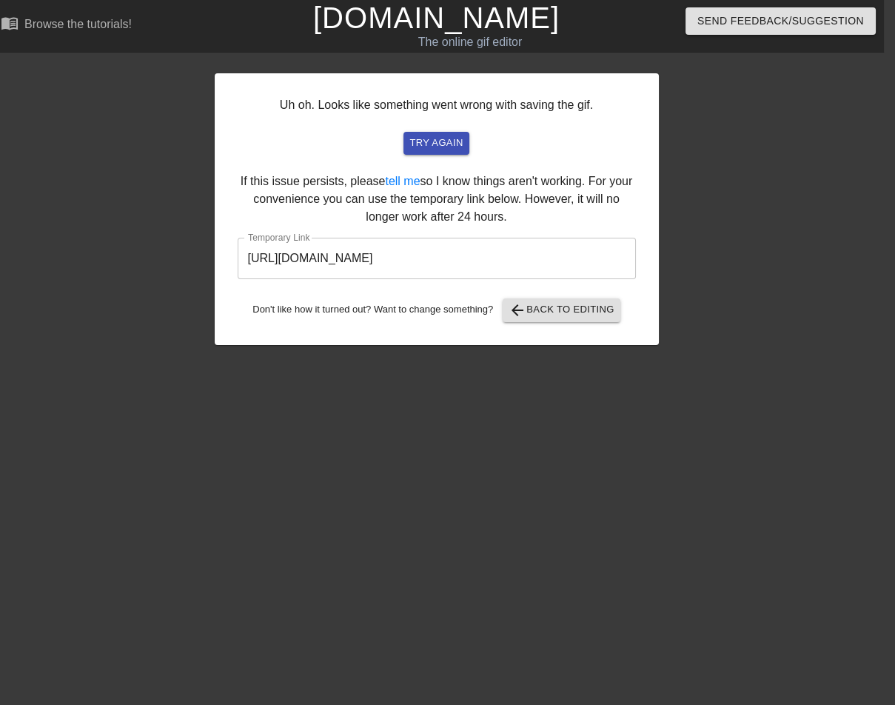
click at [561, 240] on input "[URL][DOMAIN_NAME]" at bounding box center [437, 258] width 398 height 41
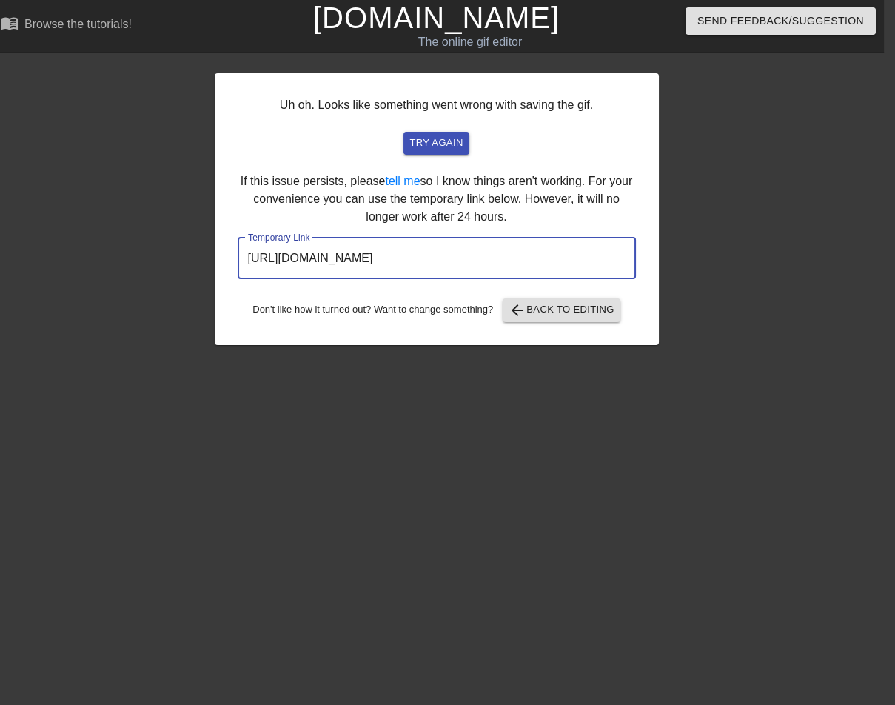
click at [561, 265] on input "[URL][DOMAIN_NAME]" at bounding box center [437, 258] width 398 height 41
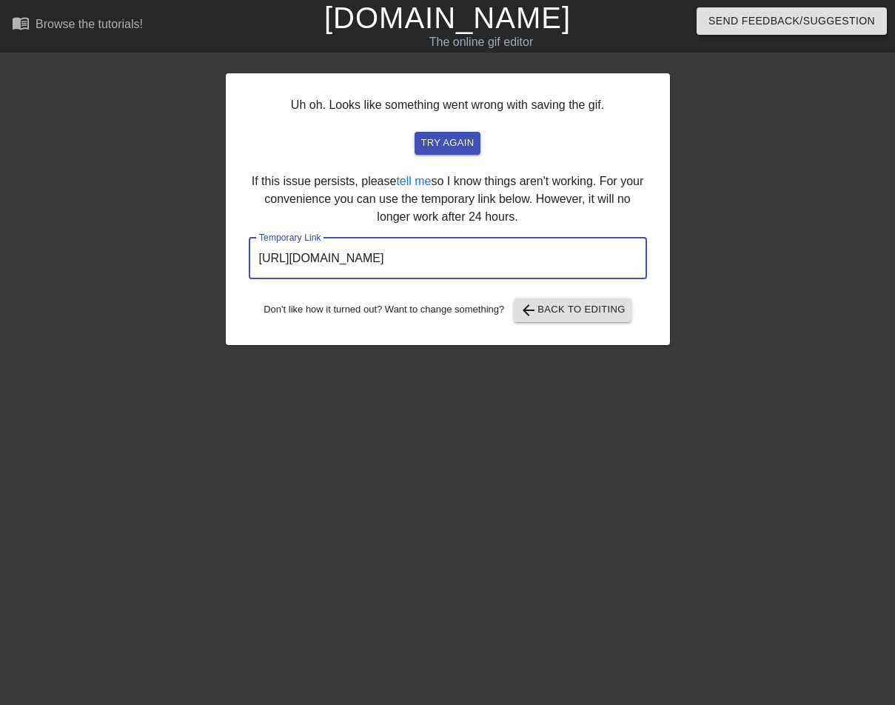
scroll to position [0, 3]
